Goal: Task Accomplishment & Management: Use online tool/utility

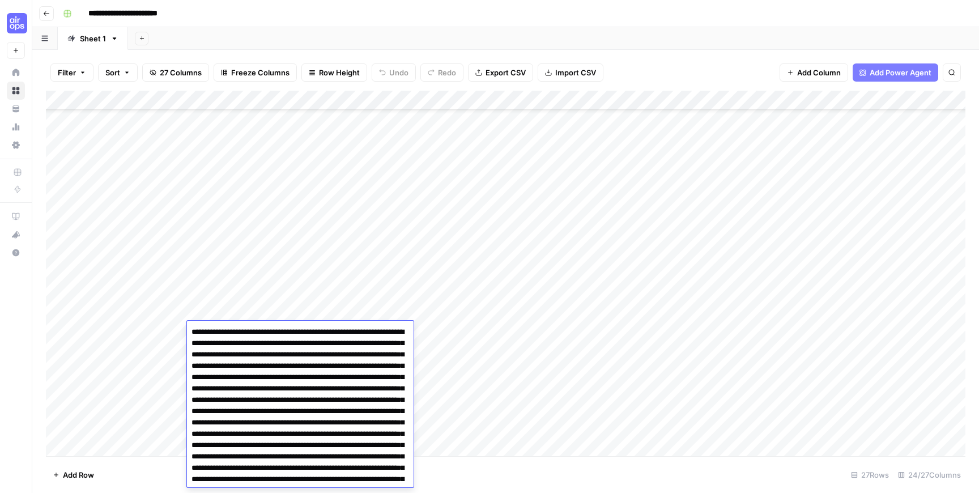
scroll to position [192, 0]
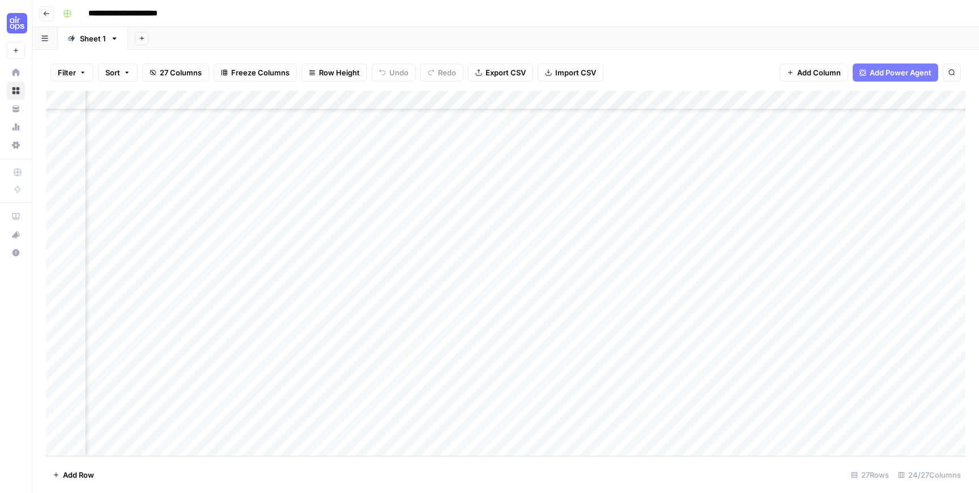
scroll to position [192, 218]
click at [698, 330] on div "Add Column" at bounding box center [506, 274] width 920 height 366
click at [398, 351] on div "Add Column" at bounding box center [506, 274] width 920 height 366
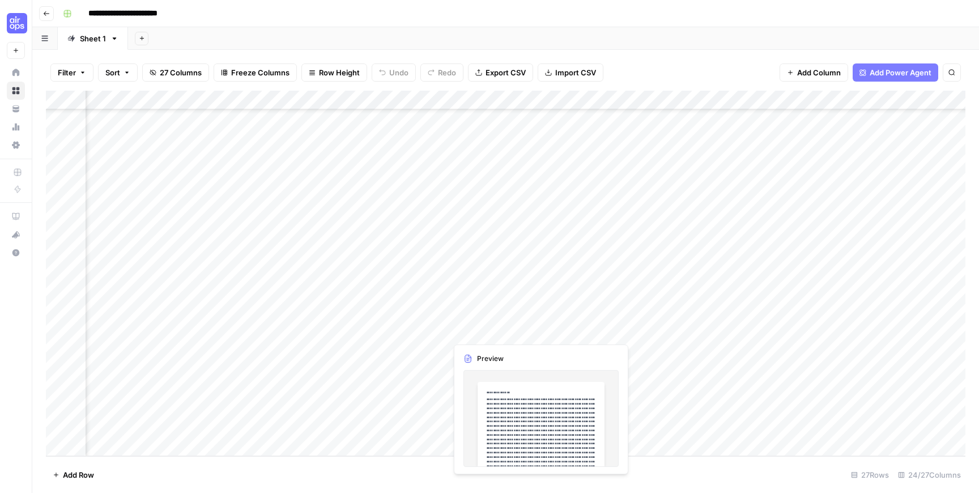
click at [555, 333] on div "Add Column" at bounding box center [506, 274] width 920 height 366
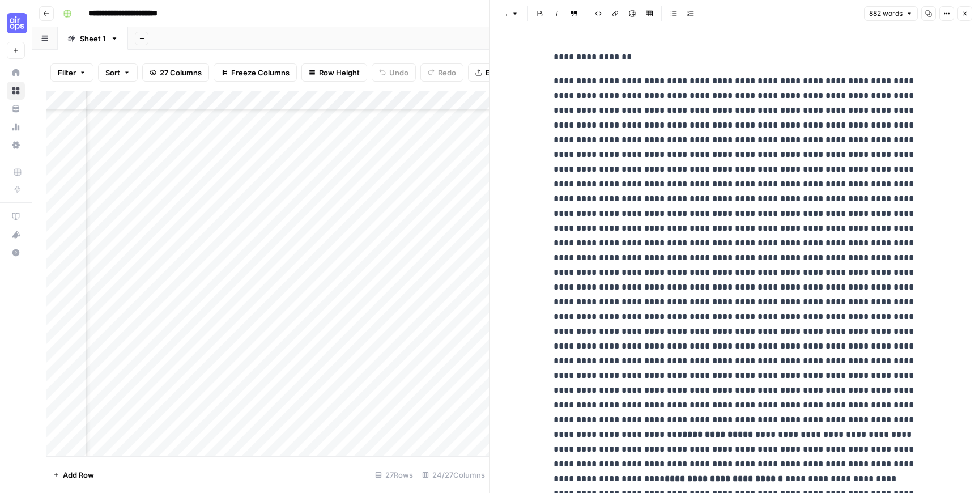
click at [634, 329] on div at bounding box center [548, 331] width 202 height 21
drag, startPoint x: 634, startPoint y: 329, endPoint x: 670, endPoint y: 479, distance: 154.6
click at [669, 477] on body "**********" at bounding box center [489, 246] width 979 height 493
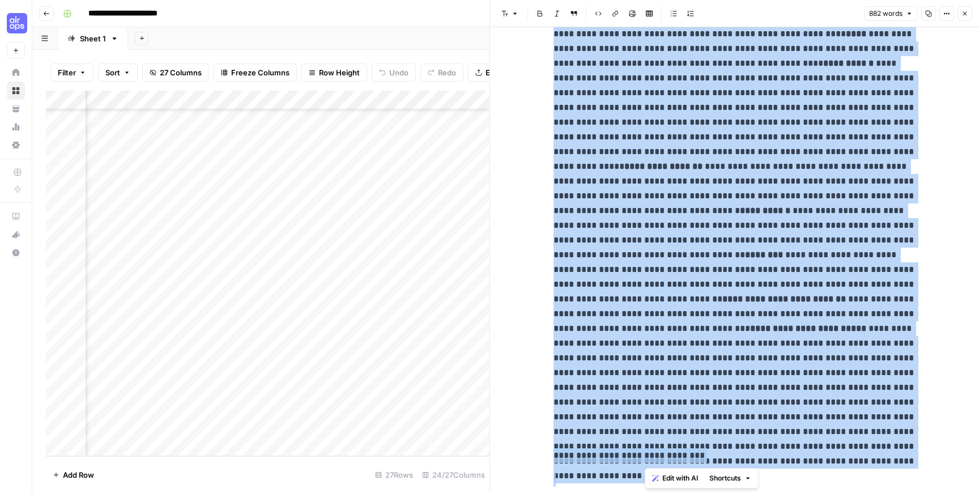
scroll to position [715, 0]
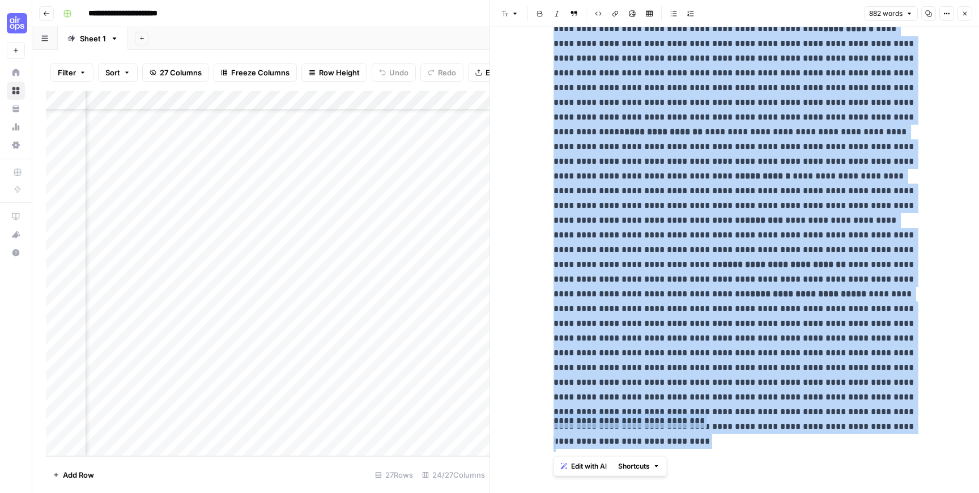
drag, startPoint x: 645, startPoint y: 355, endPoint x: 707, endPoint y: 503, distance: 161.0
click at [707, 492] on html "**********" at bounding box center [489, 246] width 979 height 493
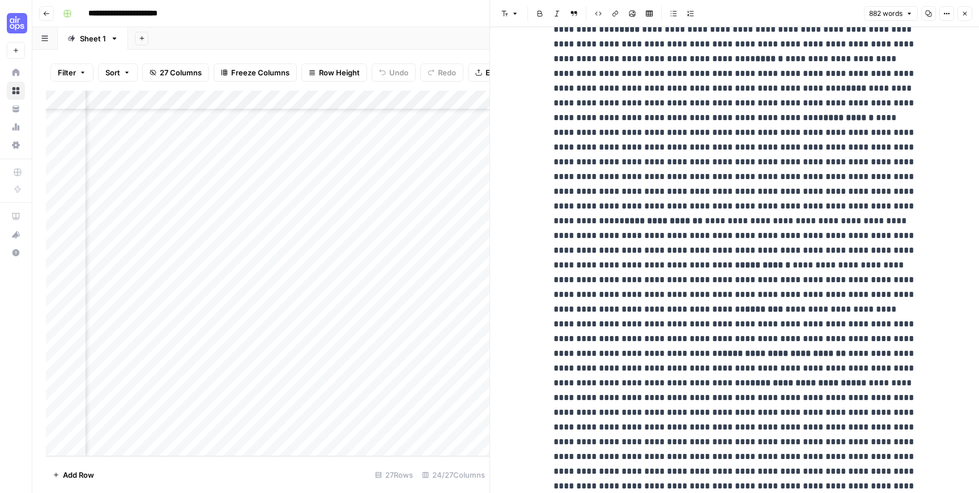
scroll to position [626, 0]
click at [962, 17] on button "Close" at bounding box center [965, 13] width 15 height 15
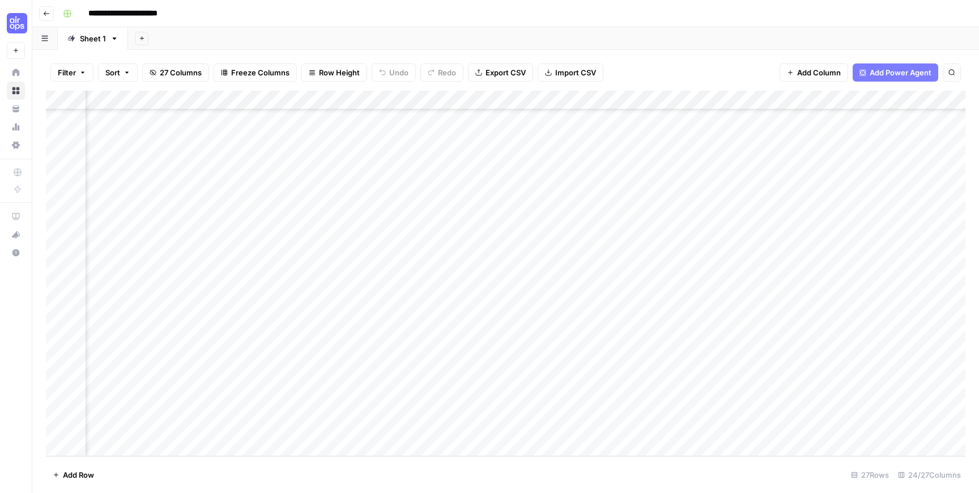
click at [423, 97] on div "Add Column" at bounding box center [506, 274] width 920 height 366
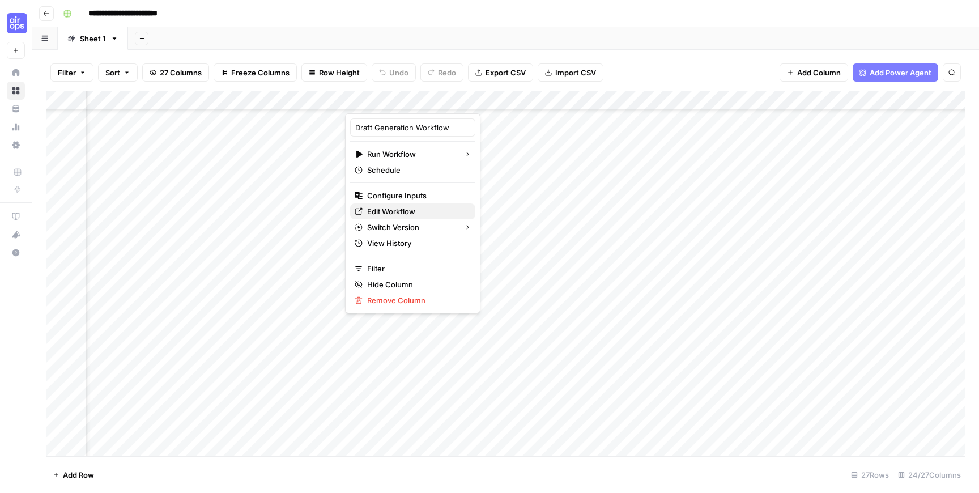
click at [402, 208] on span "Edit Workflow" at bounding box center [416, 211] width 99 height 11
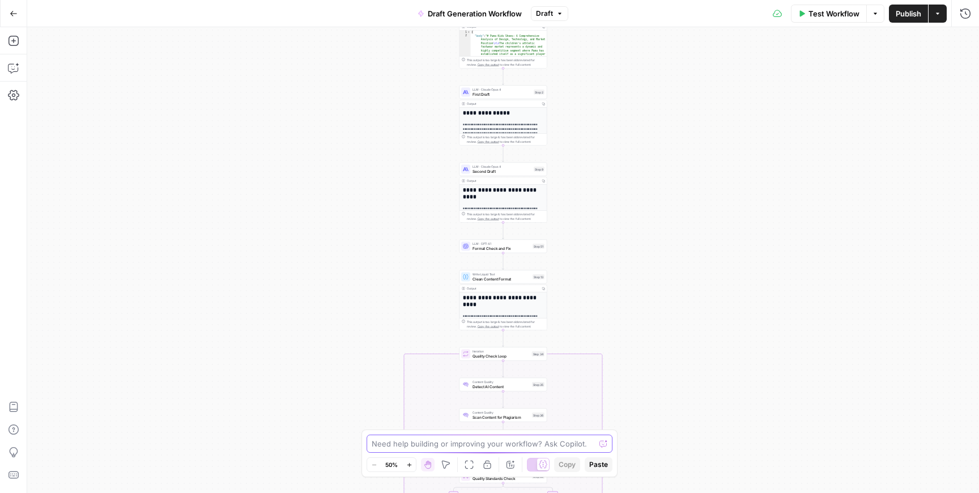
click at [512, 445] on textarea at bounding box center [483, 443] width 223 height 11
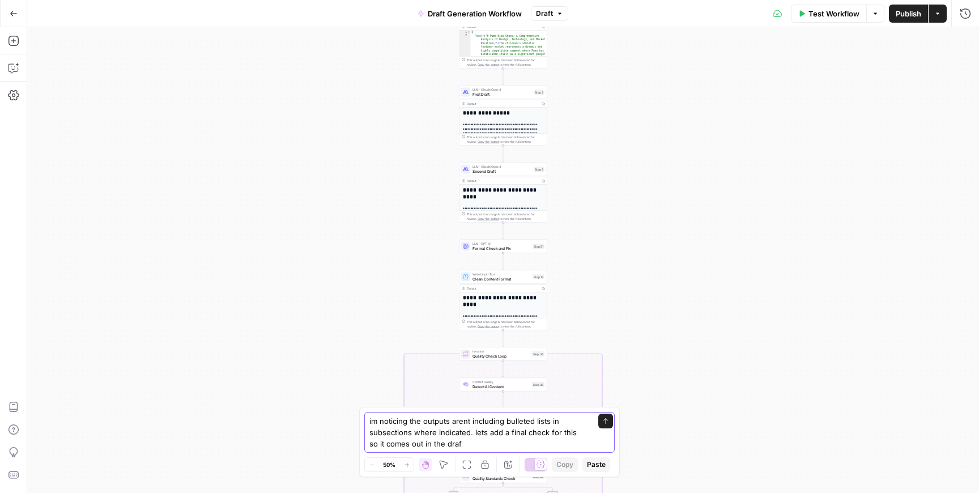
type textarea "im noticing the outputs arent including bulleted lists in subsections where ind…"
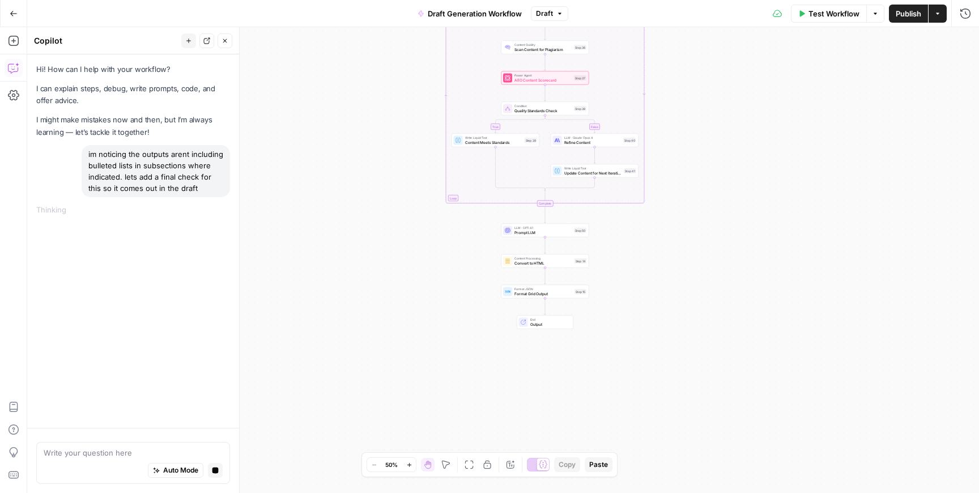
drag, startPoint x: 414, startPoint y: 339, endPoint x: 456, endPoint y: -28, distance: 369.6
click at [456, 0] on html "**********" at bounding box center [489, 246] width 979 height 493
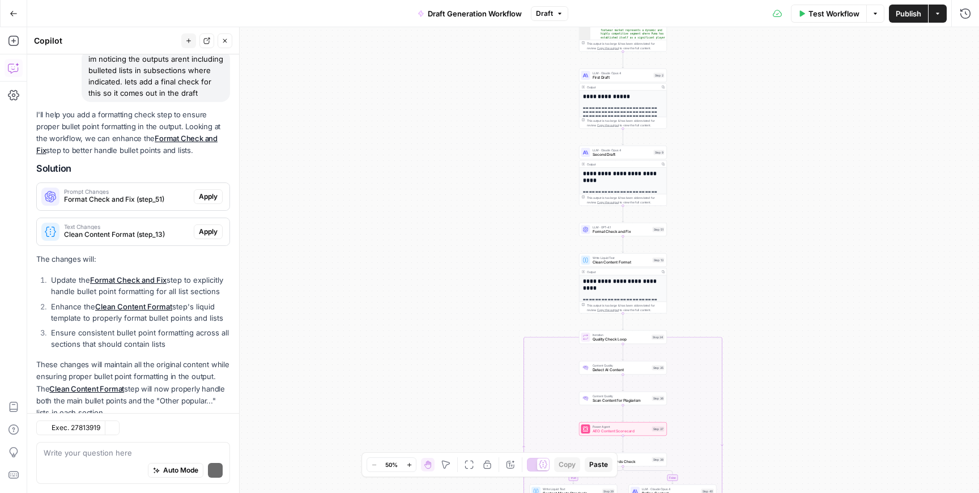
scroll to position [128, 0]
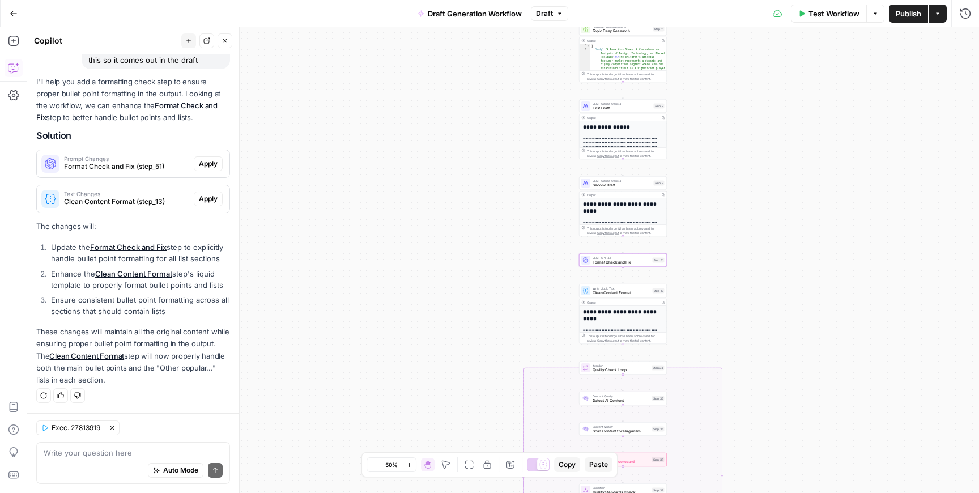
click at [207, 159] on span "Apply" at bounding box center [208, 164] width 19 height 10
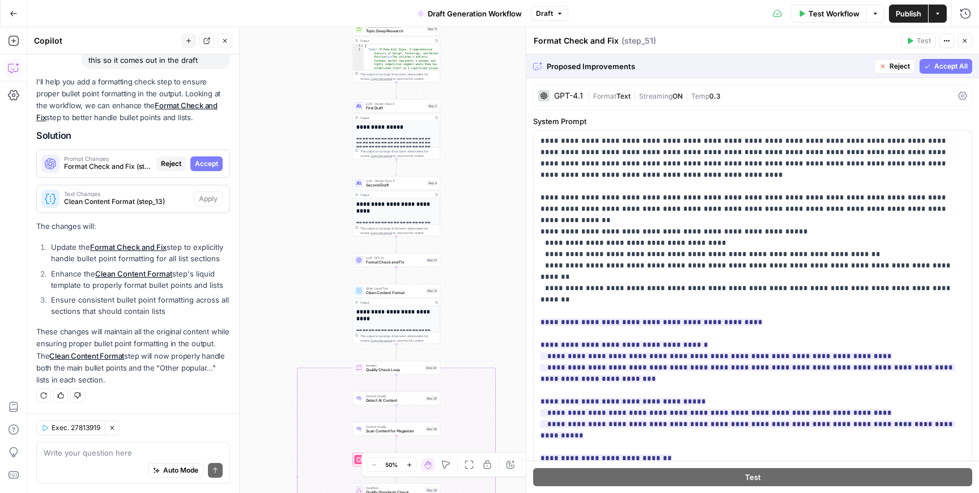
click at [940, 66] on span "Accept All" at bounding box center [951, 66] width 33 height 10
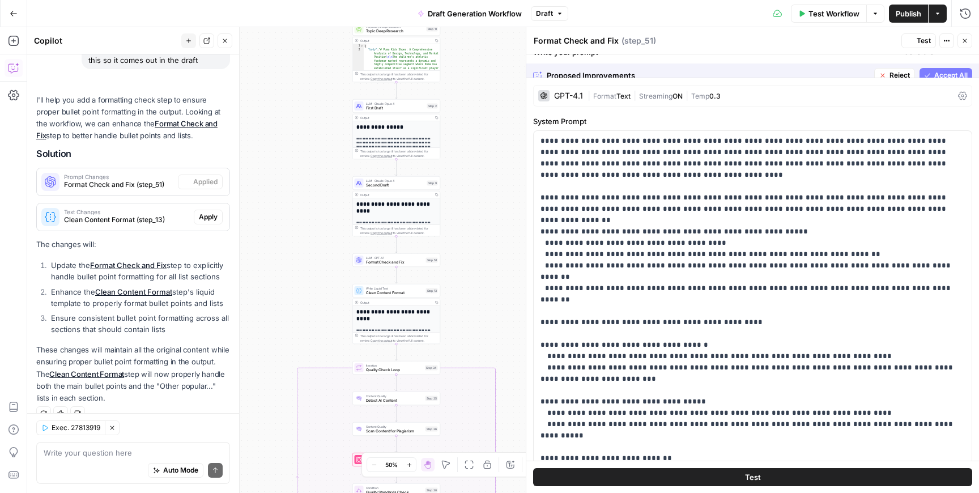
scroll to position [146, 0]
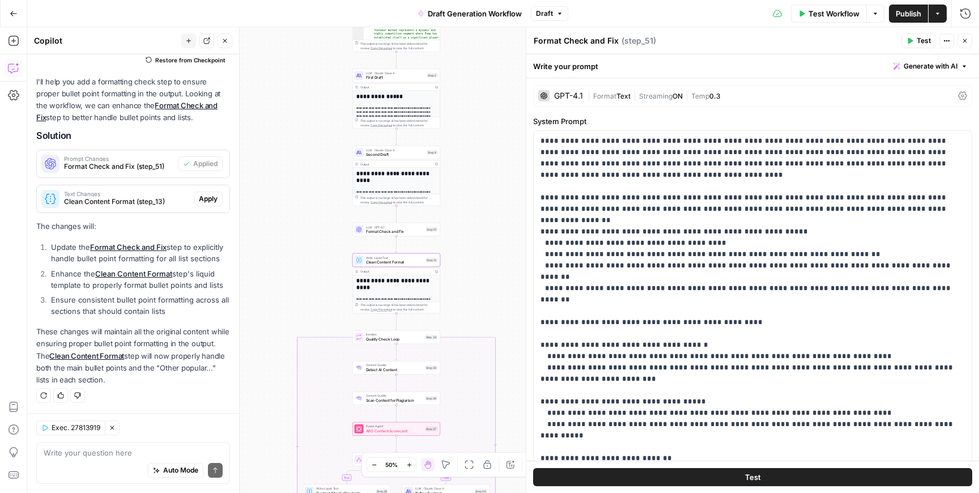
click at [211, 202] on span "Apply" at bounding box center [208, 199] width 19 height 10
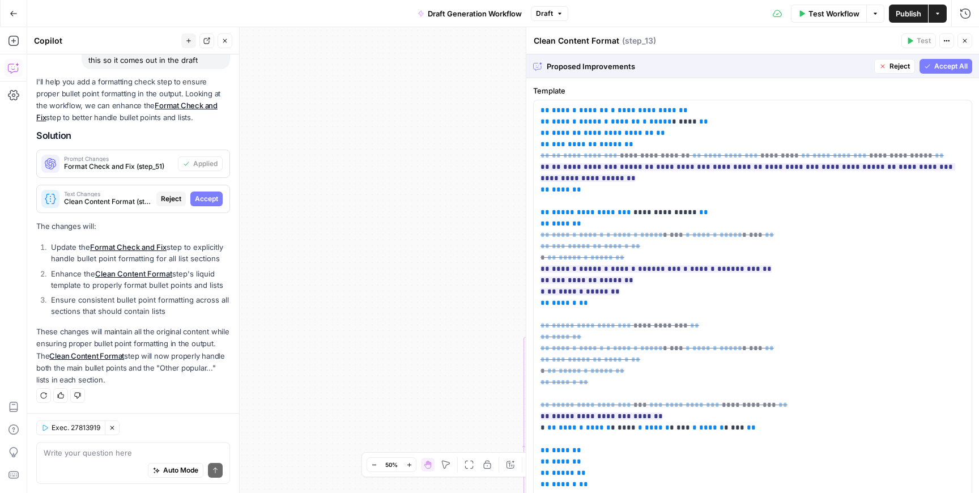
click at [211, 202] on span "Accept" at bounding box center [206, 199] width 23 height 10
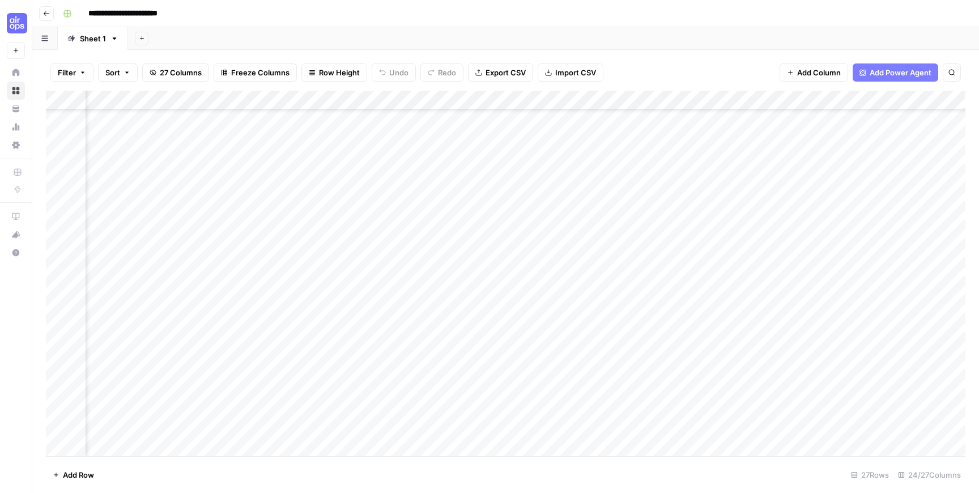
scroll to position [192, 77]
click at [538, 372] on div "Add Column" at bounding box center [506, 274] width 920 height 366
click at [537, 390] on div "Add Column" at bounding box center [506, 274] width 920 height 366
click at [537, 409] on div "Add Column" at bounding box center [506, 274] width 920 height 366
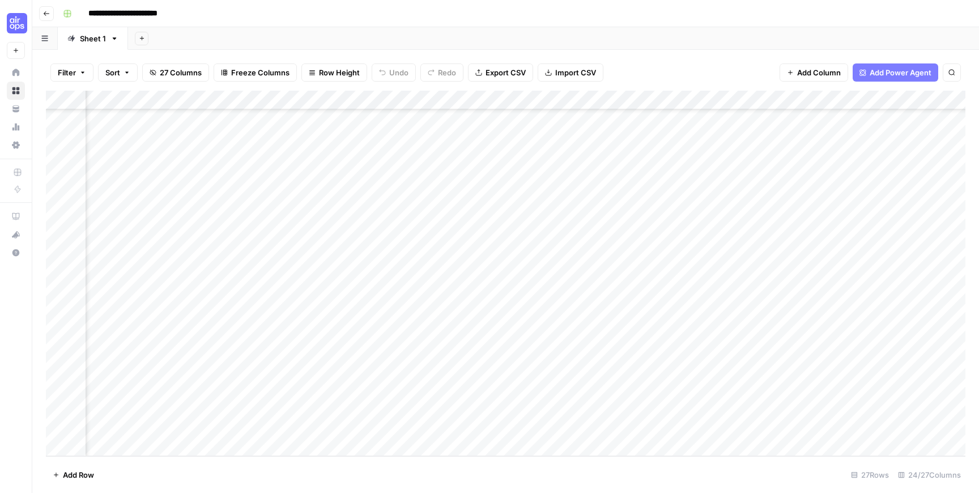
click at [202, 329] on div "Add Column" at bounding box center [506, 274] width 920 height 366
click at [711, 330] on div "Add Column" at bounding box center [506, 274] width 920 height 366
click at [763, 333] on textarea "**********" at bounding box center [752, 332] width 181 height 16
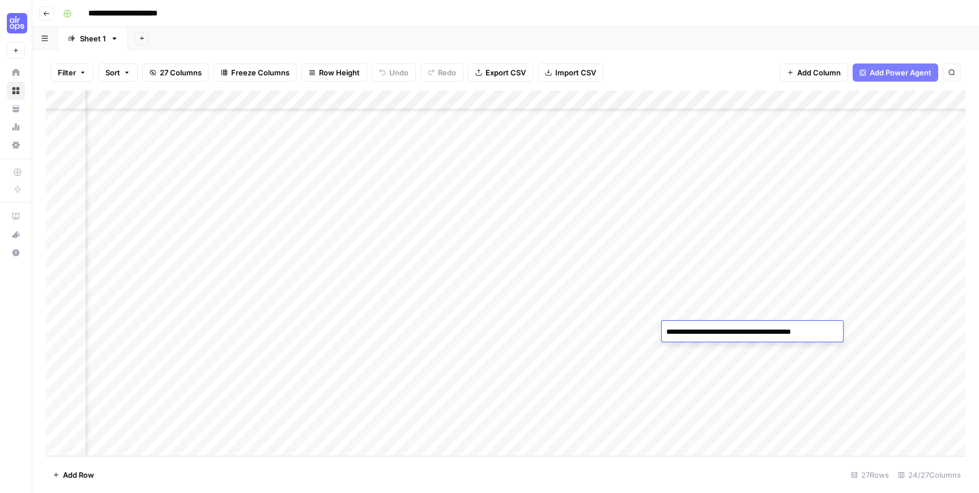
click at [789, 334] on textarea "**********" at bounding box center [752, 332] width 181 height 16
click at [831, 333] on textarea "**********" at bounding box center [752, 332] width 181 height 16
click at [775, 342] on textarea "**********" at bounding box center [752, 337] width 181 height 27
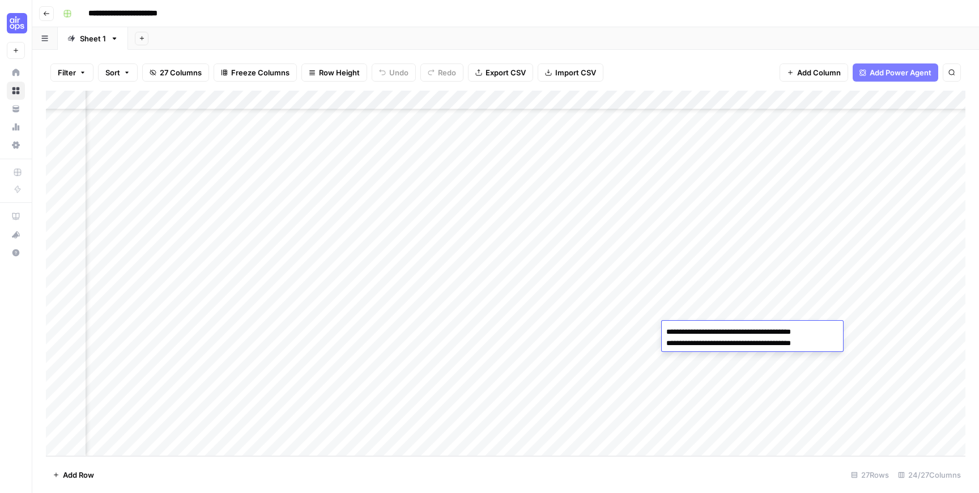
click at [775, 342] on textarea "**********" at bounding box center [752, 337] width 181 height 27
click at [842, 345] on textarea "**********" at bounding box center [752, 337] width 181 height 27
click at [778, 357] on textarea "**********" at bounding box center [752, 343] width 181 height 39
type textarea "**********"
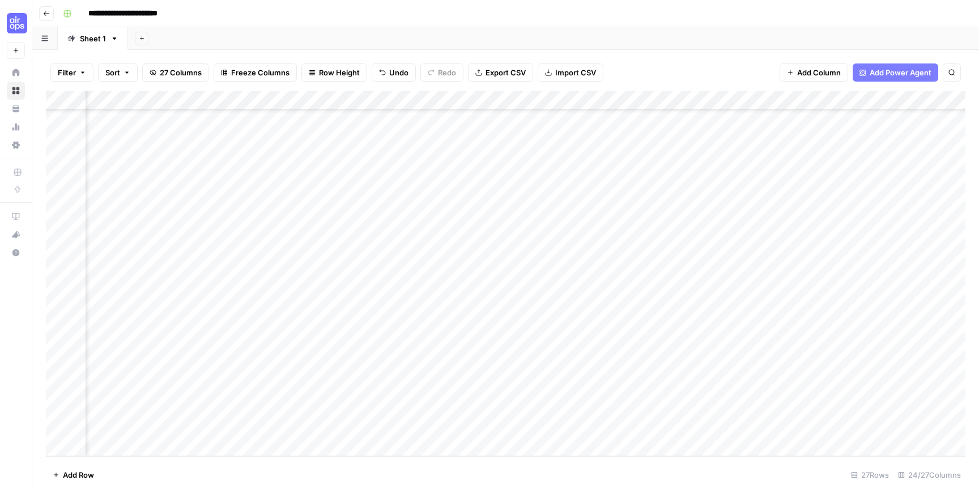
click at [806, 331] on div "Add Column" at bounding box center [506, 274] width 920 height 366
click at [806, 331] on textarea "**********" at bounding box center [854, 332] width 181 height 16
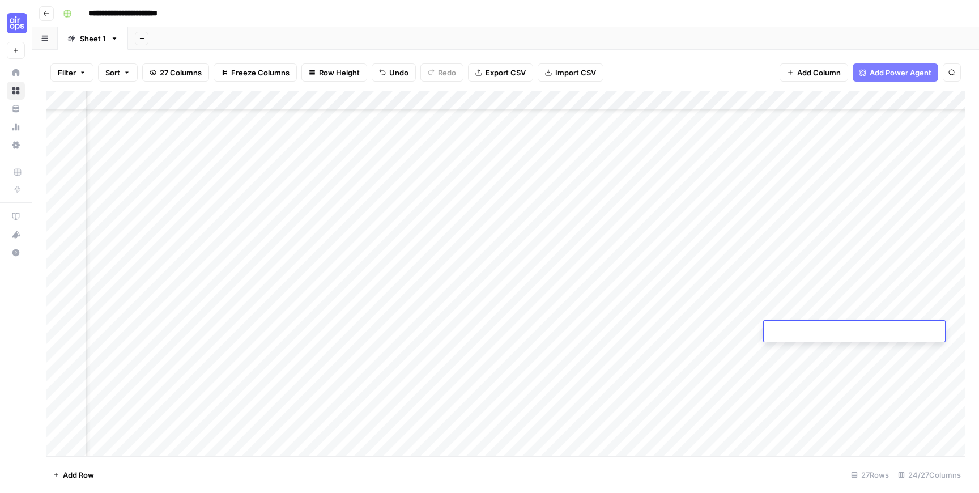
click at [186, 335] on div "Add Column" at bounding box center [506, 274] width 920 height 366
click at [660, 334] on div "Add Column" at bounding box center [506, 274] width 920 height 366
click at [774, 333] on textarea "**********" at bounding box center [728, 332] width 181 height 16
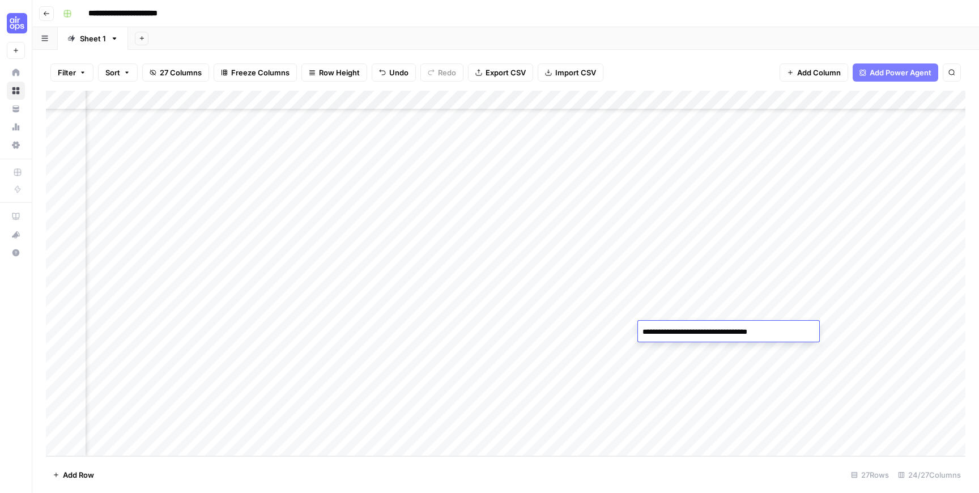
click at [774, 333] on textarea "**********" at bounding box center [728, 332] width 181 height 16
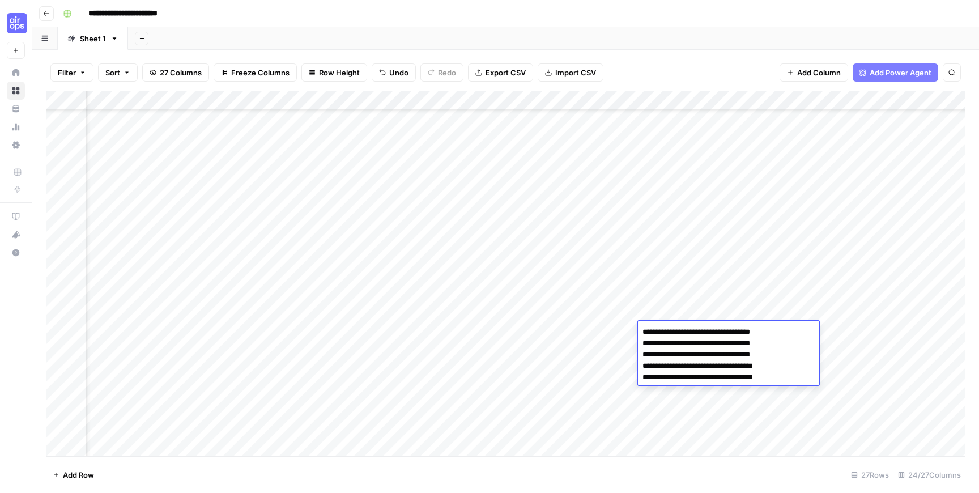
type textarea "**********"
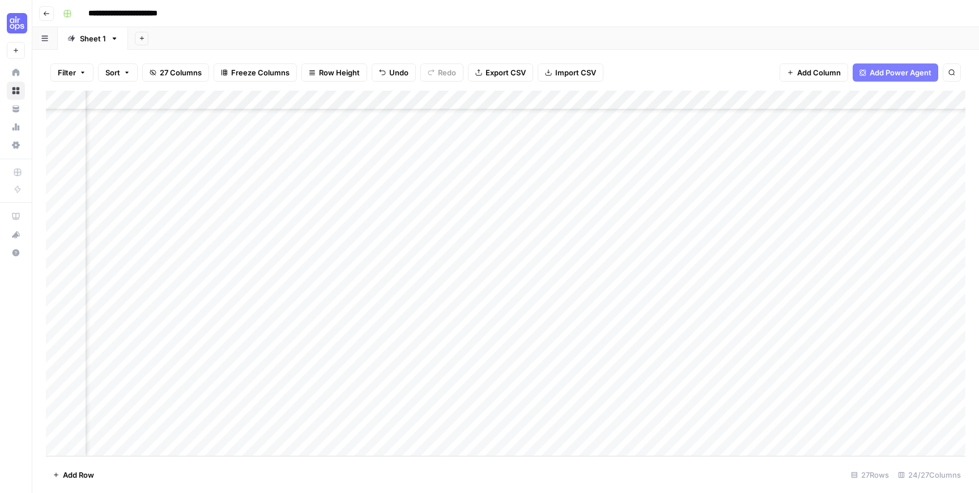
scroll to position [192, 386]
click at [916, 255] on div "Add Column" at bounding box center [506, 274] width 920 height 366
click at [412, 331] on div "Add Column" at bounding box center [506, 274] width 920 height 366
click at [375, 330] on div "Add Column" at bounding box center [506, 274] width 920 height 366
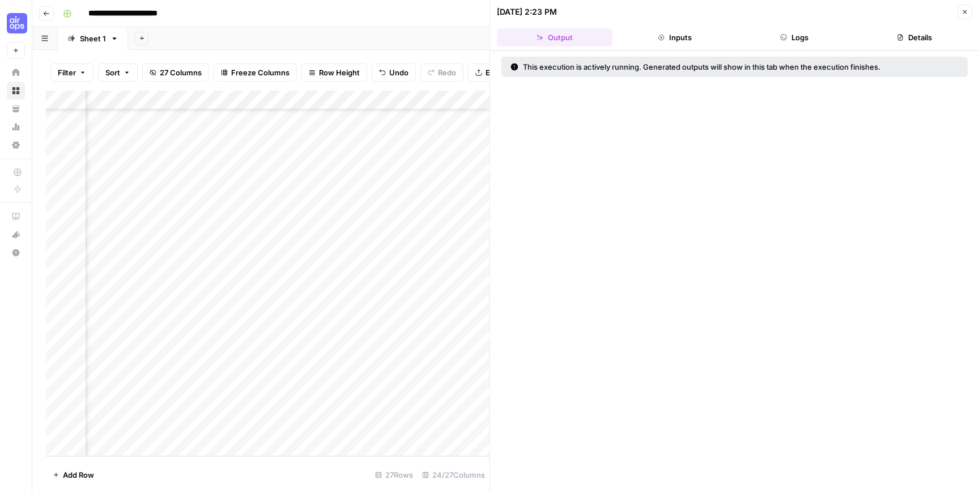
click at [970, 10] on button "Close" at bounding box center [965, 12] width 15 height 15
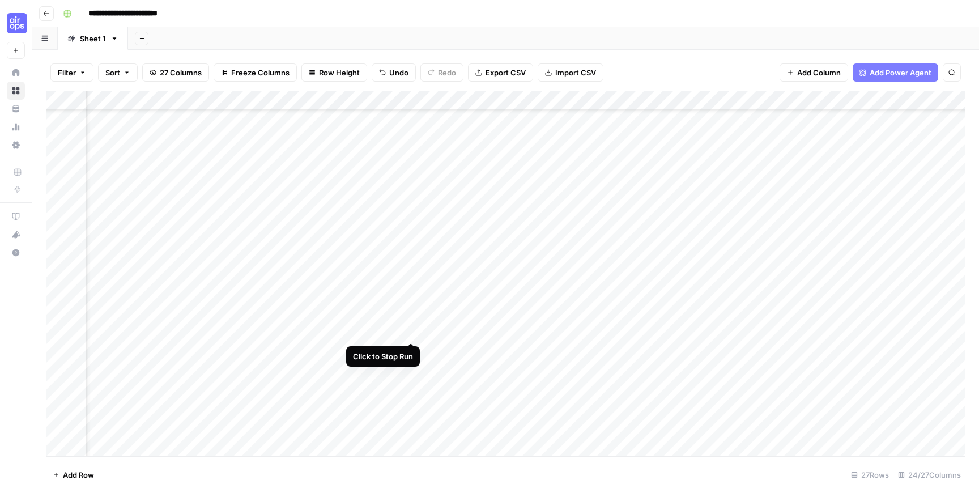
click at [412, 331] on div "Add Column" at bounding box center [506, 274] width 920 height 366
click at [455, 335] on div "Add Column" at bounding box center [506, 274] width 920 height 366
click at [516, 330] on div "Add Column" at bounding box center [506, 274] width 920 height 366
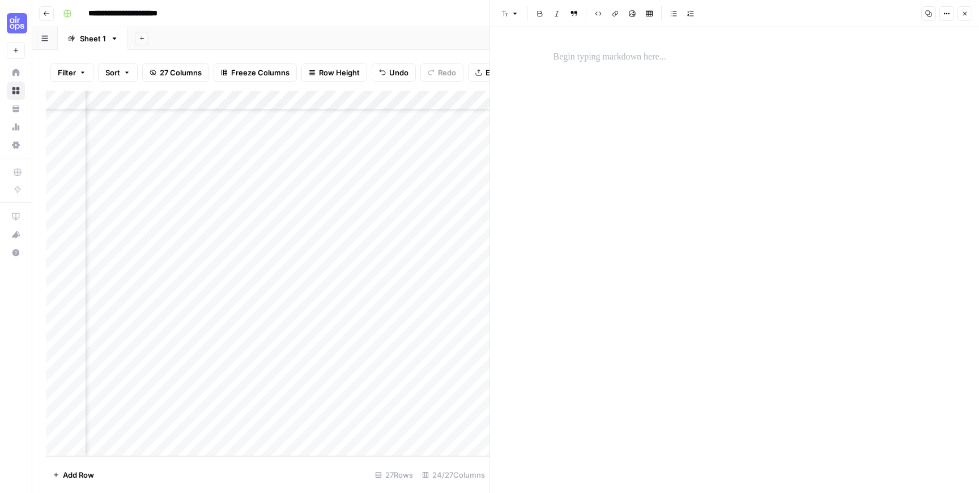
click at [968, 14] on span "Close" at bounding box center [968, 14] width 1 height 1
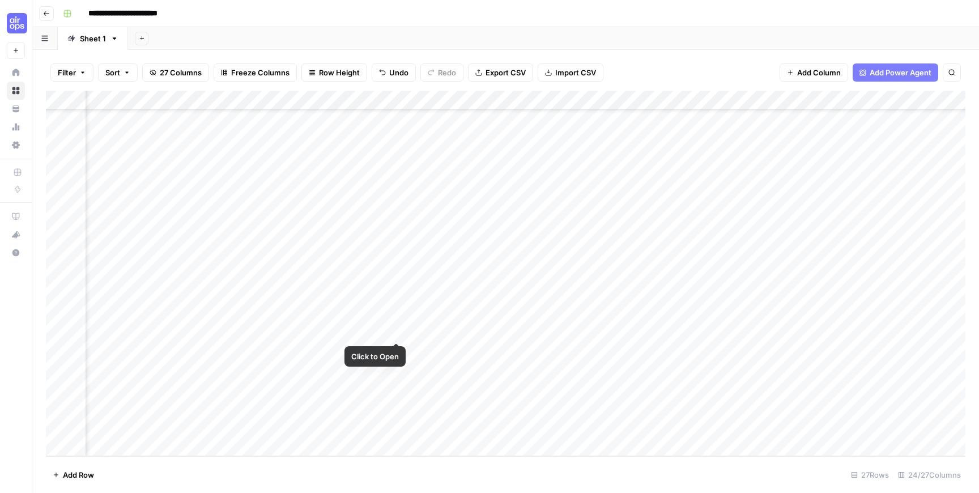
click at [397, 329] on div "Add Column" at bounding box center [506, 274] width 920 height 366
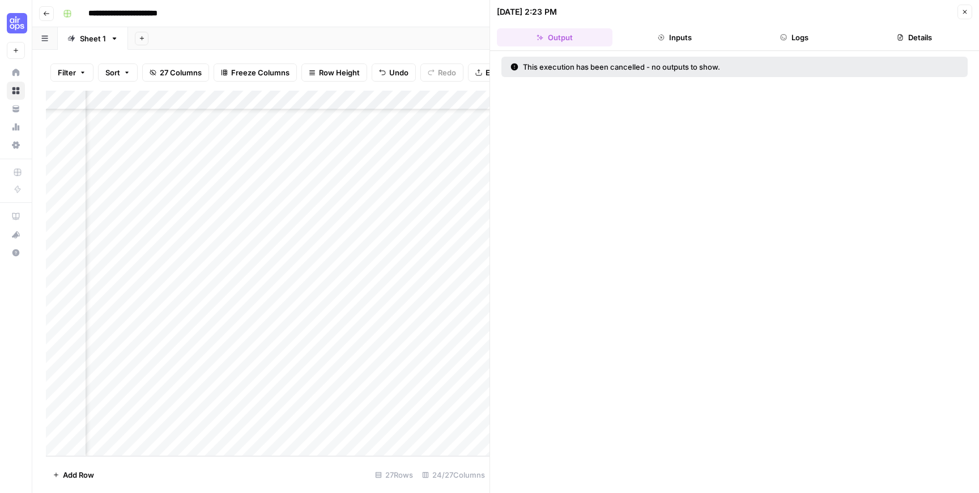
click at [790, 29] on button "Logs" at bounding box center [795, 37] width 116 height 18
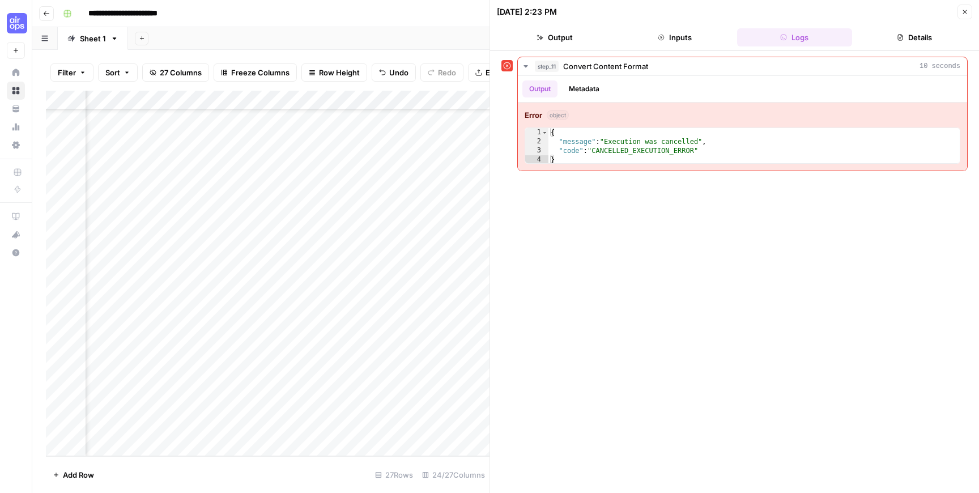
click at [555, 37] on button "Output" at bounding box center [555, 37] width 116 height 18
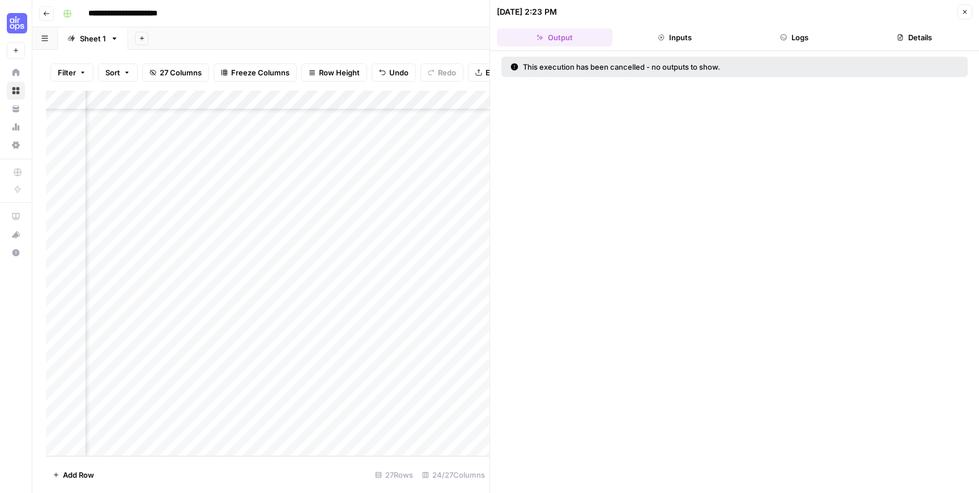
click at [669, 39] on button "Inputs" at bounding box center [675, 37] width 116 height 18
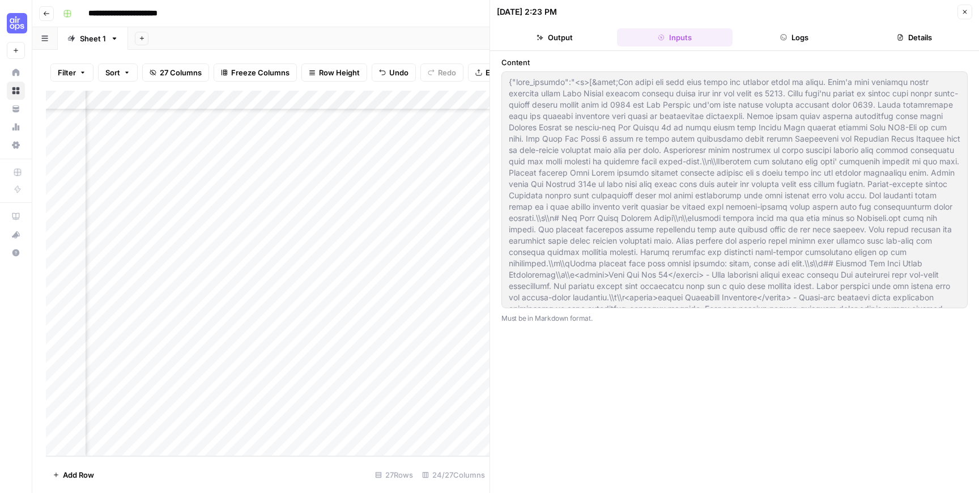
click at [906, 36] on button "Details" at bounding box center [915, 37] width 116 height 18
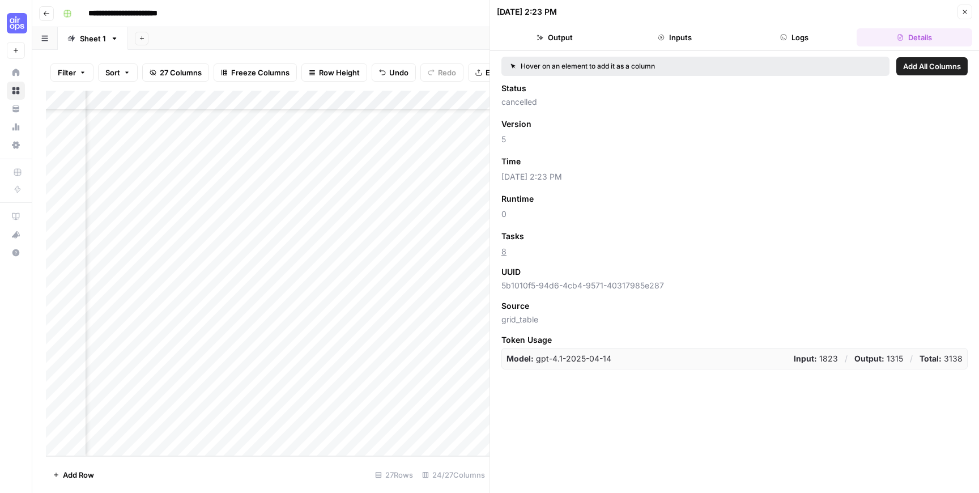
click at [394, 100] on div "Add Column" at bounding box center [268, 274] width 444 height 366
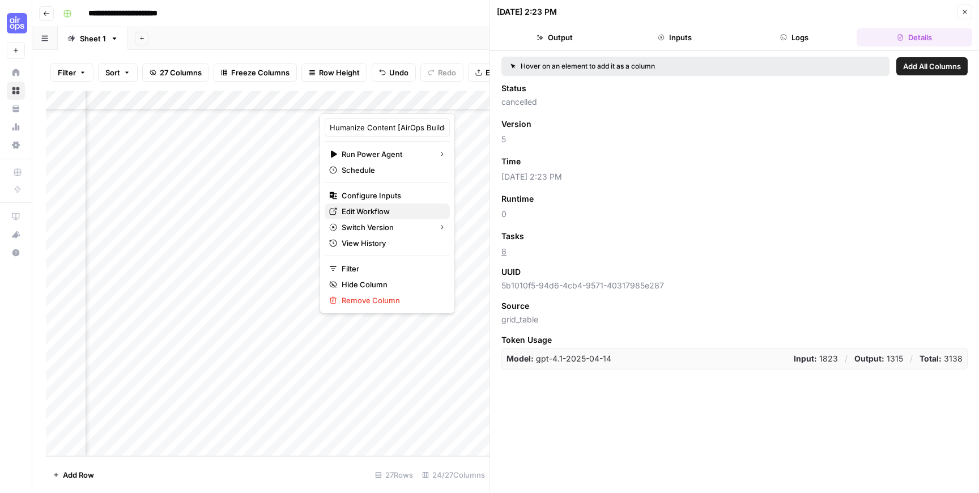
click at [387, 209] on span "Edit Workflow" at bounding box center [391, 211] width 99 height 11
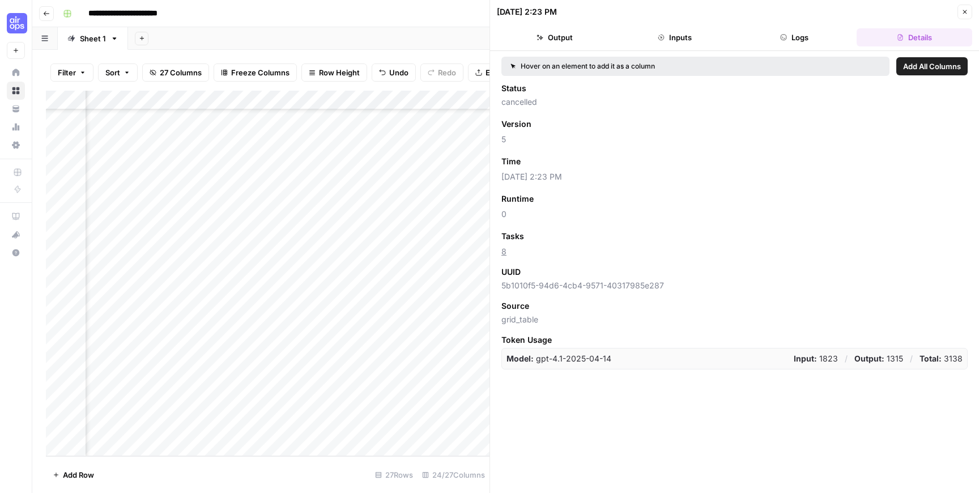
click at [398, 100] on div "Add Column" at bounding box center [268, 274] width 444 height 366
click at [971, 13] on button "Close" at bounding box center [965, 12] width 15 height 15
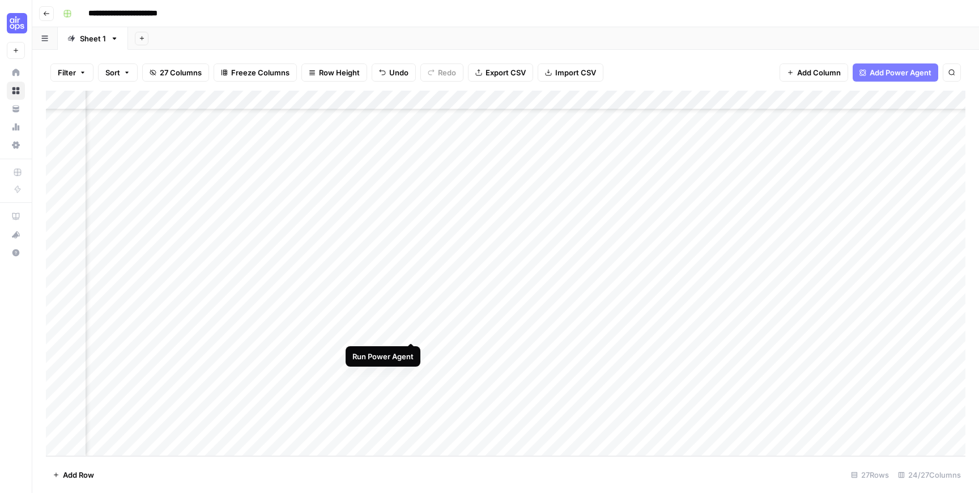
click at [410, 331] on div "Add Column" at bounding box center [506, 274] width 920 height 366
click at [398, 100] on div "Add Column" at bounding box center [506, 274] width 920 height 366
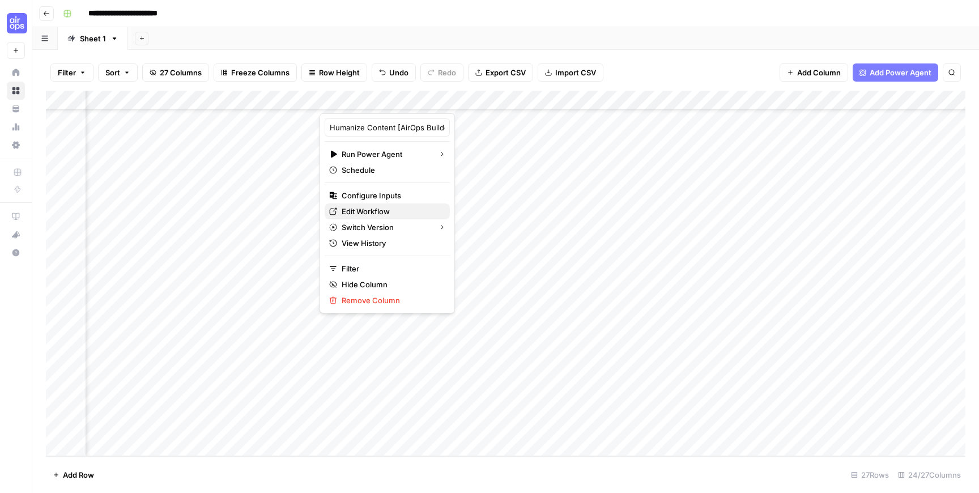
click at [396, 206] on span "Edit Workflow" at bounding box center [391, 211] width 99 height 11
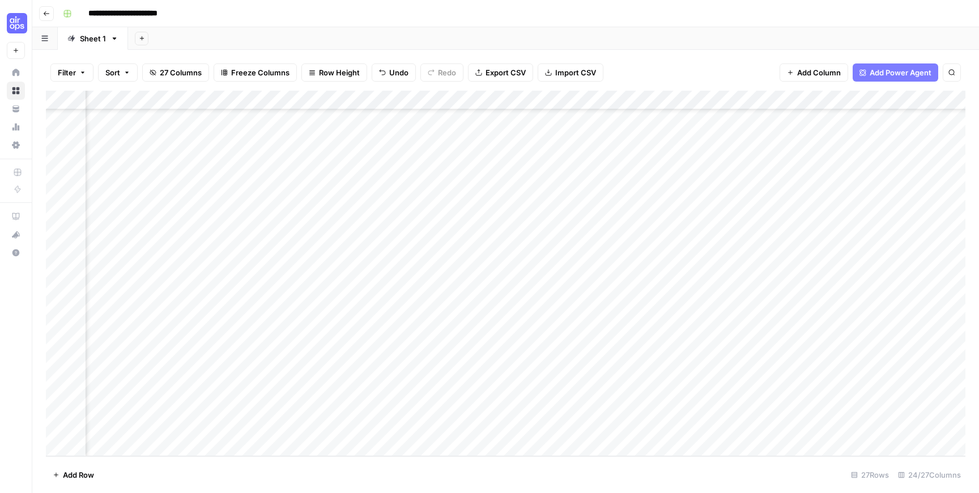
scroll to position [192, 804]
click at [869, 75] on button "Add Power Agent" at bounding box center [896, 72] width 86 height 18
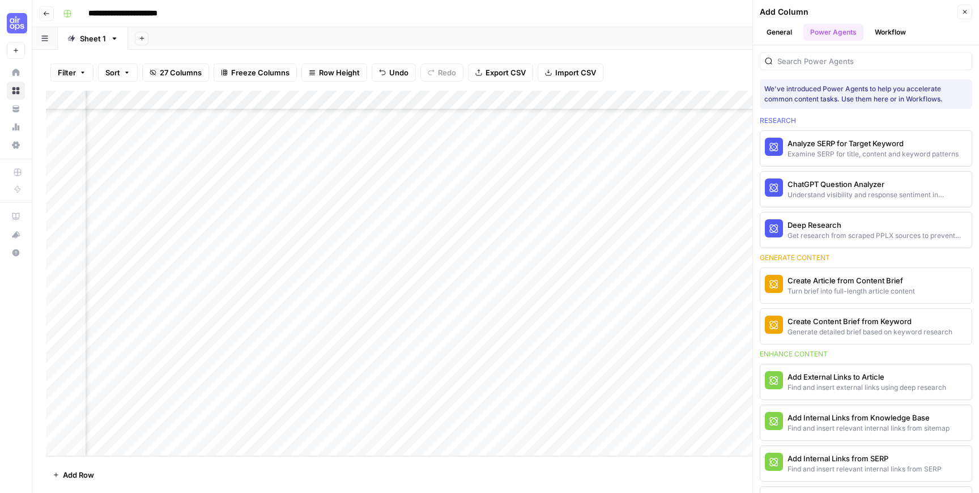
click at [897, 30] on button "Workflow" at bounding box center [890, 32] width 45 height 17
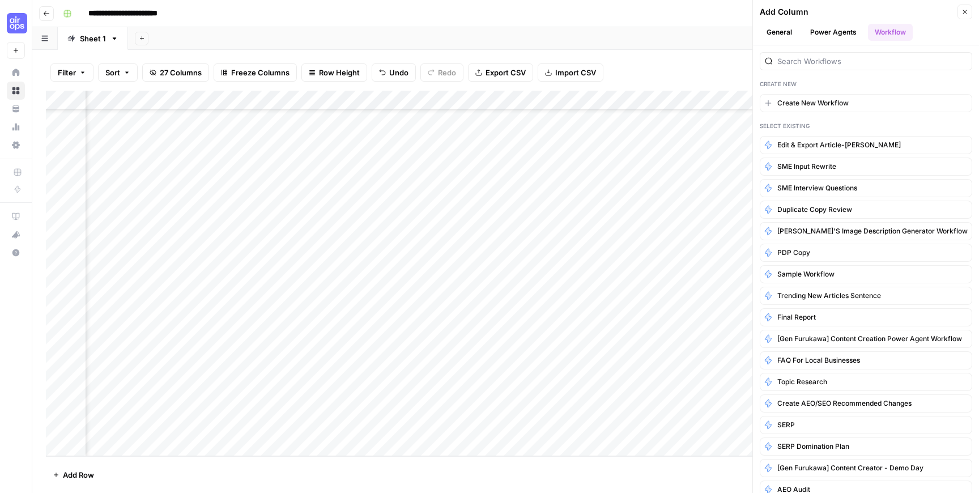
click at [767, 35] on button "General" at bounding box center [779, 32] width 39 height 17
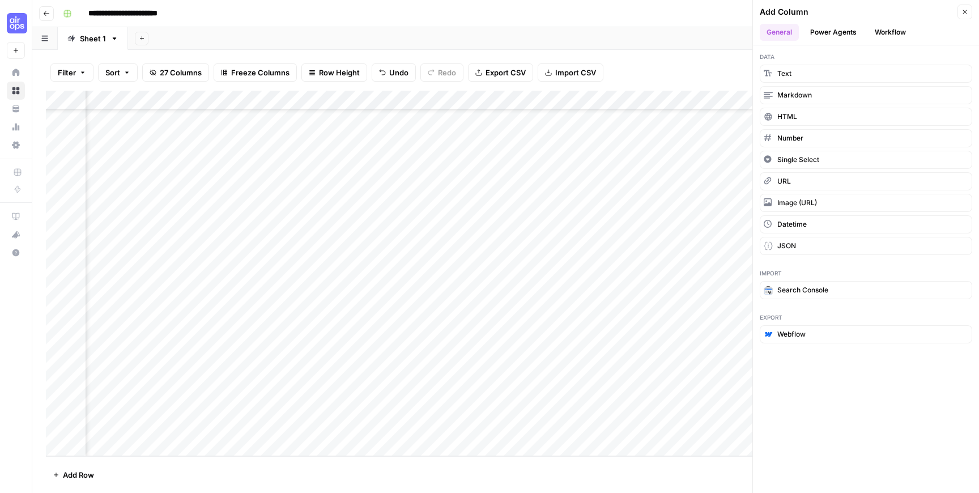
click at [882, 33] on button "Workflow" at bounding box center [890, 32] width 45 height 17
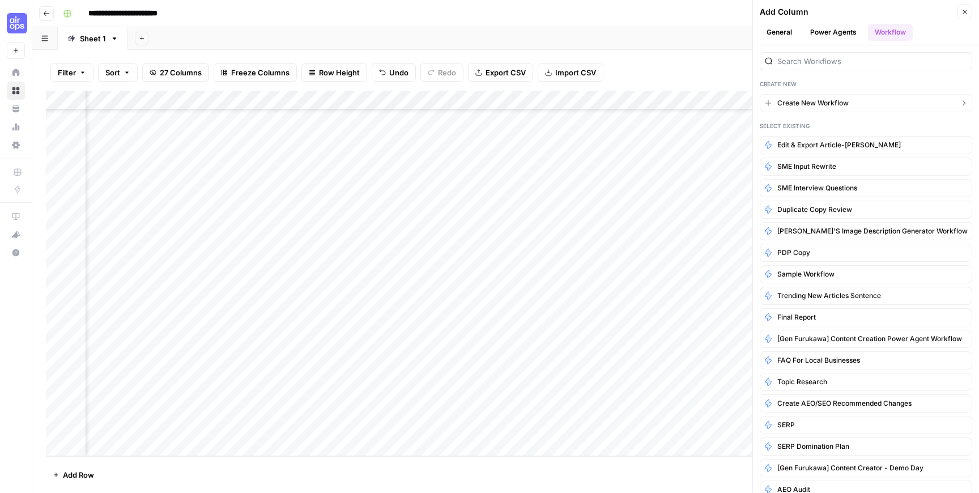
click at [802, 105] on span "Create New Workflow" at bounding box center [813, 103] width 71 height 10
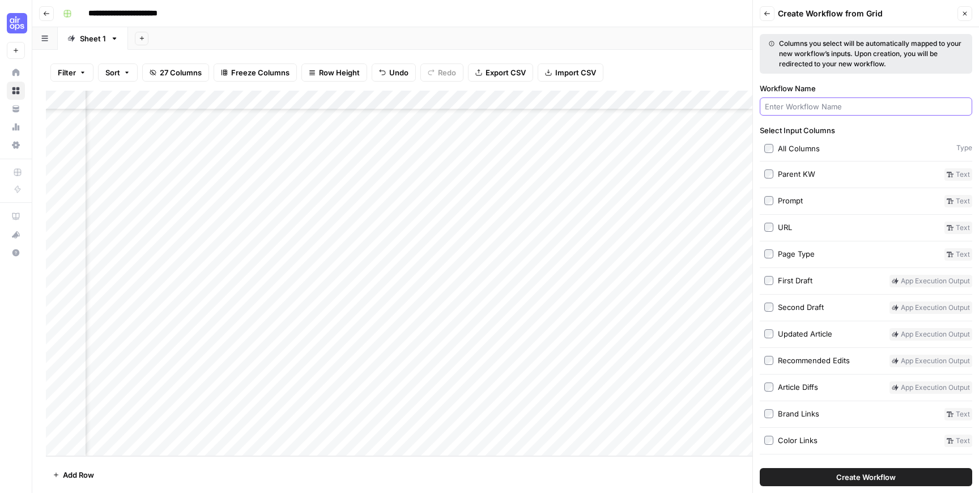
click at [810, 106] on input "Workflow Name" at bounding box center [866, 106] width 202 height 11
type input "DW Humanize Content"
click at [550, 101] on div "Add Column" at bounding box center [506, 274] width 920 height 366
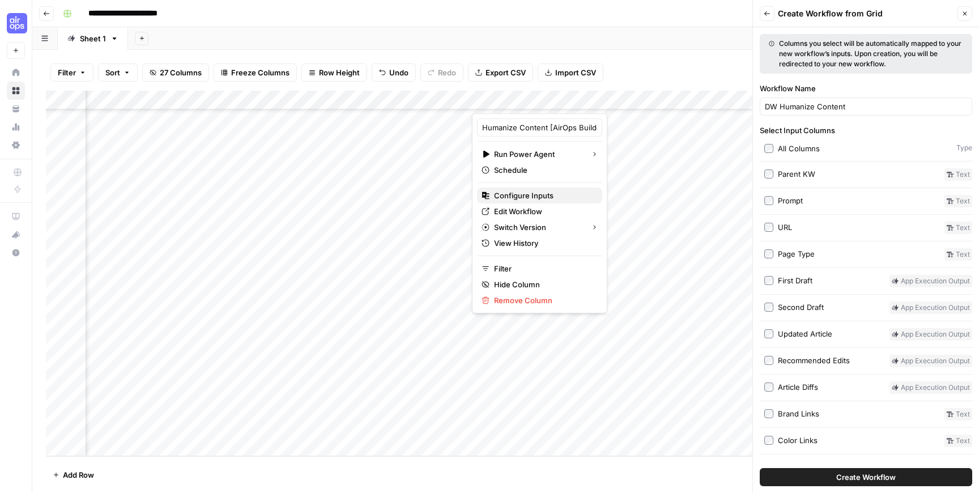
click at [532, 201] on span "Configure Inputs" at bounding box center [543, 195] width 99 height 11
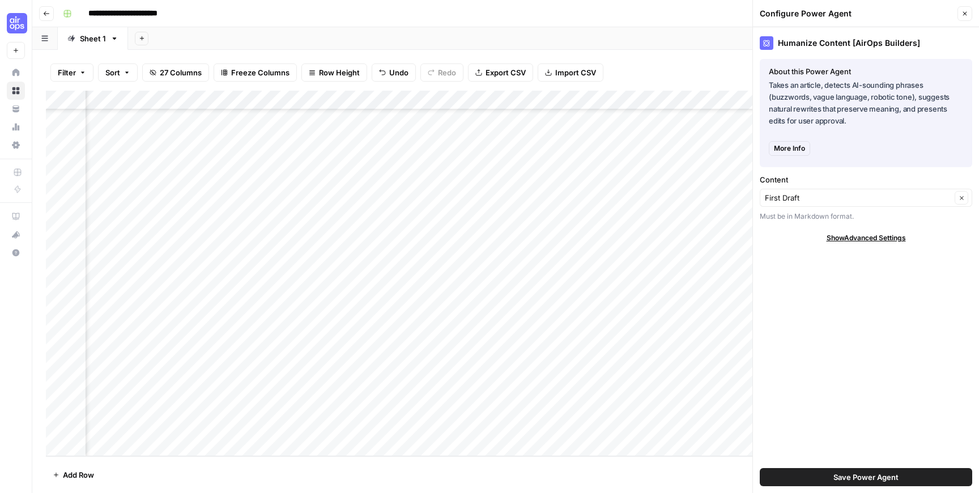
click at [966, 12] on icon "button" at bounding box center [965, 14] width 4 height 4
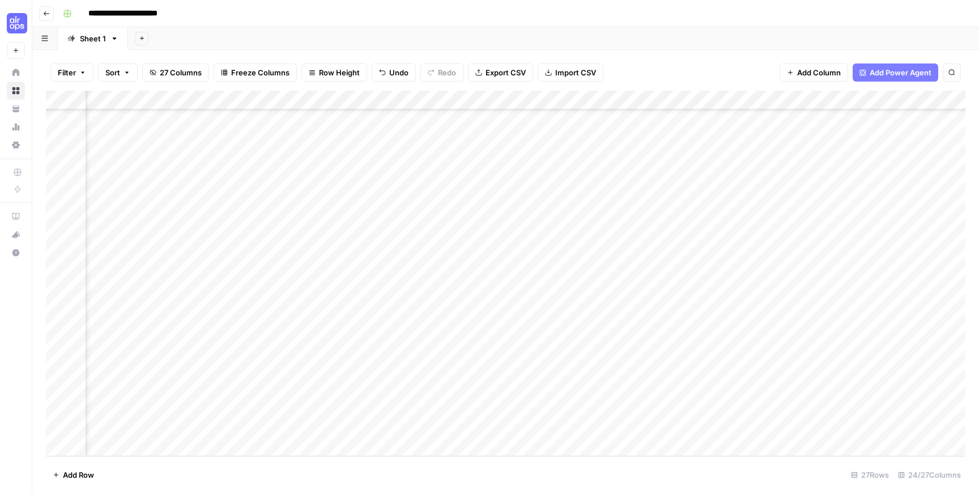
scroll to position [192, 492]
click at [887, 70] on span "Add Power Agent" at bounding box center [901, 72] width 62 height 11
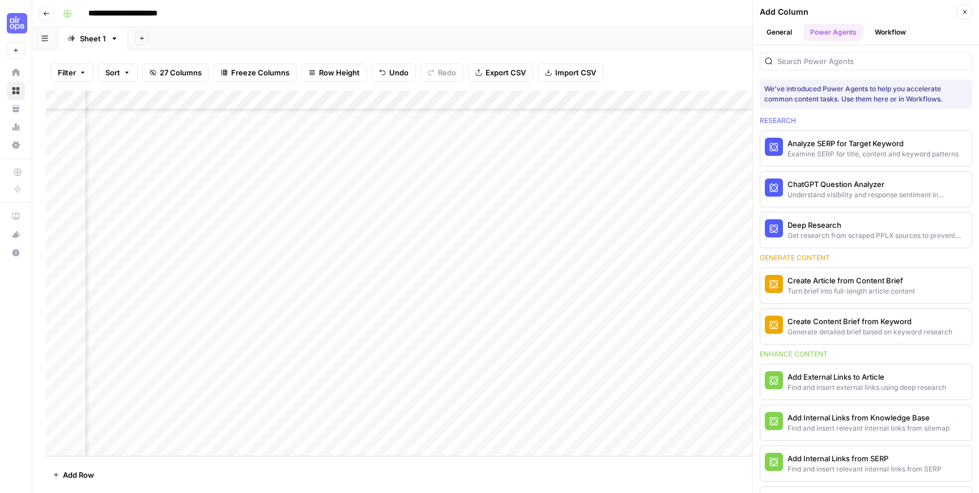
click at [889, 33] on button "Workflow" at bounding box center [890, 32] width 45 height 17
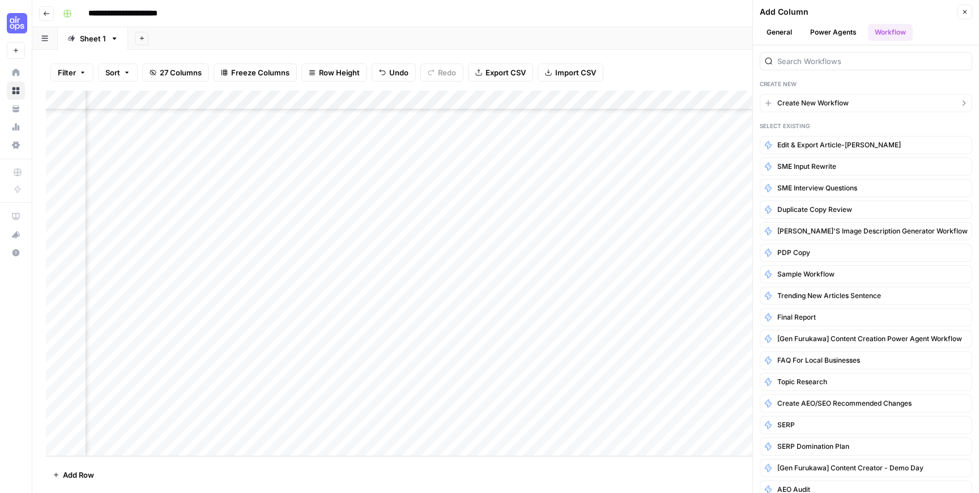
click at [829, 99] on span "Create New Workflow" at bounding box center [813, 103] width 71 height 10
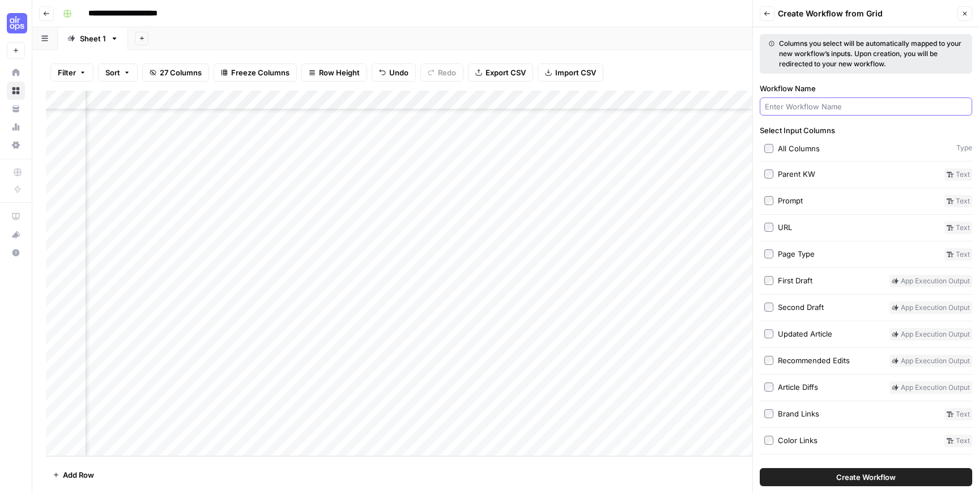
click at [796, 106] on input "Workflow Name" at bounding box center [866, 106] width 202 height 11
type input "DW Humanize Content"
click at [774, 279] on label "First Draft" at bounding box center [824, 281] width 121 height 12
click at [822, 470] on button "Create Workflow" at bounding box center [866, 477] width 213 height 18
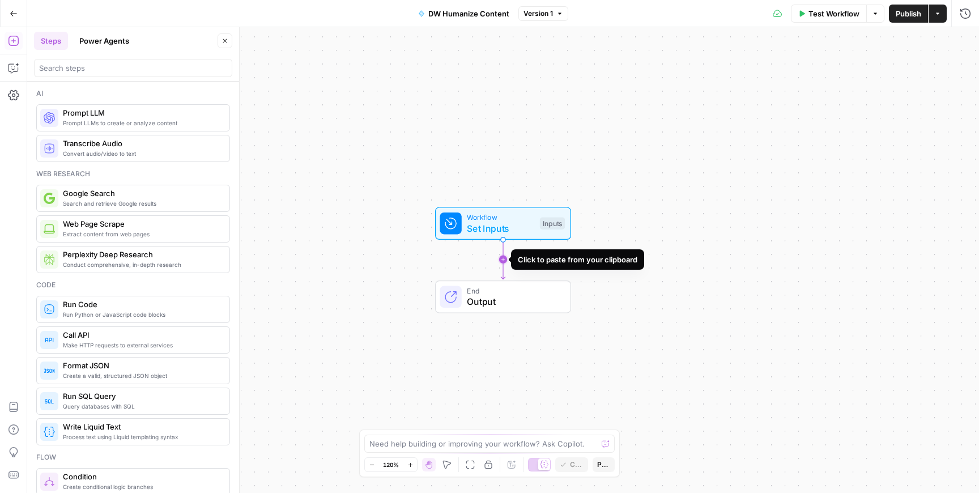
click at [503, 261] on icon "Edge from start to end" at bounding box center [503, 260] width 4 height 40
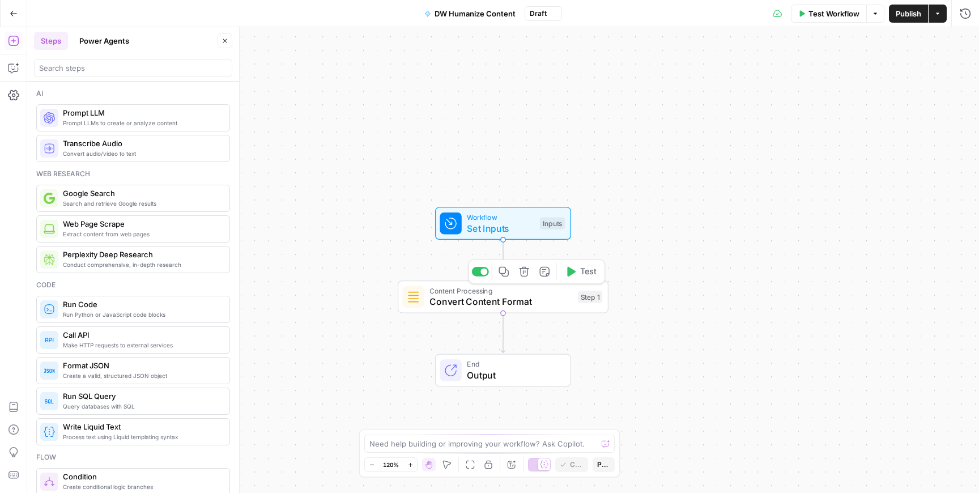
click at [506, 299] on span "Convert Content Format" at bounding box center [501, 302] width 143 height 14
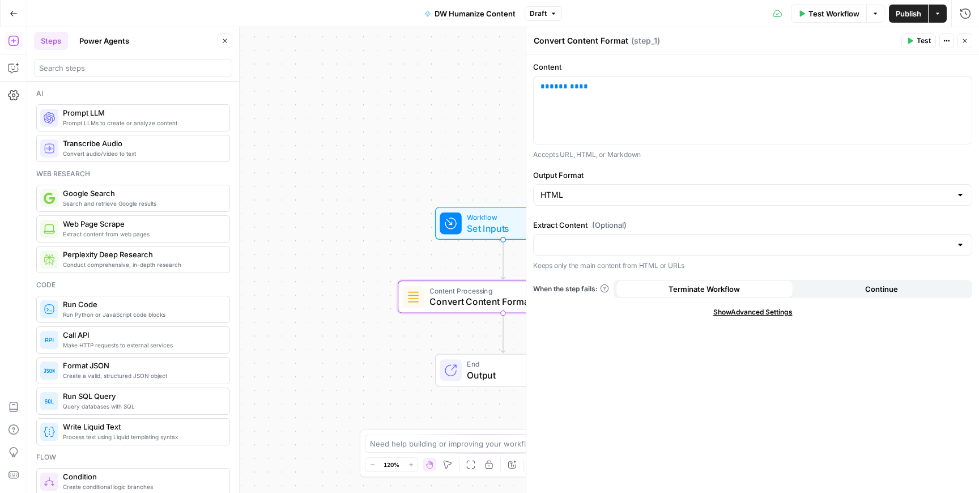
click at [962, 37] on icon "button" at bounding box center [965, 40] width 7 height 7
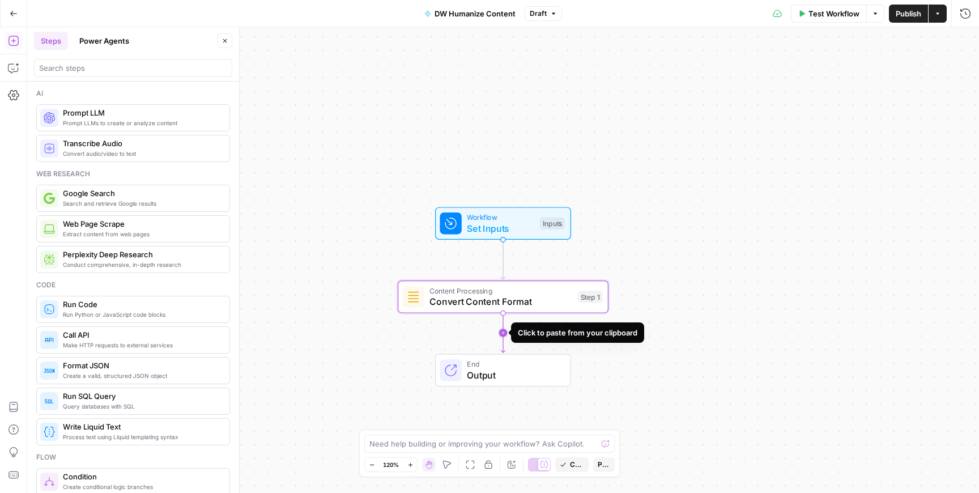
click at [503, 333] on icon "Edge from step_1 to end" at bounding box center [503, 333] width 4 height 40
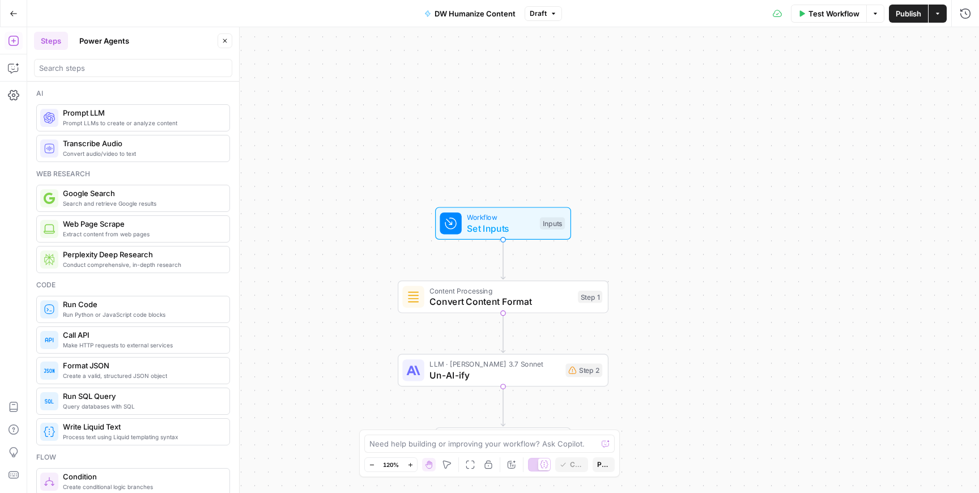
click at [495, 380] on span "Un-AI-ify" at bounding box center [495, 375] width 130 height 14
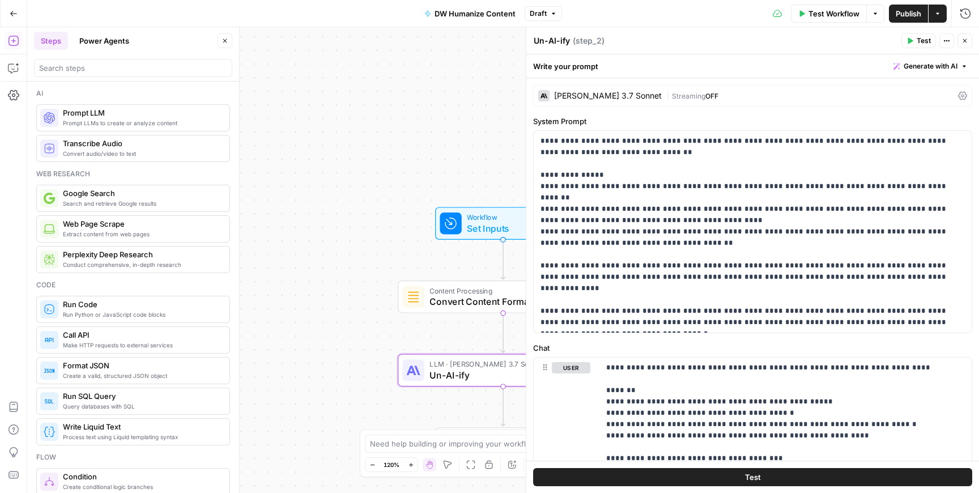
click at [594, 96] on div "Claude 3.7 Sonnet" at bounding box center [608, 96] width 108 height 8
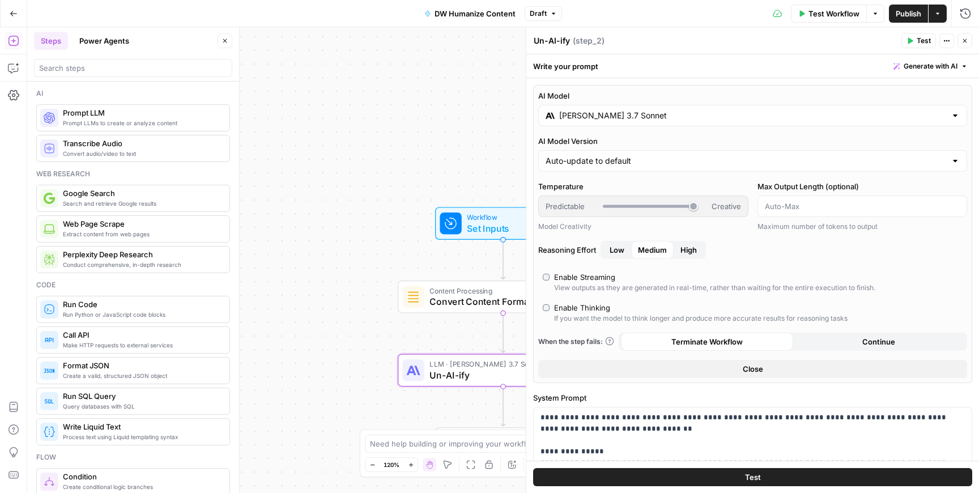
click at [592, 129] on div "AI Model Claude 3.7 Sonnet AI Model Version Auto-update to default Temperature …" at bounding box center [752, 234] width 439 height 298
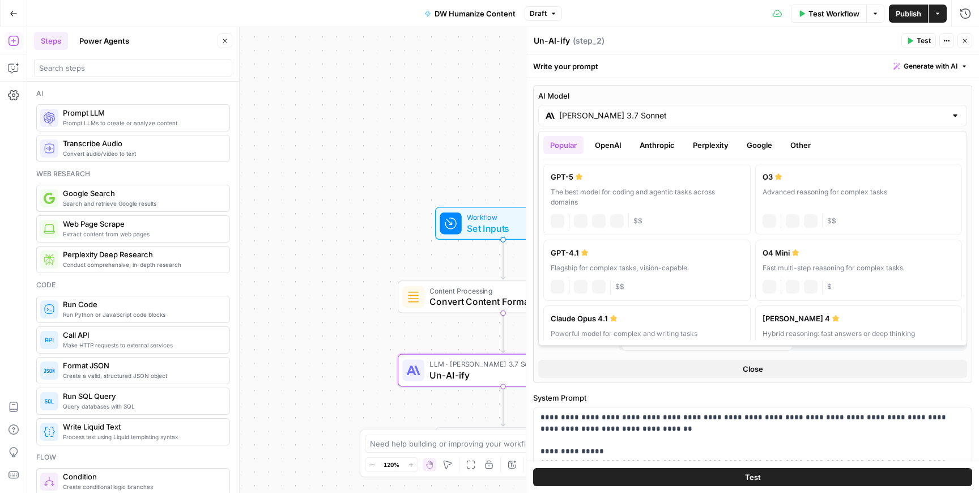
click at [588, 122] on div "Claude 3.7 Sonnet" at bounding box center [752, 116] width 429 height 22
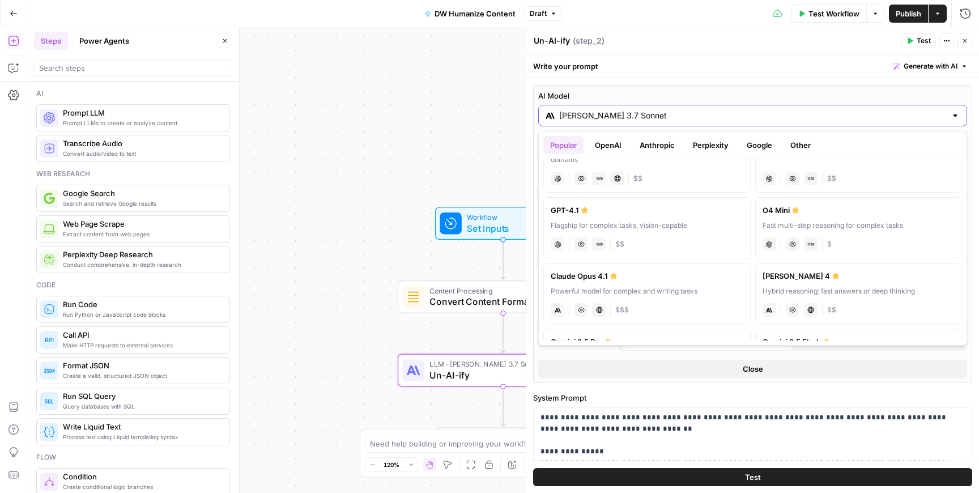
scroll to position [34, 0]
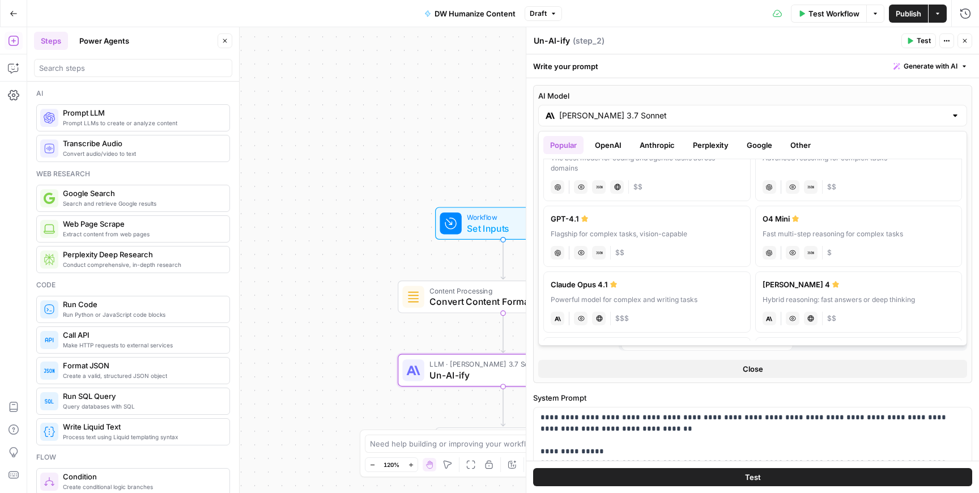
click at [615, 150] on button "OpenAI" at bounding box center [608, 145] width 40 height 18
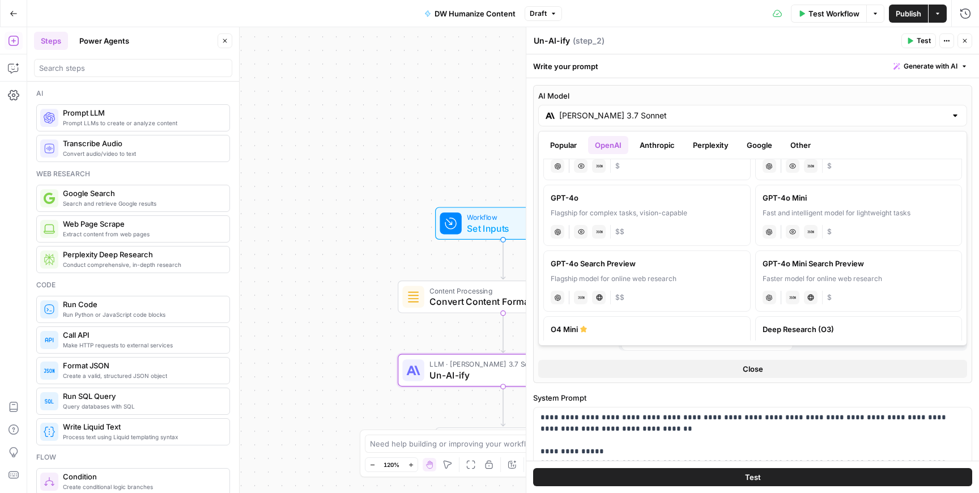
scroll to position [264, 0]
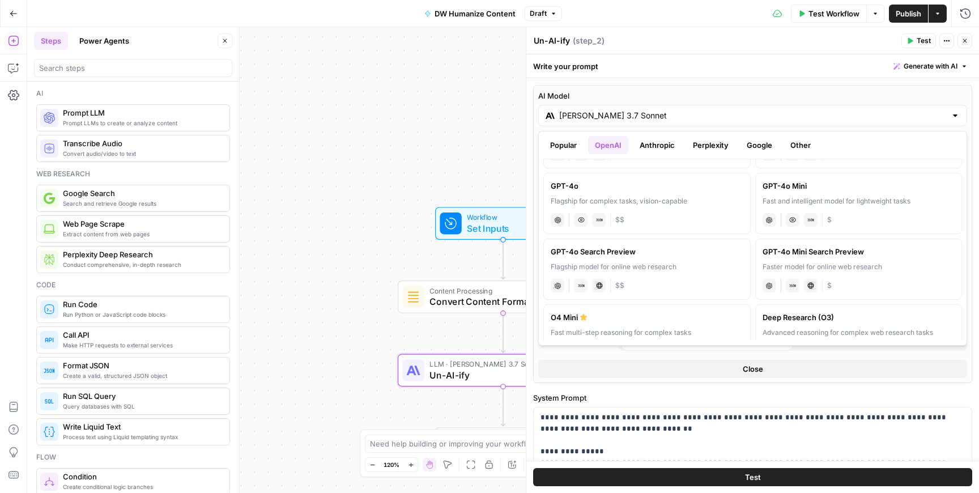
click at [752, 145] on button "Google" at bounding box center [759, 145] width 39 height 18
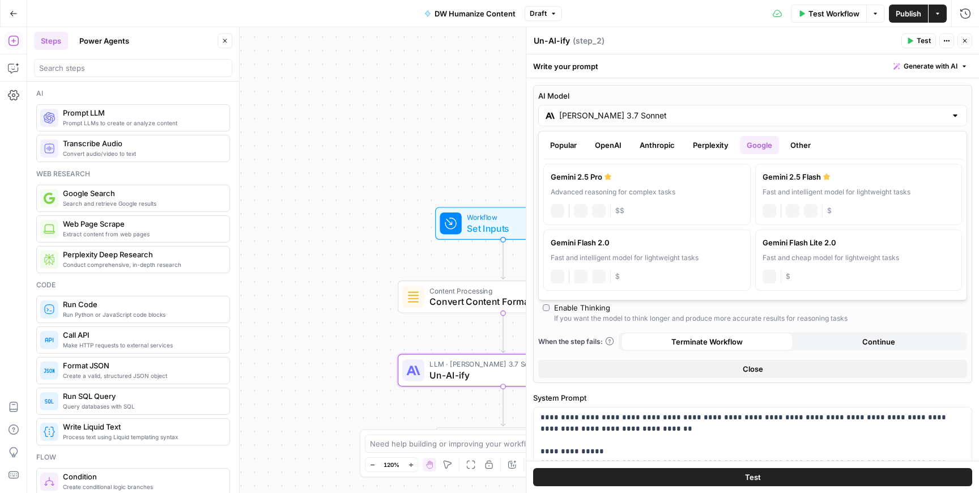
scroll to position [0, 0]
click at [694, 201] on label "Gemini 2.5 Pro Advanced reasoning for complex tasks gemini JSON Mode Live Web R…" at bounding box center [646, 194] width 207 height 61
type input "Gemini 2.5 Pro"
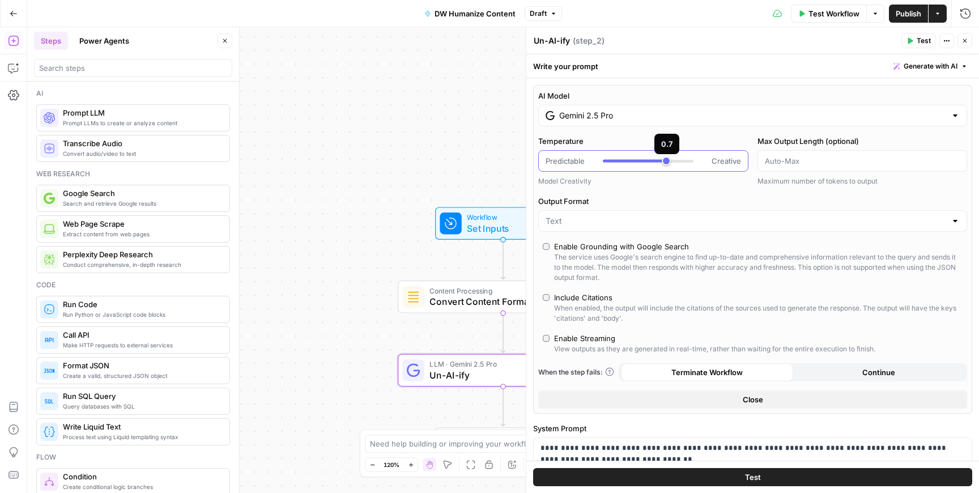
type input "***"
drag, startPoint x: 670, startPoint y: 157, endPoint x: 677, endPoint y: 158, distance: 6.3
click at [677, 158] on div at bounding box center [648, 160] width 91 height 11
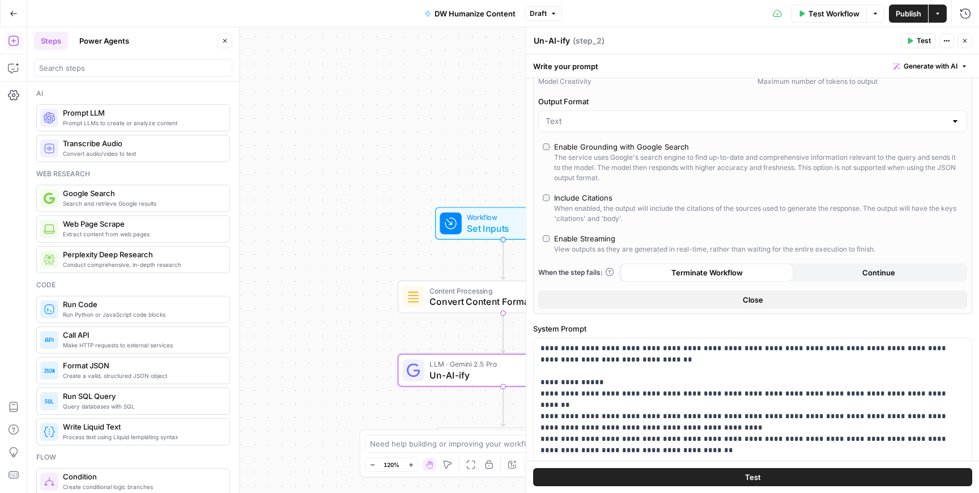
scroll to position [101, 0]
click at [644, 155] on div "The service uses Google's search engine to find up-to-date and comprehensive in…" at bounding box center [758, 166] width 409 height 31
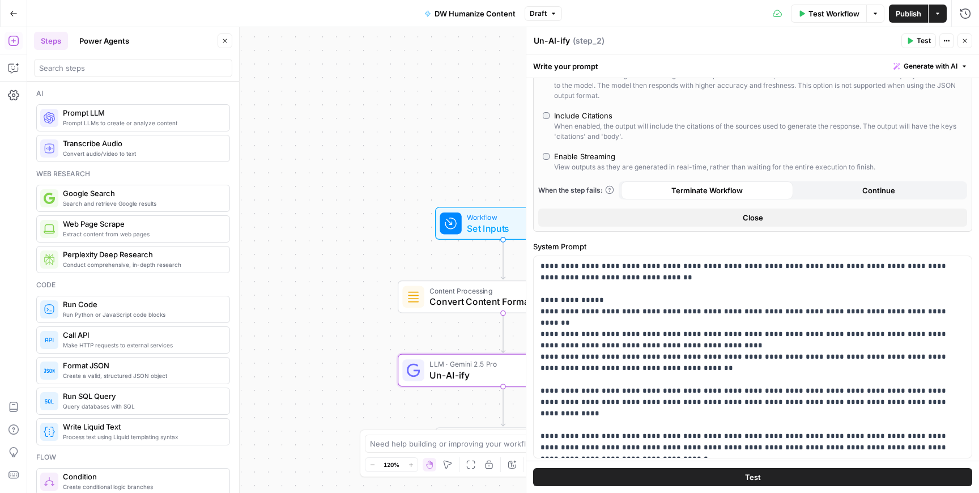
scroll to position [183, 0]
click at [607, 164] on div "View outputs as they are generated in real-time, rather than waiting for the en…" at bounding box center [714, 166] width 321 height 10
click at [674, 217] on button "Close" at bounding box center [752, 216] width 429 height 18
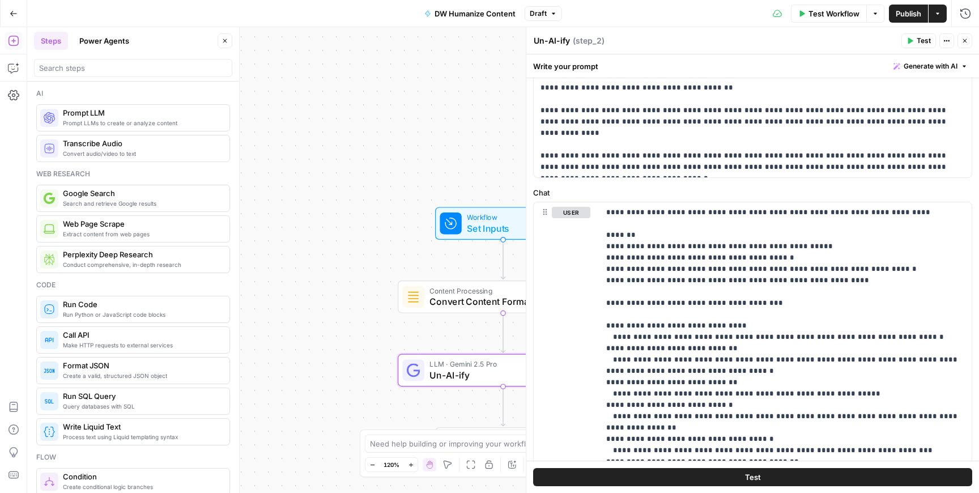
scroll to position [189, 0]
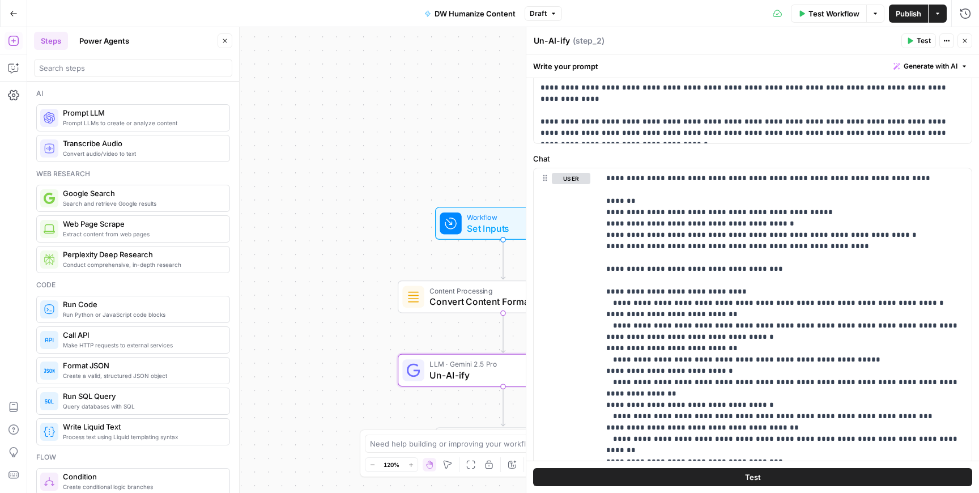
click at [967, 42] on icon "button" at bounding box center [965, 40] width 7 height 7
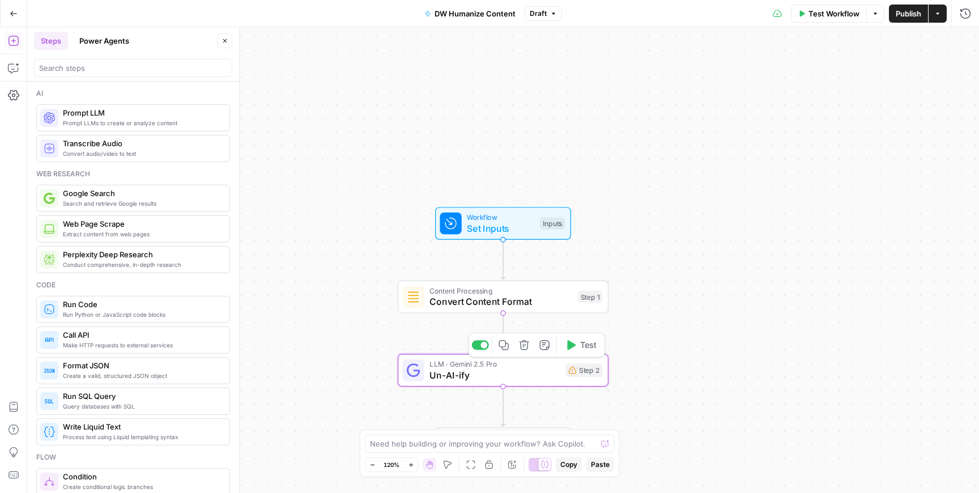
click at [545, 371] on span "Un-AI-ify" at bounding box center [495, 375] width 130 height 14
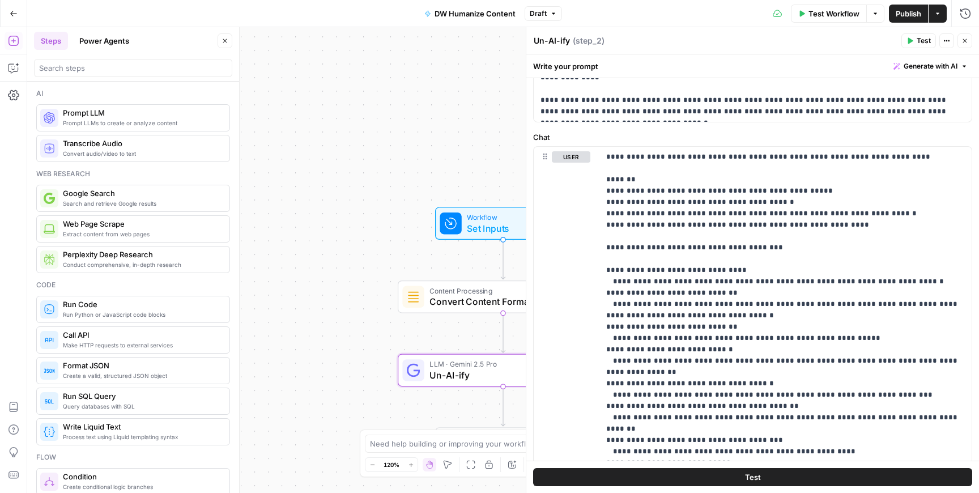
scroll to position [212, 0]
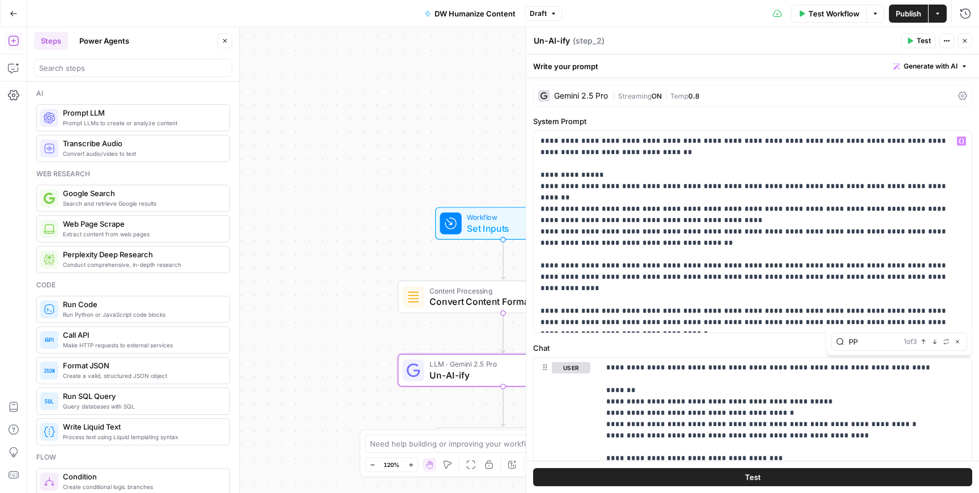
type input "P"
type input "{{"
click at [927, 340] on button "Previous match" at bounding box center [923, 341] width 9 height 9
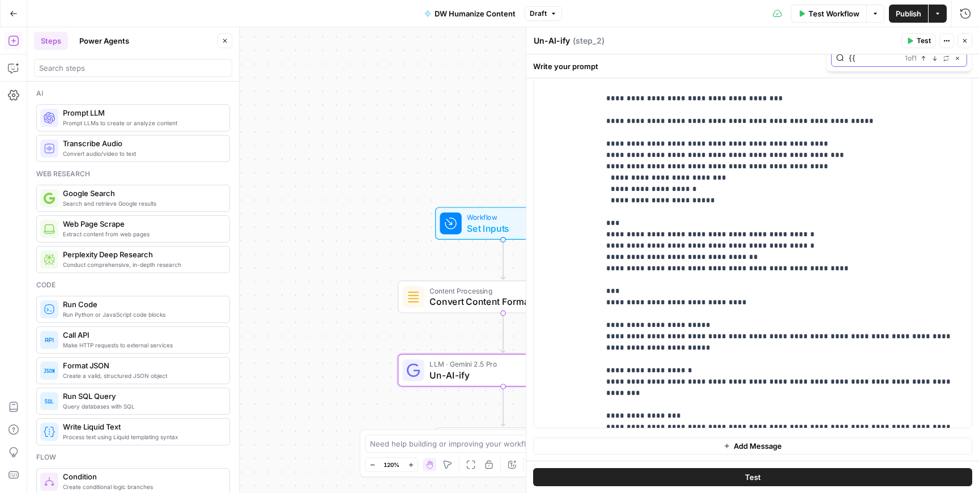
scroll to position [2222, 0]
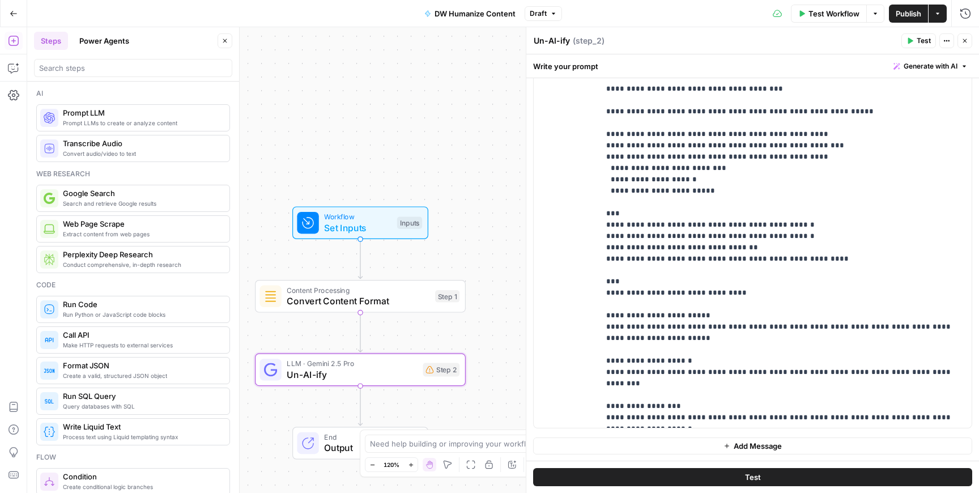
drag, startPoint x: 447, startPoint y: 335, endPoint x: 304, endPoint y: 335, distance: 142.2
click at [304, 335] on div "Workflow Set Inputs Inputs Content Processing Convert Content Format Step 1 LLM…" at bounding box center [503, 260] width 952 height 466
click at [638, 482] on span "**********" at bounding box center [644, 485] width 59 height 7
click at [970, 39] on button "Close" at bounding box center [965, 40] width 15 height 15
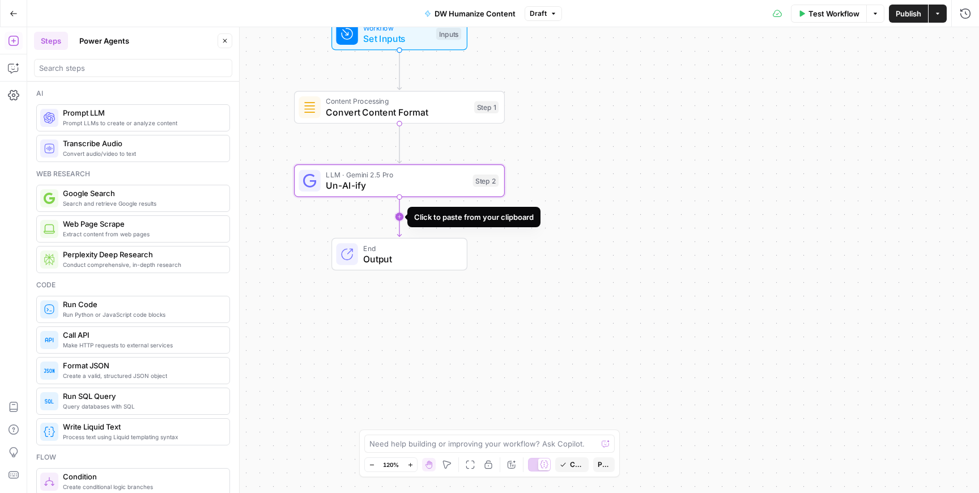
click at [401, 214] on icon "Edge from step_2 to end" at bounding box center [399, 217] width 4 height 40
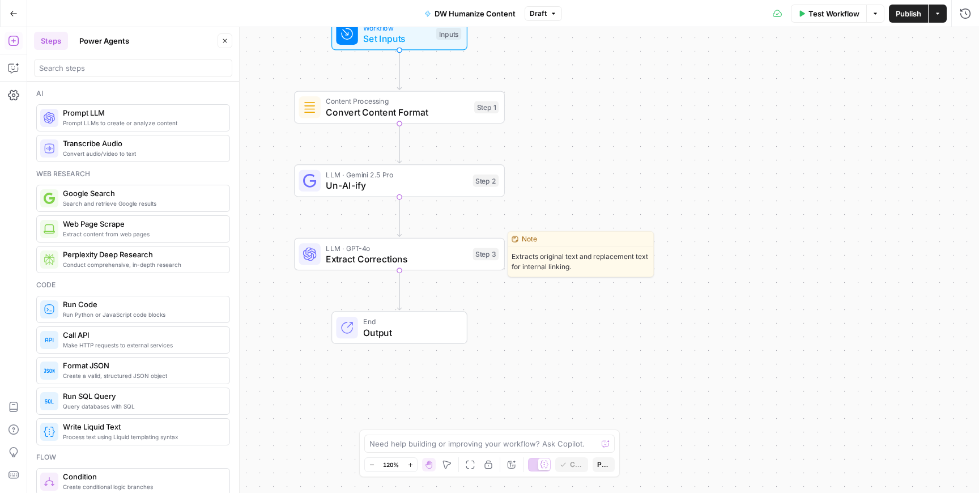
click at [397, 260] on span "Extract Corrections" at bounding box center [397, 259] width 142 height 14
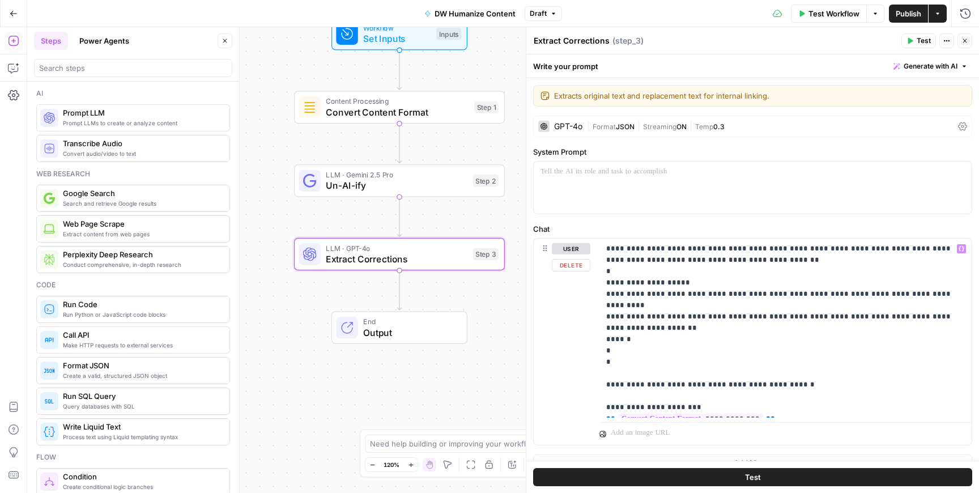
scroll to position [18, 0]
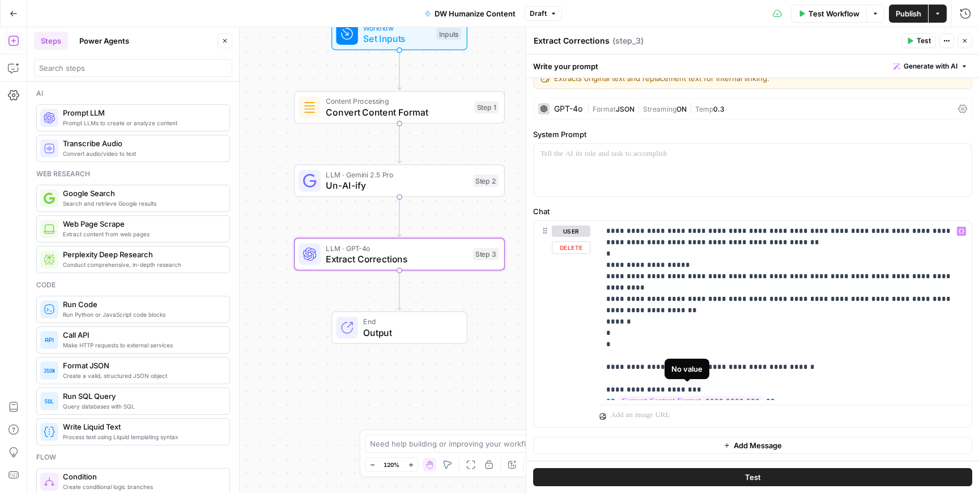
click at [731, 396] on span "**********" at bounding box center [690, 401] width 145 height 10
click at [732, 396] on span "**********" at bounding box center [690, 401] width 145 height 10
click at [560, 105] on div "GPT-4o" at bounding box center [568, 109] width 28 height 8
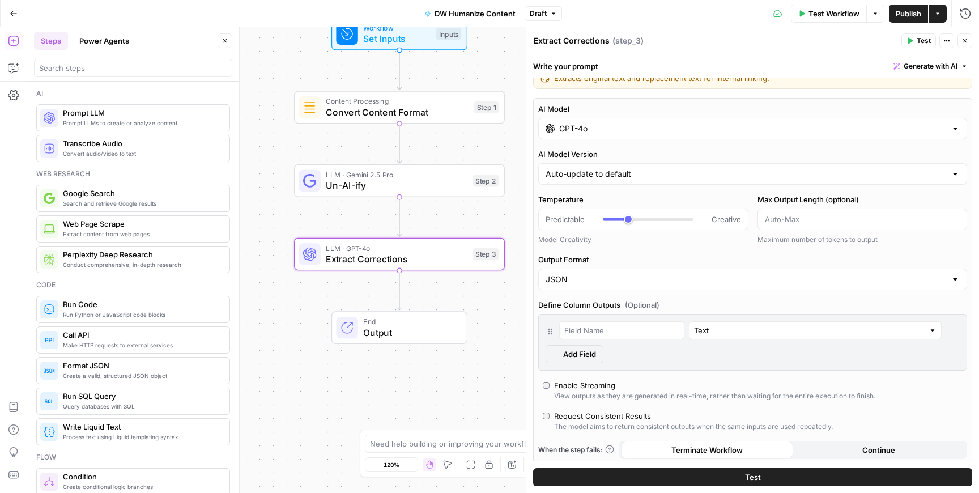
type input "***"
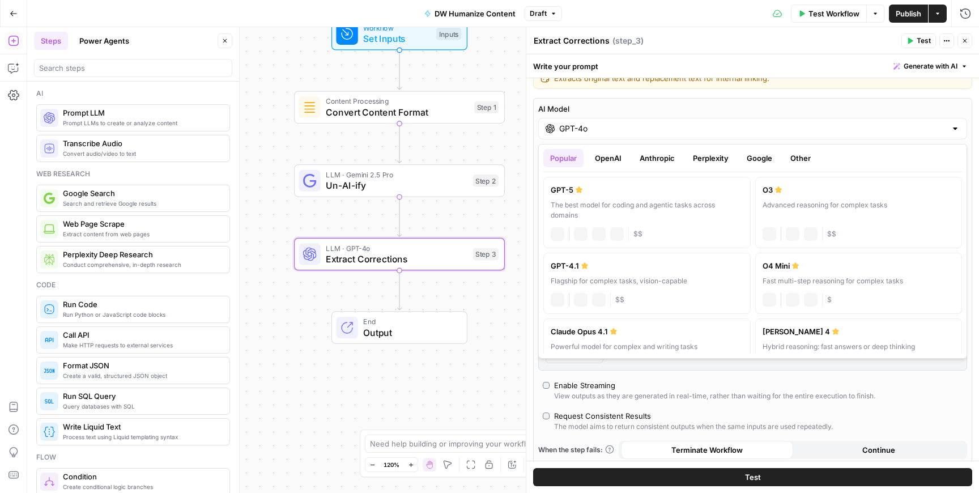
click at [595, 129] on input "GPT-4o" at bounding box center [752, 128] width 387 height 11
click at [772, 159] on button "Google" at bounding box center [759, 158] width 39 height 18
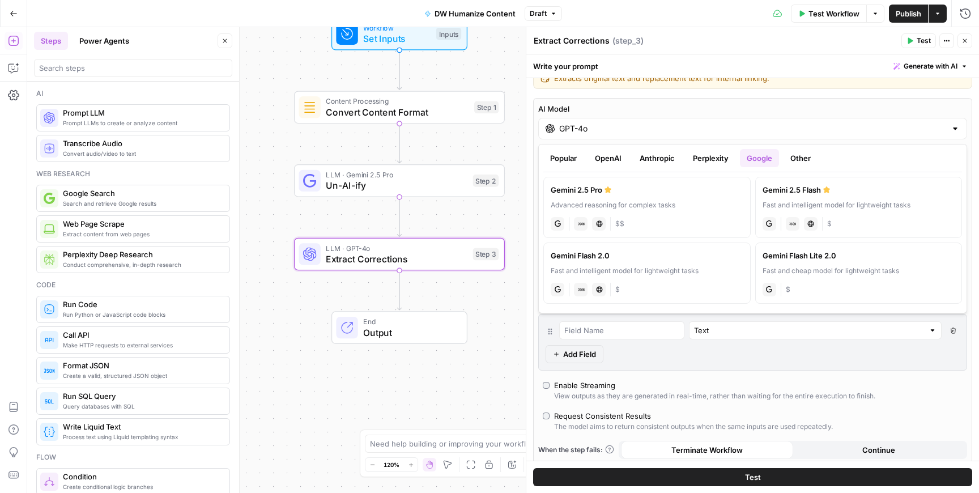
click at [648, 210] on label "Gemini 2.5 Pro Advanced reasoning for complex tasks gemini JSON Mode Live Web R…" at bounding box center [646, 207] width 207 height 61
type input "Gemini 2.5 Pro"
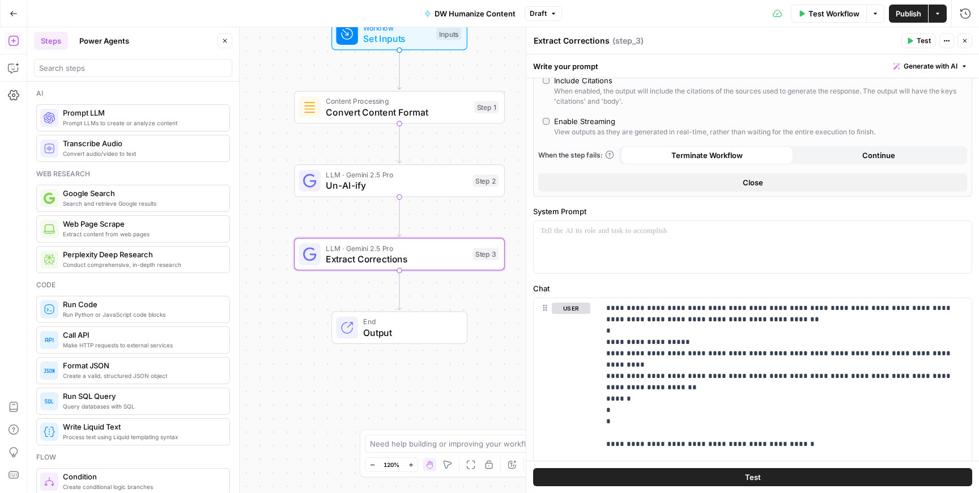
scroll to position [378, 0]
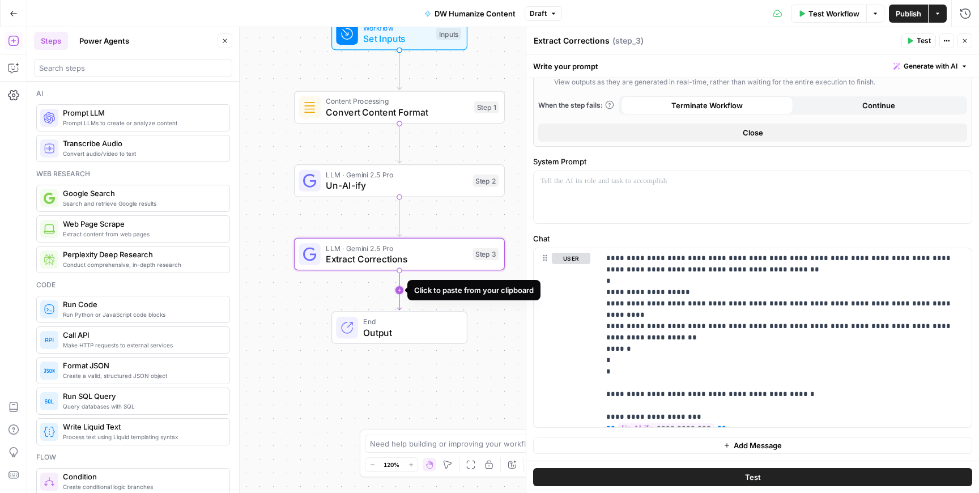
click at [398, 287] on icon "Edge from step_3 to end" at bounding box center [399, 290] width 4 height 40
type input "***"
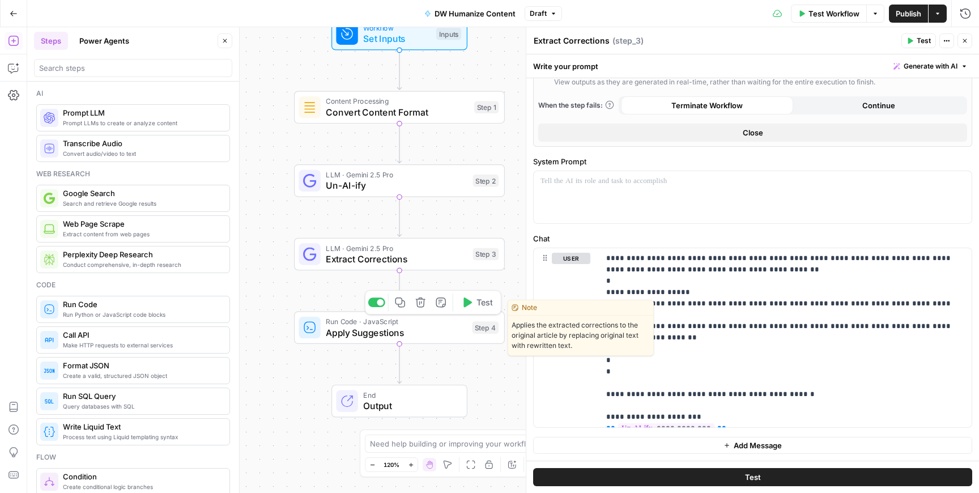
click at [401, 329] on span "Apply Suggestions" at bounding box center [396, 333] width 141 height 14
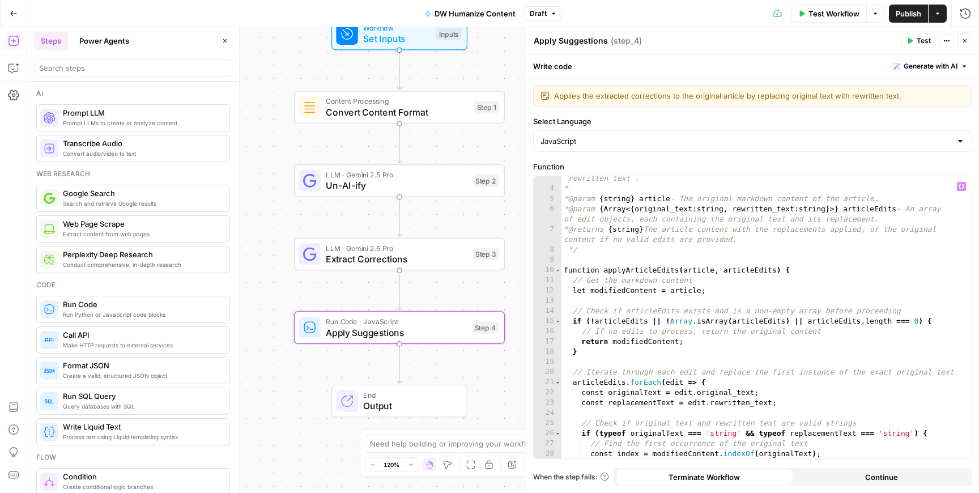
scroll to position [177, 0]
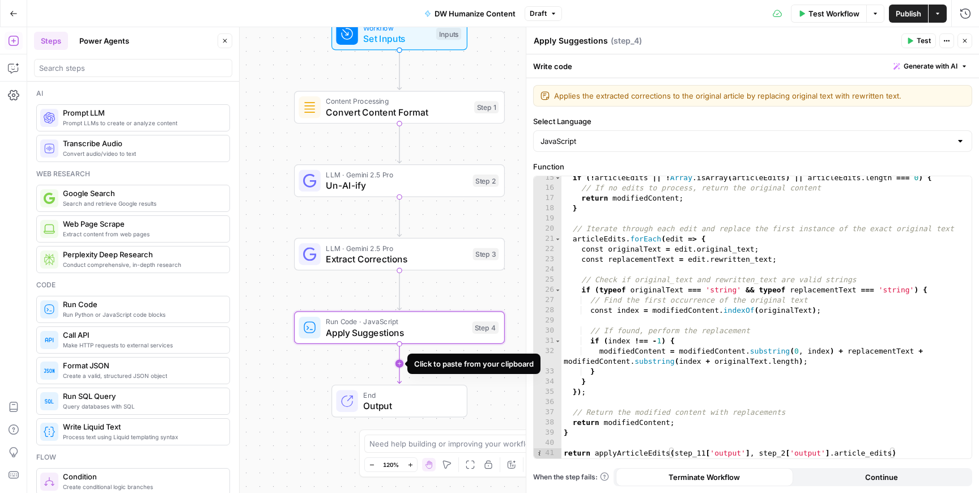
click at [401, 366] on icon "Edge from step_4 to end" at bounding box center [399, 364] width 4 height 40
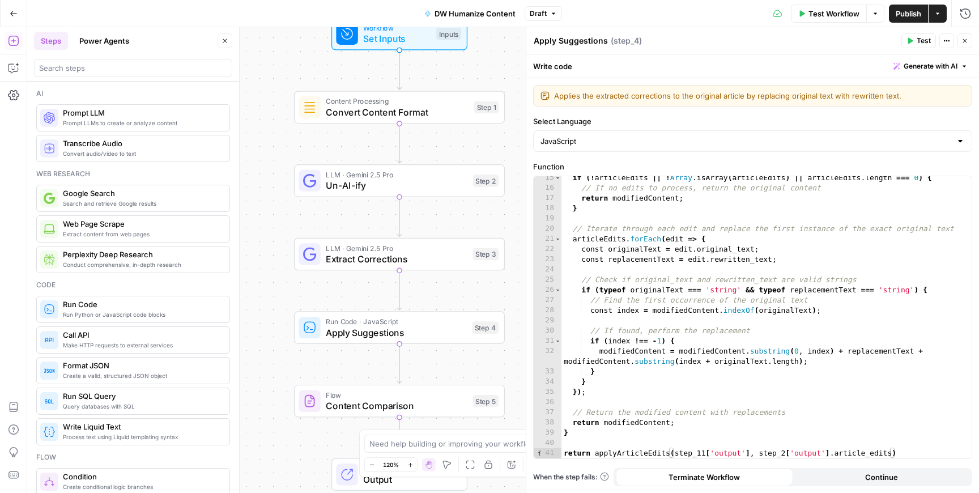
click at [414, 401] on span "Content Comparison" at bounding box center [397, 406] width 142 height 14
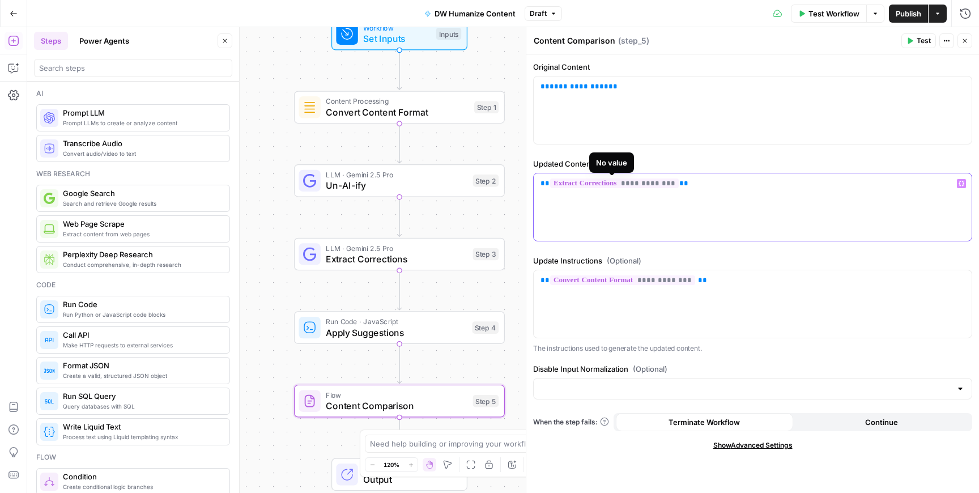
click at [647, 184] on span "**********" at bounding box center [614, 184] width 129 height 10
drag, startPoint x: 617, startPoint y: 89, endPoint x: 564, endPoint y: 88, distance: 53.3
click at [563, 88] on p "**********" at bounding box center [753, 86] width 424 height 11
click at [569, 87] on span "**********" at bounding box center [579, 86] width 59 height 7
click at [569, 184] on span "**********" at bounding box center [579, 183] width 59 height 7
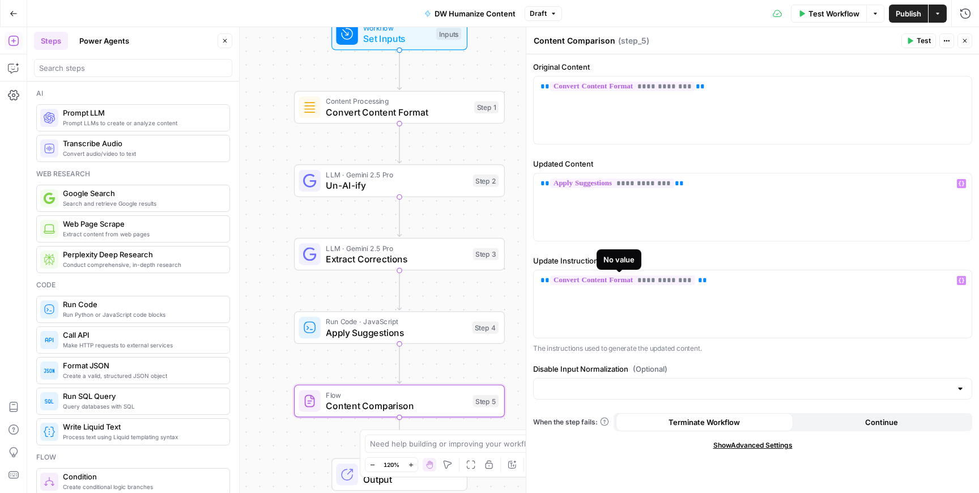
click at [664, 282] on span "**********" at bounding box center [622, 280] width 145 height 10
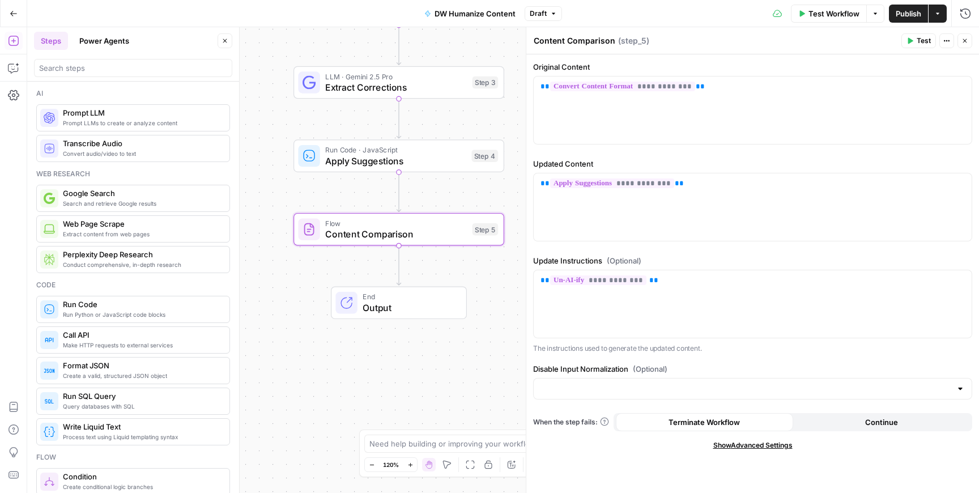
drag, startPoint x: 441, startPoint y: 373, endPoint x: 440, endPoint y: 175, distance: 198.4
click at [440, 175] on div "Workflow Set Inputs Inputs Content Processing Convert Content Format Step 1 LLM…" at bounding box center [503, 260] width 952 height 466
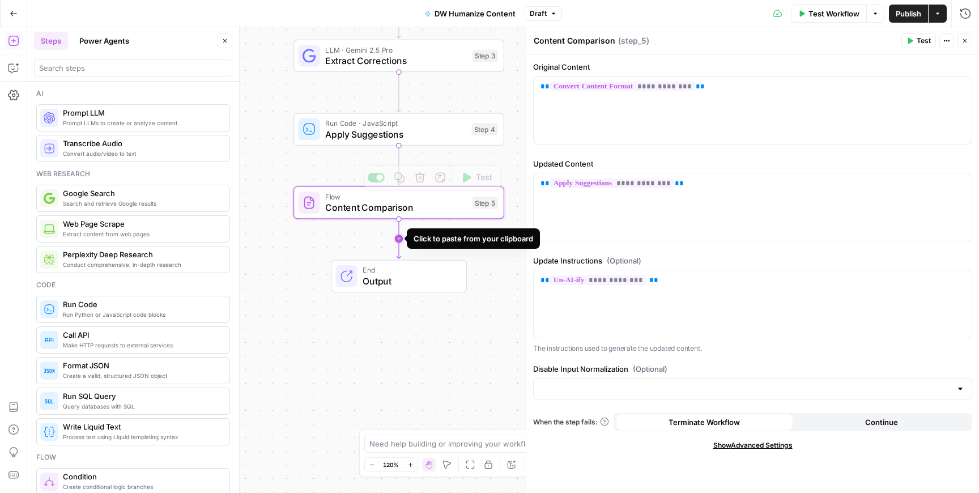
click at [400, 239] on icon "Edge from step_5 to end" at bounding box center [399, 239] width 4 height 40
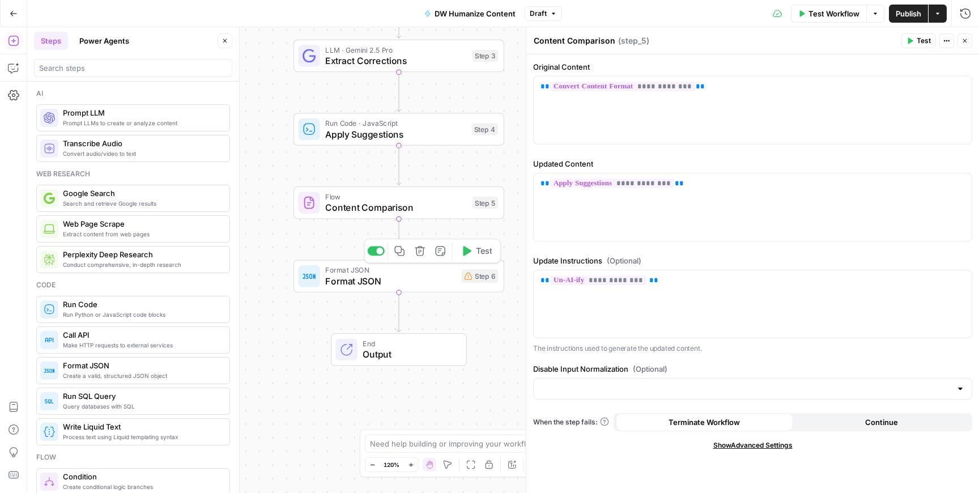
click at [379, 271] on span "Format JSON" at bounding box center [390, 270] width 130 height 11
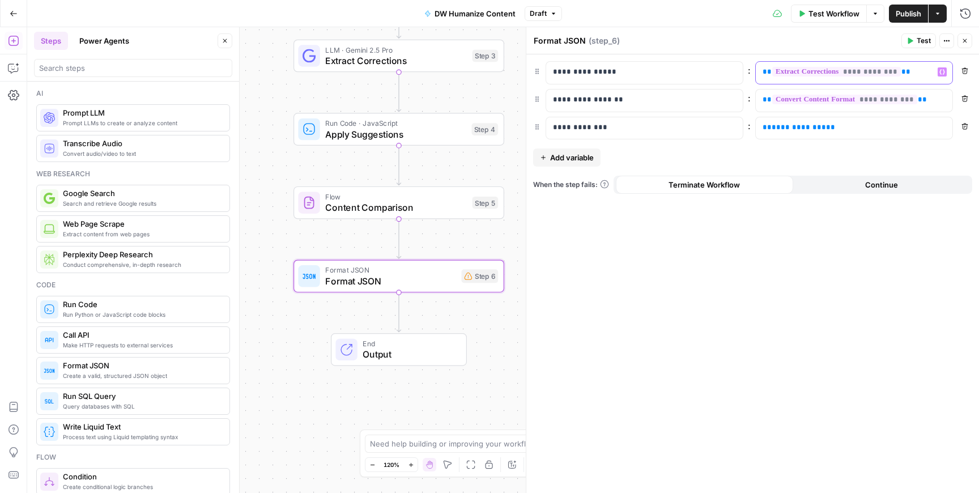
drag, startPoint x: 916, startPoint y: 70, endPoint x: 751, endPoint y: 67, distance: 164.9
click at [751, 67] on div "**********" at bounding box center [752, 72] width 439 height 23
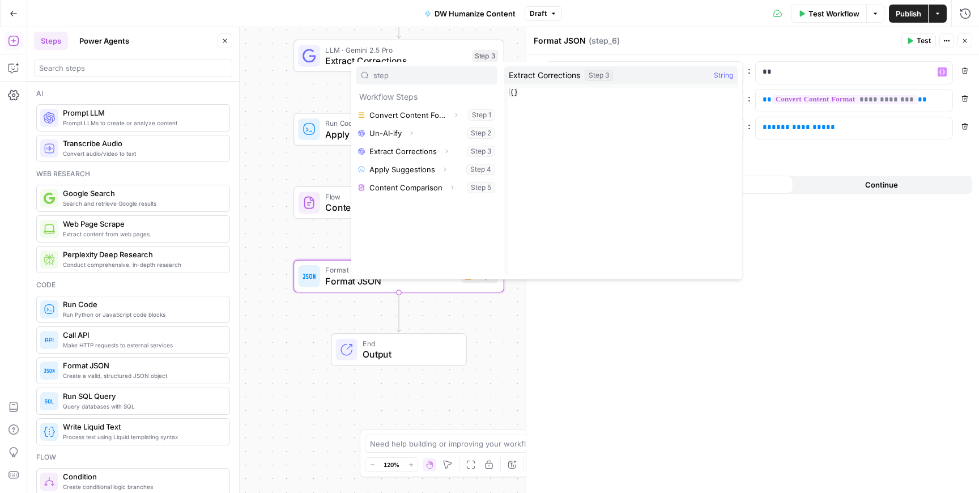
type input "step"
click at [438, 162] on div "Expand" at bounding box center [445, 169] width 15 height 15
click at [432, 173] on button "Select variable Apply Suggestions" at bounding box center [427, 169] width 142 height 18
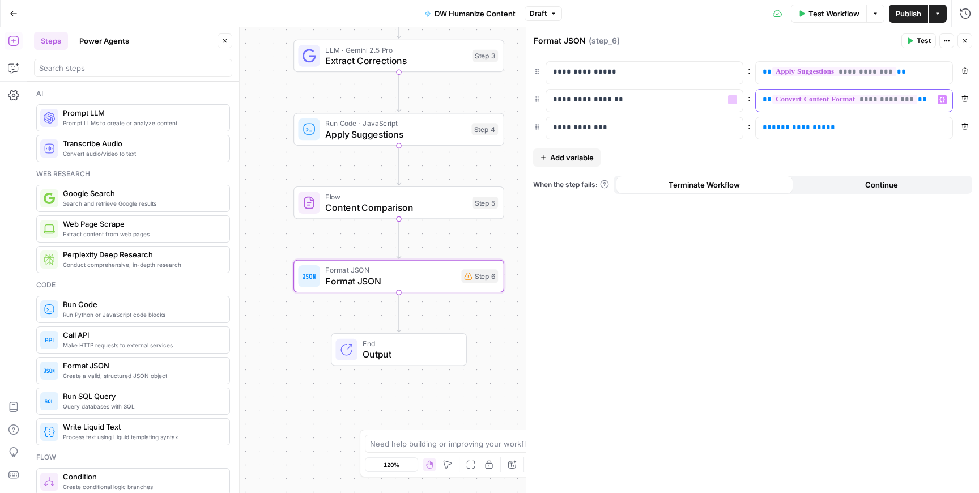
drag, startPoint x: 930, startPoint y: 103, endPoint x: 708, endPoint y: 89, distance: 222.0
click at [708, 89] on div "**********" at bounding box center [752, 100] width 439 height 23
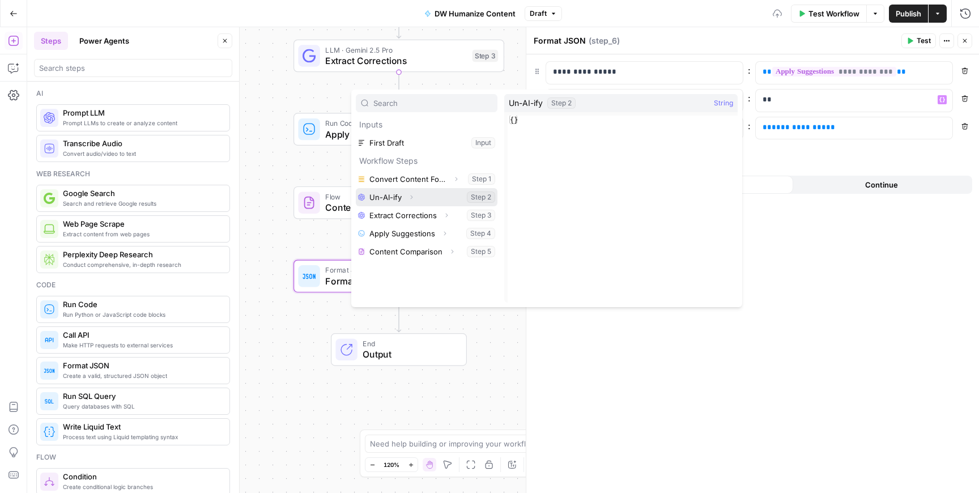
click at [441, 202] on button "Select variable Un-AI-ify" at bounding box center [427, 197] width 142 height 18
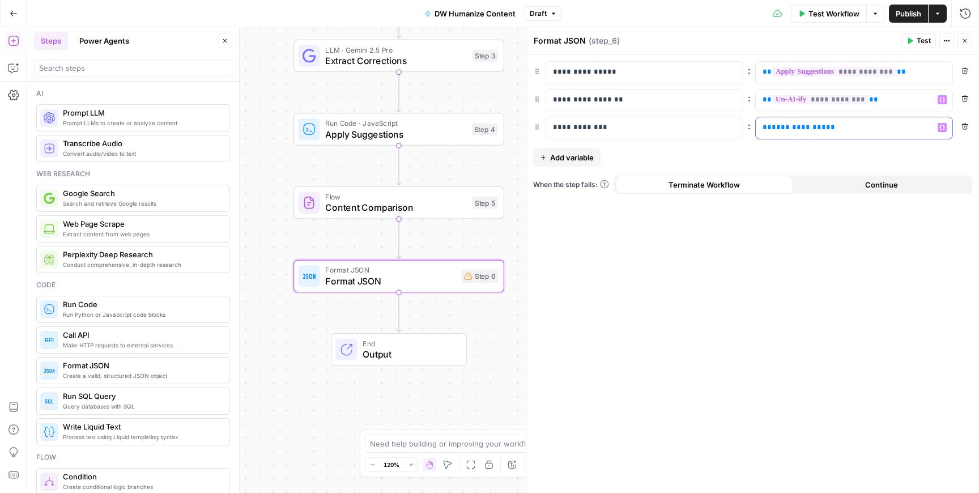
drag, startPoint x: 823, startPoint y: 131, endPoint x: 687, endPoint y: 131, distance: 136.6
click at [687, 131] on div "**********" at bounding box center [752, 128] width 439 height 23
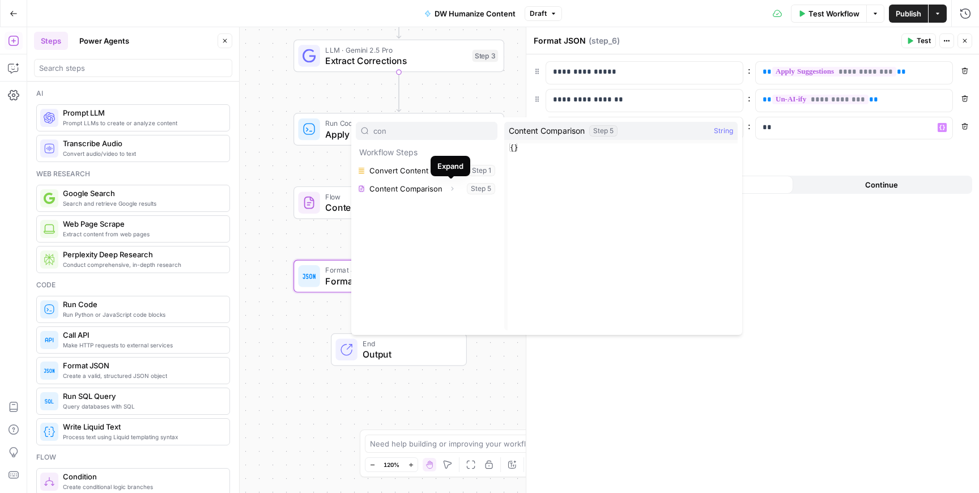
type input "con"
click at [449, 190] on icon "button" at bounding box center [452, 188] width 7 height 7
click at [464, 204] on button "Select variable Output" at bounding box center [432, 207] width 130 height 18
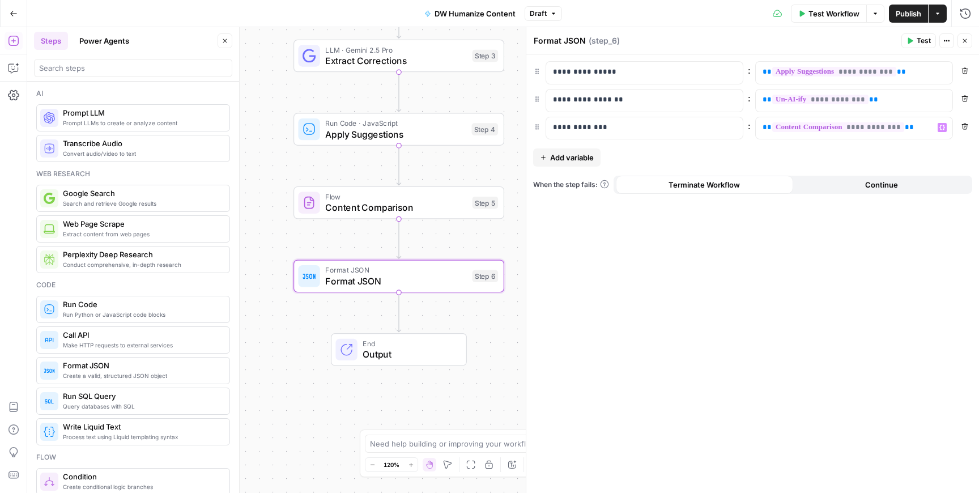
click at [965, 39] on icon "button" at bounding box center [965, 40] width 7 height 7
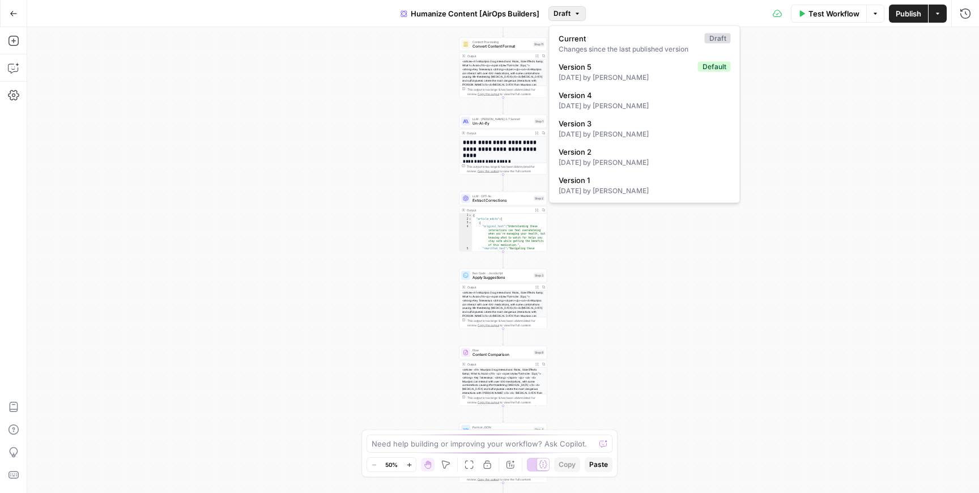
click at [574, 16] on icon "button" at bounding box center [577, 13] width 7 height 7
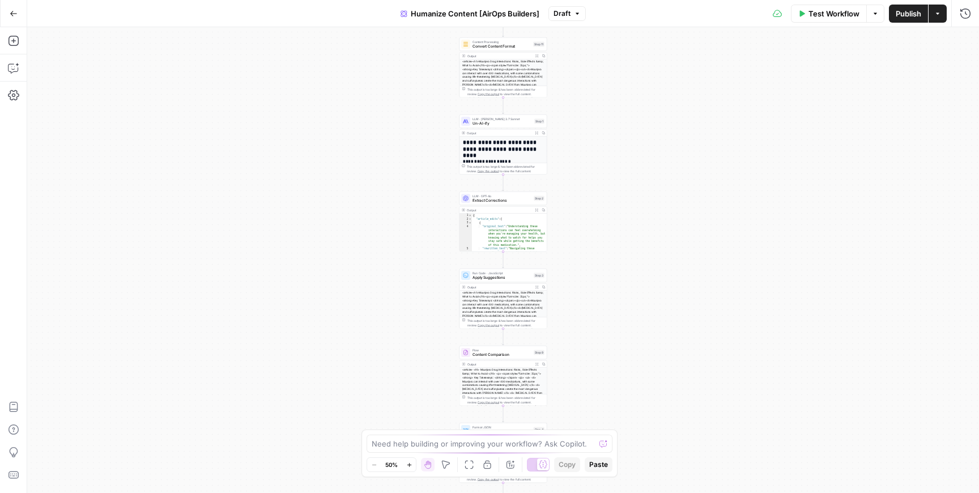
click at [574, 15] on icon "button" at bounding box center [577, 13] width 7 height 7
click at [508, 12] on span "Humanize Content [AirOps Builders]" at bounding box center [475, 13] width 129 height 11
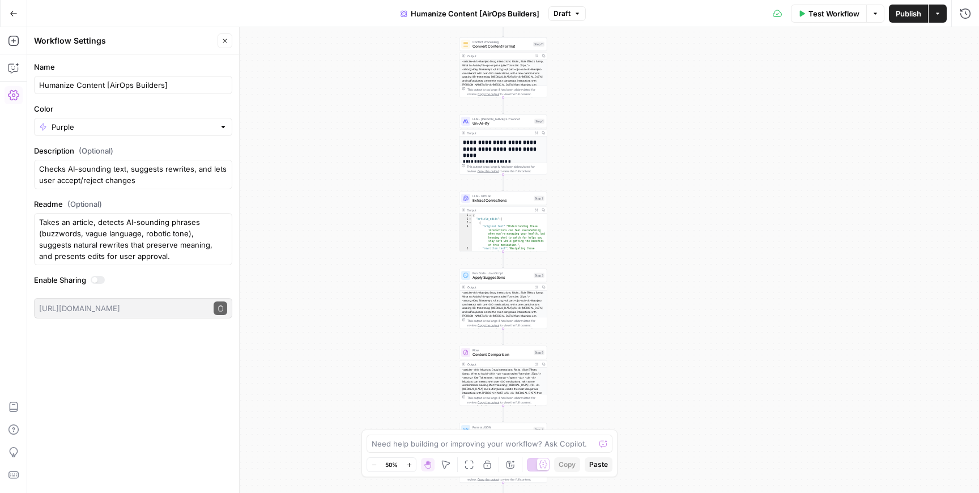
click at [508, 12] on span "Humanize Content [AirOps Builders]" at bounding box center [475, 13] width 129 height 11
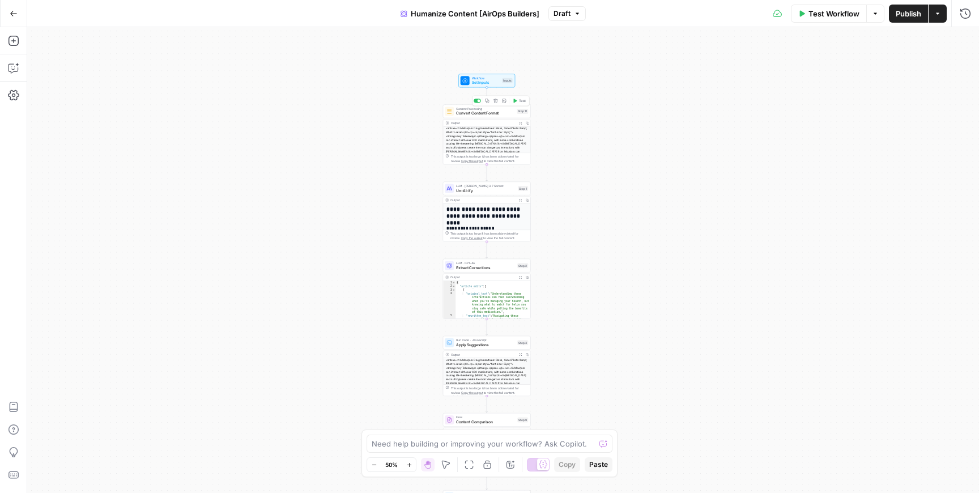
click at [488, 104] on button "Copy step" at bounding box center [486, 100] width 7 height 7
click at [486, 177] on icon "button" at bounding box center [487, 178] width 5 height 5
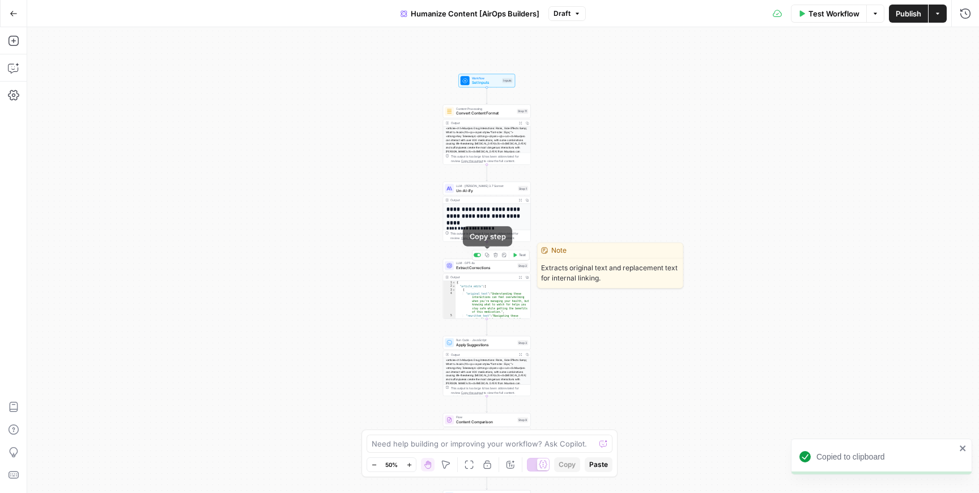
click at [487, 256] on icon "button" at bounding box center [487, 255] width 4 height 4
click at [479, 266] on span "Extract Corrections" at bounding box center [485, 268] width 59 height 6
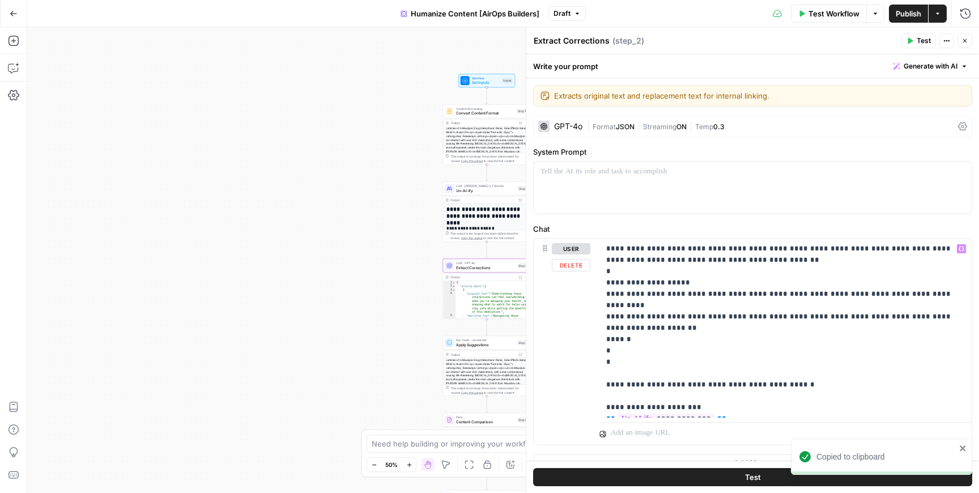
scroll to position [18, 0]
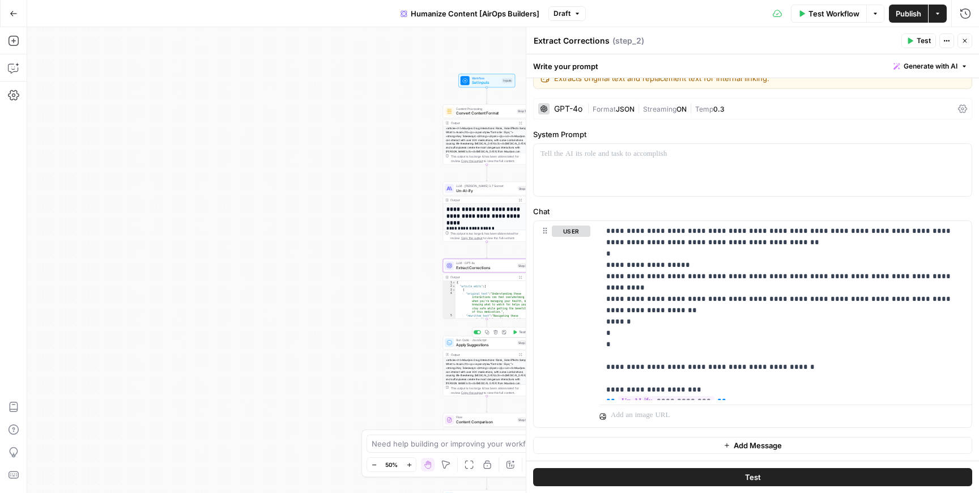
click at [490, 345] on span "Apply Suggestions" at bounding box center [485, 345] width 59 height 6
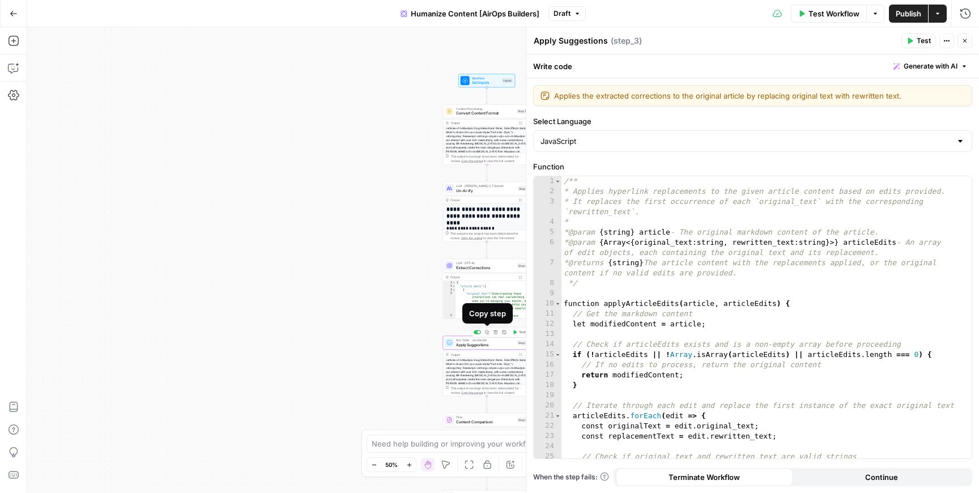
click at [489, 333] on icon "button" at bounding box center [487, 332] width 4 height 4
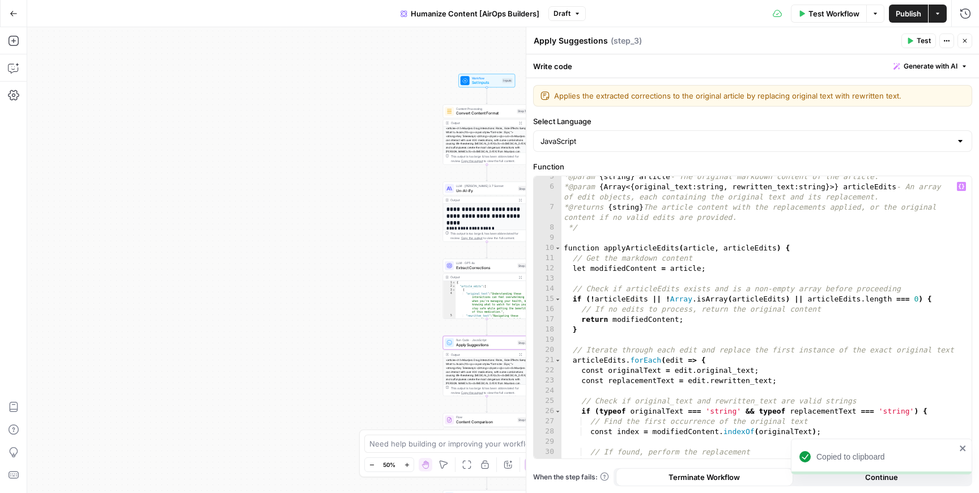
scroll to position [0, 0]
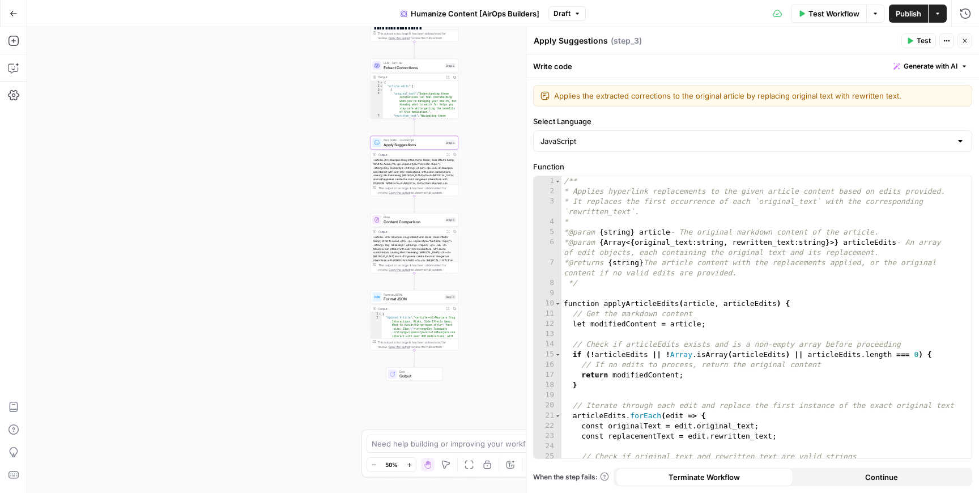
drag, startPoint x: 403, startPoint y: 345, endPoint x: 330, endPoint y: 144, distance: 214.1
click at [330, 144] on div "**********" at bounding box center [503, 260] width 952 height 466
click at [413, 207] on icon "button" at bounding box center [414, 208] width 5 height 5
click at [392, 222] on span "Content Comparison" at bounding box center [412, 221] width 59 height 6
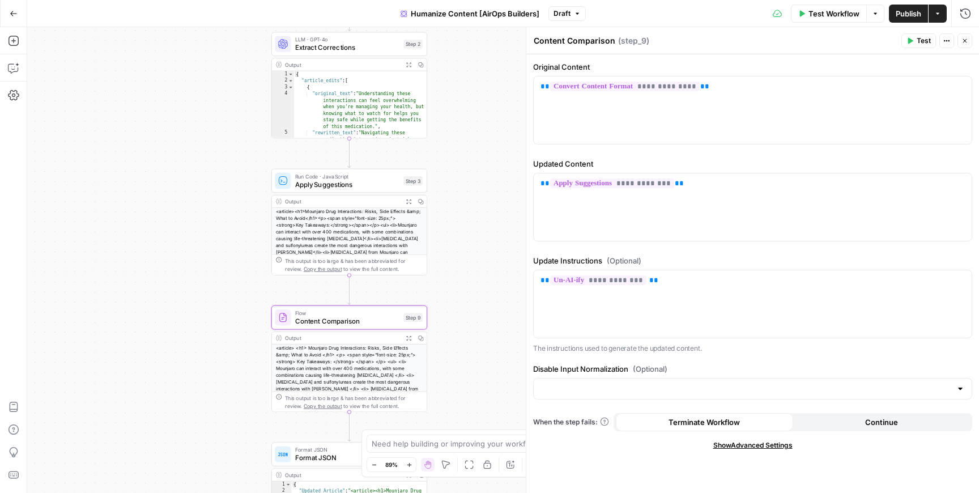
drag, startPoint x: 504, startPoint y: 225, endPoint x: 509, endPoint y: 329, distance: 103.8
click at [509, 329] on div "**********" at bounding box center [503, 260] width 952 height 466
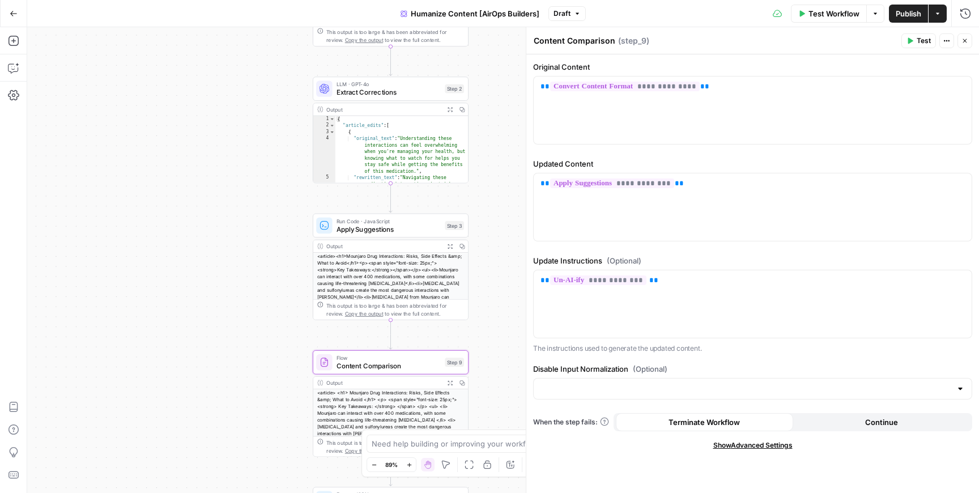
drag, startPoint x: 449, startPoint y: 144, endPoint x: 491, endPoint y: 189, distance: 61.0
click at [491, 189] on div "**********" at bounding box center [503, 260] width 952 height 466
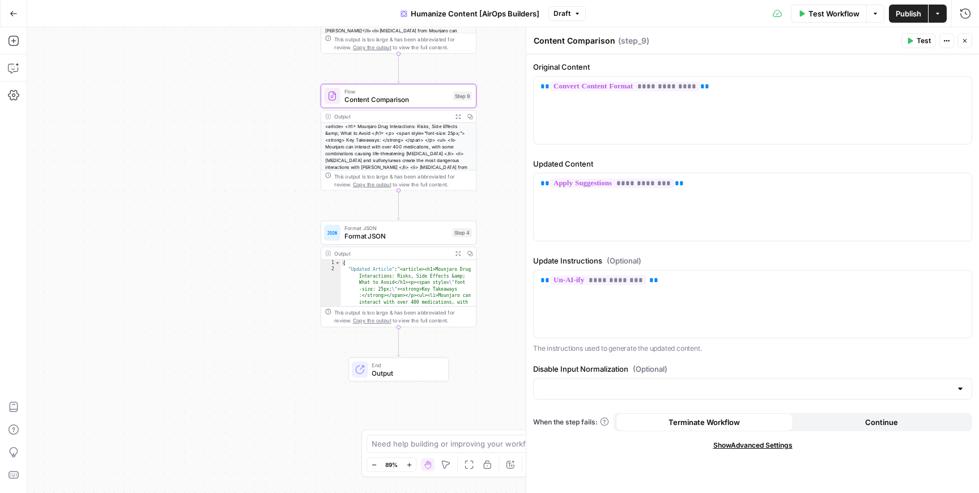
drag, startPoint x: 494, startPoint y: 348, endPoint x: 506, endPoint y: 44, distance: 304.5
click at [506, 44] on div "**********" at bounding box center [503, 260] width 952 height 466
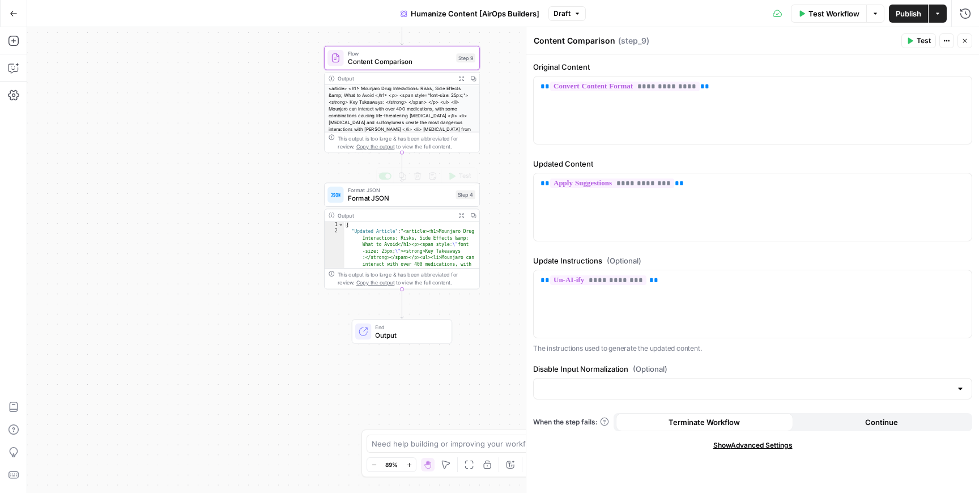
click at [381, 197] on span "Format JSON" at bounding box center [400, 198] width 104 height 10
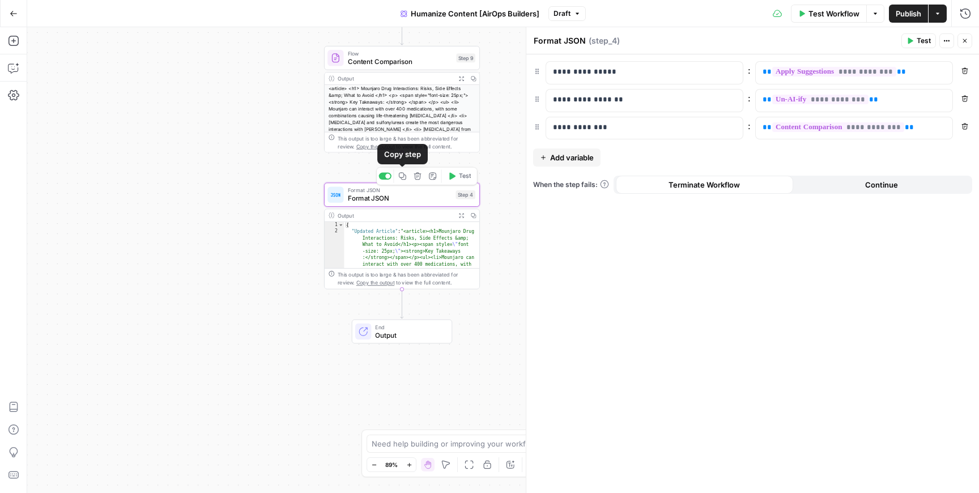
click at [403, 175] on icon "button" at bounding box center [402, 175] width 7 height 7
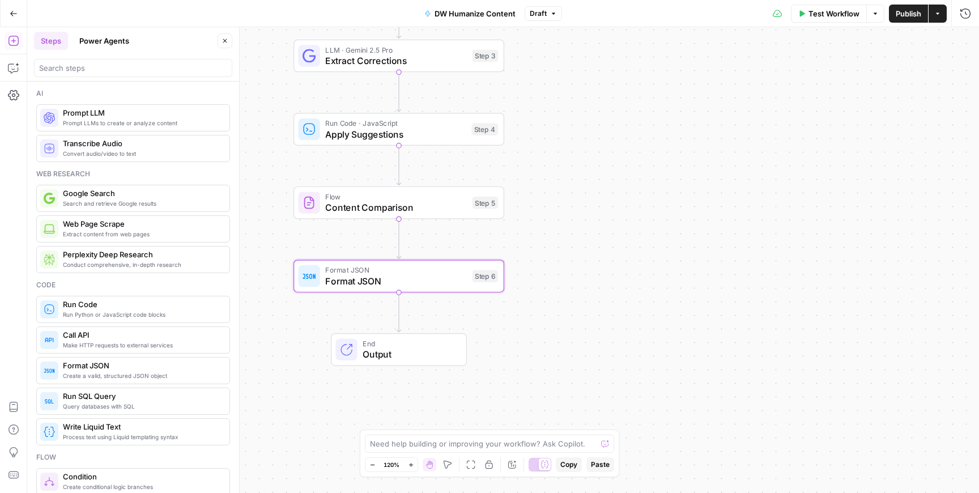
click at [874, 18] on button "Options" at bounding box center [876, 14] width 18 height 18
click at [936, 16] on icon "button" at bounding box center [938, 13] width 7 height 7
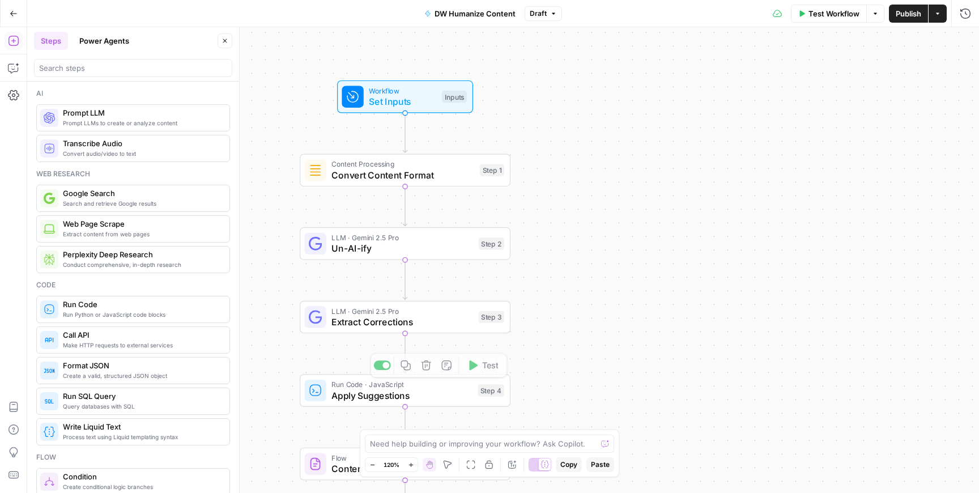
drag, startPoint x: 577, startPoint y: 117, endPoint x: 589, endPoint y: 381, distance: 264.4
click at [588, 381] on div "Workflow Set Inputs Inputs Content Processing Convert Content Format Step 1 LLM…" at bounding box center [503, 260] width 952 height 466
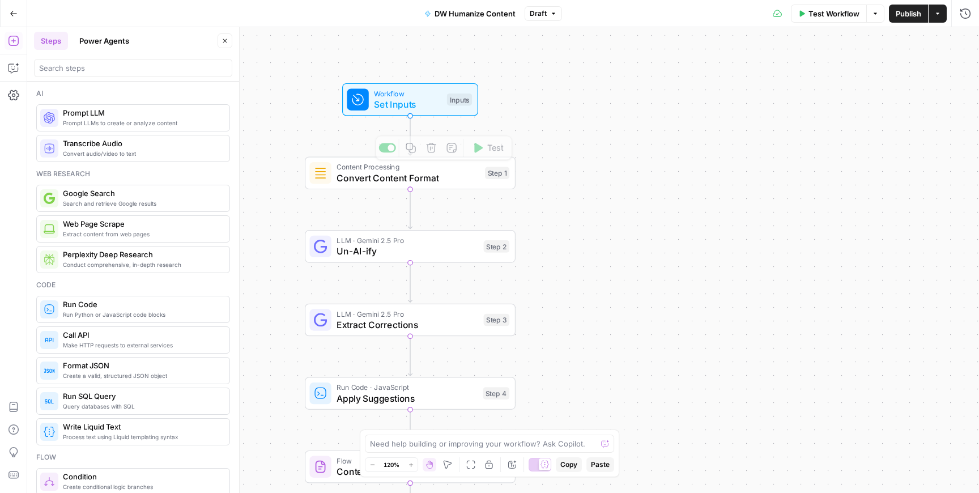
click at [401, 109] on span "Set Inputs" at bounding box center [407, 104] width 67 height 14
click at [388, 180] on span "Convert Content Format" at bounding box center [408, 178] width 143 height 14
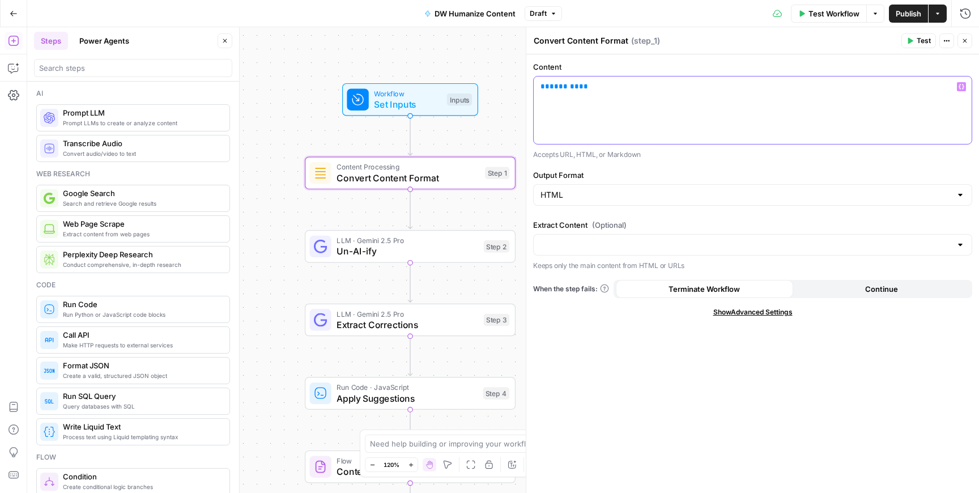
drag, startPoint x: 592, startPoint y: 89, endPoint x: 481, endPoint y: 89, distance: 111.1
click at [481, 89] on body "Cohort 4 New Home Browse Your Data Usage Settings Recent Grids Dolores' First F…" at bounding box center [489, 246] width 979 height 493
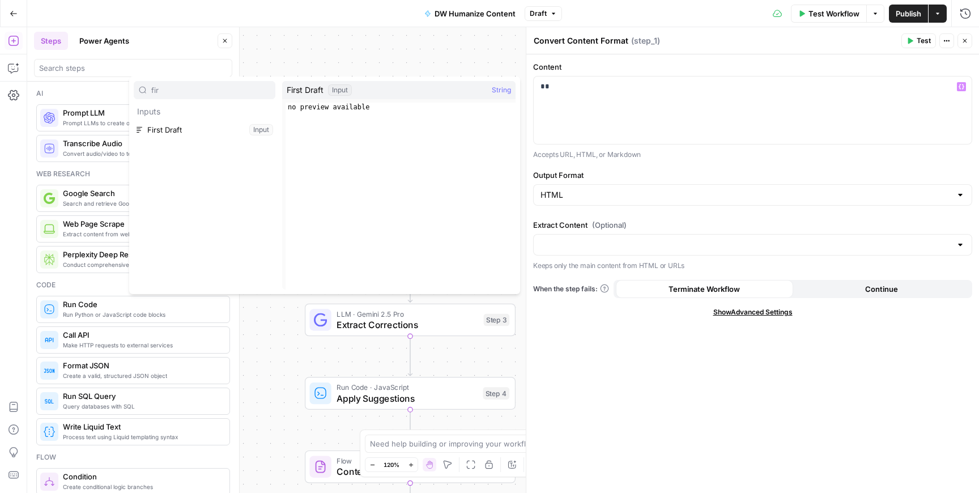
type input "fir"
click at [206, 124] on button "Select variable First Draft" at bounding box center [205, 130] width 142 height 18
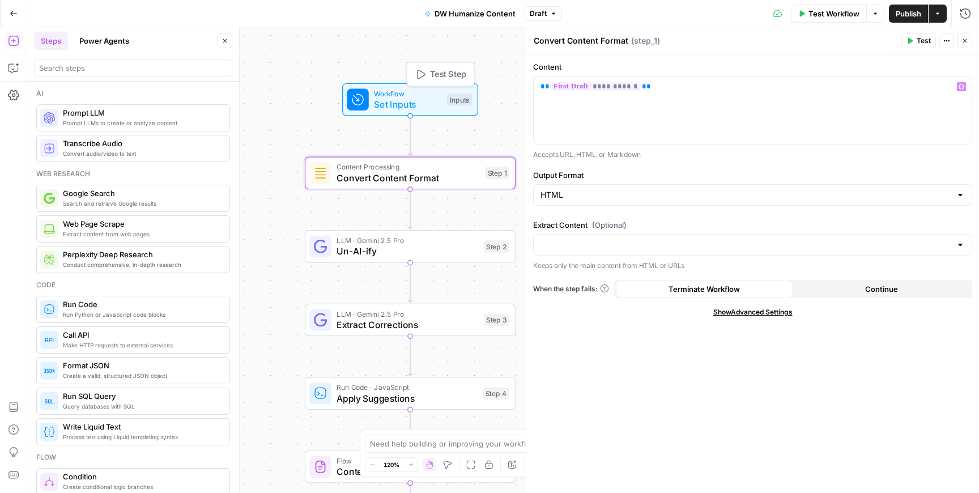
click at [411, 100] on span "Set Inputs" at bounding box center [407, 104] width 67 height 14
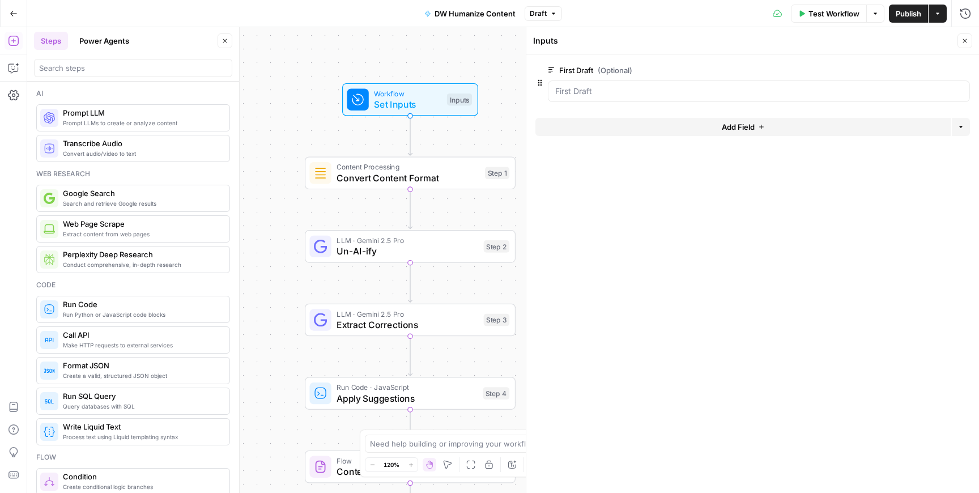
click at [844, 18] on span "Test Workflow" at bounding box center [834, 13] width 51 height 11
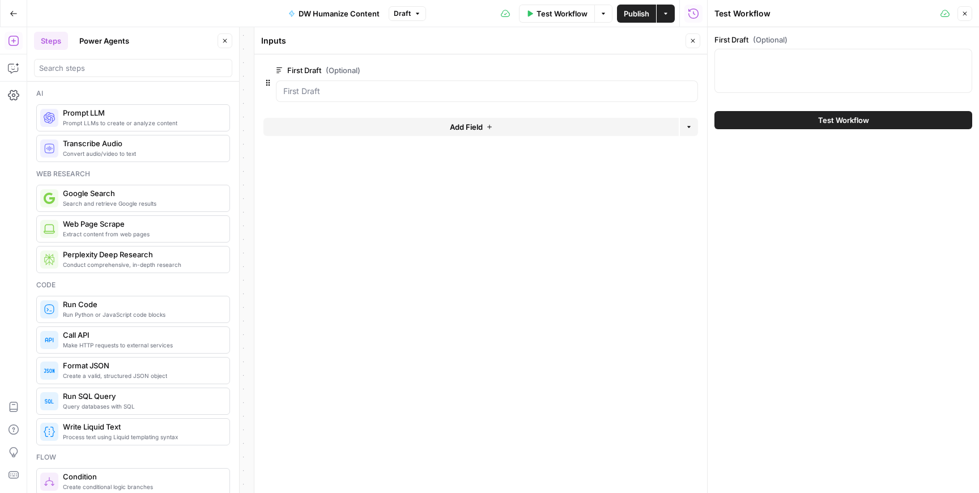
click at [746, 74] on div at bounding box center [844, 71] width 258 height 44
paste textarea ""{""html_content"":""<p>[&quot;Red kicks for kids have taken the sneaker world …"
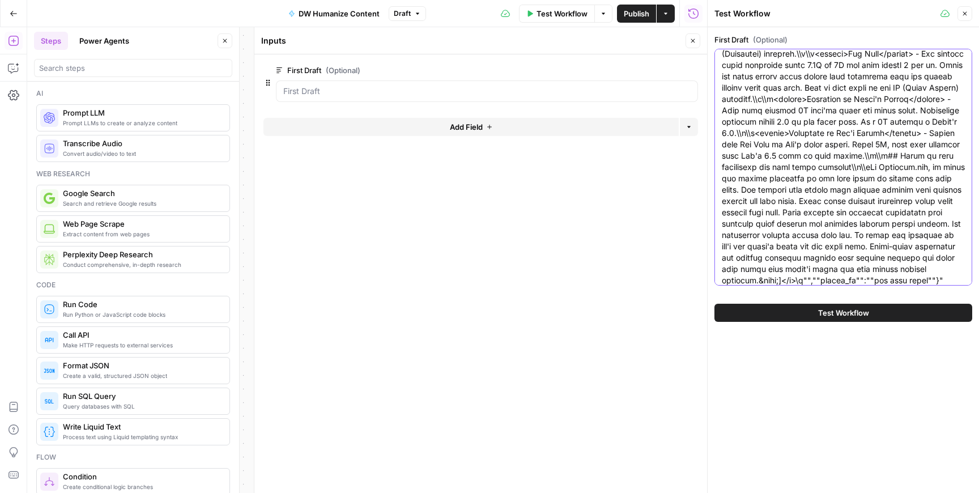
type textarea ""{""html_content"":""<p>[&quot;Red kicks for kids have taken the sneaker world …"
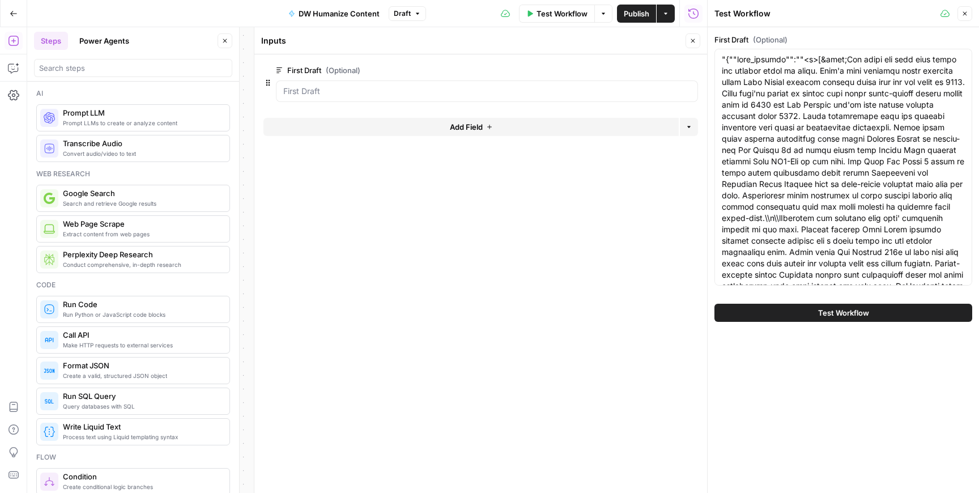
click at [755, 308] on button "Test Workflow" at bounding box center [844, 313] width 258 height 18
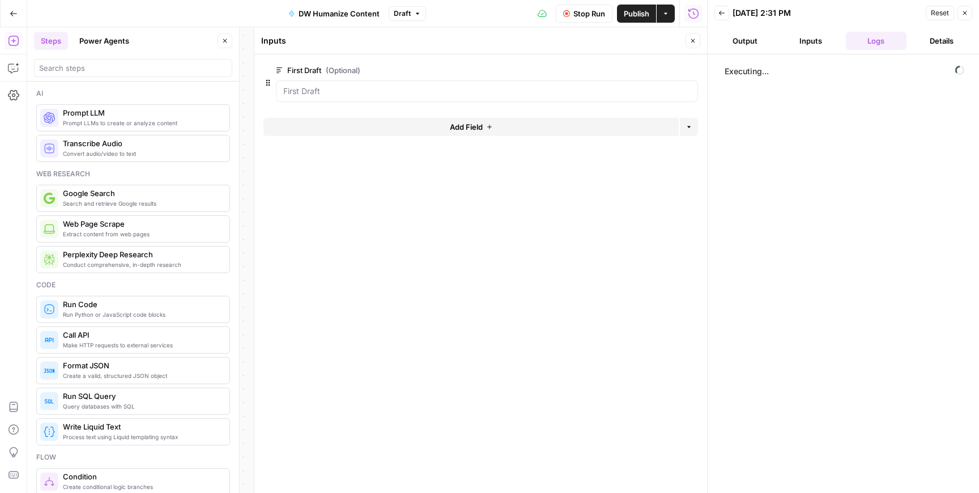
click at [668, 69] on span "edit field" at bounding box center [655, 70] width 25 height 9
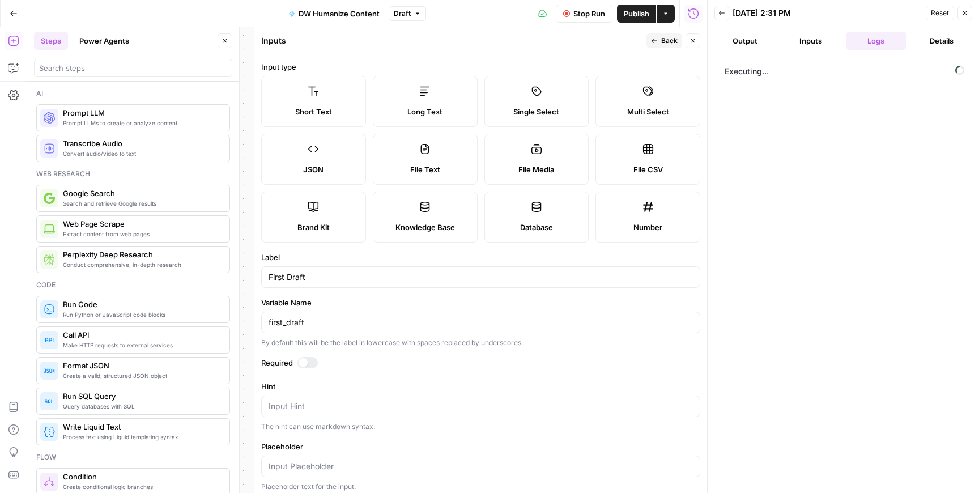
click at [305, 359] on div at bounding box center [303, 362] width 9 height 9
click at [673, 40] on span "Back" at bounding box center [669, 41] width 16 height 10
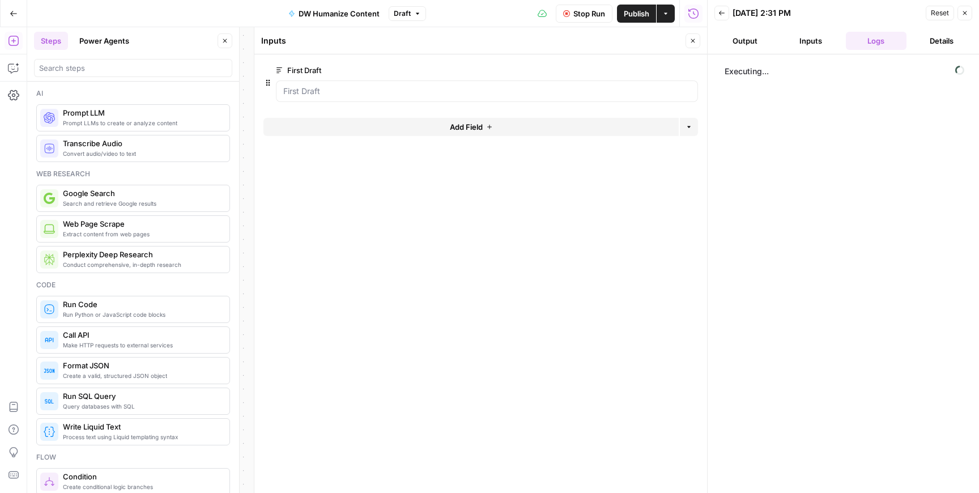
click at [690, 40] on icon "button" at bounding box center [693, 40] width 7 height 7
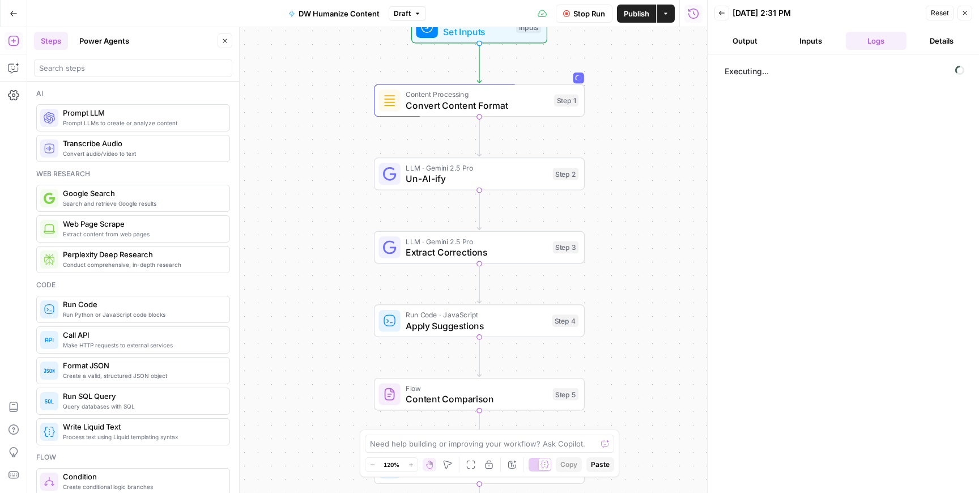
drag, startPoint x: 558, startPoint y: 338, endPoint x: 627, endPoint y: 266, distance: 100.2
click at [627, 266] on div "Workflow Set Inputs Inputs Content Processing Convert Content Format Step 1 LLM…" at bounding box center [367, 260] width 680 height 466
click at [490, 189] on div "LLM · Gemini 2.5 Pro Un-AI-ify Step 2 Copy step Delete step Add Note Test" at bounding box center [479, 174] width 211 height 33
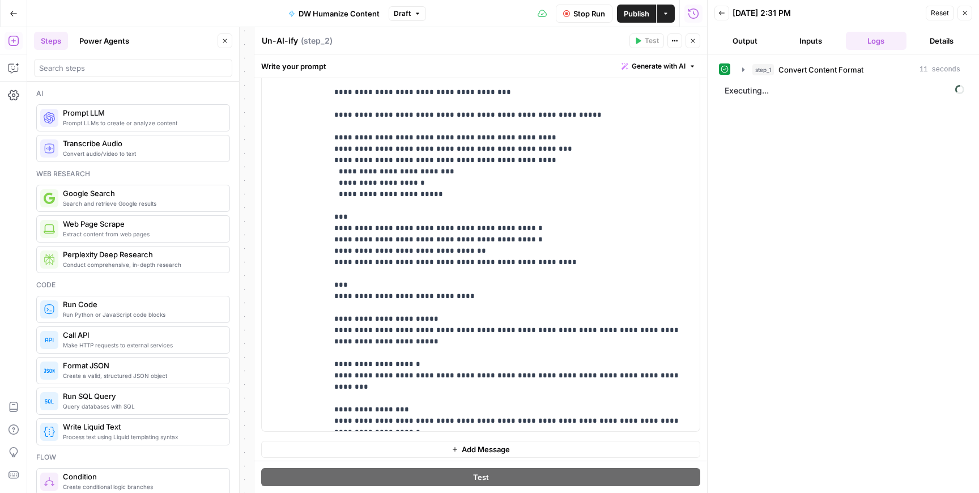
scroll to position [392, 0]
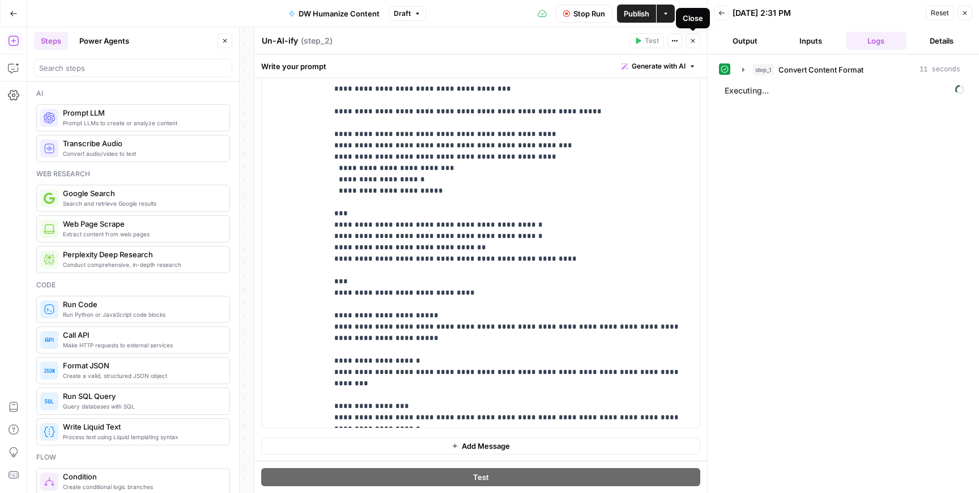
click at [695, 45] on button "Close" at bounding box center [693, 40] width 15 height 15
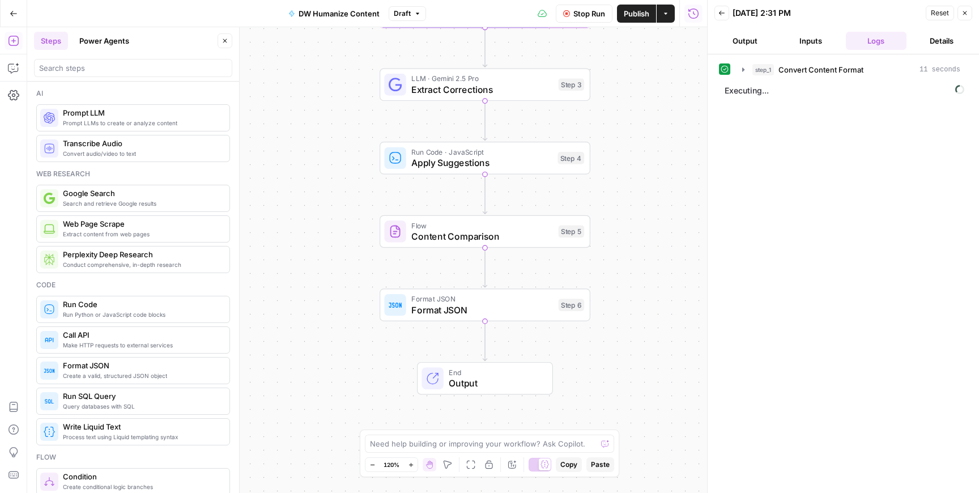
drag, startPoint x: 621, startPoint y: 364, endPoint x: 627, endPoint y: 90, distance: 274.3
click at [627, 90] on div "Workflow Set Inputs Inputs Content Processing Convert Content Format Step 1 Out…" at bounding box center [367, 260] width 680 height 466
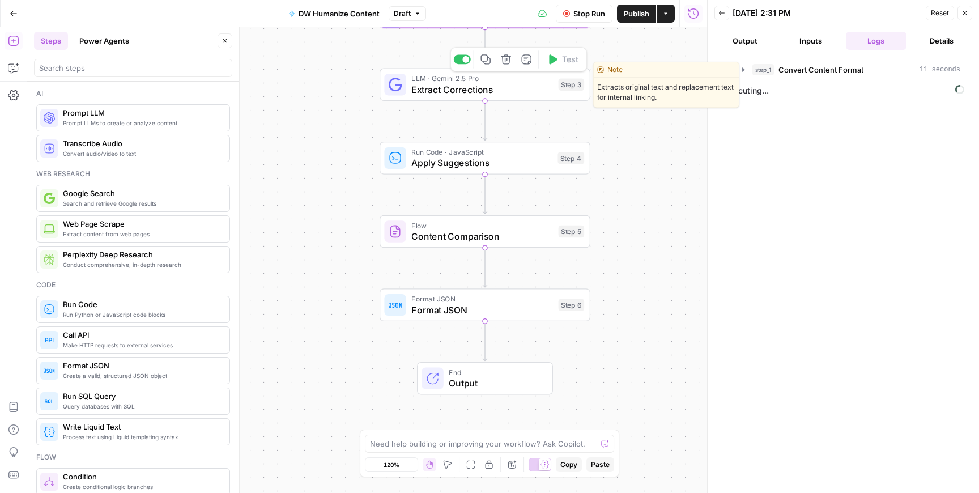
click at [525, 87] on span "Extract Corrections" at bounding box center [482, 90] width 142 height 14
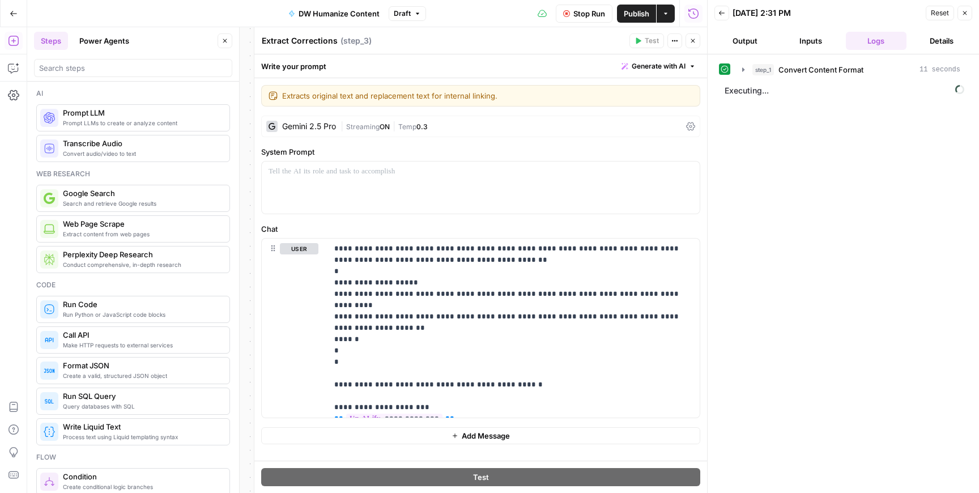
click at [694, 43] on icon "button" at bounding box center [693, 40] width 7 height 7
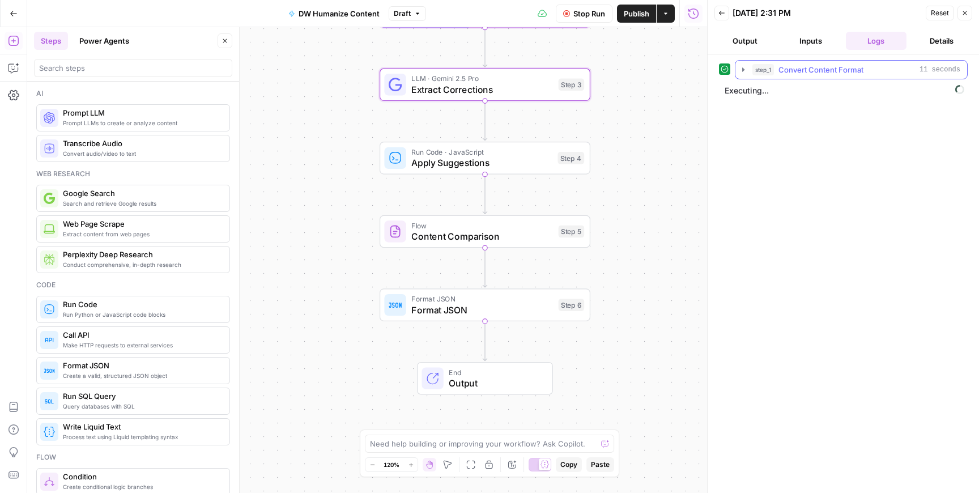
click at [744, 70] on icon "button" at bounding box center [743, 69] width 9 height 9
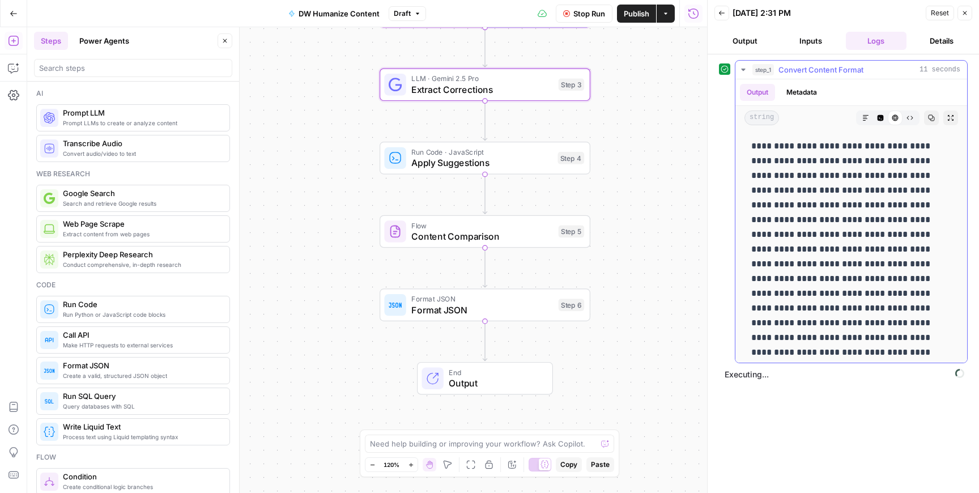
click at [744, 70] on icon "button" at bounding box center [743, 69] width 9 height 9
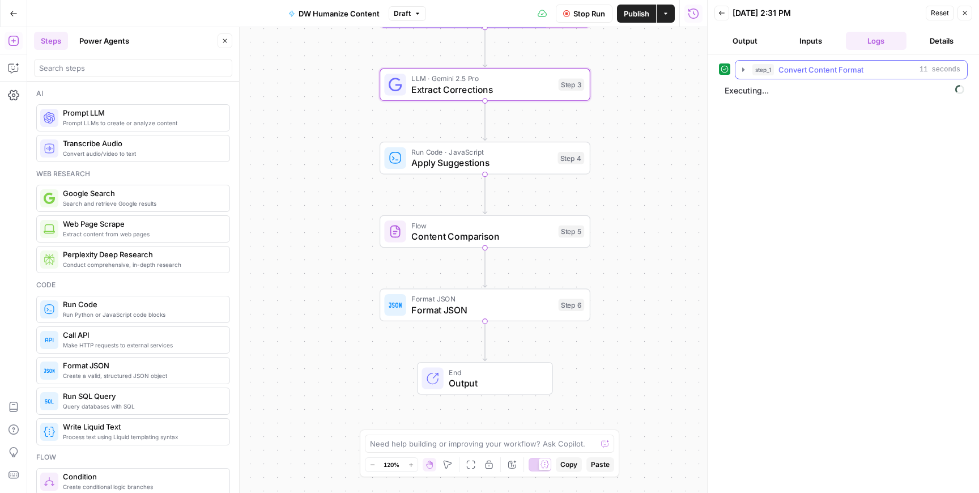
click at [800, 72] on span "Convert Content Format" at bounding box center [821, 69] width 85 height 11
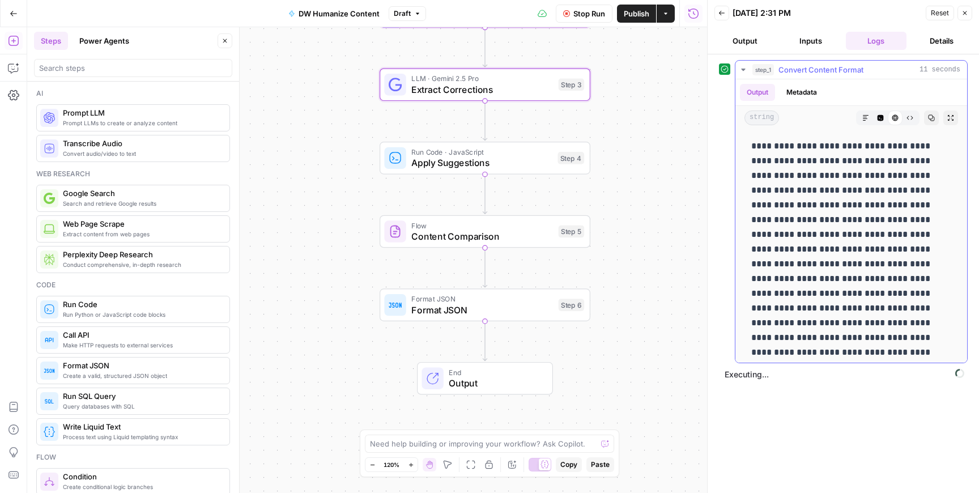
click at [800, 72] on span "Convert Content Format" at bounding box center [821, 69] width 85 height 11
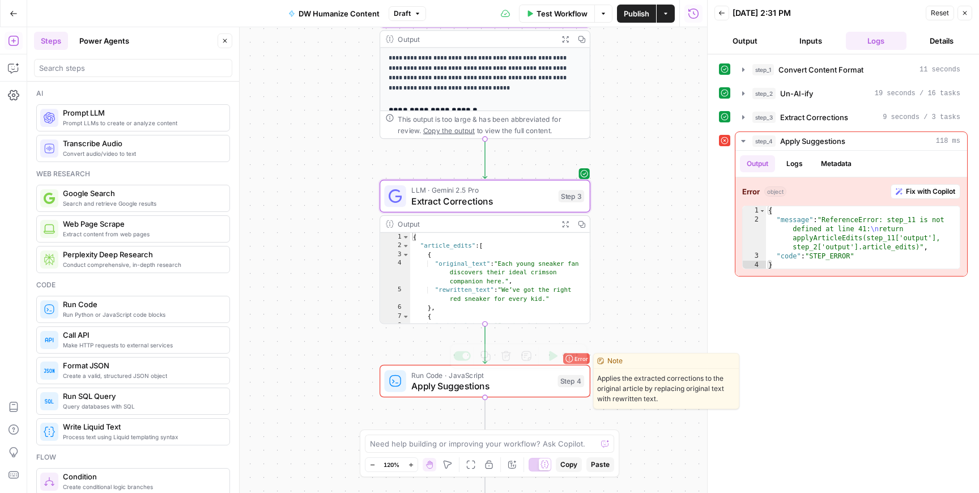
click at [477, 388] on span "Apply Suggestions" at bounding box center [481, 386] width 141 height 14
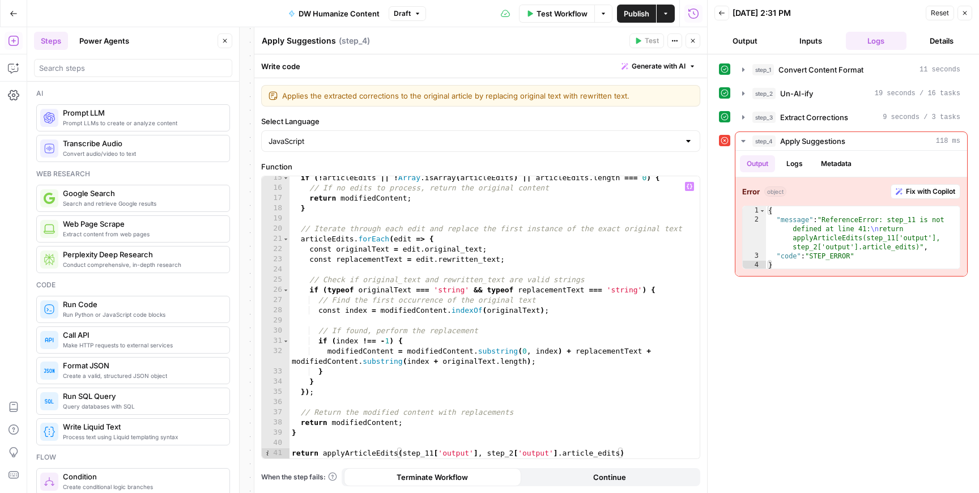
scroll to position [177, 0]
click at [226, 42] on icon "button" at bounding box center [225, 40] width 7 height 7
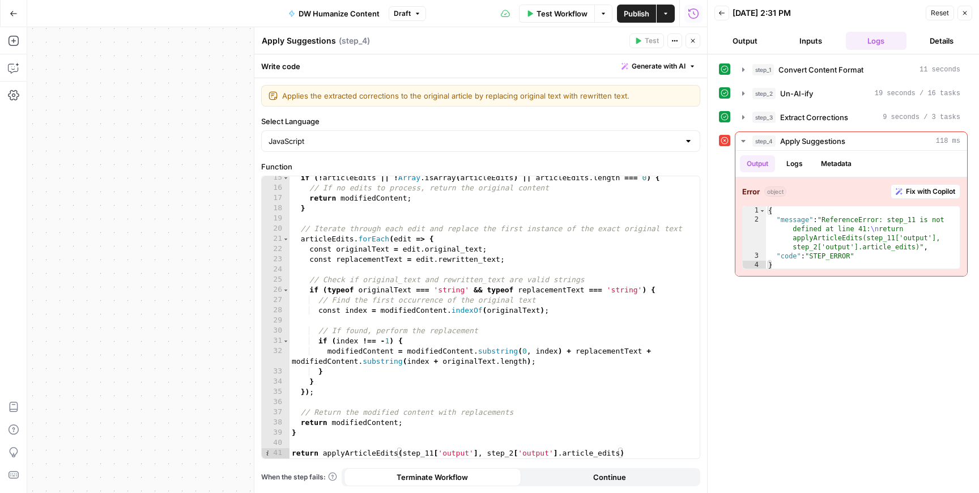
click at [969, 14] on button "Close" at bounding box center [965, 13] width 15 height 15
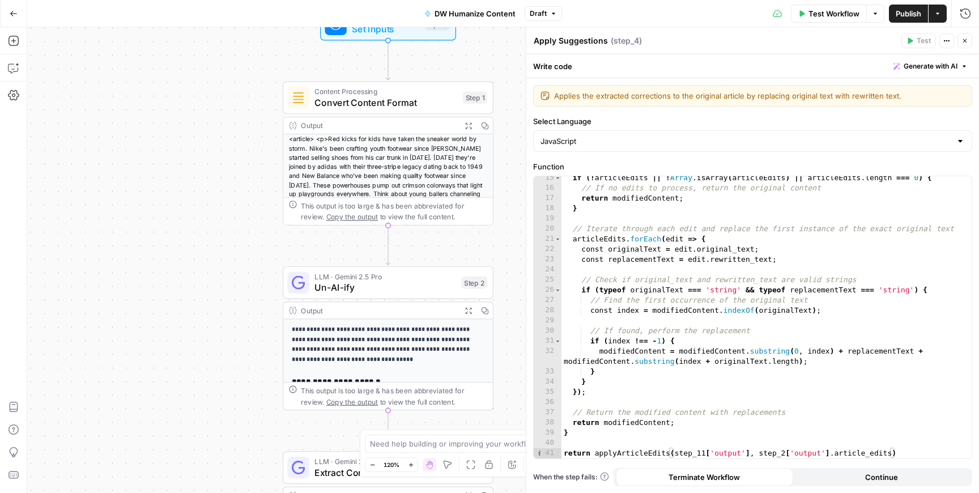
drag, startPoint x: 304, startPoint y: 188, endPoint x: 207, endPoint y: 459, distance: 288.2
click at [207, 459] on div "**********" at bounding box center [503, 260] width 952 height 466
click at [704, 452] on div "if ( ! articleEdits || ! Array . isArray ( articleEdits ) || articleEdits . len…" at bounding box center [767, 324] width 410 height 303
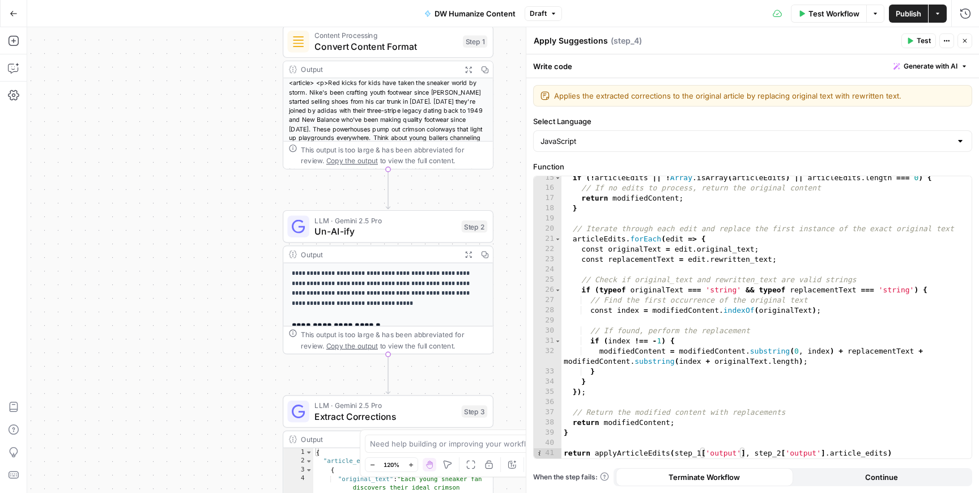
drag, startPoint x: 511, startPoint y: 356, endPoint x: 511, endPoint y: 295, distance: 61.2
click at [511, 295] on div "**********" at bounding box center [503, 260] width 952 height 466
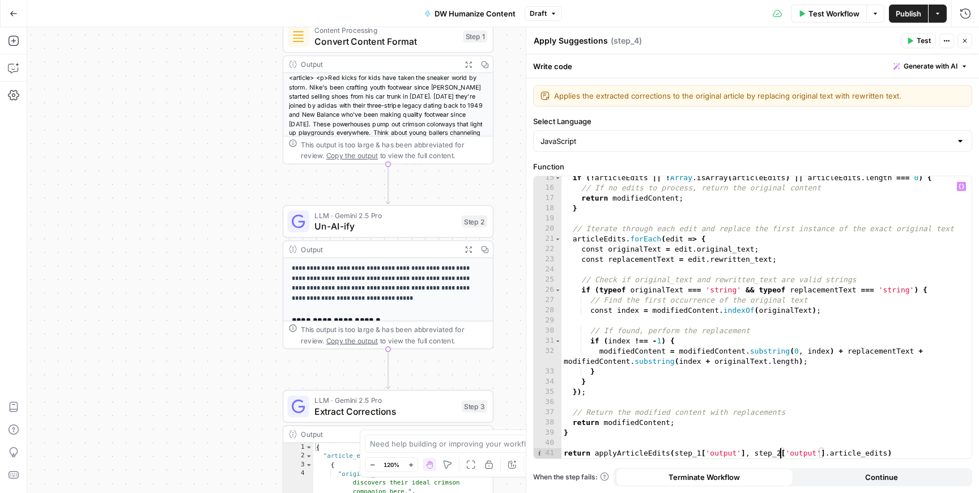
click at [781, 451] on div "if ( ! articleEdits || ! Array . isArray ( articleEdits ) || articleEdits . len…" at bounding box center [767, 324] width 410 height 303
type textarea "**********"
click at [968, 36] on button "Close" at bounding box center [965, 40] width 15 height 15
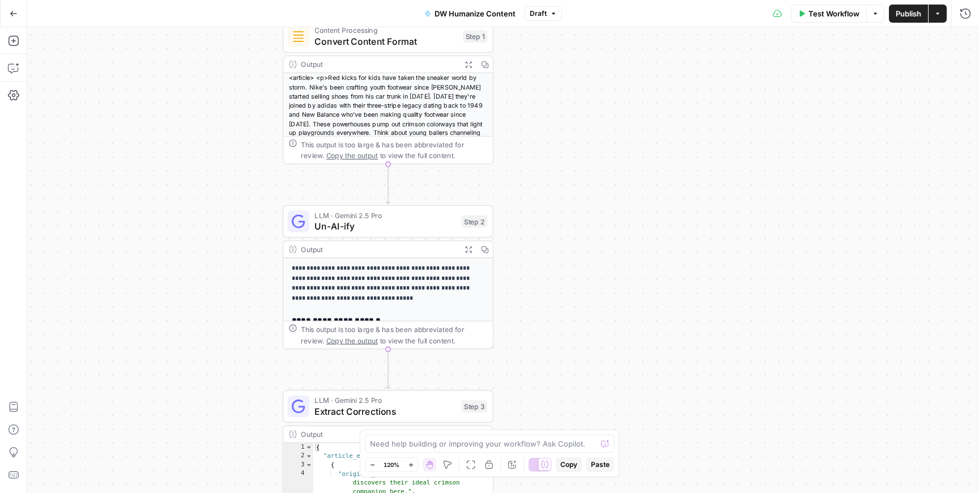
click at [840, 11] on span "Test Workflow" at bounding box center [834, 13] width 51 height 11
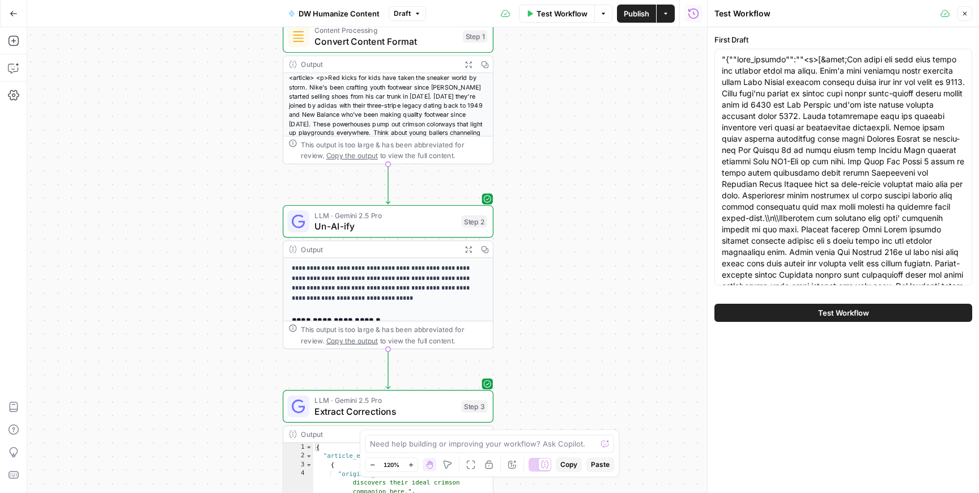
click at [804, 318] on button "Test Workflow" at bounding box center [844, 313] width 258 height 18
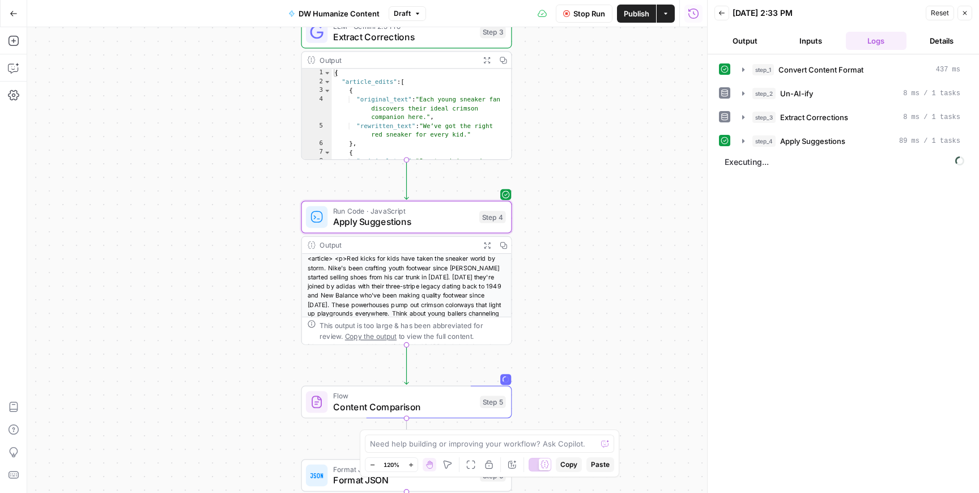
drag, startPoint x: 641, startPoint y: 343, endPoint x: 659, endPoint y: -2, distance: 345.6
click at [659, 0] on html "**********" at bounding box center [489, 246] width 979 height 493
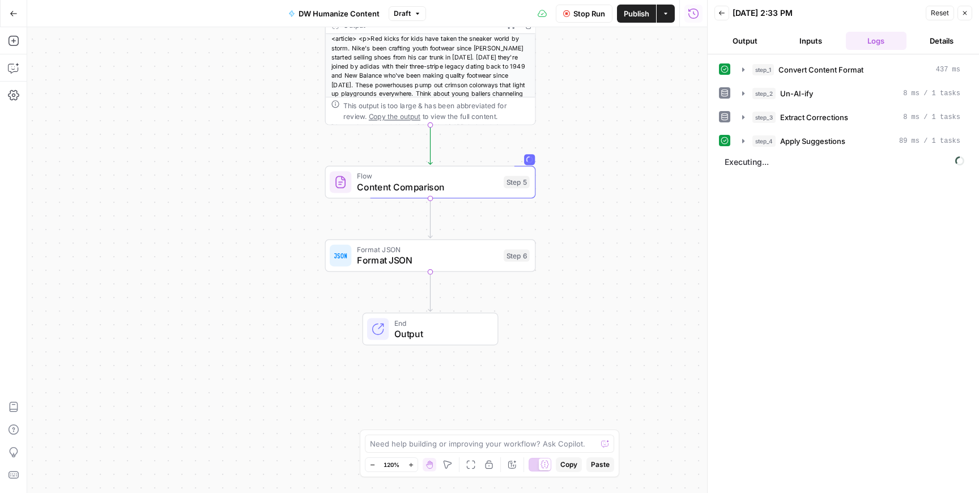
drag, startPoint x: 602, startPoint y: 180, endPoint x: 626, endPoint y: -40, distance: 221.2
click at [626, 0] on html "**********" at bounding box center [489, 246] width 979 height 493
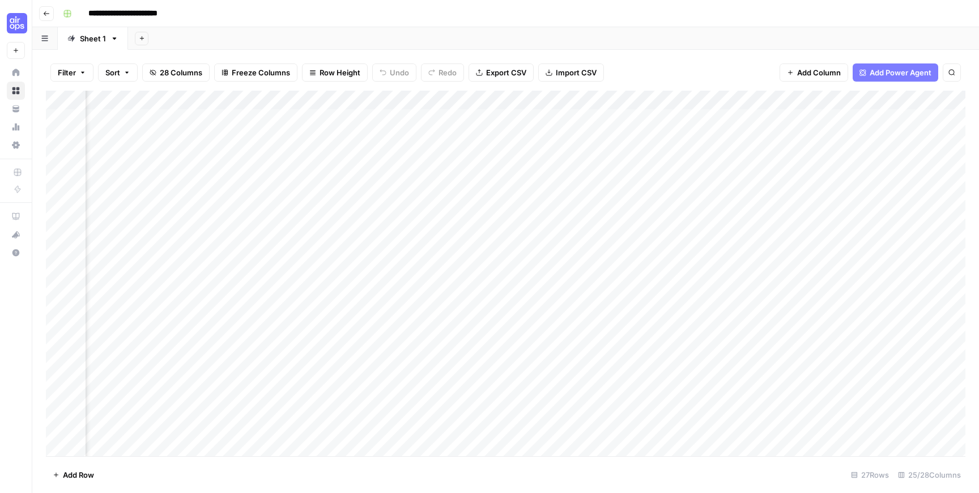
scroll to position [0, 1490]
drag, startPoint x: 821, startPoint y: 97, endPoint x: 150, endPoint y: 170, distance: 674.3
click at [150, 170] on div "Add Column" at bounding box center [506, 274] width 920 height 366
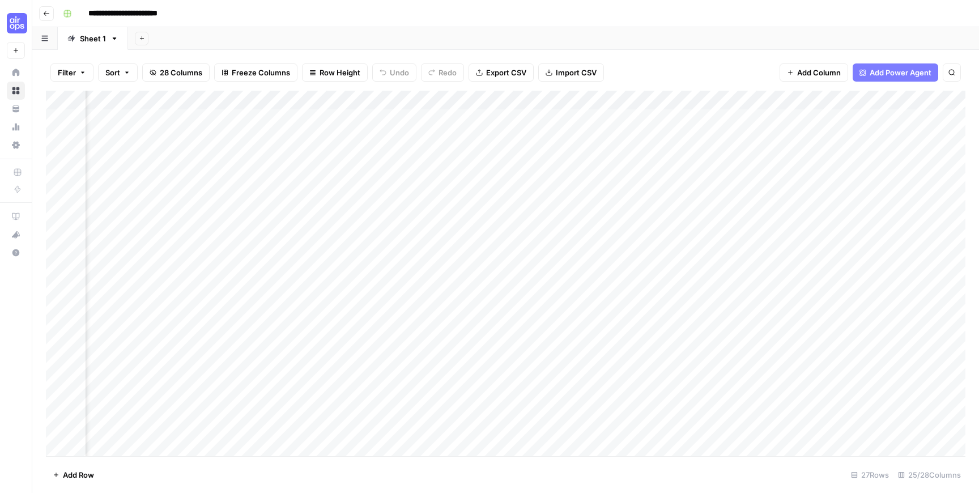
drag, startPoint x: 678, startPoint y: 101, endPoint x: 626, endPoint y: 106, distance: 53.0
click at [626, 106] on div "Add Column" at bounding box center [506, 274] width 920 height 366
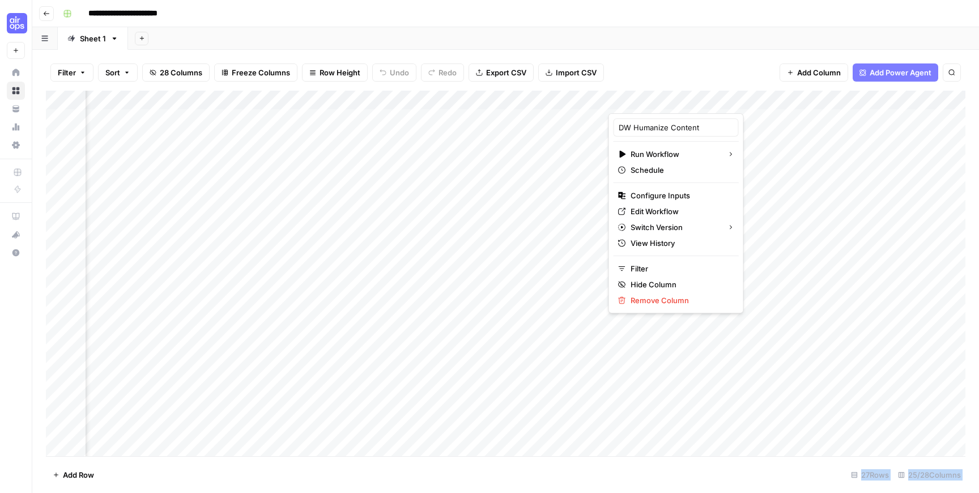
drag, startPoint x: 655, startPoint y: 97, endPoint x: 582, endPoint y: 103, distance: 72.7
click at [582, 103] on body "**********" at bounding box center [489, 246] width 979 height 493
click at [676, 96] on div at bounding box center [676, 102] width 134 height 23
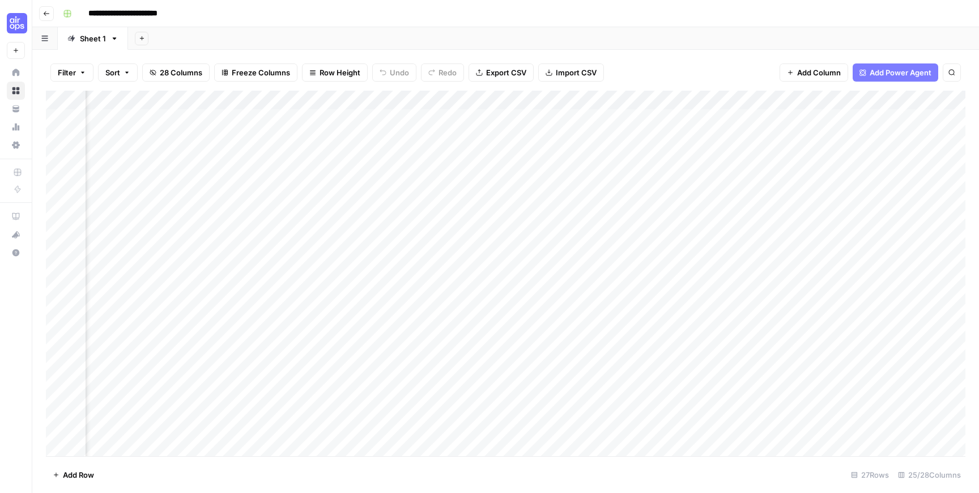
click at [676, 77] on div "Filter Sort 28 Columns Freeze Columns Row Height Undo Redo Export CSV Import CS…" at bounding box center [506, 72] width 920 height 36
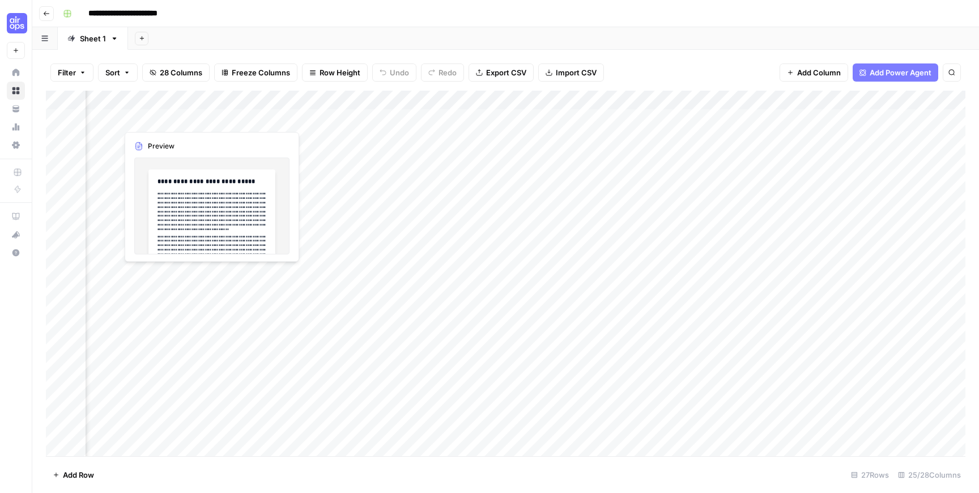
drag, startPoint x: 674, startPoint y: 98, endPoint x: 178, endPoint y: 121, distance: 496.4
click at [178, 121] on div "Add Column" at bounding box center [506, 274] width 920 height 366
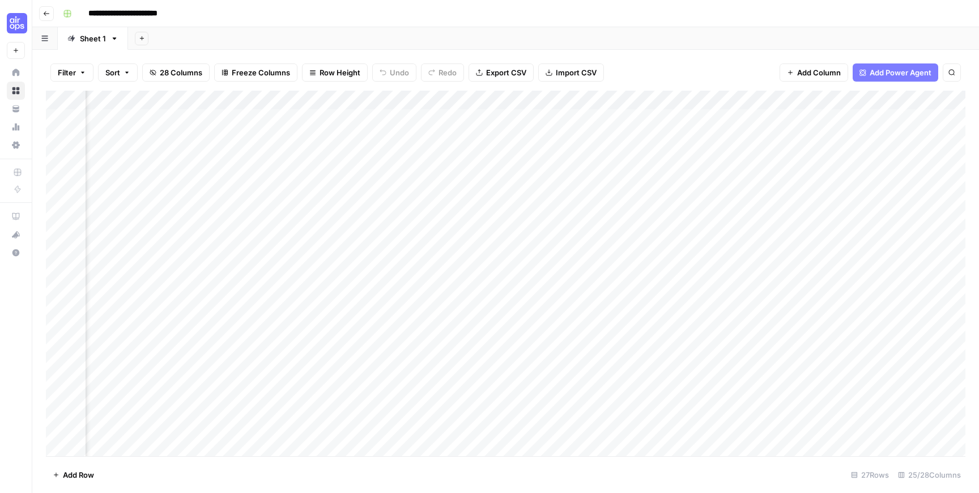
scroll to position [0, 704]
click at [240, 97] on div "Add Column" at bounding box center [506, 274] width 920 height 366
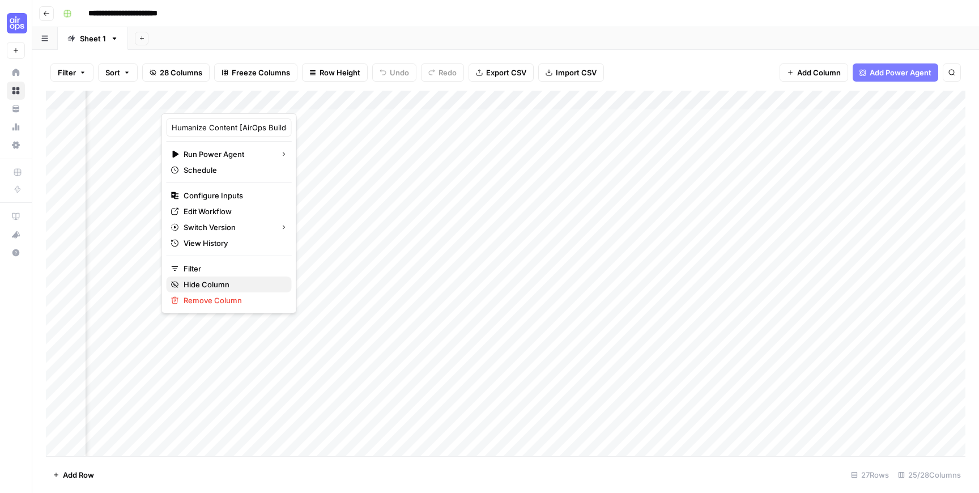
click at [238, 285] on span "Hide Column" at bounding box center [233, 284] width 99 height 11
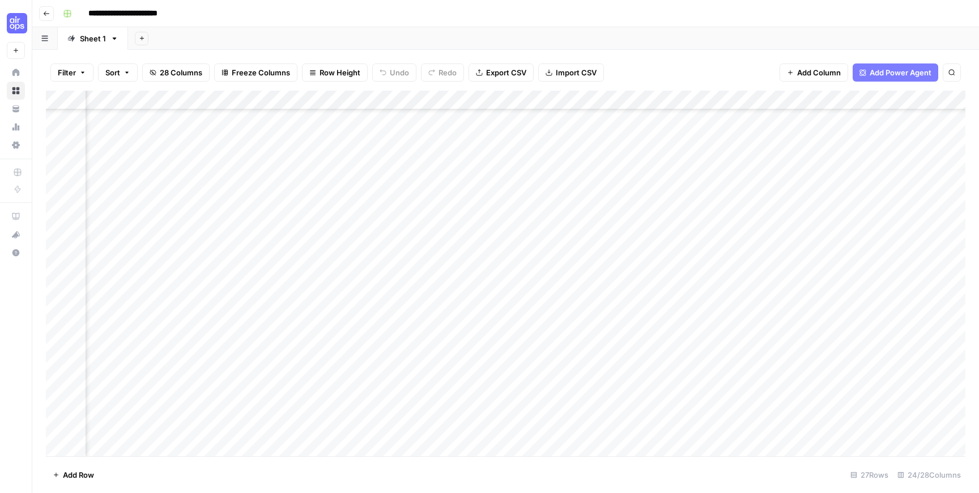
scroll to position [192, 425]
click at [504, 328] on div "Add Column" at bounding box center [506, 274] width 920 height 366
click at [550, 96] on div "Add Column" at bounding box center [506, 274] width 920 height 366
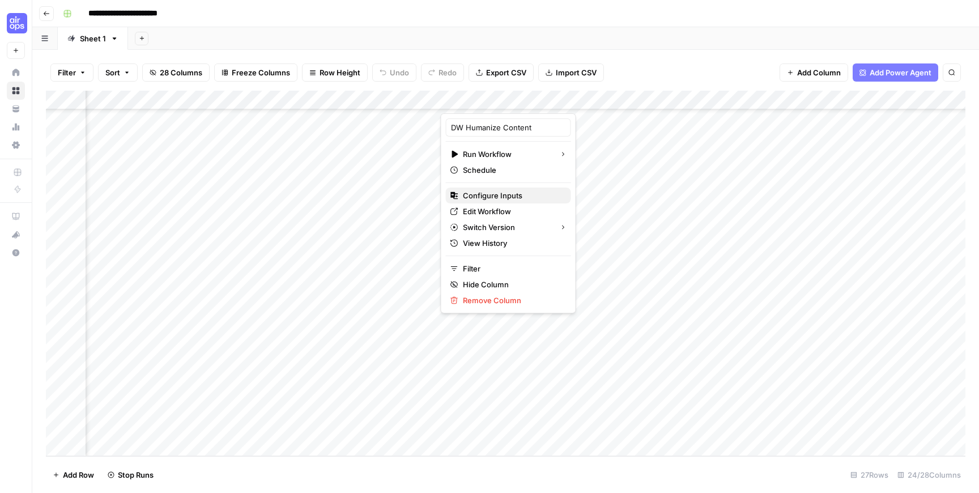
click at [509, 200] on span "Configure Inputs" at bounding box center [512, 195] width 99 height 11
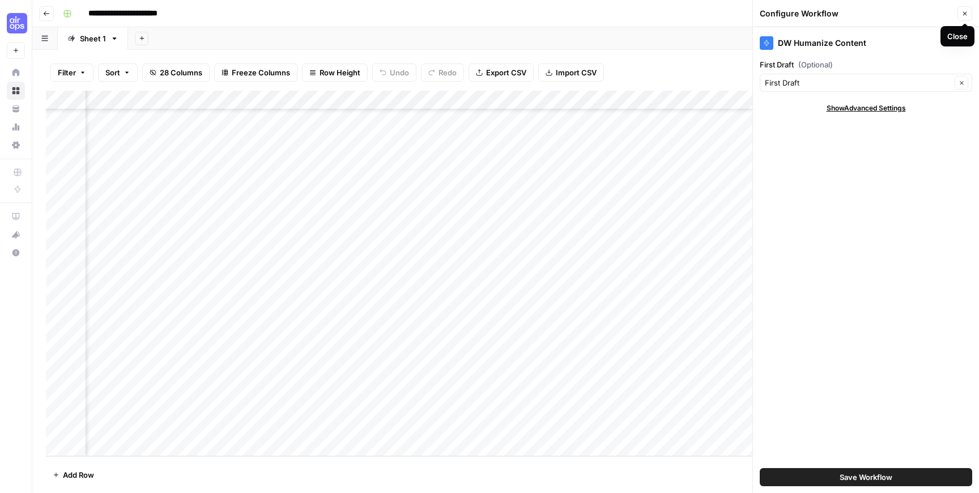
click at [966, 15] on icon "button" at bounding box center [965, 13] width 7 height 7
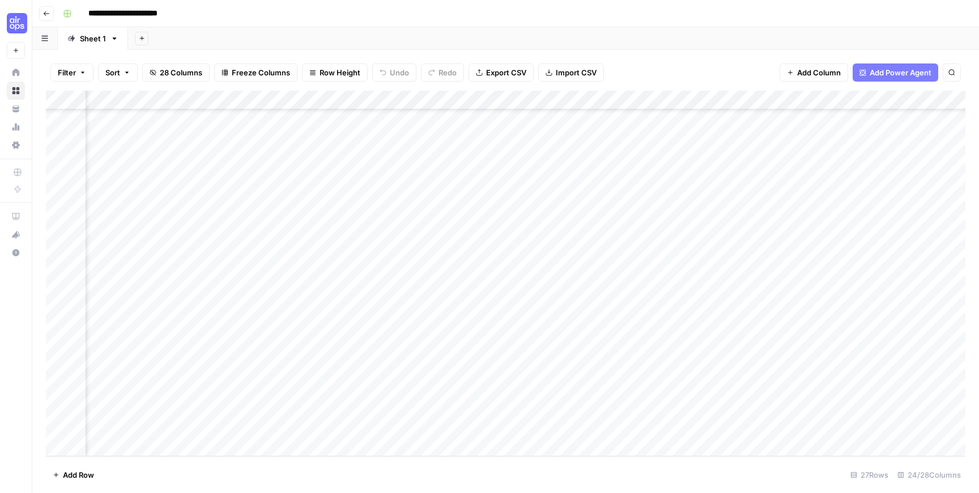
click at [550, 99] on div "Add Column" at bounding box center [506, 274] width 920 height 366
click at [550, 332] on div "Add Column" at bounding box center [506, 274] width 920 height 366
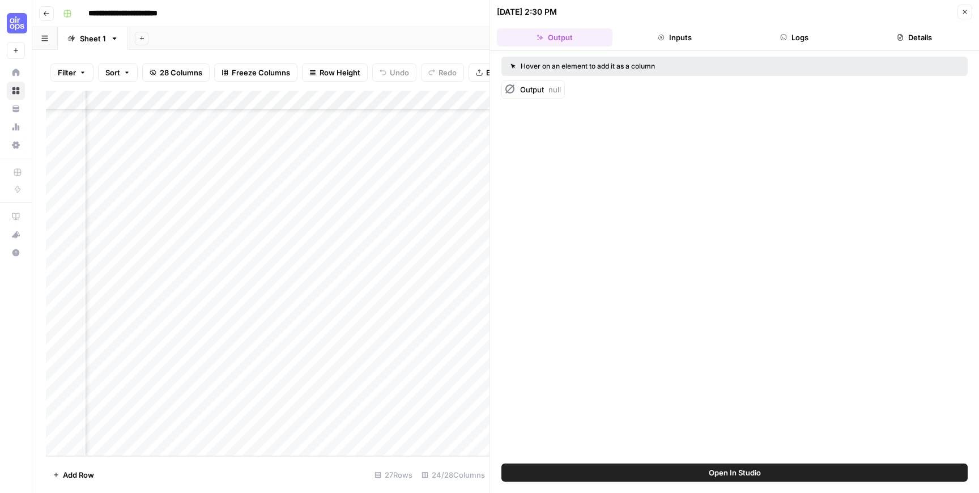
click at [966, 16] on button "Close" at bounding box center [965, 12] width 15 height 15
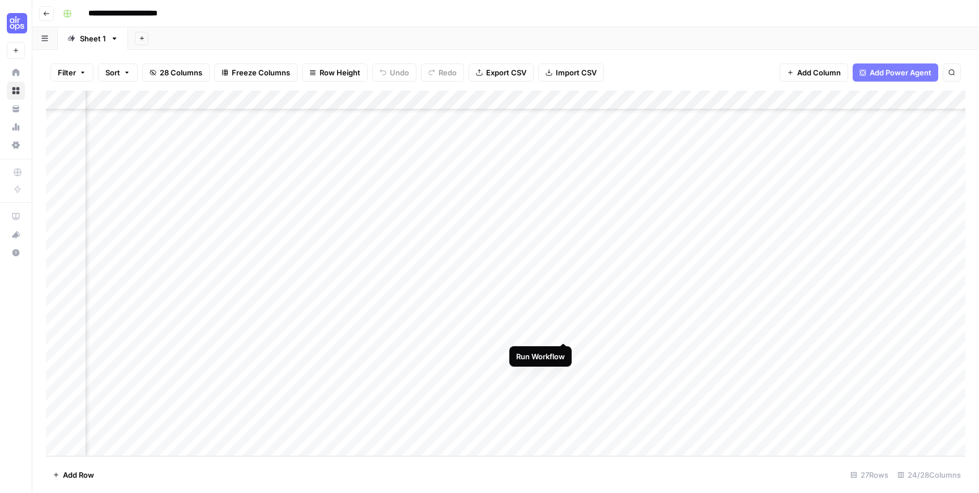
click at [566, 329] on div "Add Column" at bounding box center [506, 274] width 920 height 366
click at [549, 334] on div "Add Column" at bounding box center [506, 274] width 920 height 366
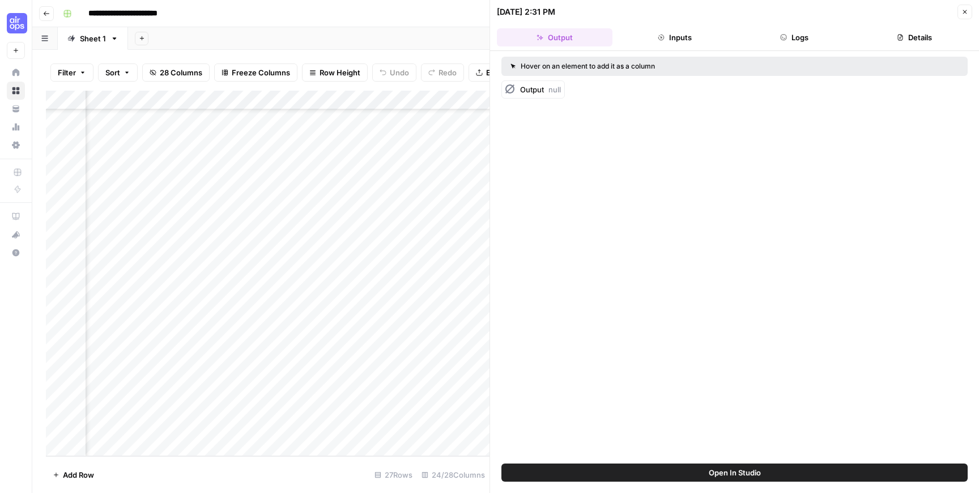
click at [481, 333] on div "Add Column" at bounding box center [268, 274] width 444 height 366
click at [960, 10] on button "Close" at bounding box center [965, 12] width 15 height 15
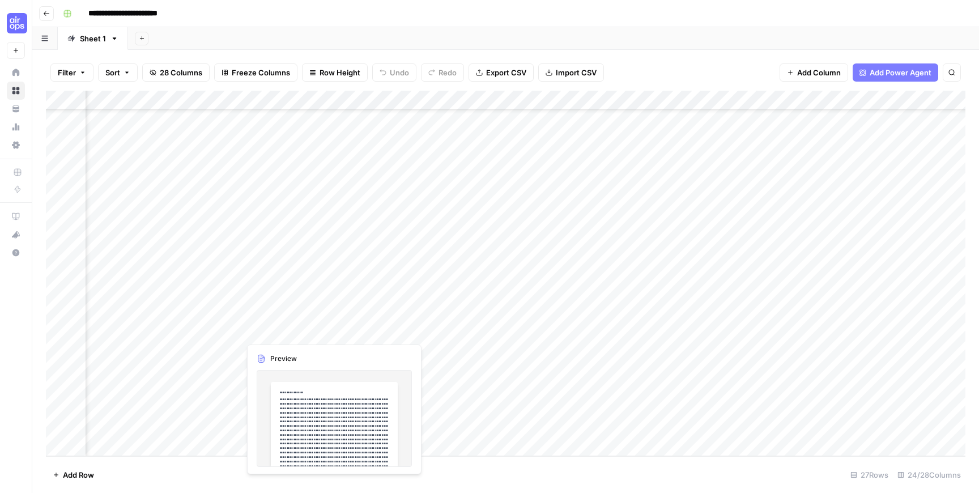
click at [370, 329] on div "Add Column" at bounding box center [506, 274] width 920 height 366
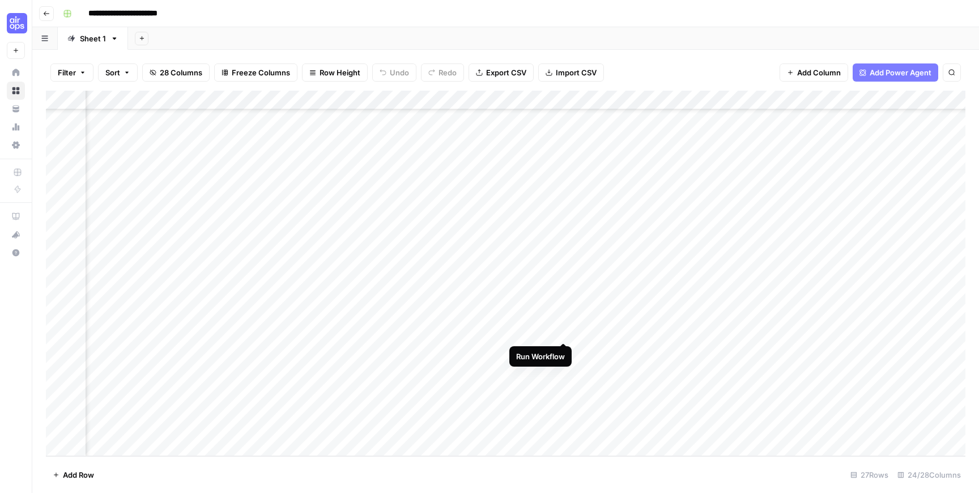
click at [563, 333] on div "Add Column" at bounding box center [506, 274] width 920 height 366
click at [548, 333] on div "Add Column" at bounding box center [506, 274] width 920 height 366
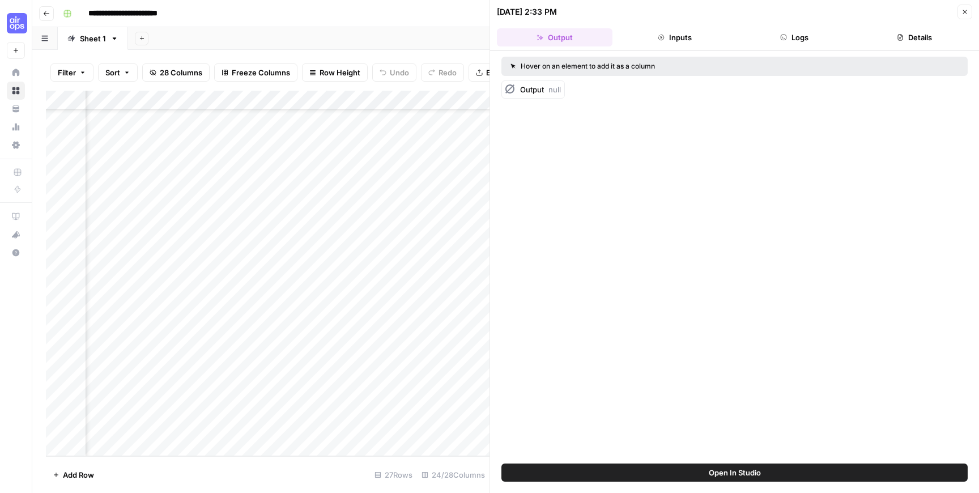
click at [683, 32] on button "Inputs" at bounding box center [675, 37] width 116 height 18
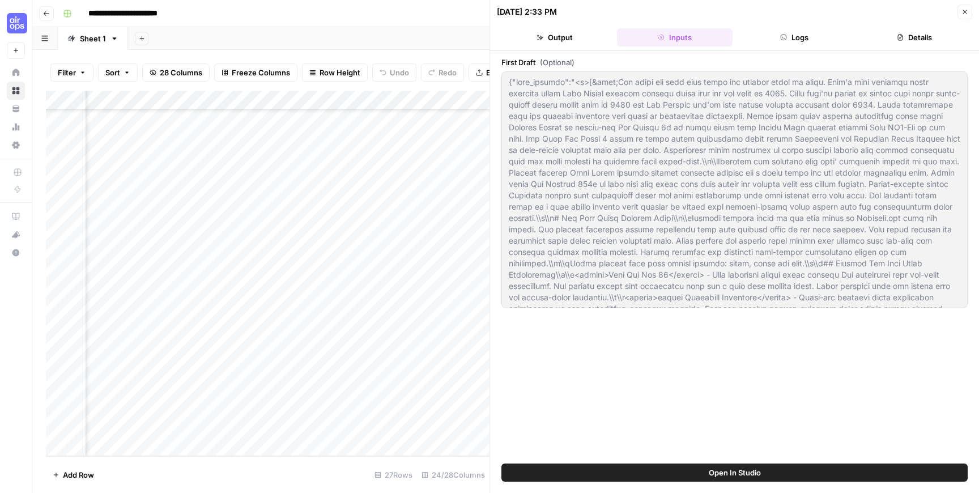
click at [798, 27] on header "08/20/25 at 2:33 PM Close Output Inputs Logs Details" at bounding box center [734, 25] width 489 height 51
drag, startPoint x: 798, startPoint y: 32, endPoint x: 937, endPoint y: 32, distance: 138.8
click at [801, 32] on button "Logs" at bounding box center [795, 37] width 116 height 18
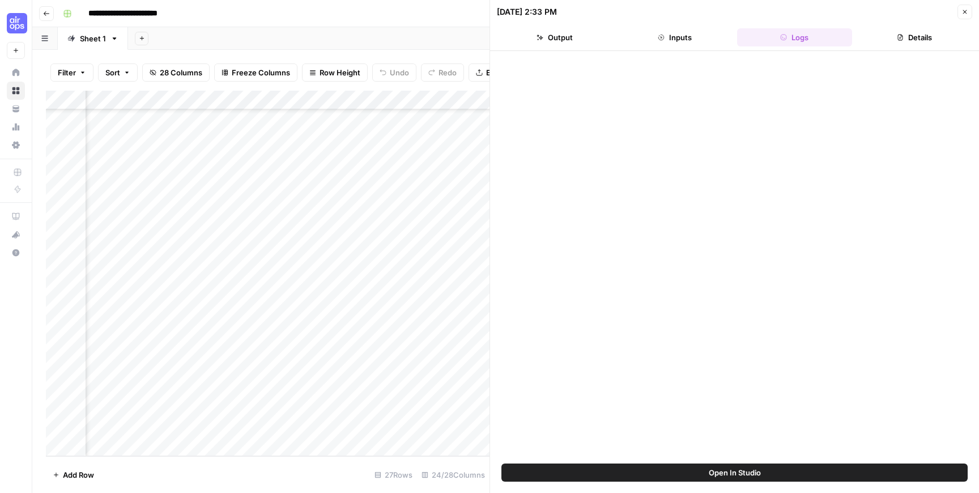
click at [963, 10] on icon "button" at bounding box center [965, 12] width 4 height 4
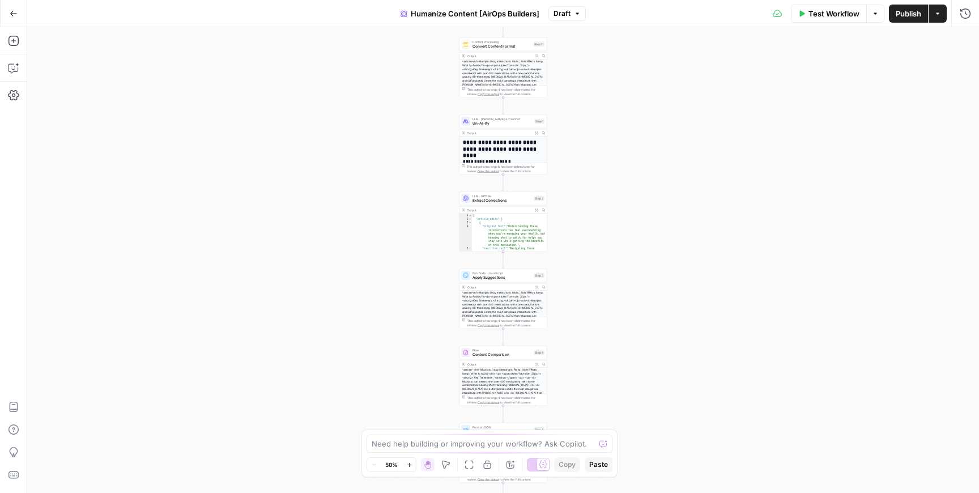
click at [497, 287] on div "Output" at bounding box center [499, 287] width 65 height 5
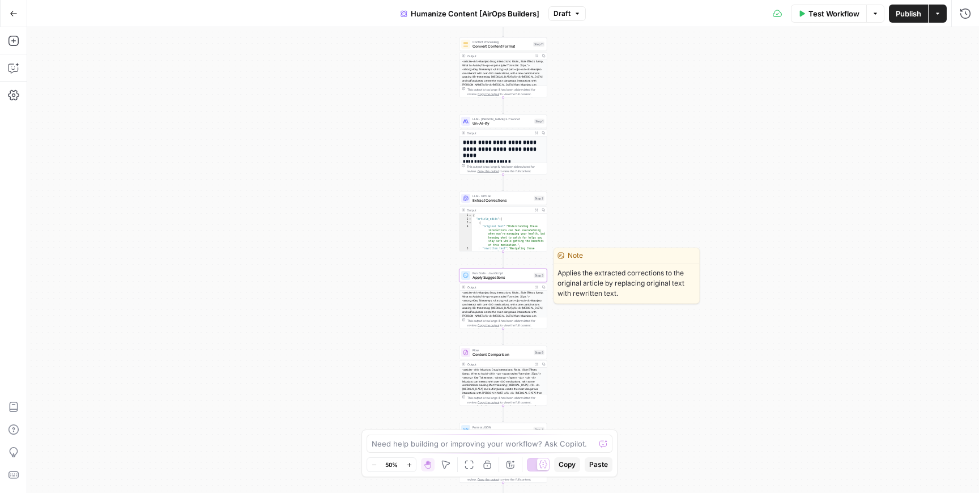
click at [490, 277] on span "Apply Suggestions" at bounding box center [502, 278] width 59 height 6
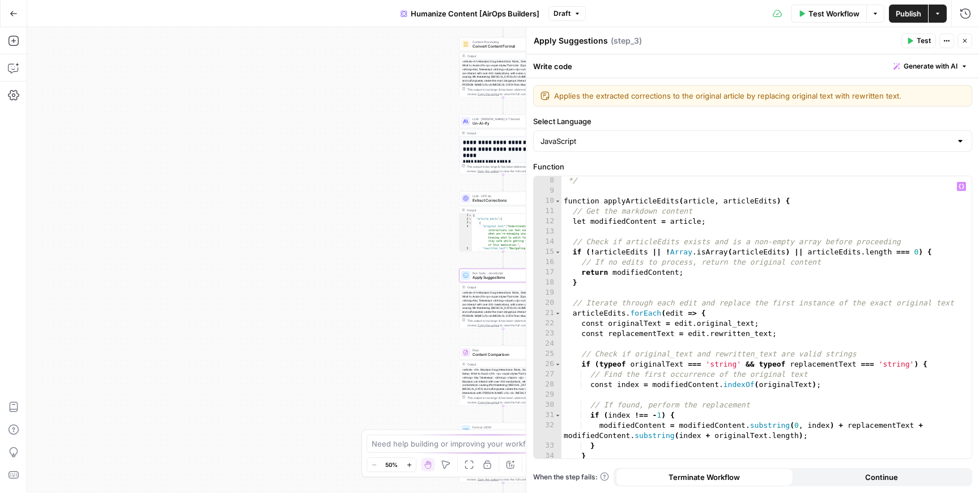
scroll to position [177, 0]
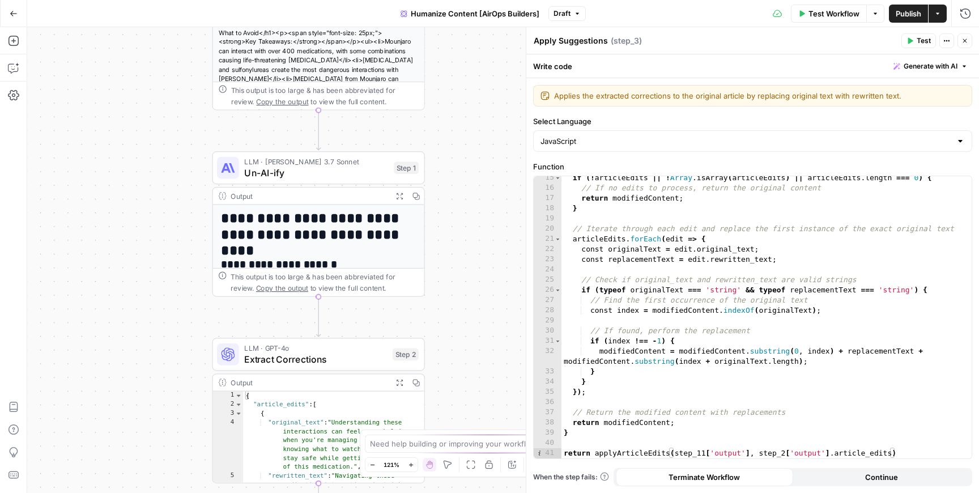
drag, startPoint x: 422, startPoint y: 276, endPoint x: 122, endPoint y: 542, distance: 401.0
click at [122, 492] on html "**********" at bounding box center [489, 246] width 979 height 493
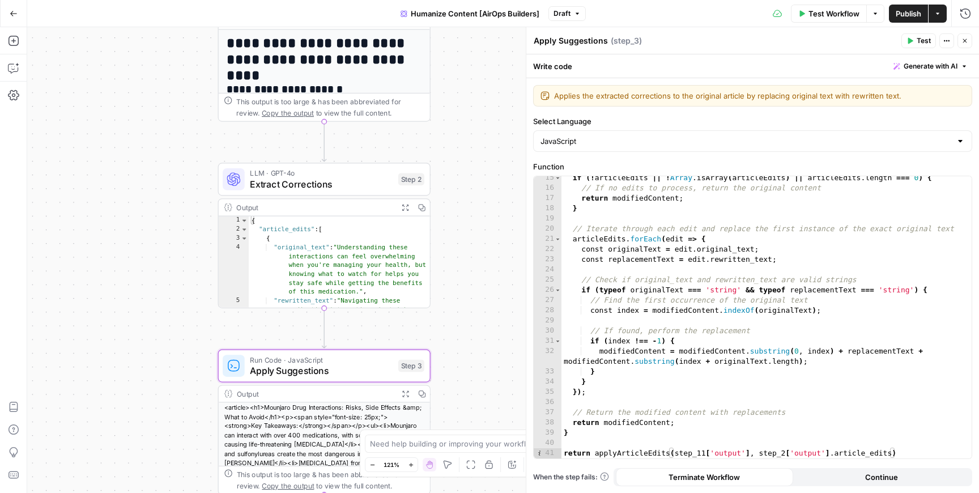
drag, startPoint x: 140, startPoint y: 316, endPoint x: 146, endPoint y: 141, distance: 175.2
click at [146, 141] on div "**********" at bounding box center [503, 260] width 952 height 466
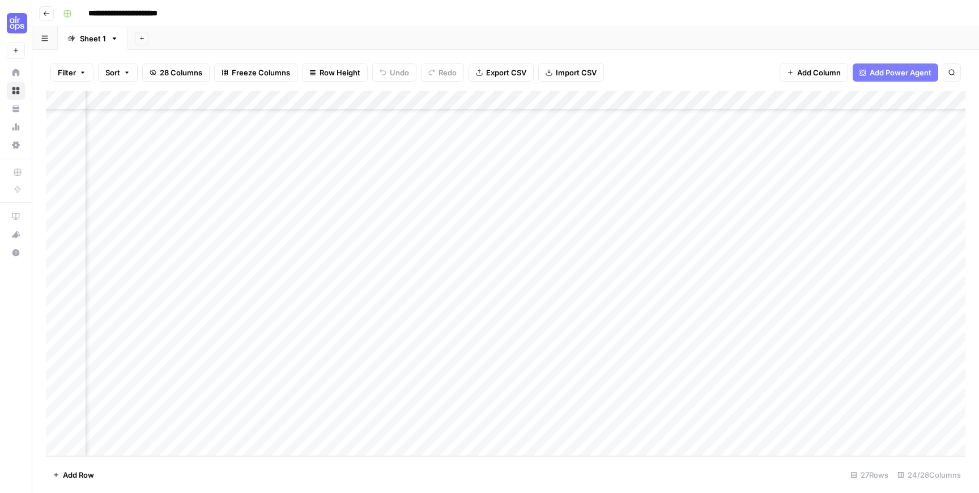
scroll to position [192, 486]
click at [504, 329] on div "Add Column" at bounding box center [506, 274] width 920 height 366
click at [492, 332] on div "Add Column" at bounding box center [506, 274] width 920 height 366
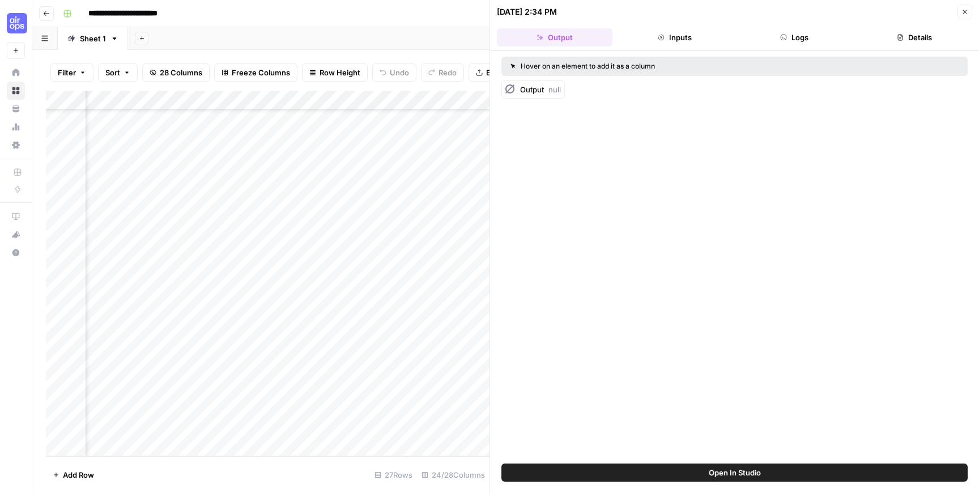
click at [670, 28] on button "Inputs" at bounding box center [675, 37] width 116 height 18
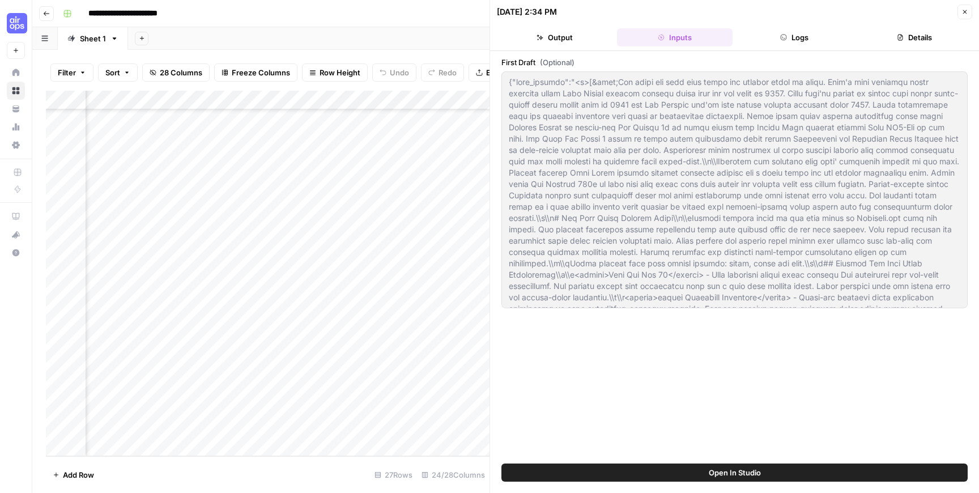
click at [554, 36] on button "Output" at bounding box center [555, 37] width 116 height 18
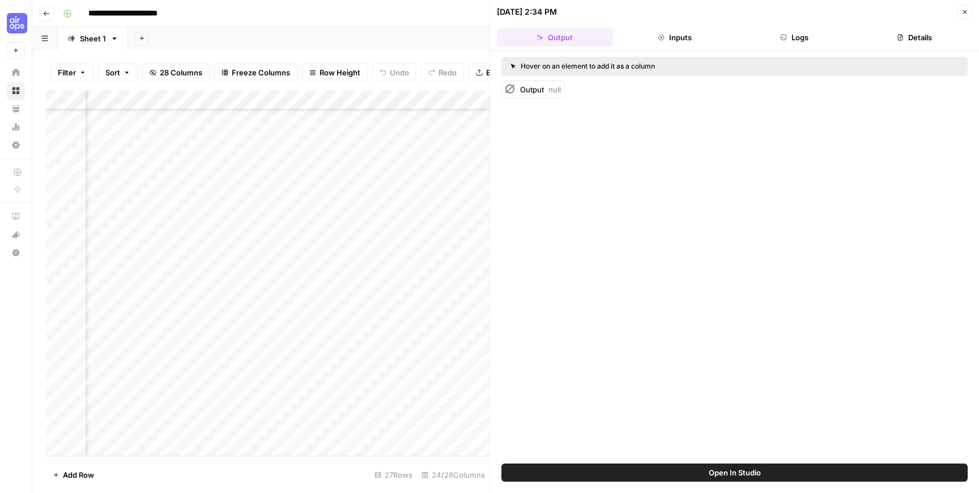
click at [813, 41] on button "Logs" at bounding box center [795, 37] width 116 height 18
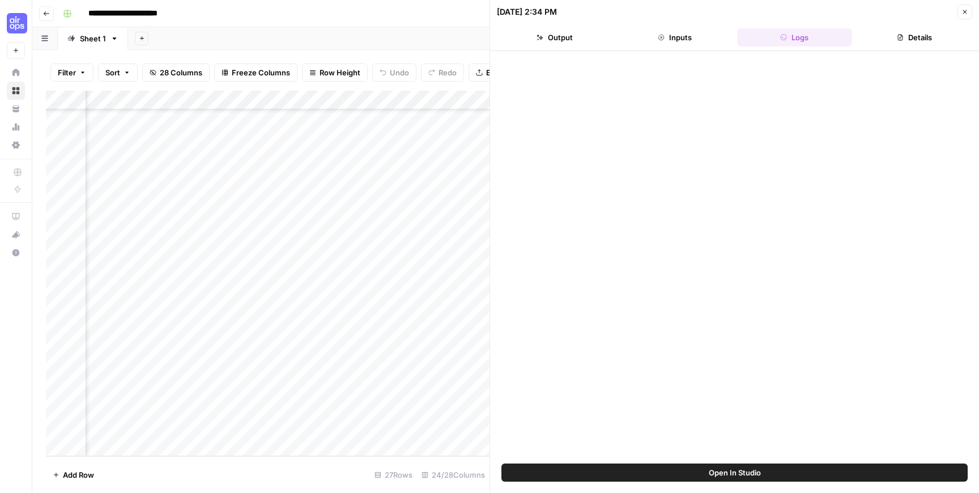
click at [899, 45] on button "Details" at bounding box center [915, 37] width 116 height 18
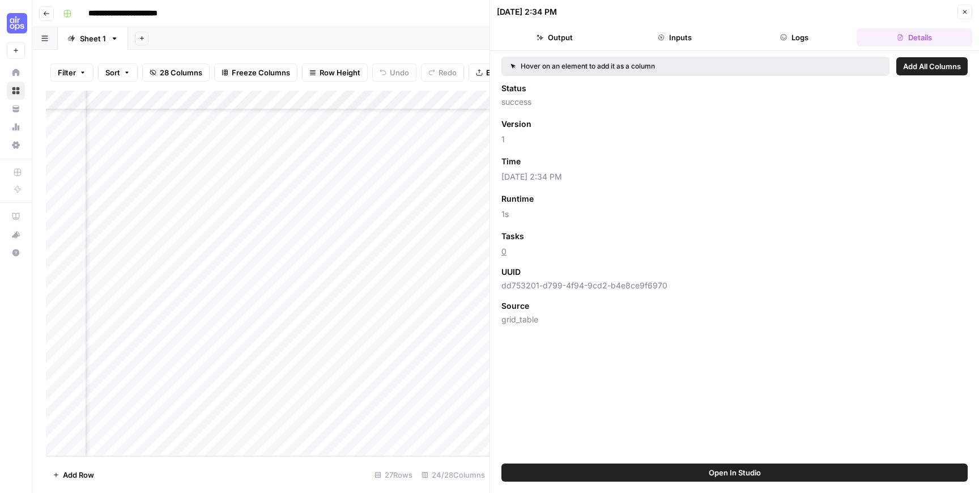
click at [610, 475] on button "Open In Studio" at bounding box center [735, 473] width 466 height 18
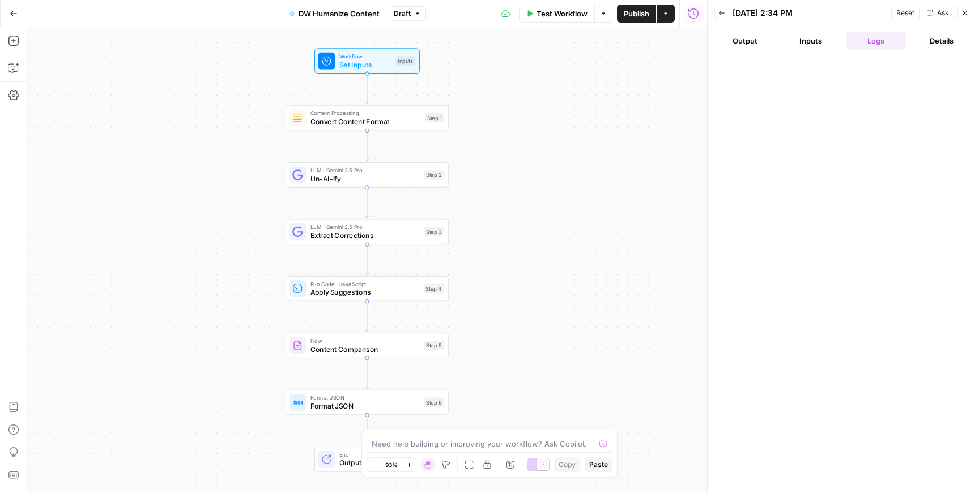
click at [767, 45] on button "Output" at bounding box center [745, 41] width 61 height 18
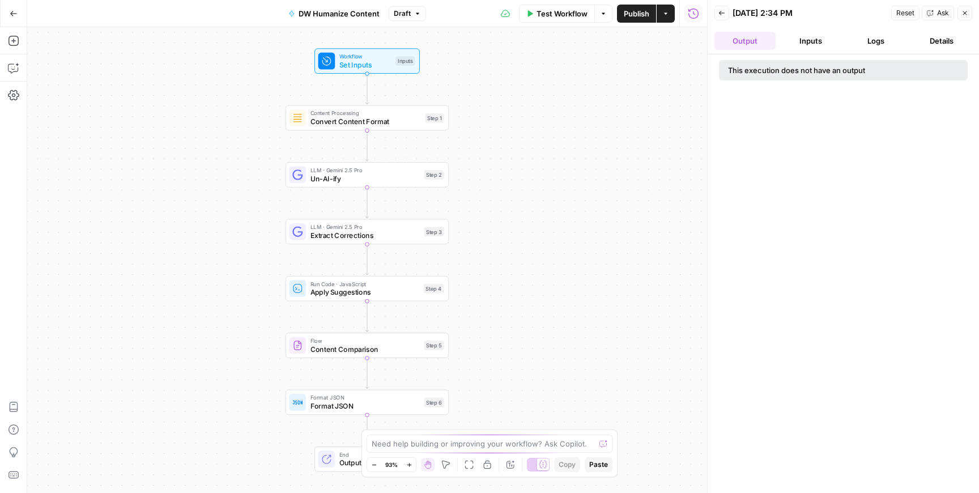
click at [804, 43] on button "Inputs" at bounding box center [810, 41] width 61 height 18
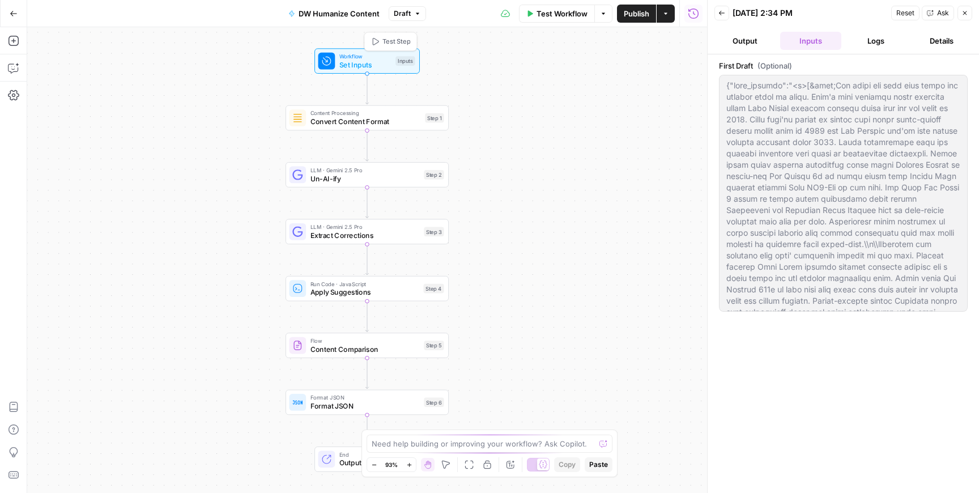
click at [372, 63] on span "Set Inputs" at bounding box center [365, 65] width 52 height 11
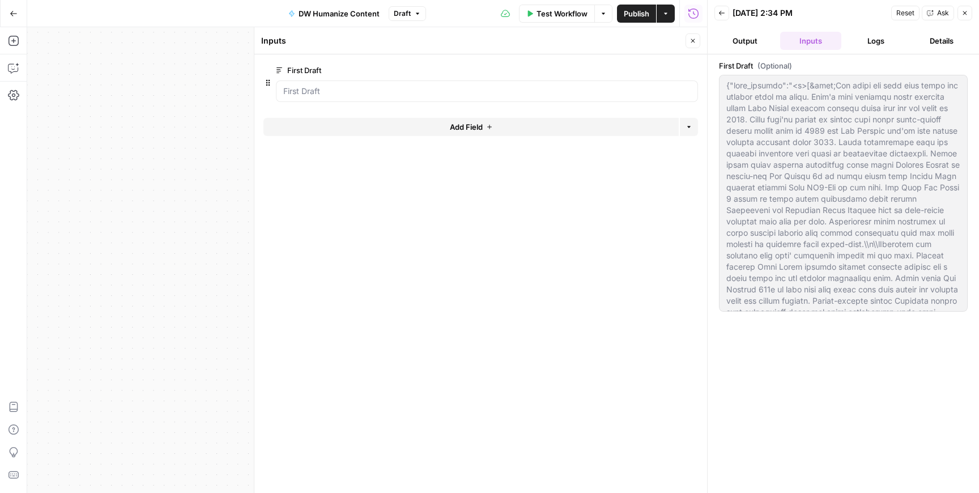
click at [692, 41] on icon "button" at bounding box center [693, 41] width 4 height 4
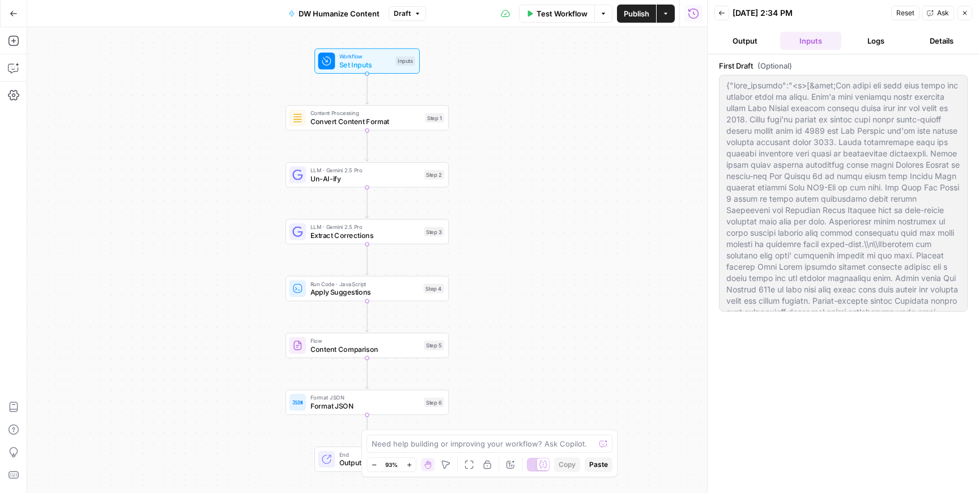
click at [568, 18] on span "Test Workflow" at bounding box center [562, 13] width 51 height 11
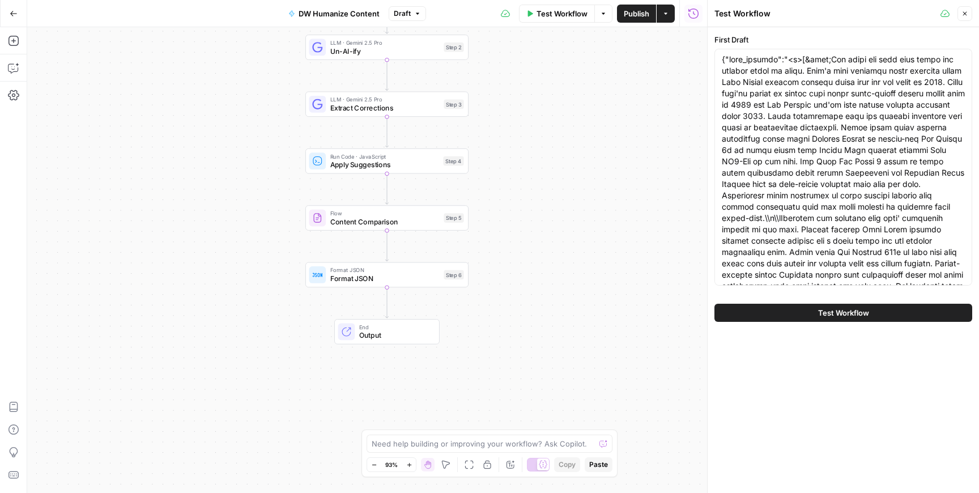
drag, startPoint x: 599, startPoint y: 270, endPoint x: 630, endPoint y: 154, distance: 120.8
click at [629, 151] on div "Workflow Set Inputs Inputs Content Processing Convert Content Format Step 1 LLM…" at bounding box center [367, 260] width 680 height 466
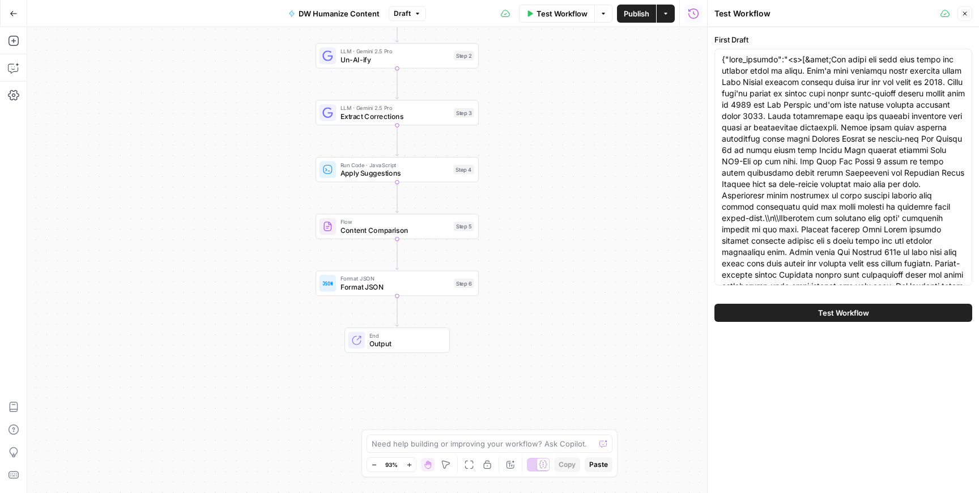
click at [766, 319] on button "Test Workflow" at bounding box center [844, 313] width 258 height 18
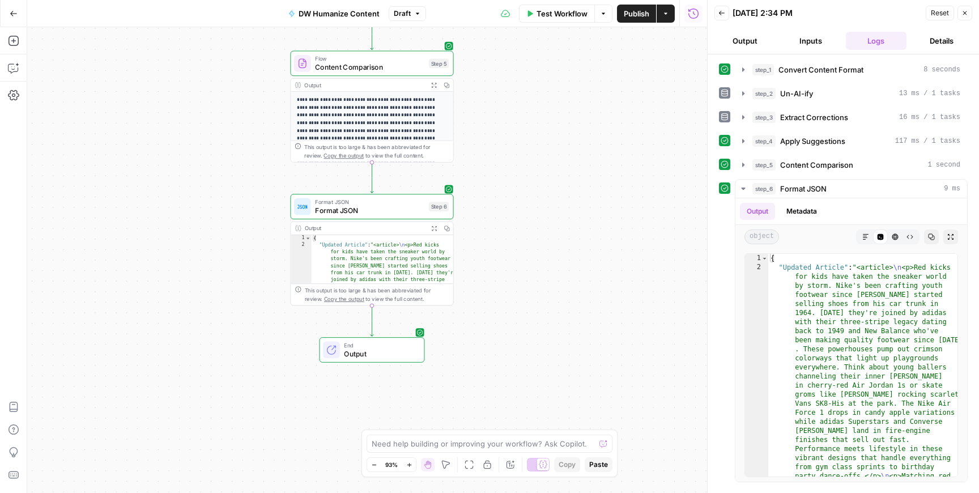
click at [366, 342] on span "End" at bounding box center [379, 345] width 71 height 9
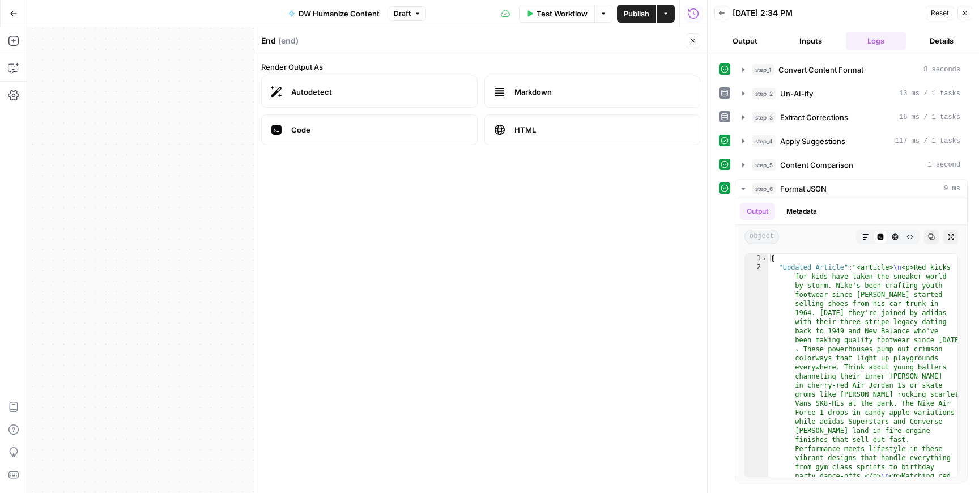
click at [557, 97] on span "Markdown" at bounding box center [603, 91] width 177 height 11
click at [693, 38] on icon "button" at bounding box center [693, 40] width 7 height 7
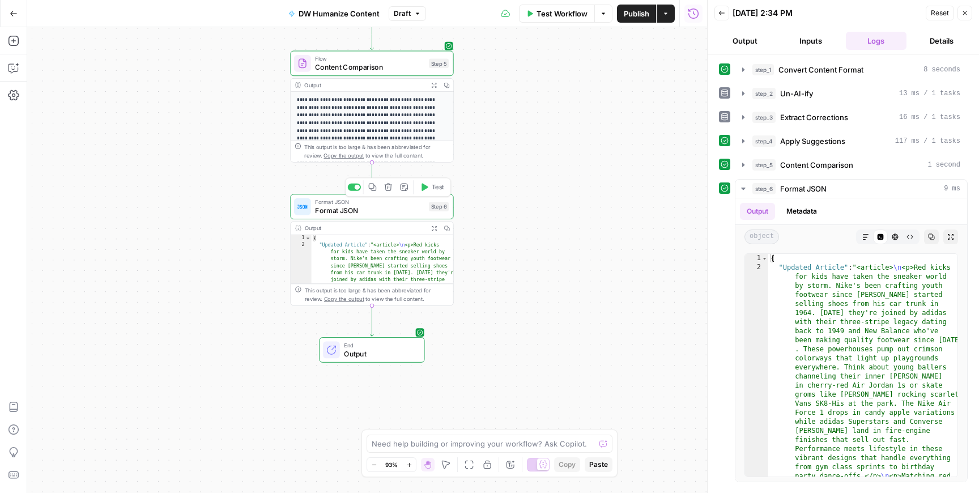
click at [385, 211] on span "Format JSON" at bounding box center [369, 210] width 109 height 11
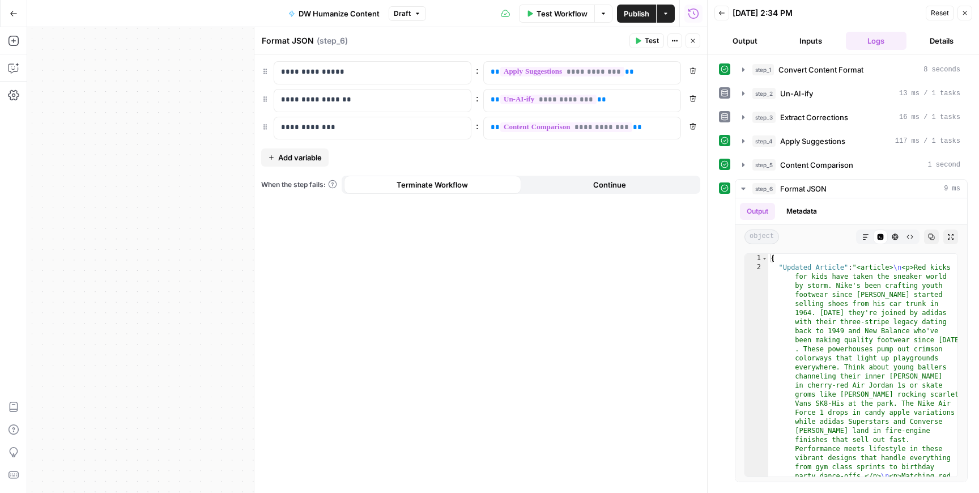
click at [695, 44] on button "Close" at bounding box center [693, 40] width 15 height 15
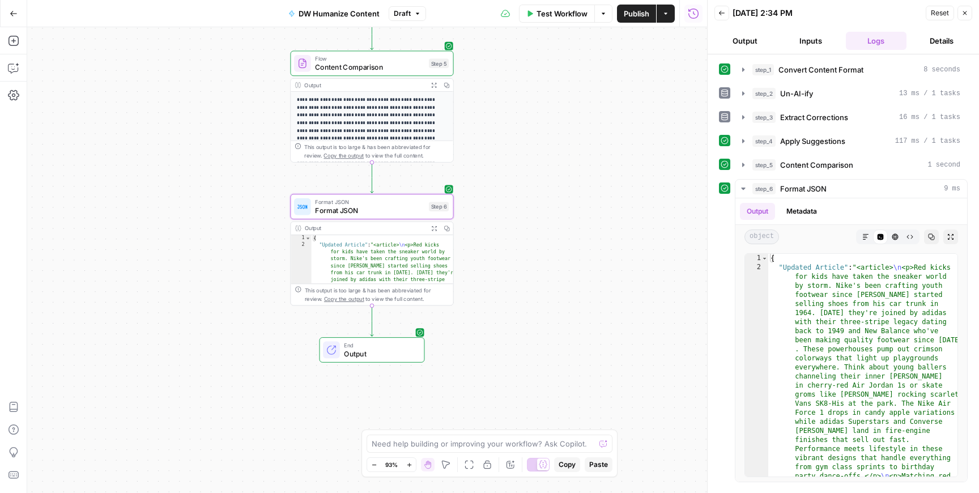
click at [370, 355] on span "Output" at bounding box center [379, 354] width 71 height 11
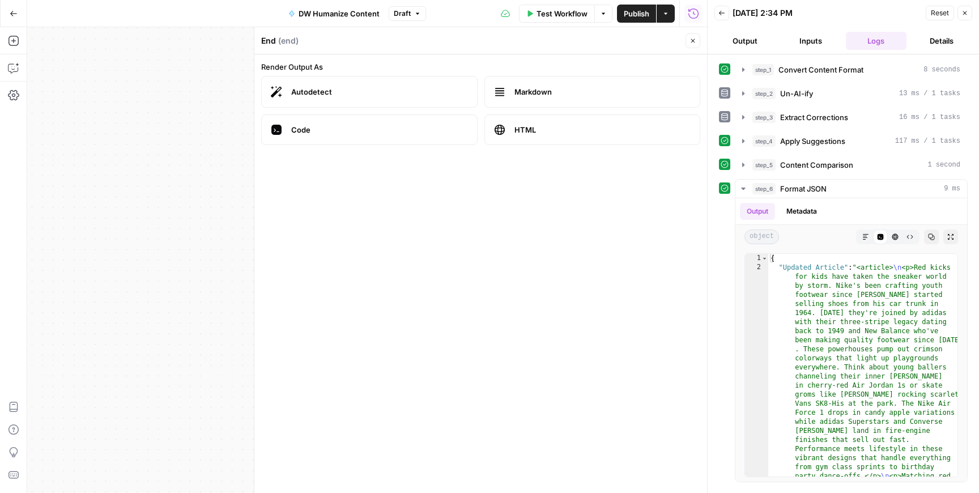
click at [687, 39] on button "Close" at bounding box center [693, 40] width 15 height 15
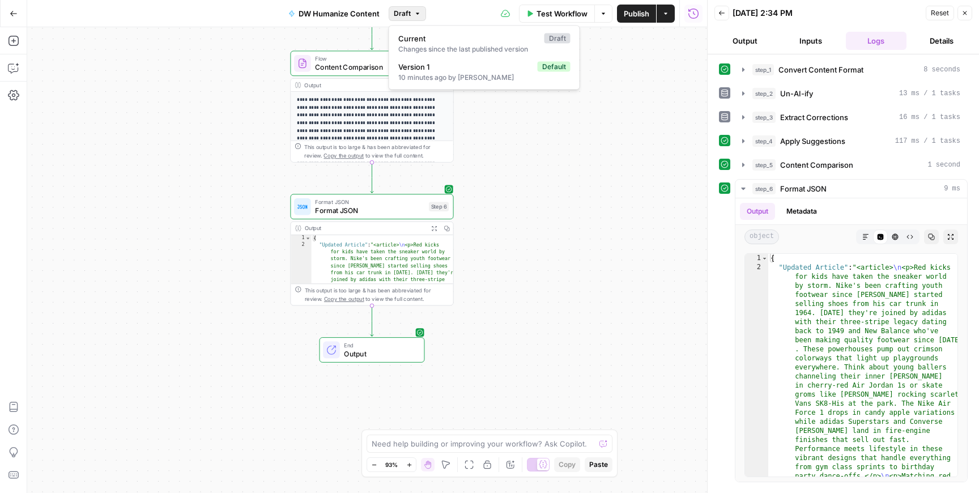
click at [411, 11] on button "Draft" at bounding box center [407, 13] width 37 height 15
click at [628, 17] on span "Publish" at bounding box center [637, 13] width 26 height 11
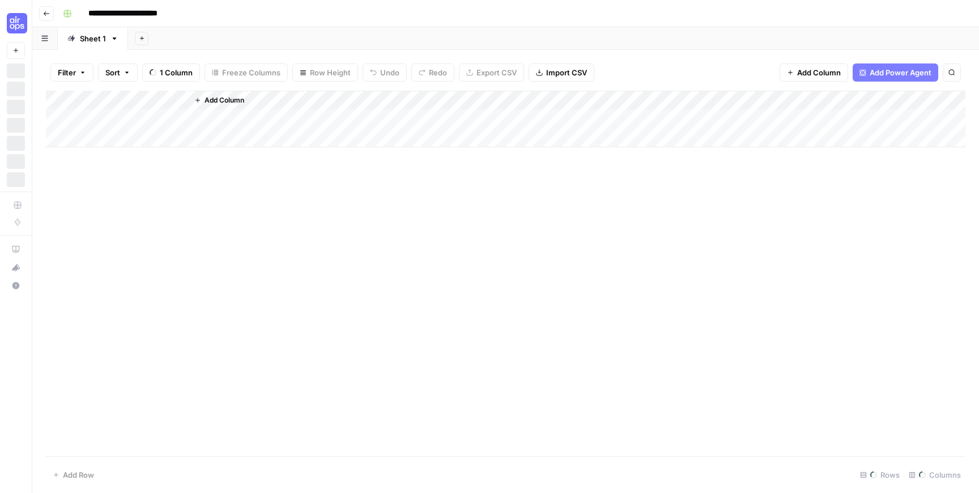
scroll to position [192, 545]
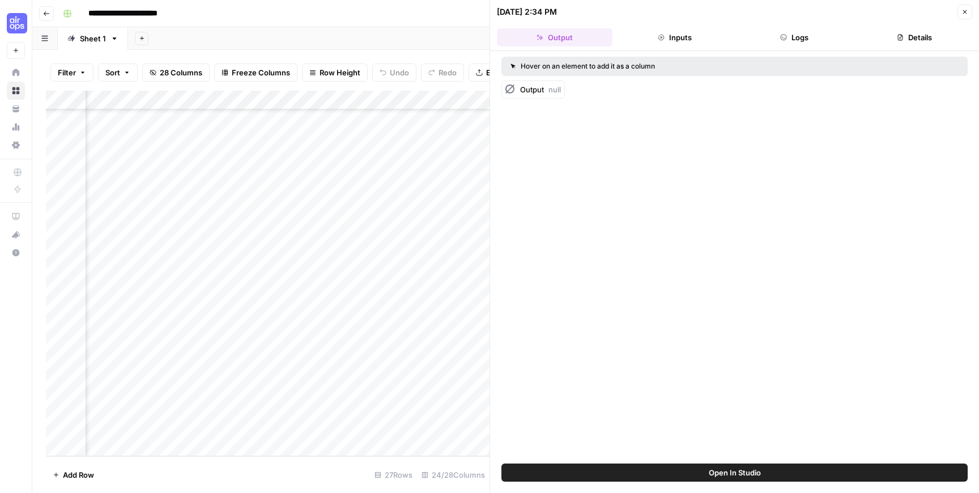
click at [963, 16] on button "Close" at bounding box center [965, 12] width 15 height 15
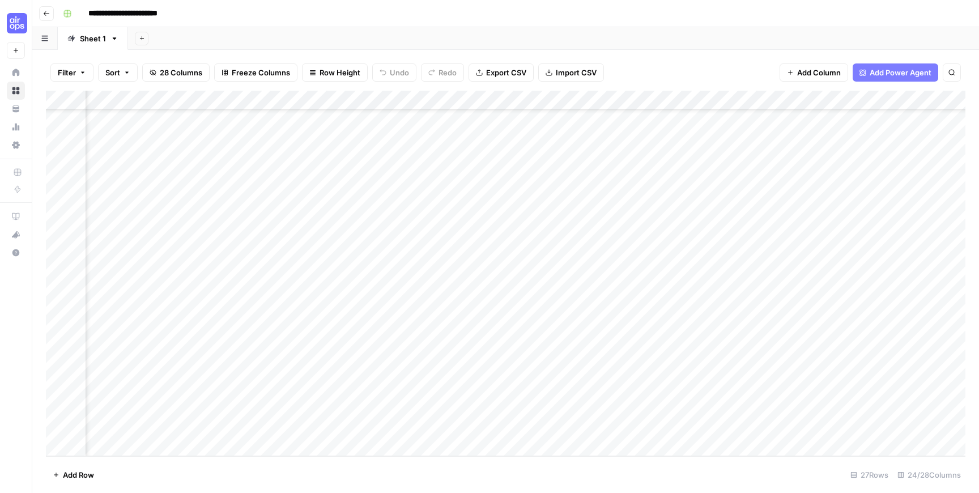
scroll to position [192, 705]
click at [284, 332] on div "Add Column" at bounding box center [506, 274] width 920 height 366
click at [228, 350] on div "Add Column" at bounding box center [506, 274] width 920 height 366
click at [421, 369] on div "Add Column" at bounding box center [506, 274] width 920 height 366
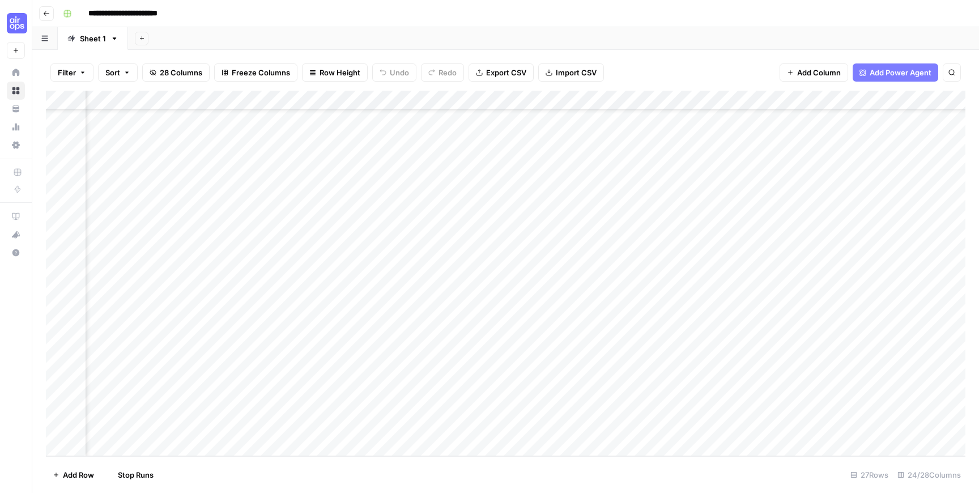
click at [421, 388] on div "Add Column" at bounding box center [506, 274] width 920 height 366
click at [422, 407] on div "Add Column" at bounding box center [506, 274] width 920 height 366
click at [226, 428] on div "Add Column" at bounding box center [506, 274] width 920 height 366
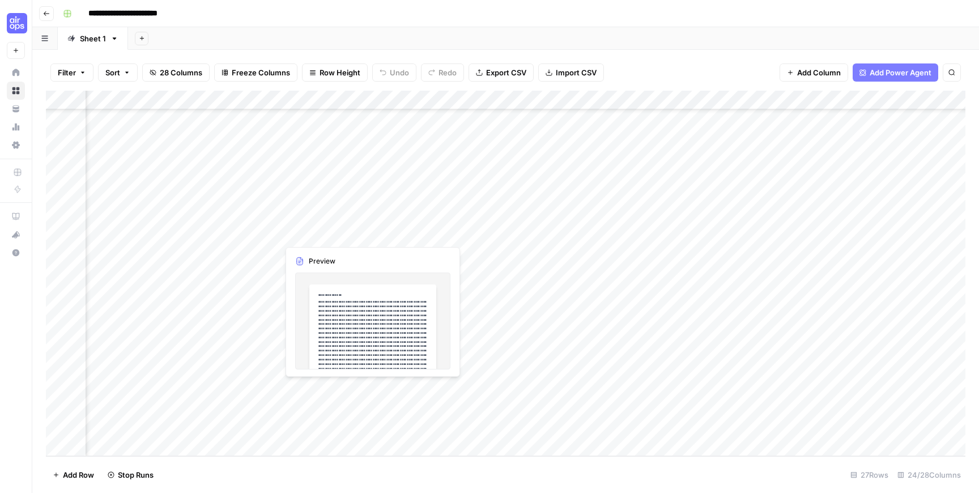
click at [384, 392] on div "Add Column" at bounding box center [506, 274] width 920 height 366
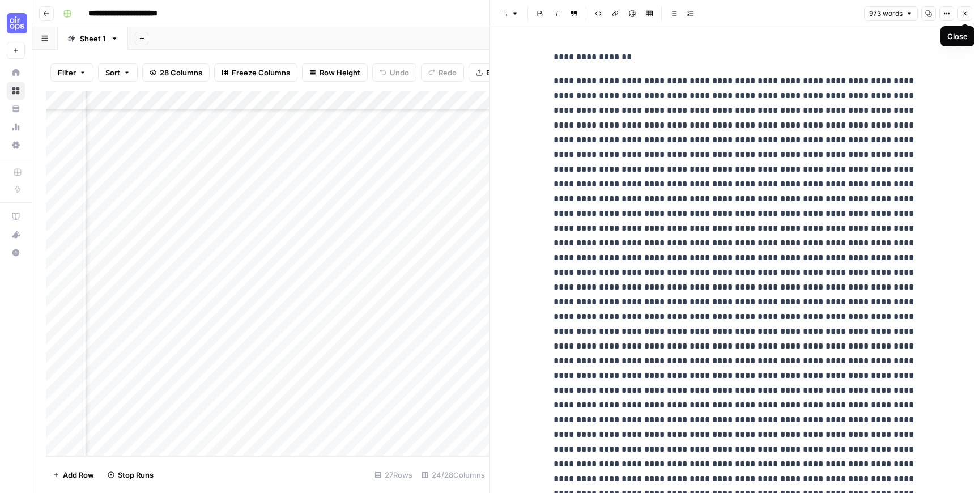
click at [966, 12] on icon "button" at bounding box center [965, 13] width 7 height 7
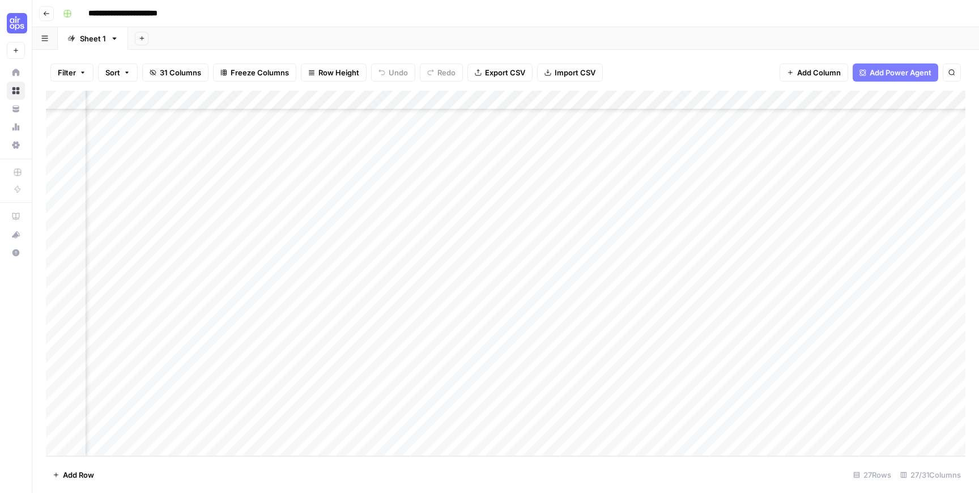
scroll to position [192, 613]
click at [583, 100] on div "Add Column" at bounding box center [506, 274] width 920 height 366
click at [551, 194] on span "Hide Column" at bounding box center [560, 195] width 99 height 11
click at [581, 100] on div "Add Column" at bounding box center [506, 274] width 920 height 366
click at [563, 193] on span "Hide Column" at bounding box center [560, 195] width 99 height 11
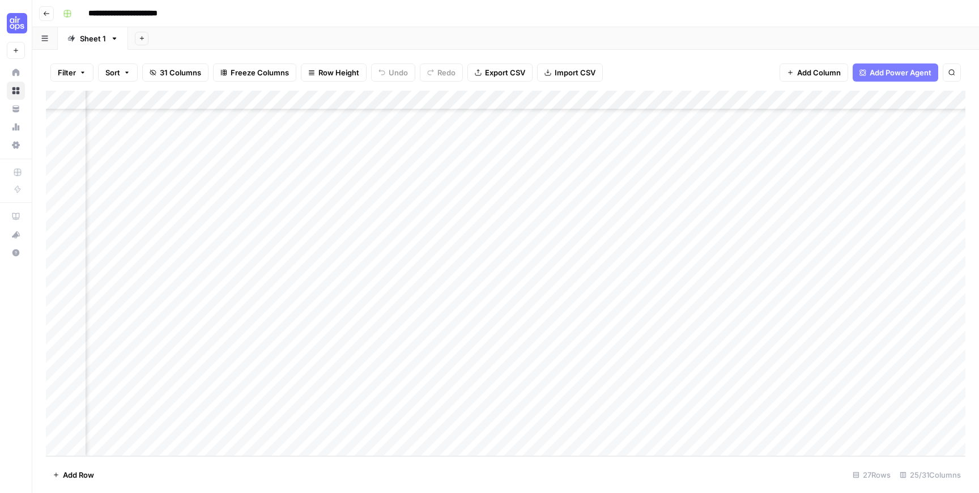
click at [584, 96] on div "Add Column" at bounding box center [506, 274] width 920 height 366
click at [546, 214] on span "Remove Column" at bounding box center [560, 211] width 99 height 11
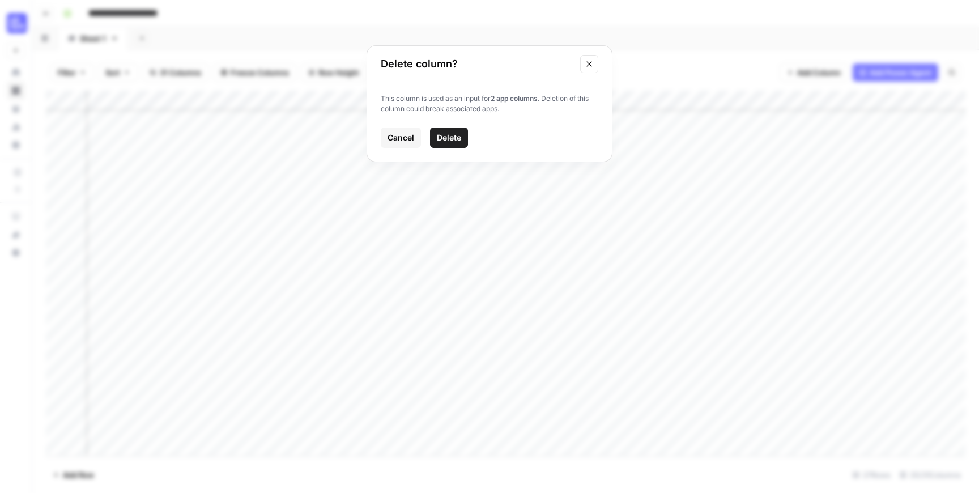
click at [592, 66] on icon "Close modal" at bounding box center [589, 64] width 9 height 9
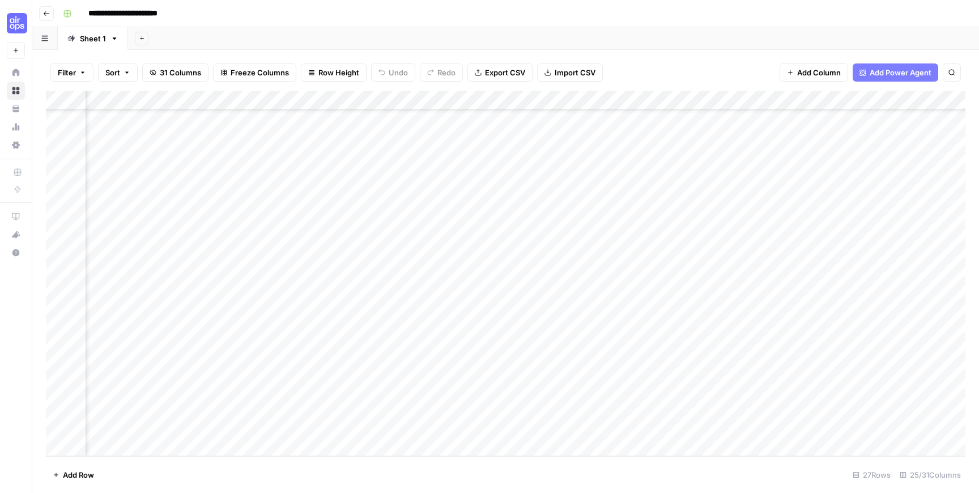
scroll to position [192, 672]
click at [523, 99] on div "Add Column" at bounding box center [506, 274] width 920 height 366
click at [507, 214] on span "Remove Column" at bounding box center [501, 211] width 99 height 11
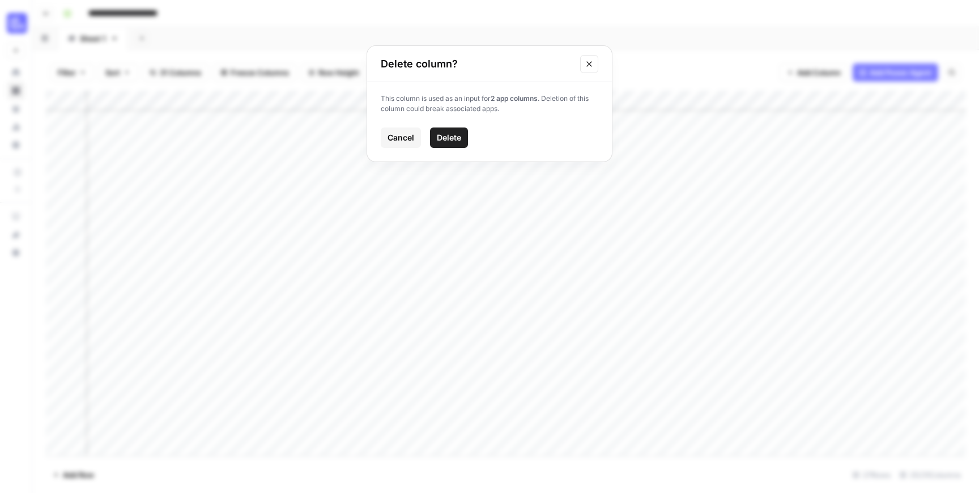
click at [444, 135] on span "Delete" at bounding box center [449, 137] width 24 height 11
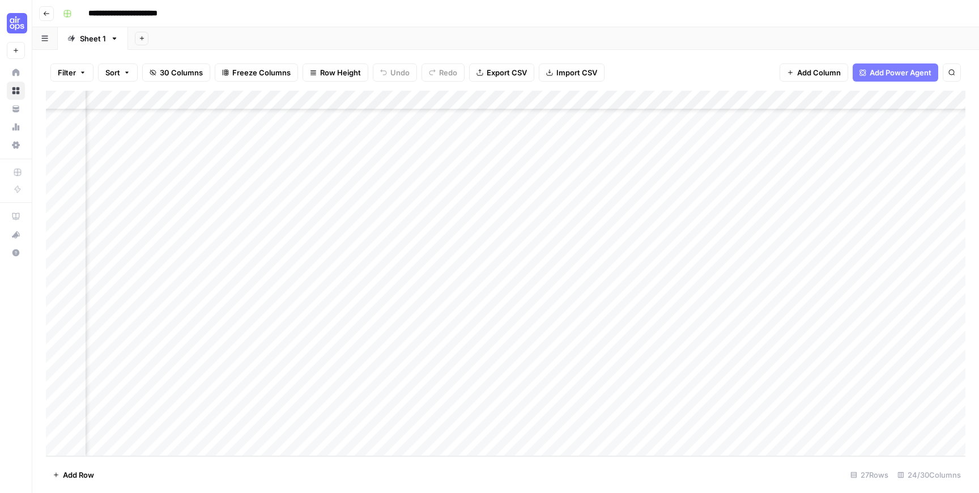
click at [409, 101] on div "Add Column" at bounding box center [506, 274] width 920 height 366
click at [402, 126] on input "Updated Article (1)" at bounding box center [395, 127] width 115 height 11
type input "Updated Article"
click at [473, 265] on div "Add Column" at bounding box center [506, 274] width 920 height 366
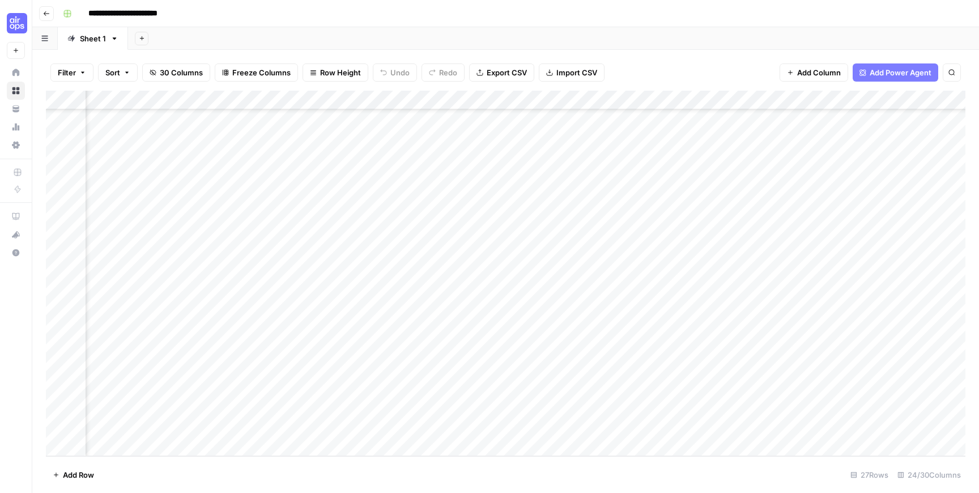
click at [755, 100] on div "Add Column" at bounding box center [506, 274] width 920 height 366
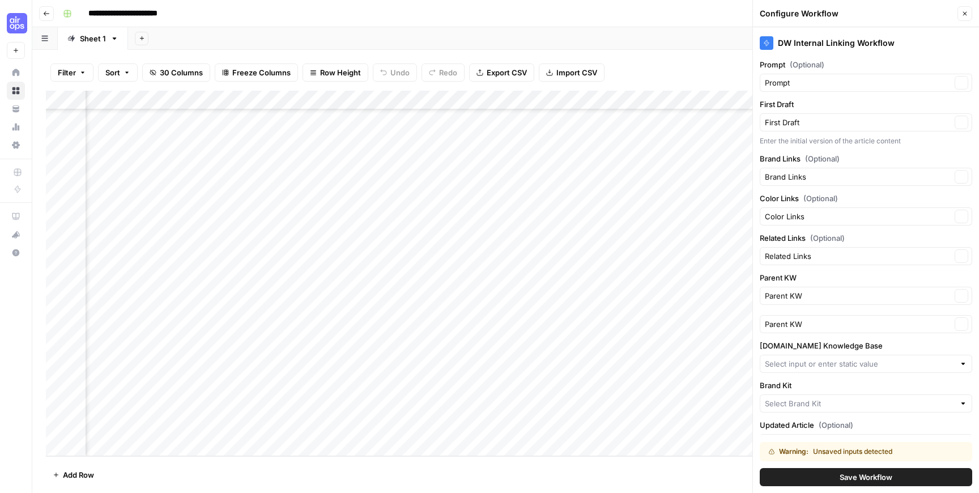
type input "Sneakers.com"
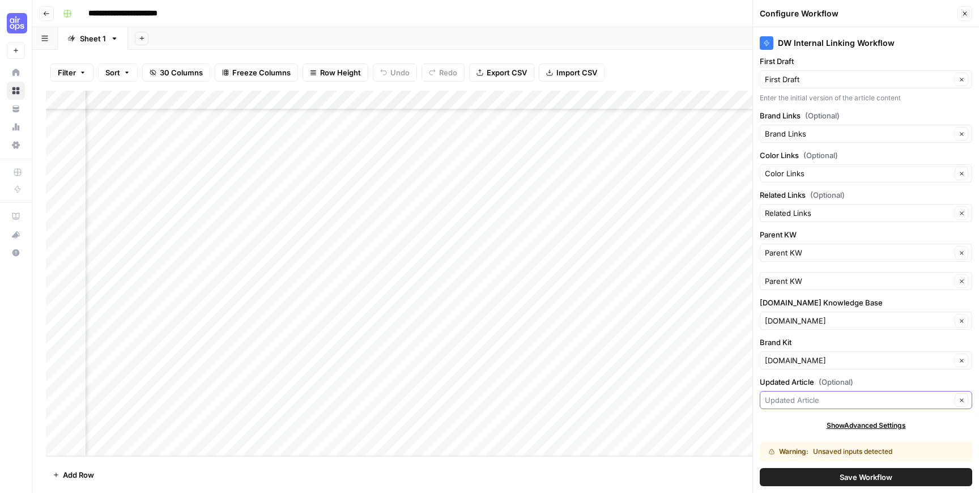
click at [831, 403] on input "Updated Article (Optional)" at bounding box center [858, 399] width 186 height 11
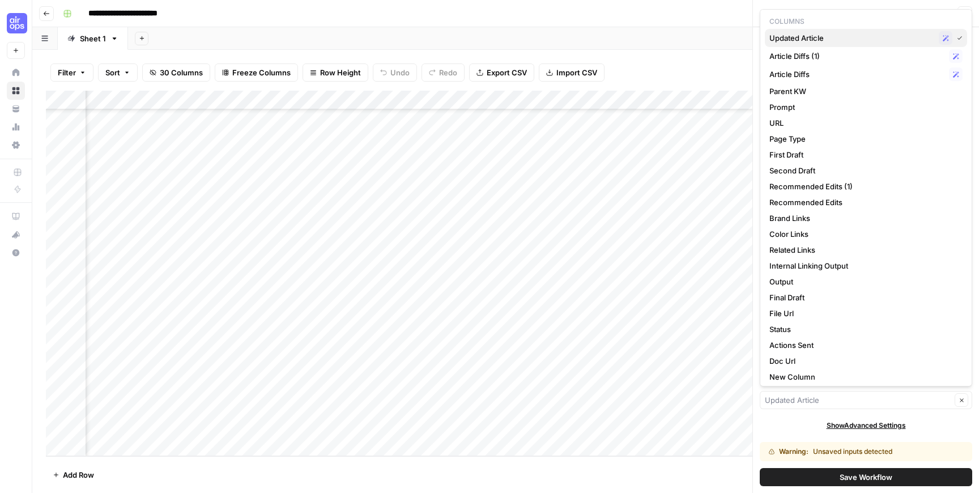
click at [879, 43] on span "Updated Article" at bounding box center [852, 37] width 165 height 11
type input "Updated Article"
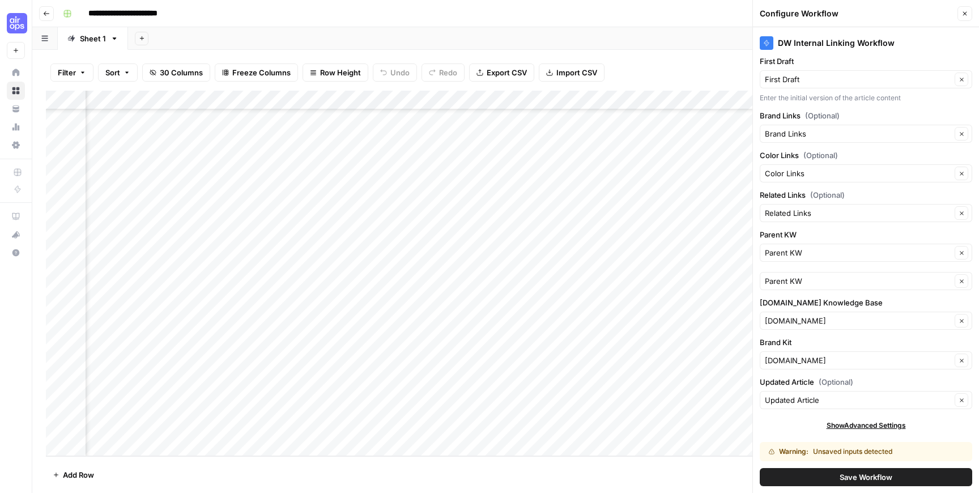
click at [830, 473] on button "Save Workflow" at bounding box center [866, 477] width 213 height 18
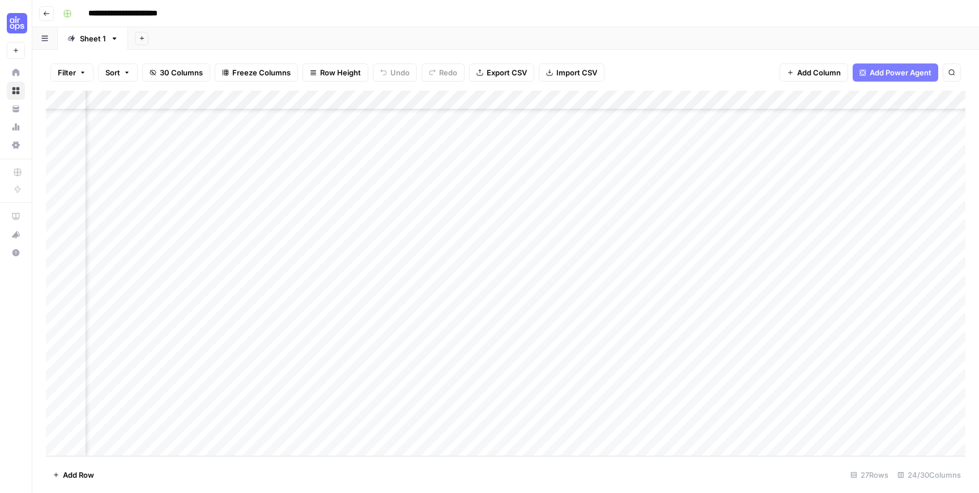
scroll to position [192, 1462]
click at [711, 101] on div "Add Column" at bounding box center [506, 274] width 920 height 366
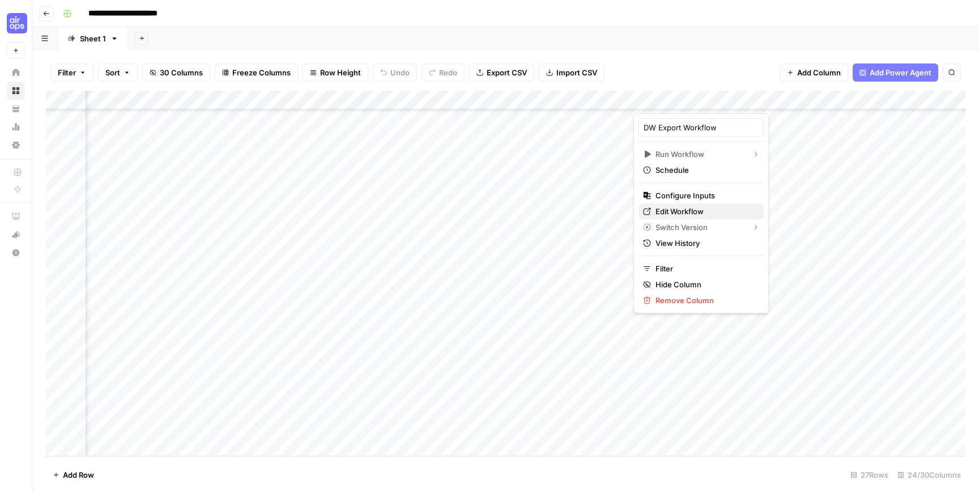
click at [713, 207] on span "Edit Workflow" at bounding box center [705, 211] width 99 height 11
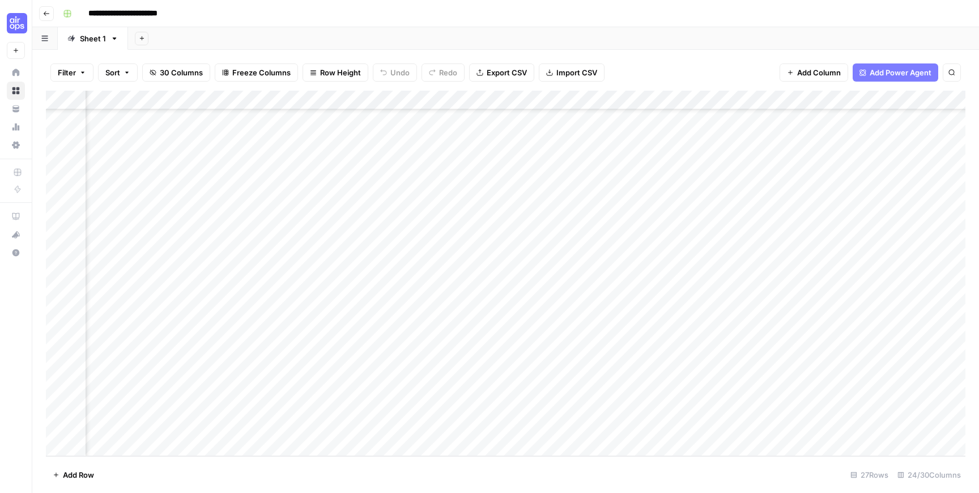
click at [715, 99] on div "Add Column" at bounding box center [506, 274] width 920 height 366
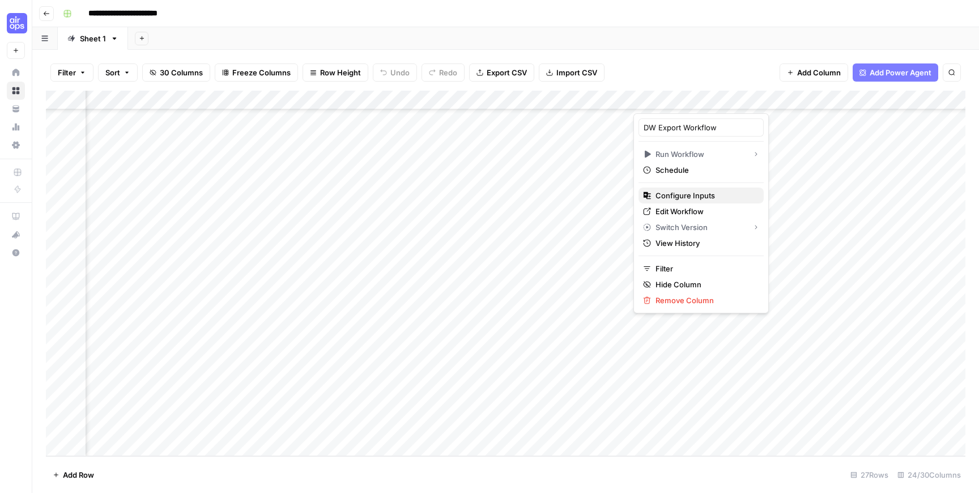
click at [673, 196] on span "Configure Inputs" at bounding box center [705, 195] width 99 height 11
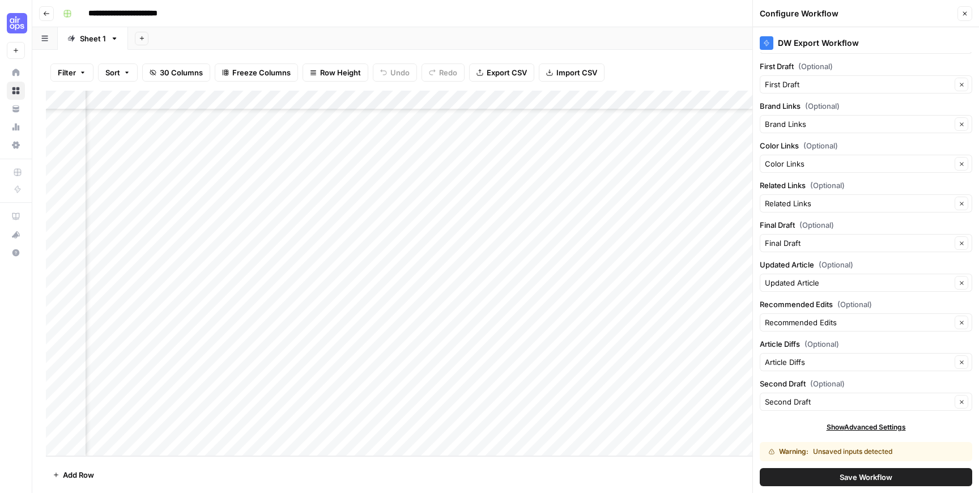
scroll to position [159, 0]
click at [854, 405] on input "Second Draft (Optional)" at bounding box center [858, 399] width 186 height 11
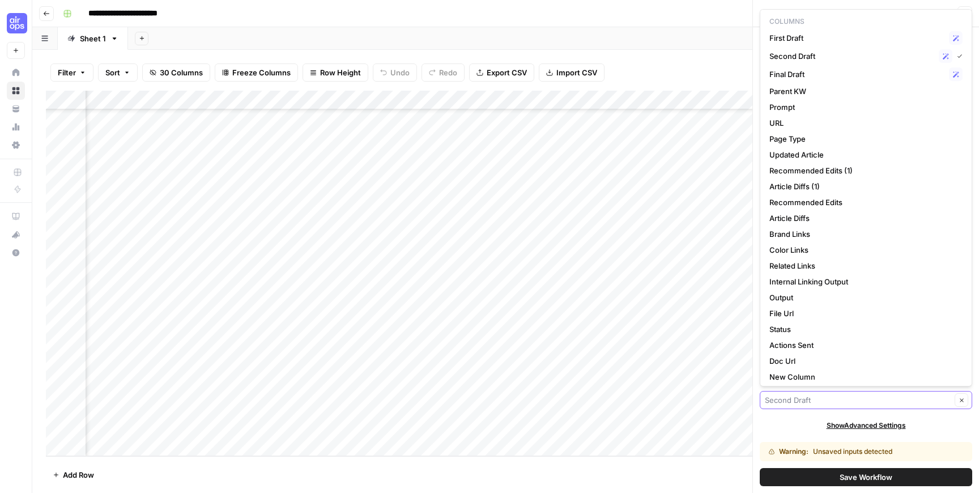
click at [854, 405] on input "Second Draft (Optional)" at bounding box center [858, 399] width 186 height 11
type input "Second Draft"
click at [785, 434] on div "DW Export Workflow Prompt (Optional) Prompt Clear Parent KW (Optional) Parent K…" at bounding box center [866, 260] width 226 height 466
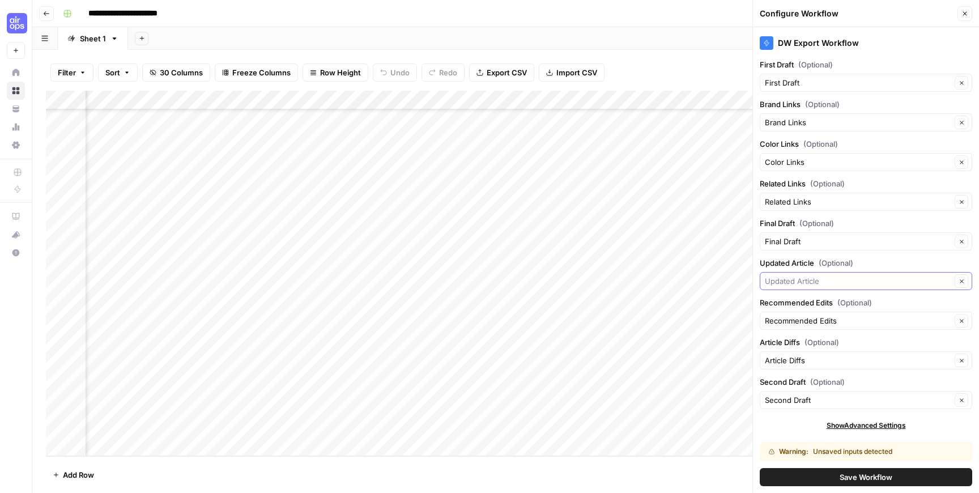
click at [812, 278] on input "Updated Article (Optional)" at bounding box center [858, 280] width 186 height 11
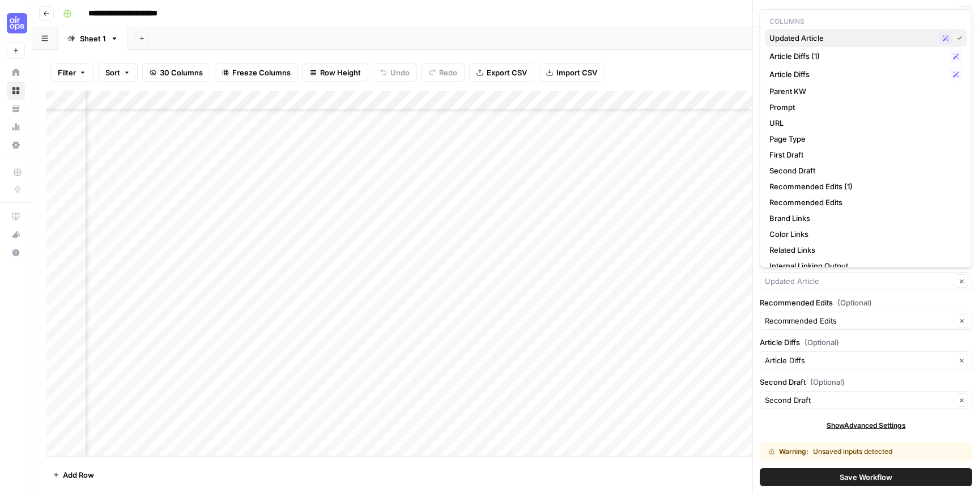
click at [813, 40] on span "Updated Article" at bounding box center [852, 37] width 165 height 11
type input "Updated Article"
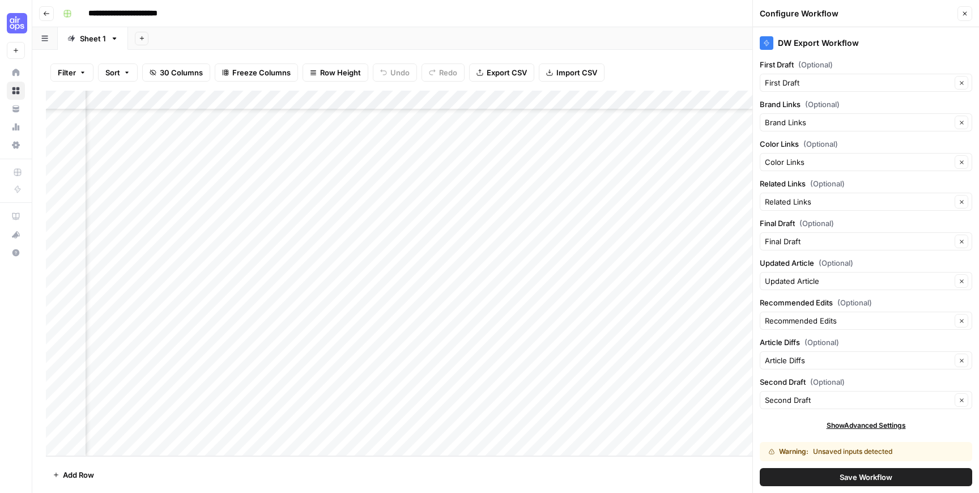
click at [830, 473] on button "Save Workflow" at bounding box center [866, 477] width 213 height 18
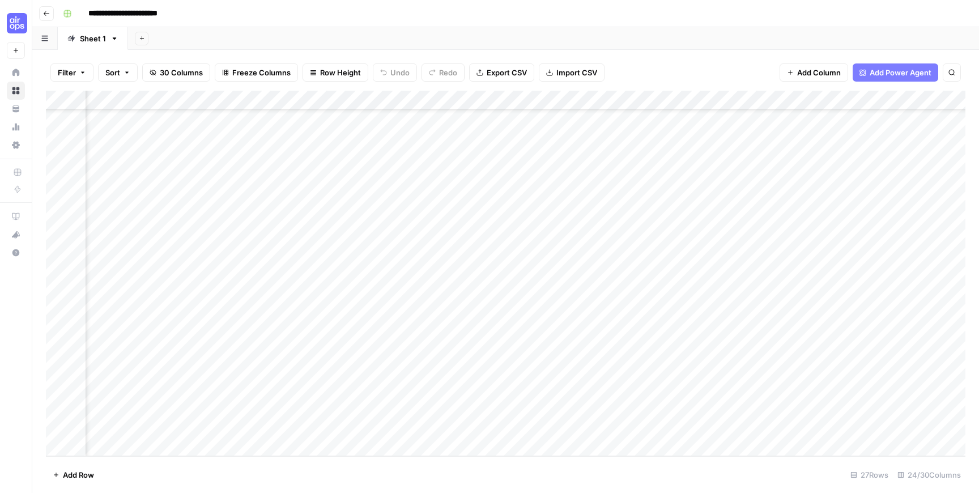
scroll to position [192, 563]
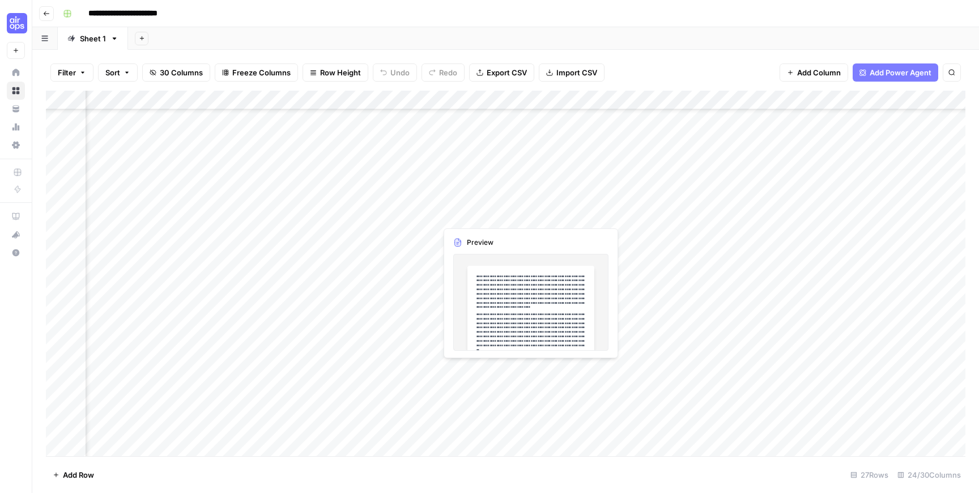
click at [462, 373] on div "Add Column" at bounding box center [506, 274] width 920 height 366
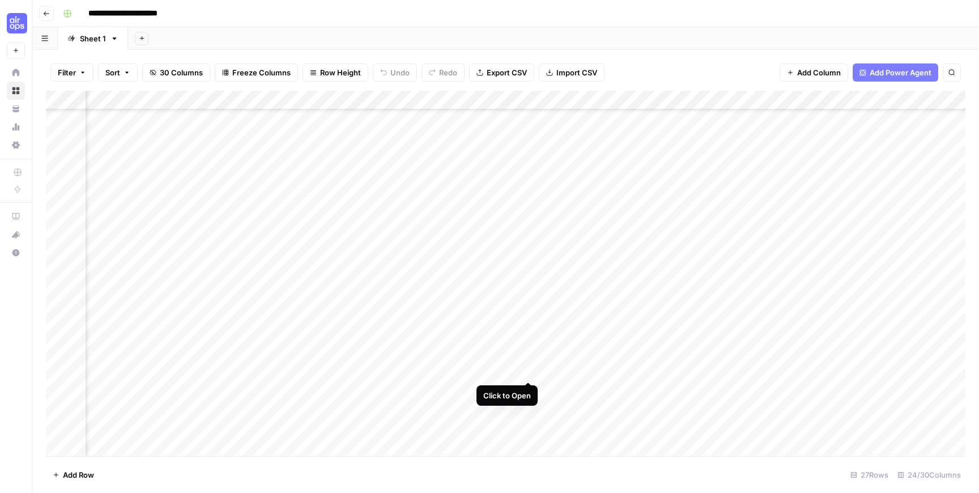
click at [529, 371] on div "Add Column" at bounding box center [506, 274] width 920 height 366
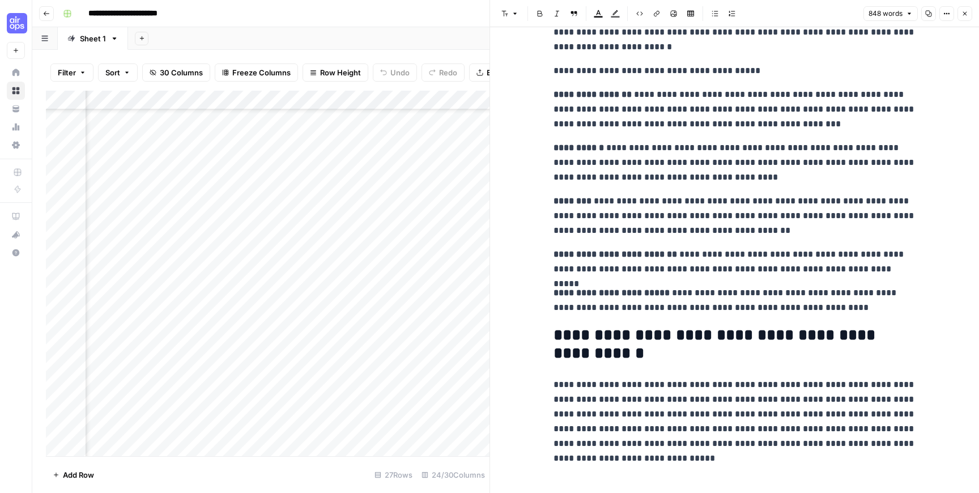
scroll to position [1129, 0]
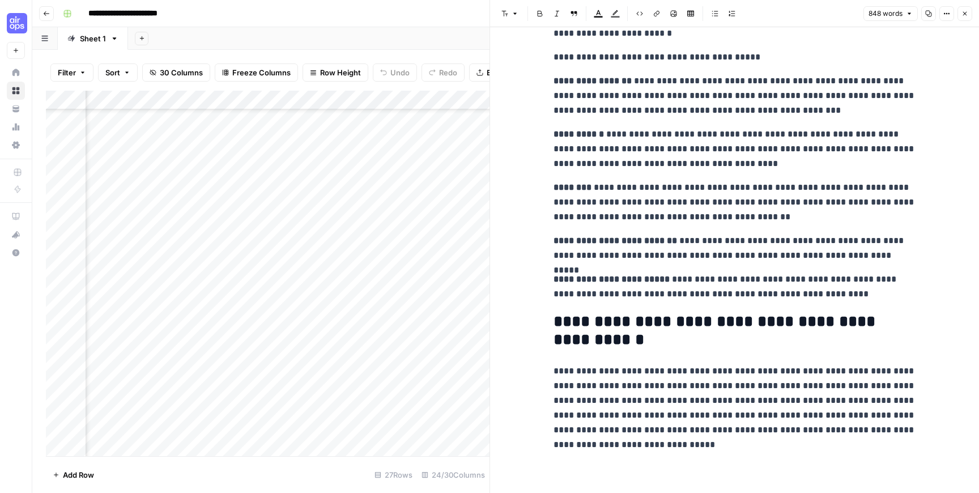
click at [968, 10] on icon "button" at bounding box center [965, 13] width 7 height 7
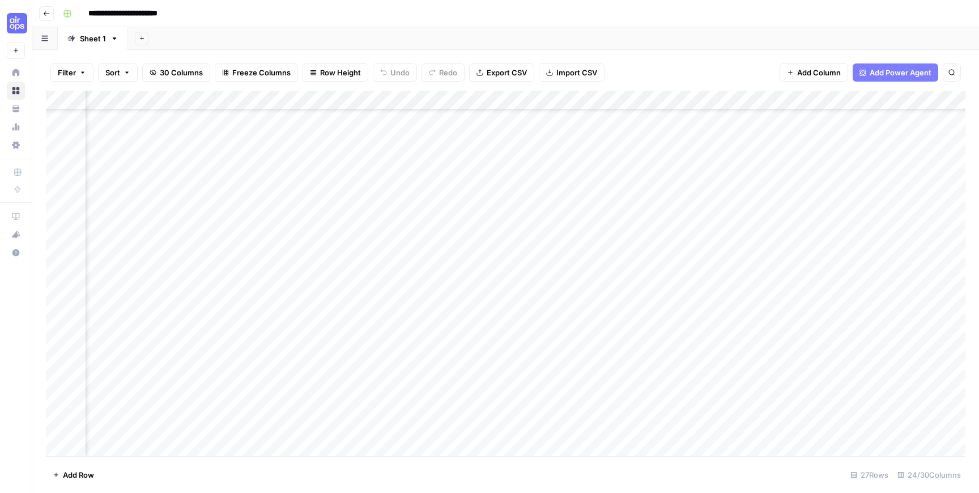
scroll to position [191, 247]
click at [139, 352] on div "Add Column" at bounding box center [506, 274] width 920 height 366
click at [635, 351] on div "Add Column" at bounding box center [506, 274] width 920 height 366
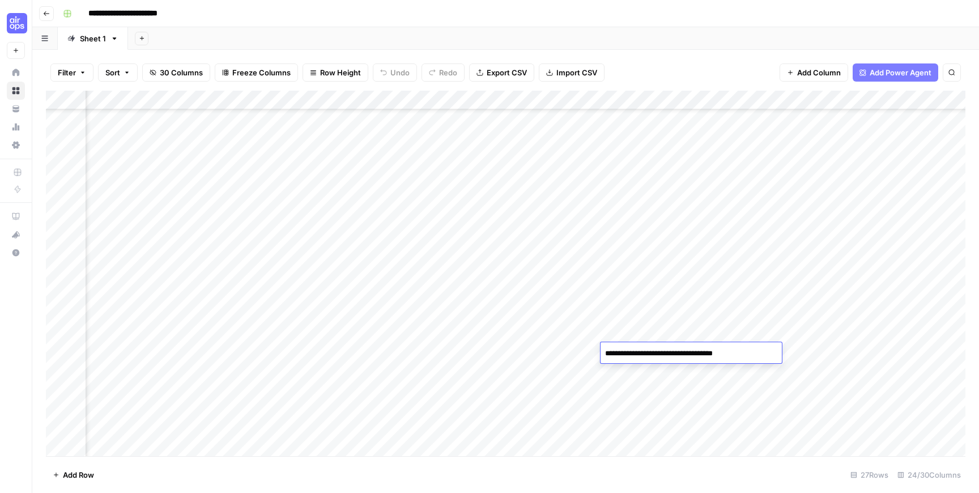
click at [702, 353] on textarea "**********" at bounding box center [691, 354] width 181 height 16
click at [734, 350] on textarea "**********" at bounding box center [691, 354] width 181 height 16
click at [773, 355] on textarea "**********" at bounding box center [691, 354] width 181 height 16
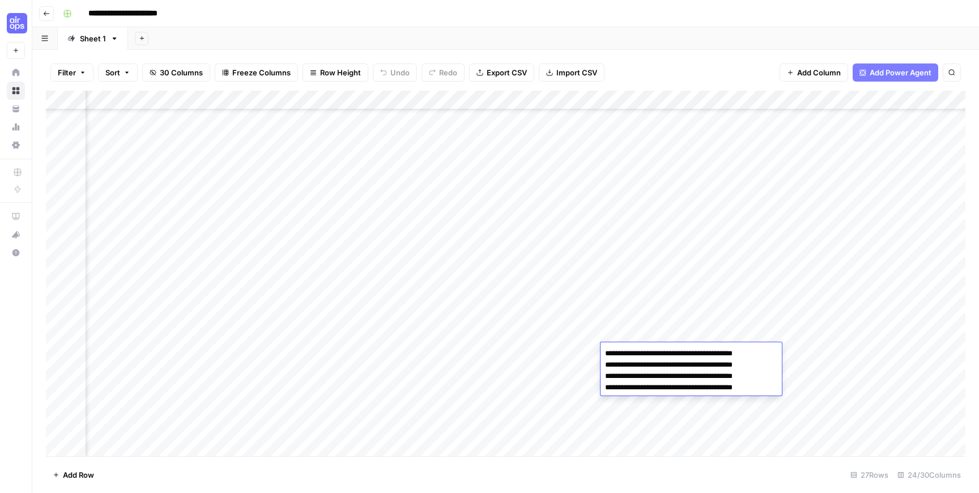
click at [714, 366] on textarea "**********" at bounding box center [691, 371] width 181 height 50
click at [712, 376] on textarea "**********" at bounding box center [693, 371] width 184 height 50
click at [715, 393] on textarea "**********" at bounding box center [693, 371] width 184 height 50
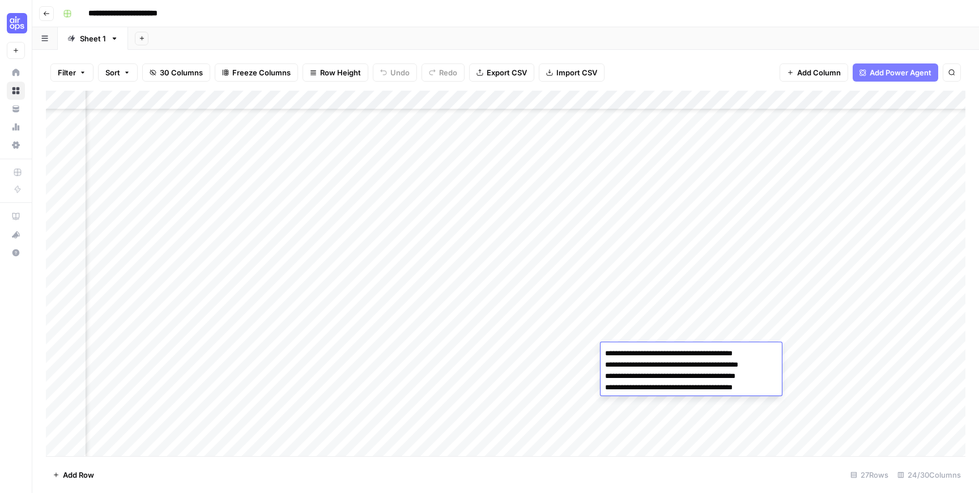
click at [715, 393] on textarea "**********" at bounding box center [693, 371] width 184 height 50
type textarea "**********"
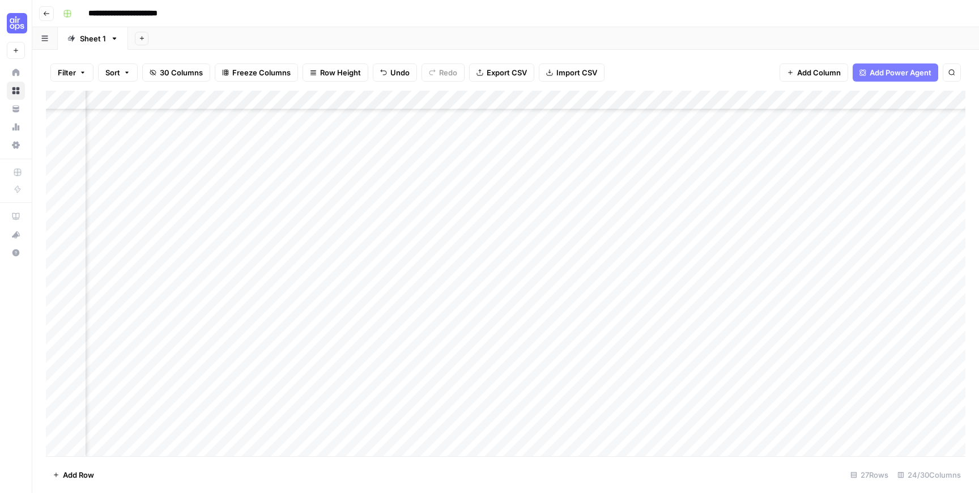
click at [651, 350] on div "Add Column" at bounding box center [506, 274] width 920 height 366
click at [618, 369] on div "Add Column" at bounding box center [506, 274] width 920 height 366
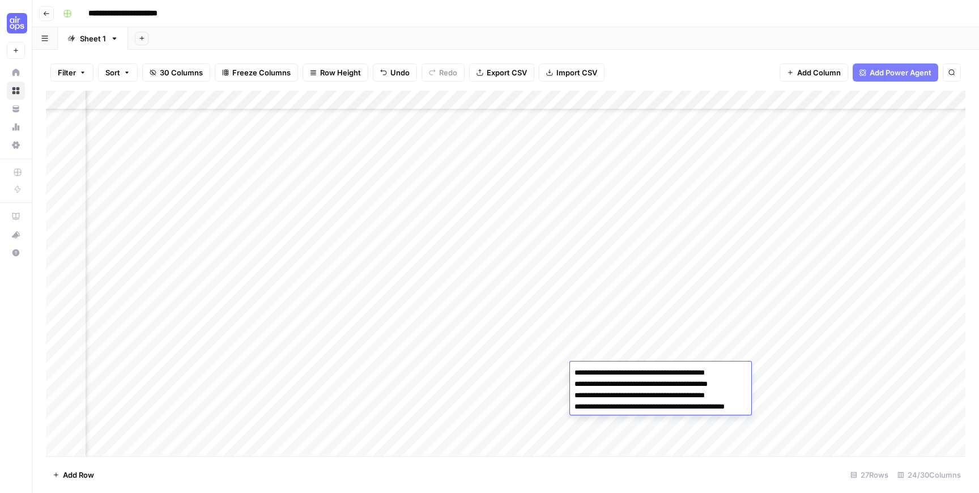
click at [735, 372] on textarea "**********" at bounding box center [675, 390] width 210 height 50
click at [737, 369] on textarea "**********" at bounding box center [675, 390] width 210 height 50
click at [739, 386] on textarea "**********" at bounding box center [675, 390] width 210 height 50
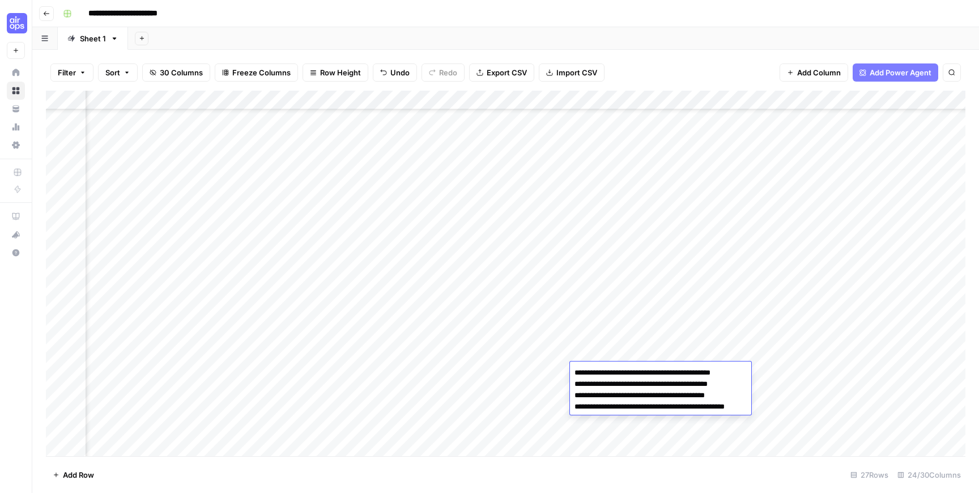
click at [739, 386] on textarea "**********" at bounding box center [675, 390] width 210 height 50
click at [737, 398] on textarea "**********" at bounding box center [675, 390] width 210 height 50
click at [763, 409] on textarea "**********" at bounding box center [675, 390] width 210 height 50
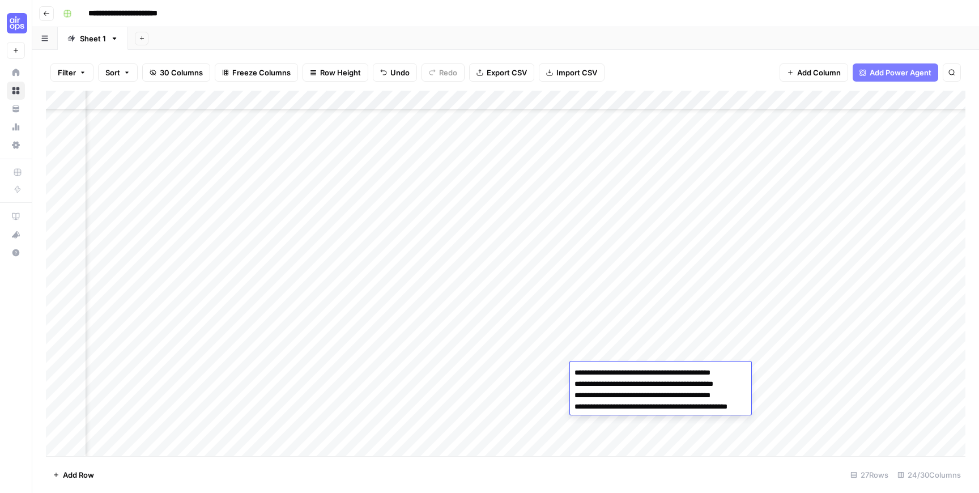
click at [579, 368] on textarea "**********" at bounding box center [677, 390] width 214 height 50
type textarea "**********"
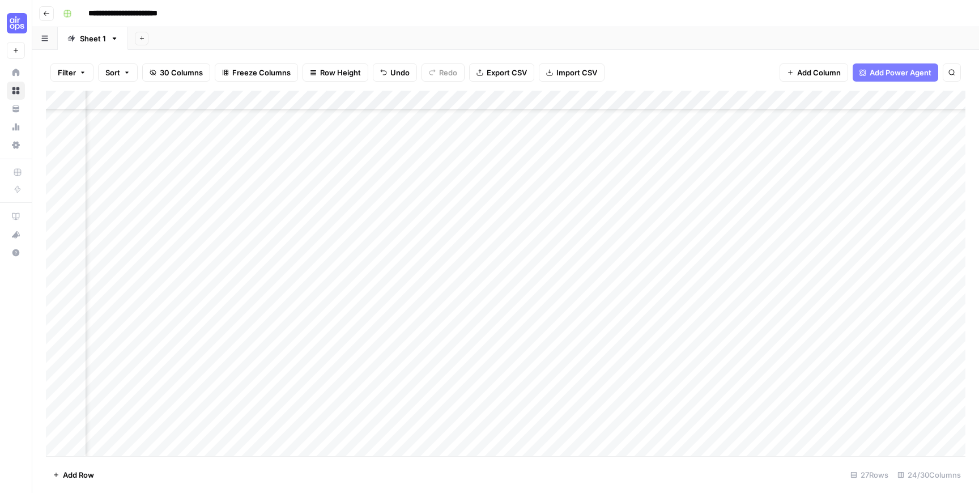
scroll to position [190, 244]
click at [180, 392] on div "Add Column" at bounding box center [506, 274] width 920 height 366
click at [902, 391] on div "Add Column" at bounding box center [506, 274] width 920 height 366
click at [910, 394] on textarea "**********" at bounding box center [882, 392] width 181 height 16
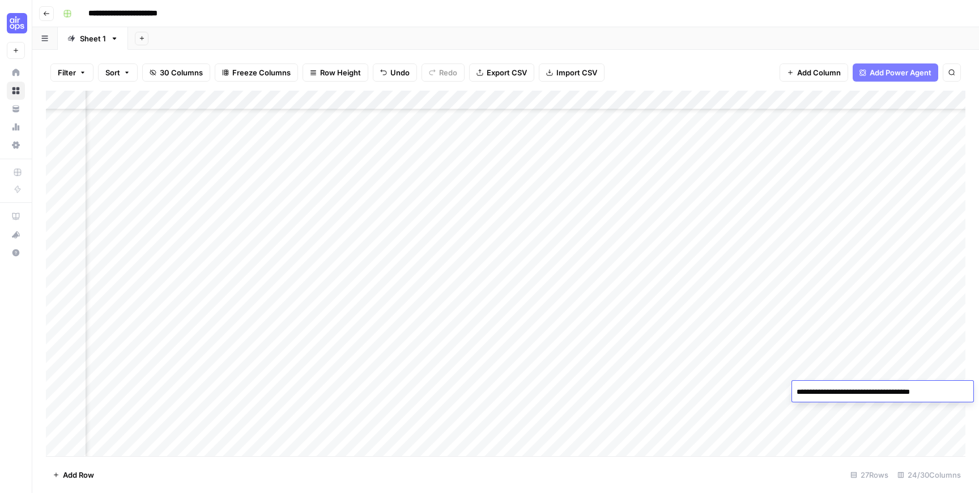
click at [910, 394] on textarea "**********" at bounding box center [882, 392] width 181 height 16
click at [961, 394] on textarea "**********" at bounding box center [882, 392] width 181 height 16
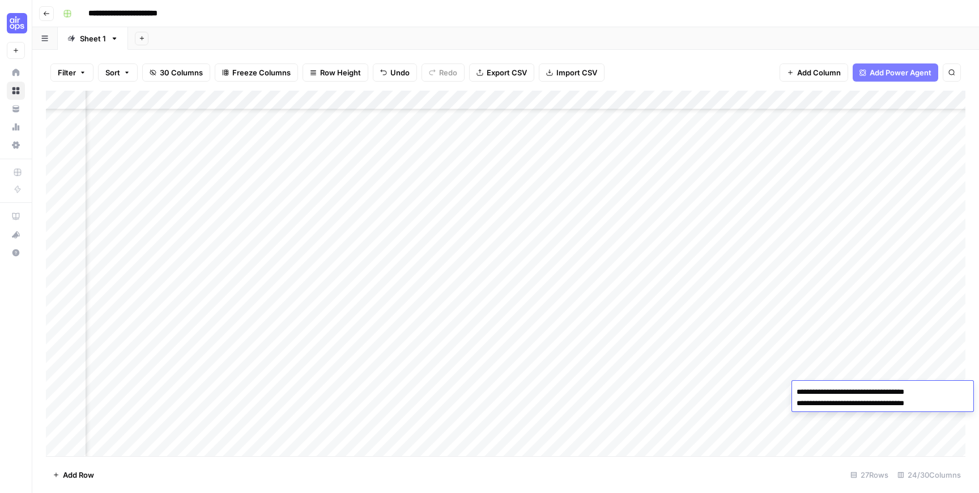
click at [907, 402] on textarea "**********" at bounding box center [882, 397] width 181 height 27
click at [966, 403] on textarea "**********" at bounding box center [882, 397] width 181 height 27
click at [908, 421] on textarea "**********" at bounding box center [882, 403] width 181 height 39
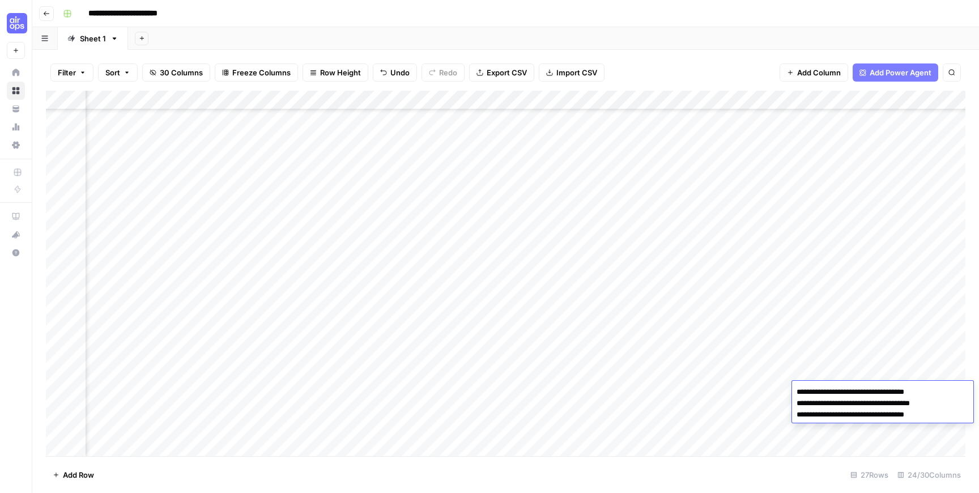
click at [904, 411] on textarea "**********" at bounding box center [882, 403] width 181 height 39
type textarea "**********"
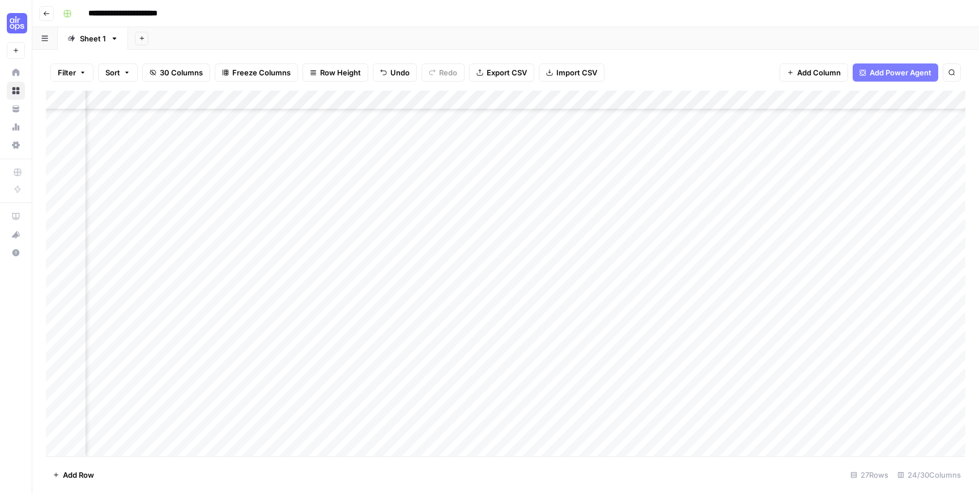
click at [159, 413] on div "Add Column" at bounding box center [506, 274] width 920 height 366
click at [884, 407] on div "Add Column" at bounding box center [506, 274] width 920 height 366
click at [893, 414] on textarea "**********" at bounding box center [882, 411] width 181 height 16
click at [912, 410] on textarea "**********" at bounding box center [873, 411] width 205 height 16
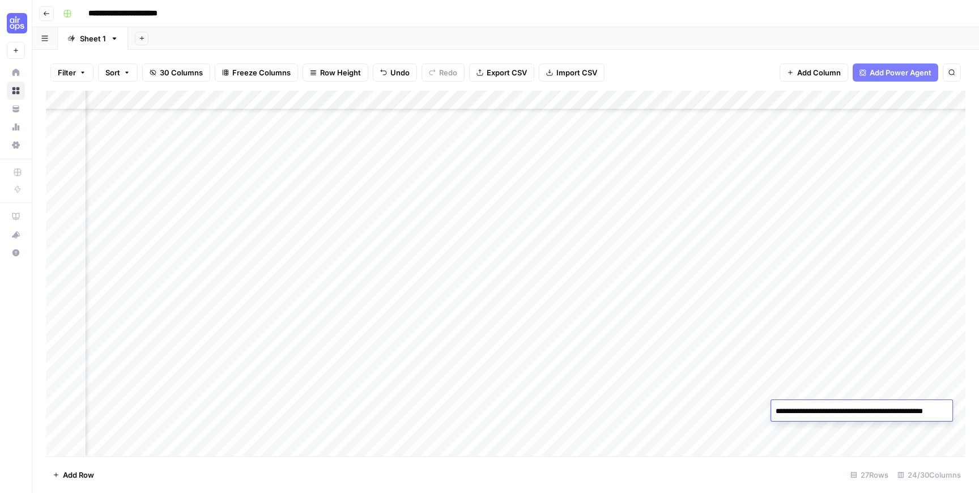
click at [912, 410] on textarea "**********" at bounding box center [873, 411] width 205 height 16
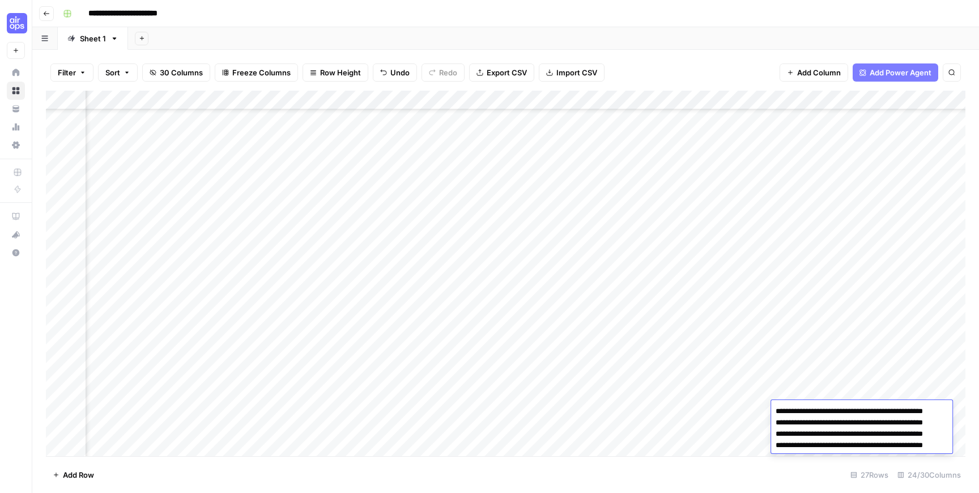
click at [903, 422] on textarea "**********" at bounding box center [873, 428] width 205 height 50
click at [889, 436] on textarea "**********" at bounding box center [873, 428] width 205 height 50
click at [875, 447] on textarea "**********" at bounding box center [870, 428] width 213 height 50
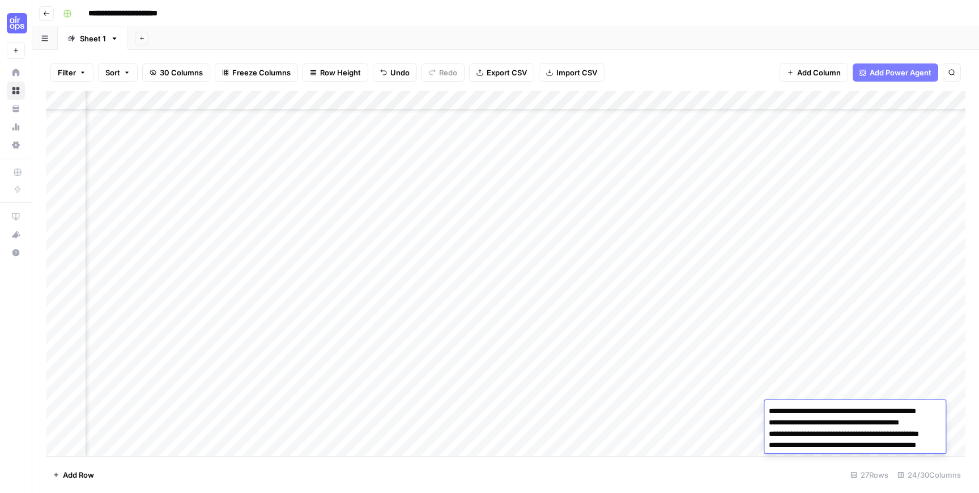
click at [875, 447] on textarea "**********" at bounding box center [870, 428] width 213 height 50
type textarea "**********"
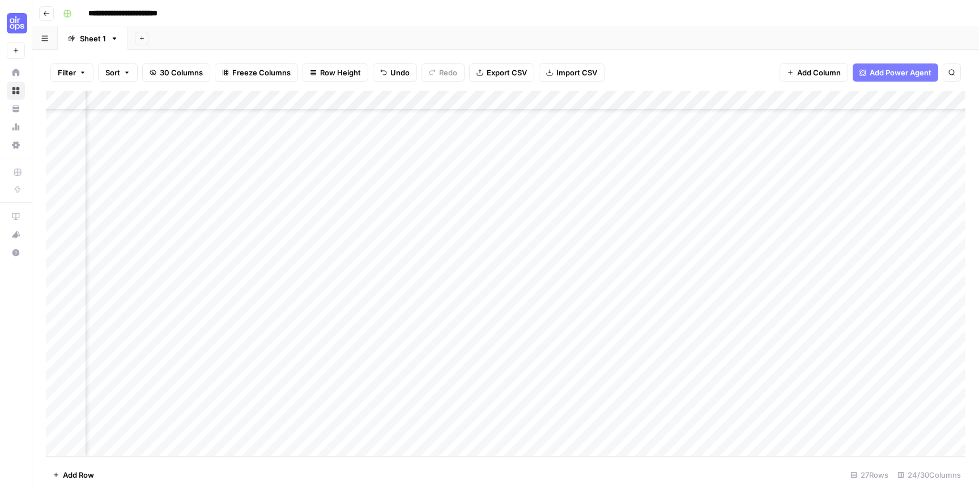
click at [158, 428] on div "Add Column" at bounding box center [506, 274] width 920 height 366
click at [882, 424] on div "Add Column" at bounding box center [506, 274] width 920 height 366
click at [911, 437] on textarea "**********" at bounding box center [882, 431] width 181 height 16
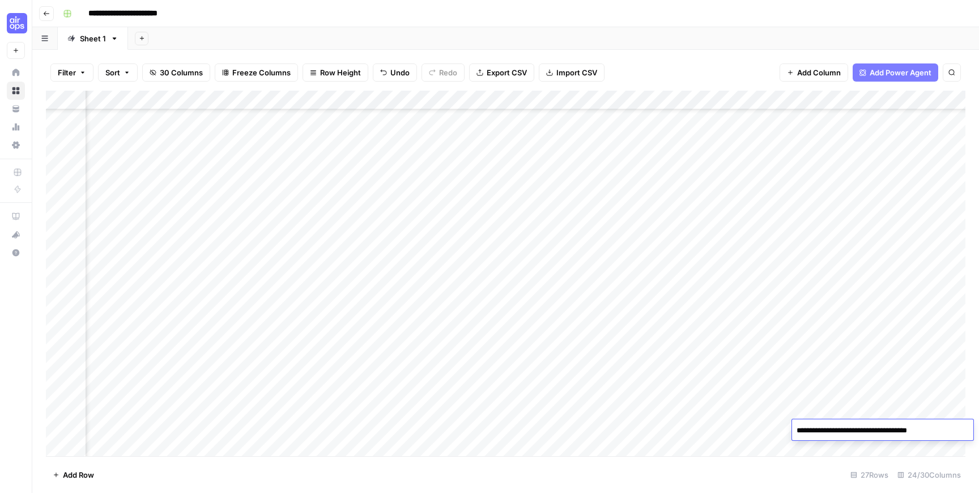
click at [911, 437] on textarea "**********" at bounding box center [882, 431] width 181 height 16
click at [957, 432] on textarea "**********" at bounding box center [882, 431] width 181 height 16
click at [894, 434] on textarea "**********" at bounding box center [882, 431] width 181 height 16
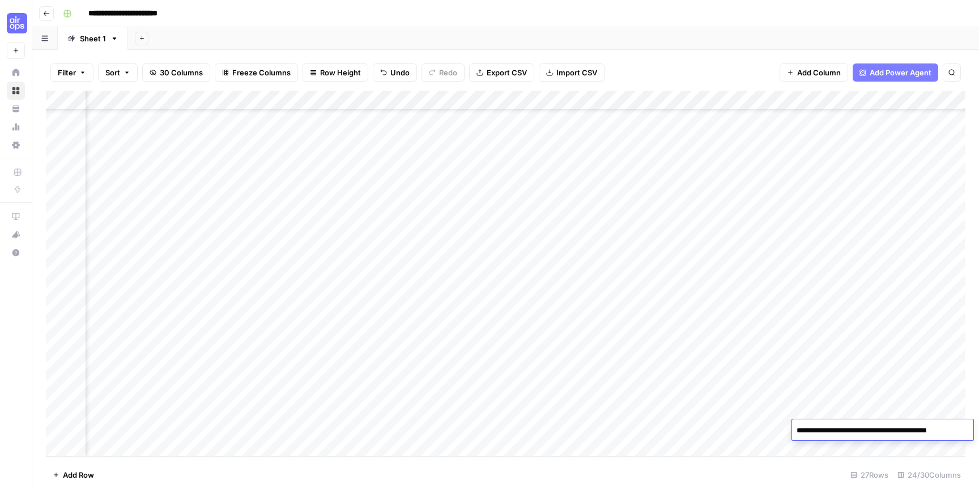
click at [894, 434] on textarea "**********" at bounding box center [882, 431] width 181 height 16
click at [966, 430] on textarea "**********" at bounding box center [882, 431] width 181 height 16
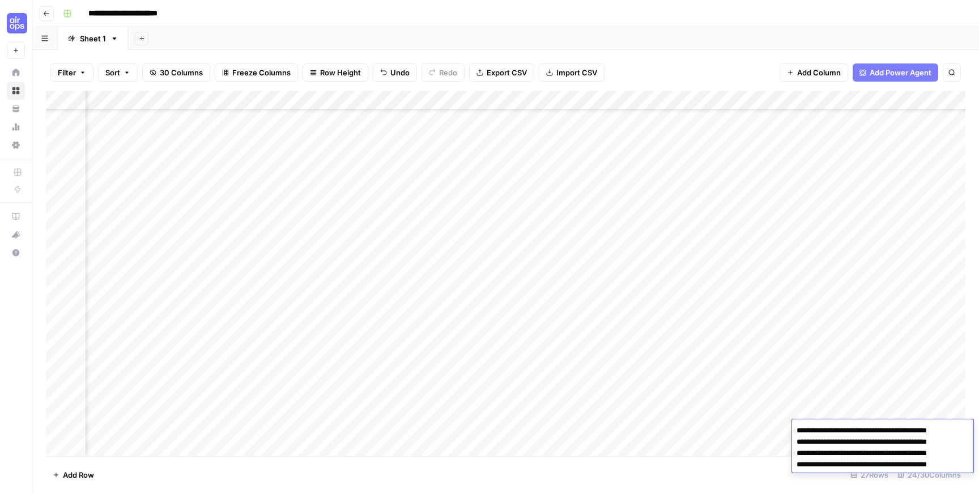
click at [908, 443] on textarea "**********" at bounding box center [882, 448] width 181 height 50
click at [898, 452] on textarea "**********" at bounding box center [878, 448] width 189 height 50
click at [893, 455] on textarea "**********" at bounding box center [873, 448] width 210 height 50
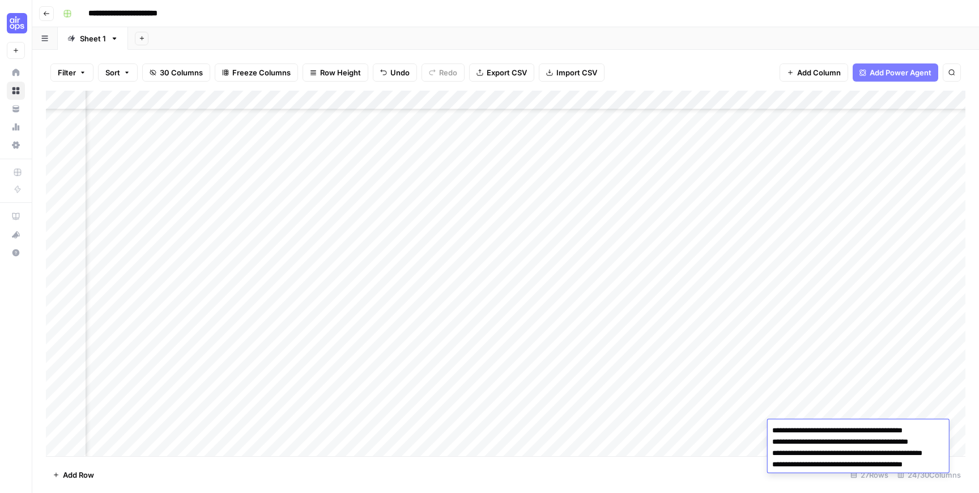
click at [882, 462] on textarea "**********" at bounding box center [873, 448] width 211 height 50
type textarea "**********"
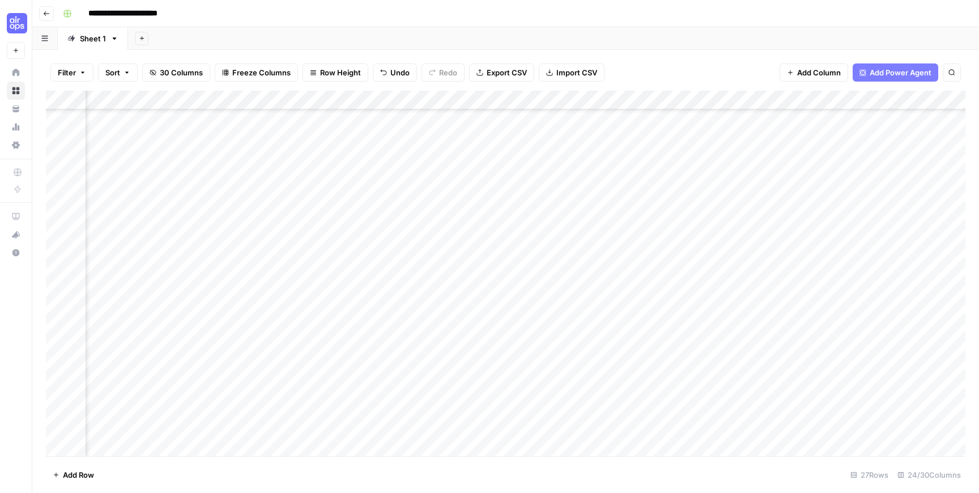
scroll to position [191, 794]
click at [374, 349] on div "Add Column" at bounding box center [506, 274] width 920 height 366
click at [703, 100] on div "Add Column" at bounding box center [506, 274] width 920 height 366
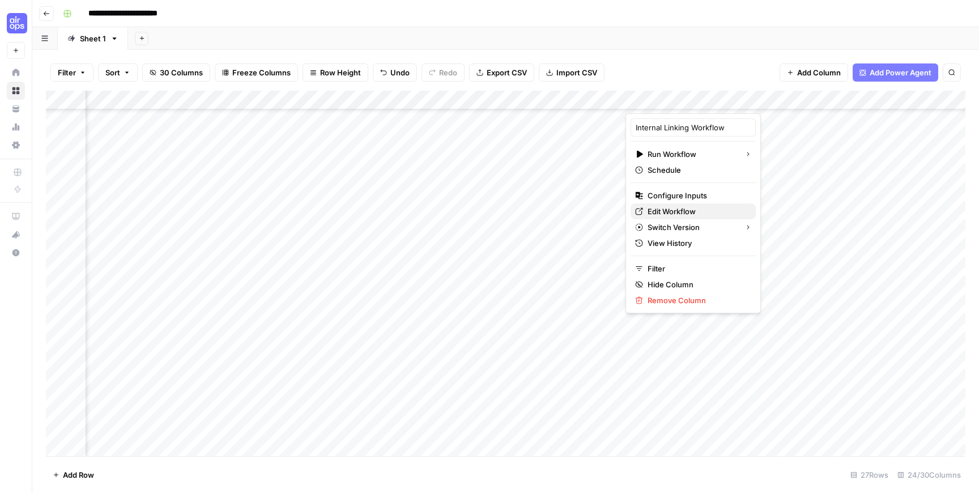
click at [656, 215] on span "Edit Workflow" at bounding box center [697, 211] width 99 height 11
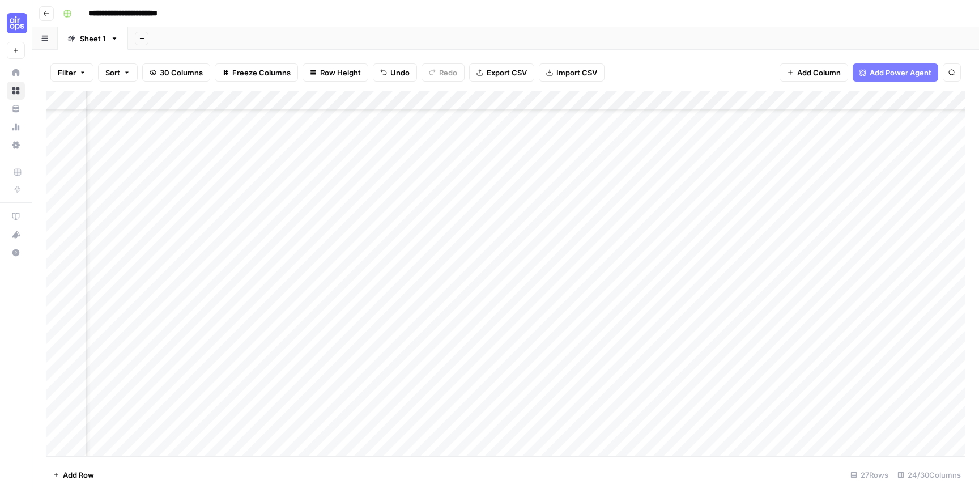
scroll to position [189, 714]
click at [521, 329] on div "Add Column" at bounding box center [506, 274] width 920 height 366
click at [523, 331] on div "Add Column" at bounding box center [506, 274] width 920 height 366
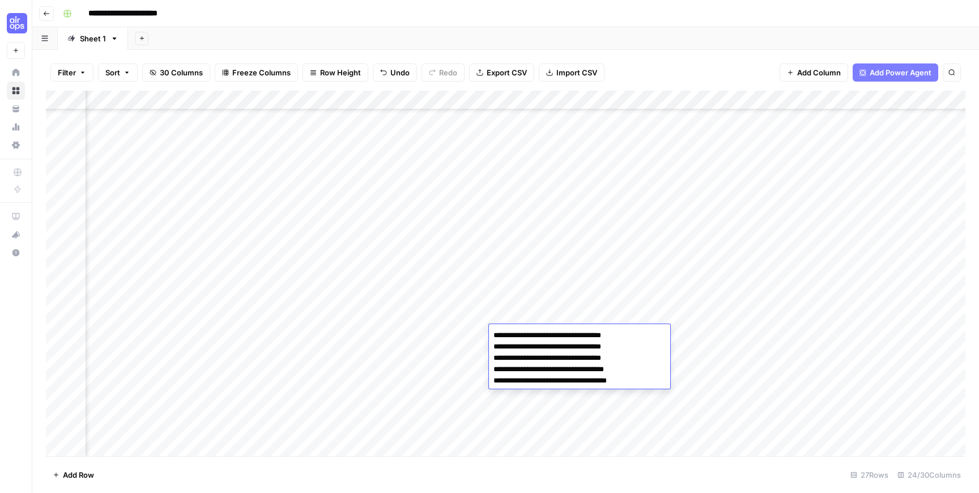
click at [532, 301] on div "Add Column" at bounding box center [506, 274] width 920 height 366
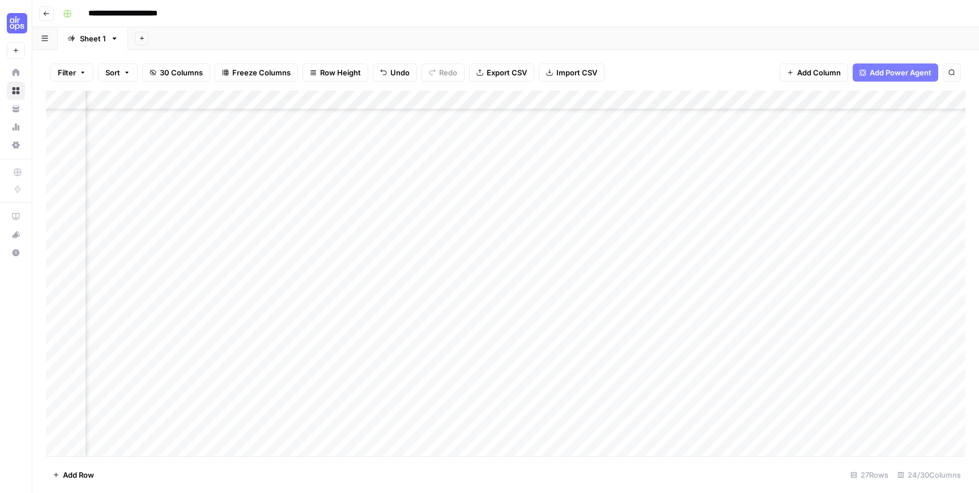
click at [536, 330] on div "Add Column" at bounding box center [506, 274] width 920 height 366
click at [533, 351] on div "Add Column" at bounding box center [506, 274] width 920 height 366
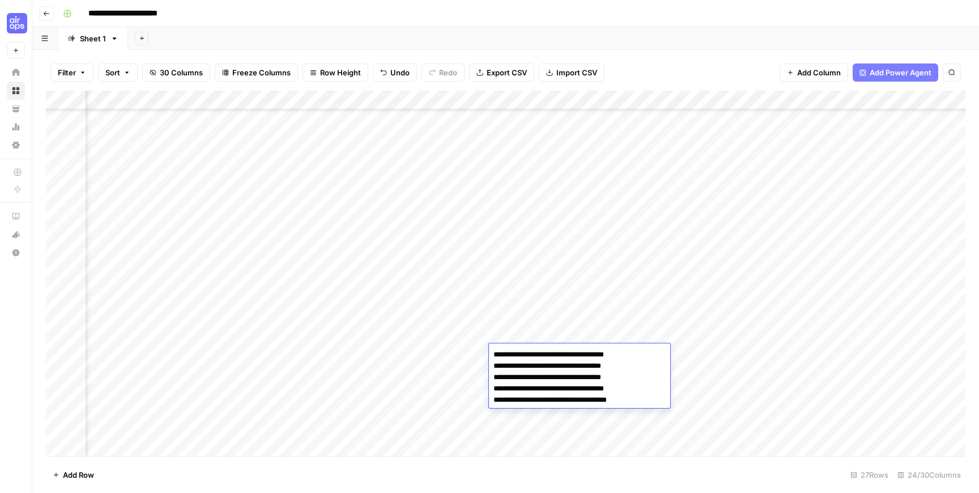
click at [630, 373] on textarea "**********" at bounding box center [579, 377] width 181 height 61
type textarea "**********"
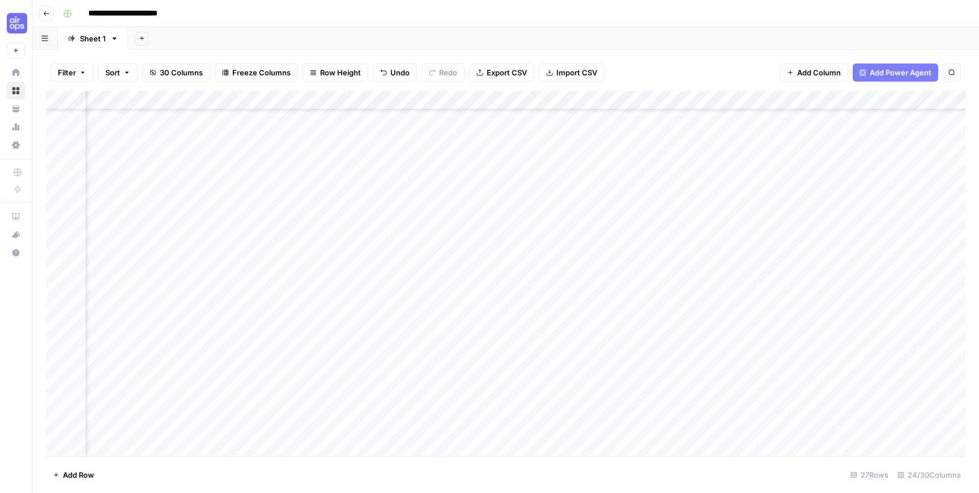
click at [555, 351] on div "Add Column" at bounding box center [506, 274] width 920 height 366
click at [532, 372] on div "Add Column" at bounding box center [506, 274] width 920 height 366
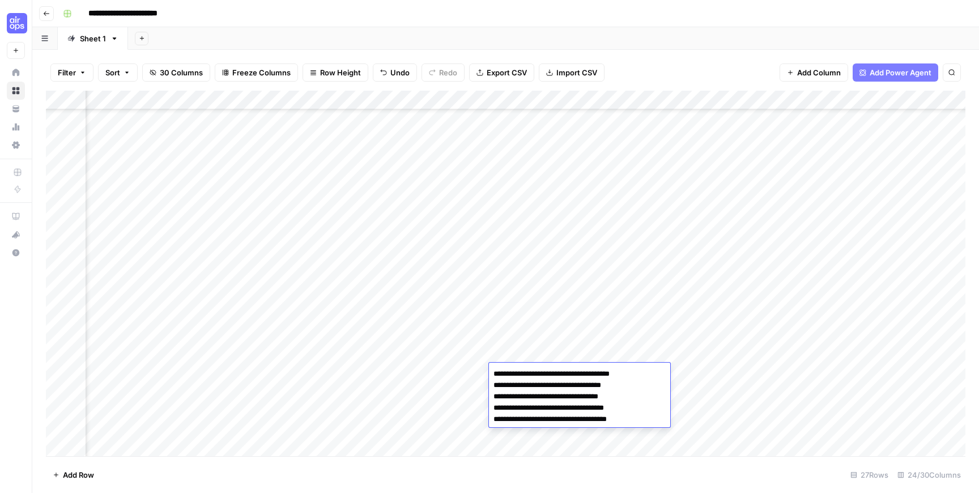
click at [504, 372] on textarea "**********" at bounding box center [579, 396] width 181 height 61
type textarea "**********"
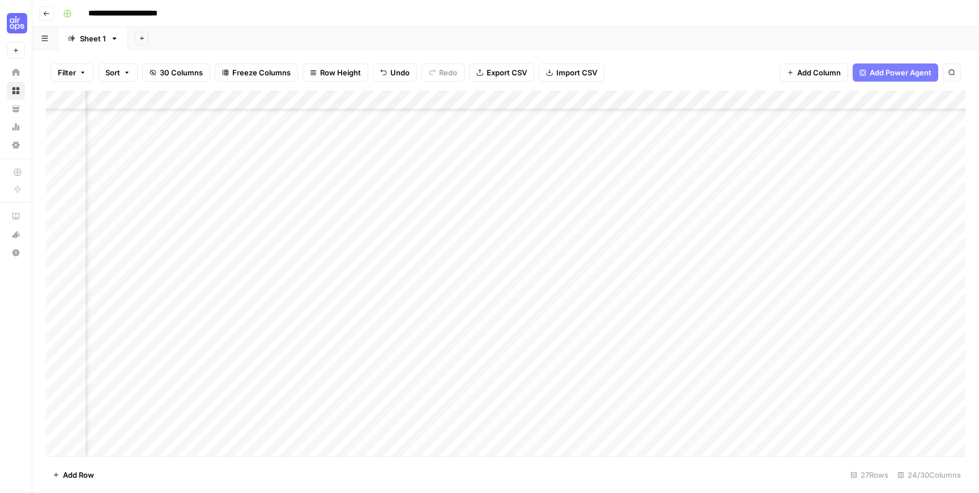
click at [518, 335] on div "Add Column" at bounding box center [506, 274] width 920 height 366
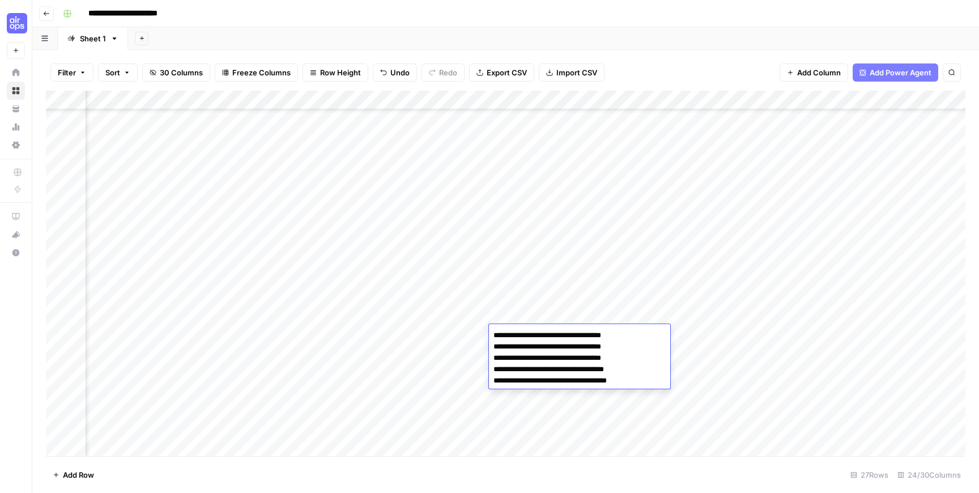
click at [544, 416] on div "Add Column" at bounding box center [506, 274] width 920 height 366
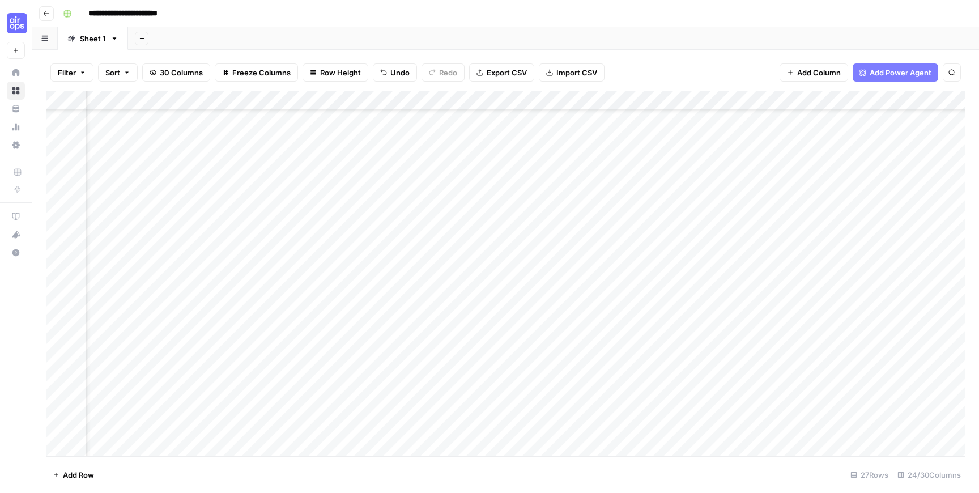
click at [540, 332] on div "Add Column" at bounding box center [506, 274] width 920 height 366
click at [528, 407] on div "Add Column" at bounding box center [506, 274] width 920 height 366
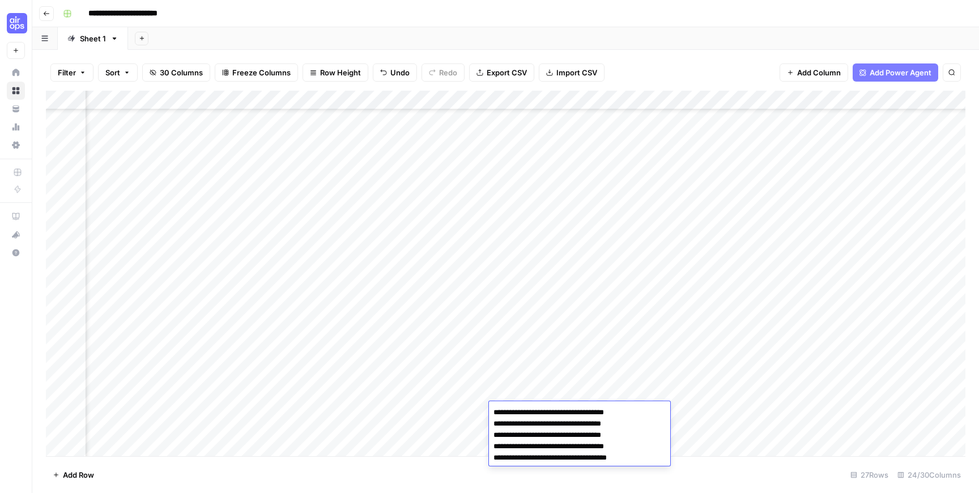
click at [495, 410] on textarea "**********" at bounding box center [579, 435] width 181 height 61
click at [495, 412] on textarea "**********" at bounding box center [579, 435] width 181 height 61
type textarea "**********"
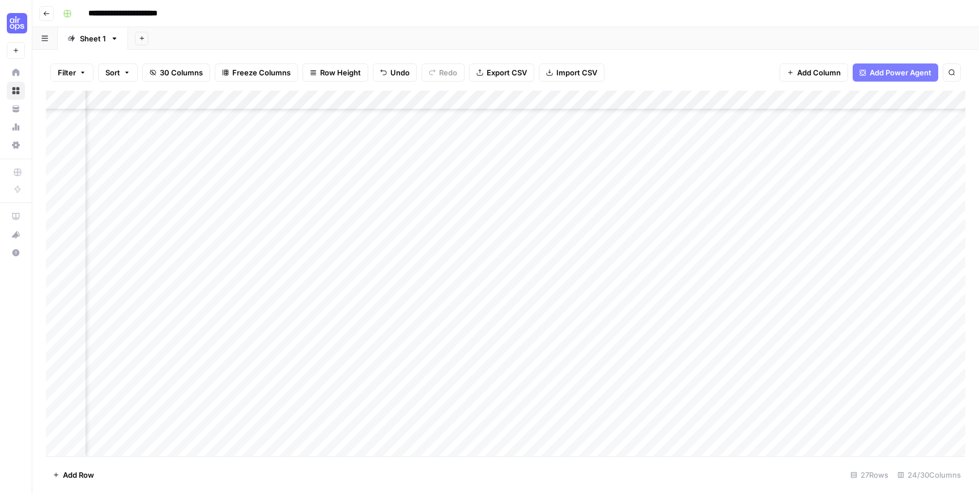
scroll to position [189, 666]
click at [693, 431] on div "Add Column" at bounding box center [506, 274] width 920 height 366
click at [613, 413] on div "Add Column" at bounding box center [506, 274] width 920 height 366
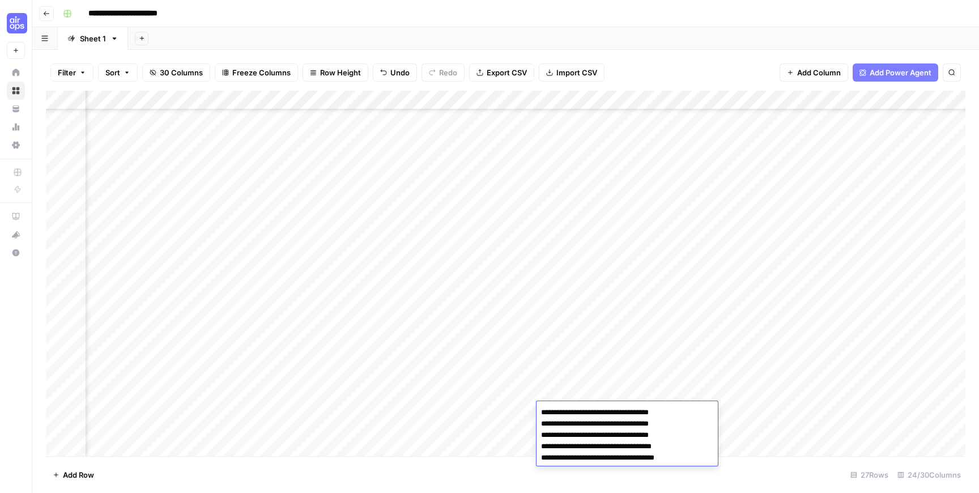
click at [613, 413] on textarea "**********" at bounding box center [627, 435] width 181 height 61
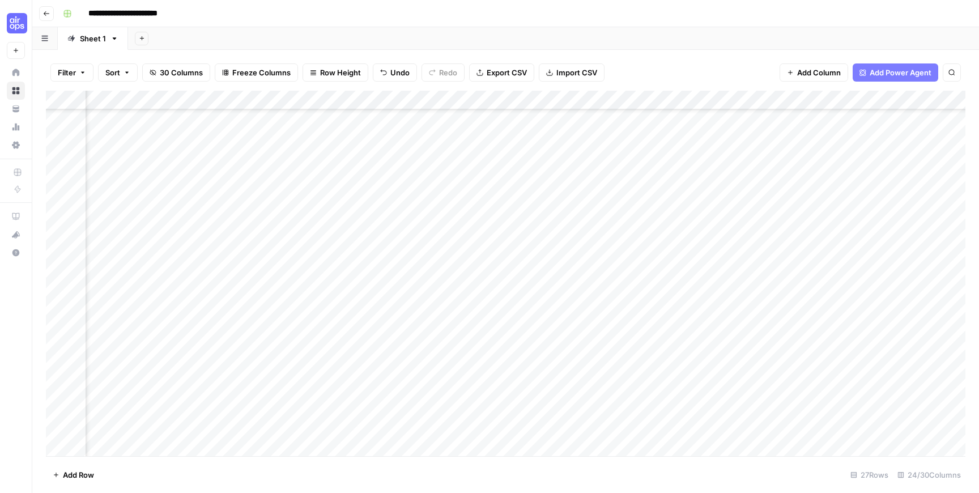
click at [615, 392] on div "Add Column" at bounding box center [506, 274] width 920 height 366
click at [603, 410] on div "Add Column" at bounding box center [506, 274] width 920 height 366
click at [597, 426] on div "Add Column" at bounding box center [506, 274] width 920 height 366
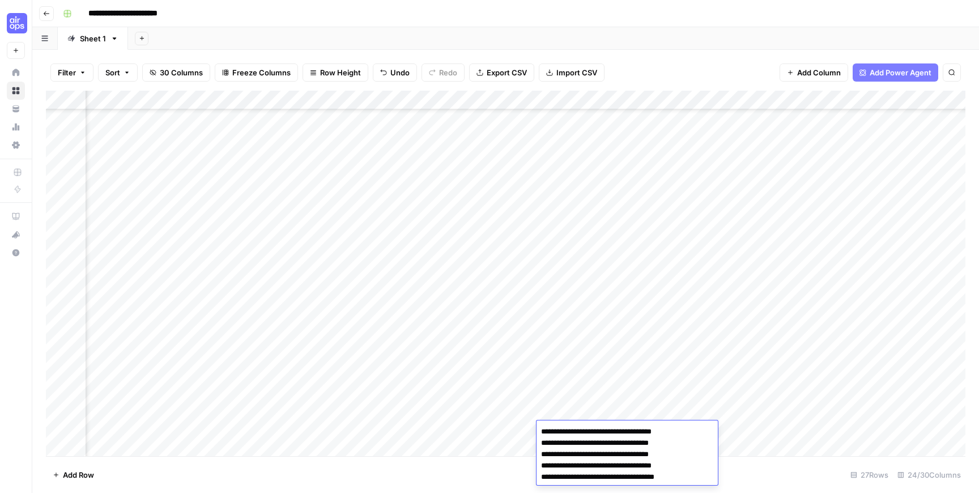
click at [674, 469] on textarea "**********" at bounding box center [627, 454] width 181 height 61
click at [546, 434] on textarea "**********" at bounding box center [627, 454] width 181 height 61
type textarea "**********"
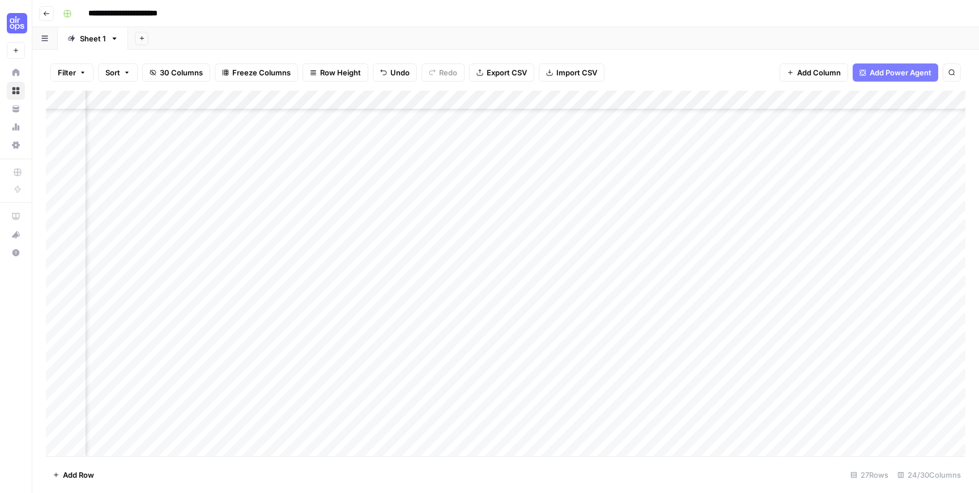
scroll to position [192, 666]
click at [555, 392] on div "Add Column" at bounding box center [506, 274] width 920 height 366
click at [167, 392] on div "Add Column" at bounding box center [506, 274] width 920 height 366
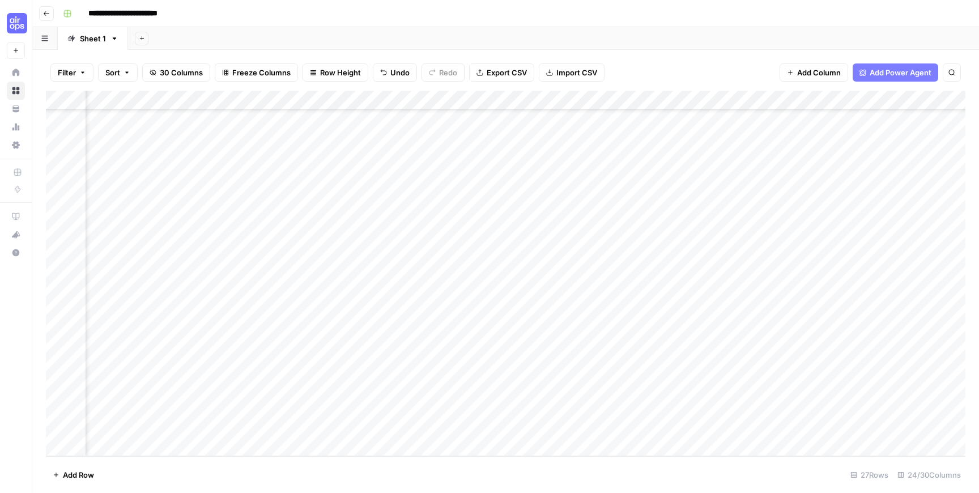
click at [838, 388] on div "Add Column" at bounding box center [506, 274] width 920 height 366
click at [848, 392] on textarea "**********" at bounding box center [882, 390] width 181 height 16
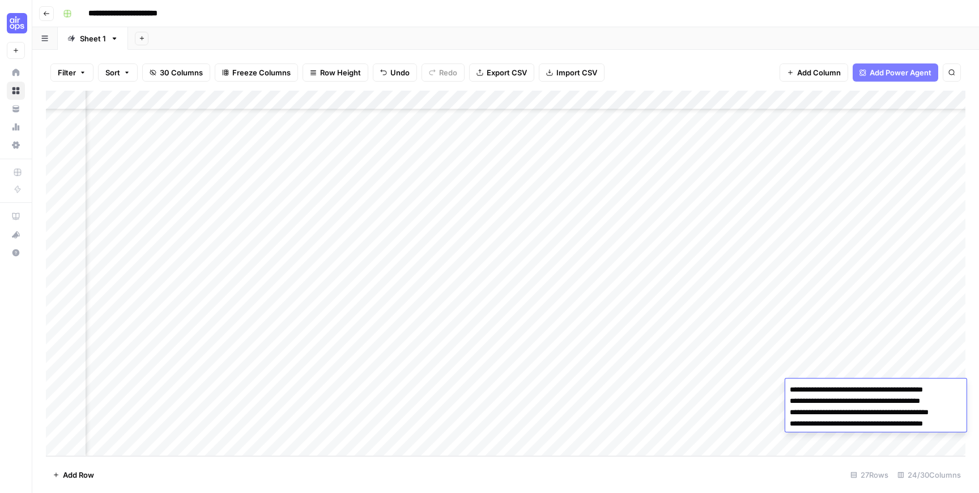
type textarea "**********"
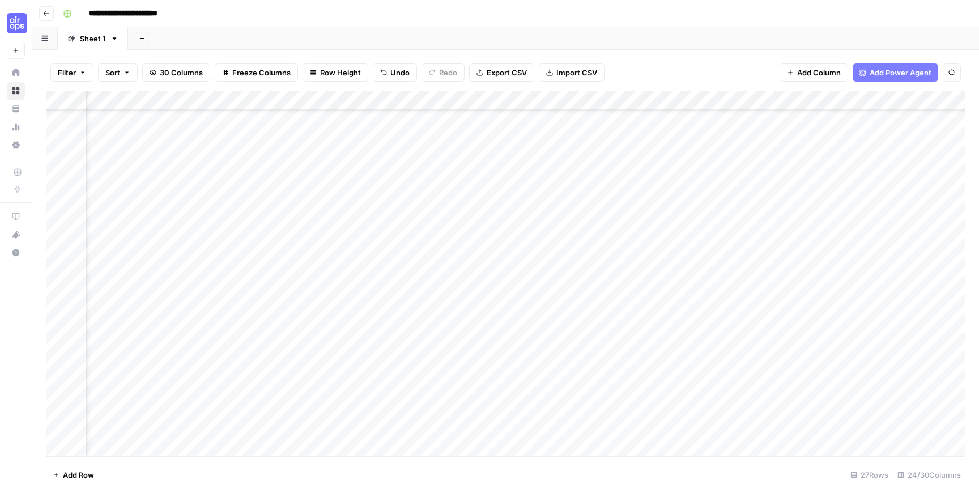
scroll to position [192, 785]
click at [669, 329] on div "Add Column" at bounding box center [506, 274] width 920 height 366
click at [672, 353] on div "Add Column" at bounding box center [506, 274] width 920 height 366
click at [672, 368] on div "Add Column" at bounding box center [506, 274] width 920 height 366
click at [671, 389] on div "Add Column" at bounding box center [506, 274] width 920 height 366
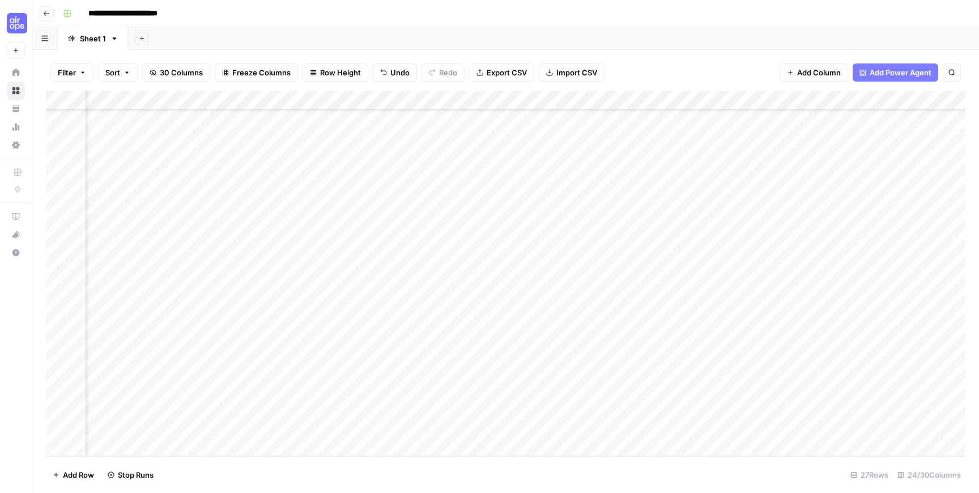
click at [671, 407] on div "Add Column" at bounding box center [506, 274] width 920 height 366
click at [592, 100] on div "Add Column" at bounding box center [506, 274] width 920 height 366
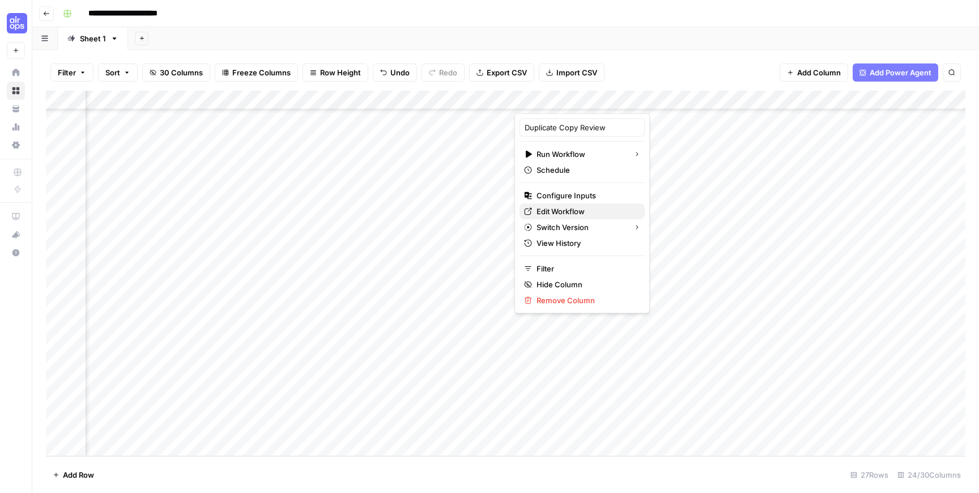
click at [592, 211] on span "Edit Workflow" at bounding box center [586, 211] width 99 height 11
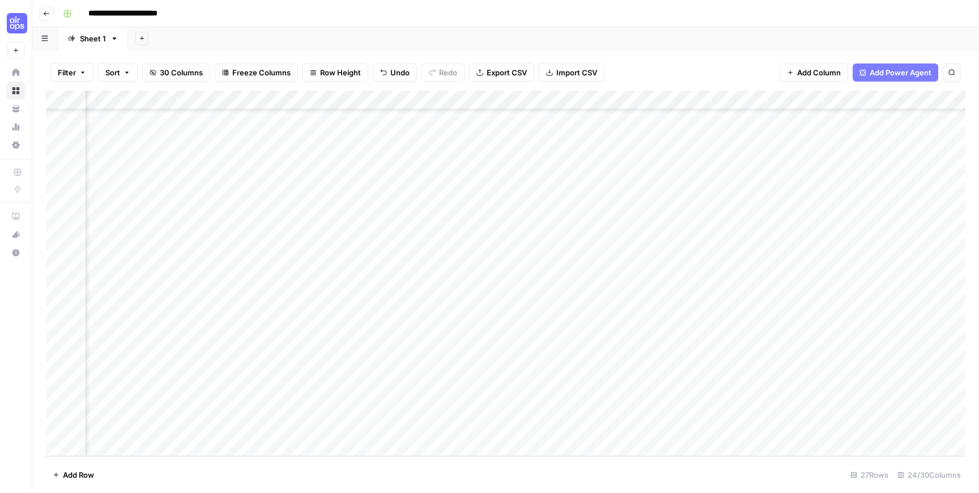
click at [285, 426] on div "Add Column" at bounding box center [506, 274] width 920 height 366
click at [585, 97] on div "Add Column" at bounding box center [506, 274] width 920 height 366
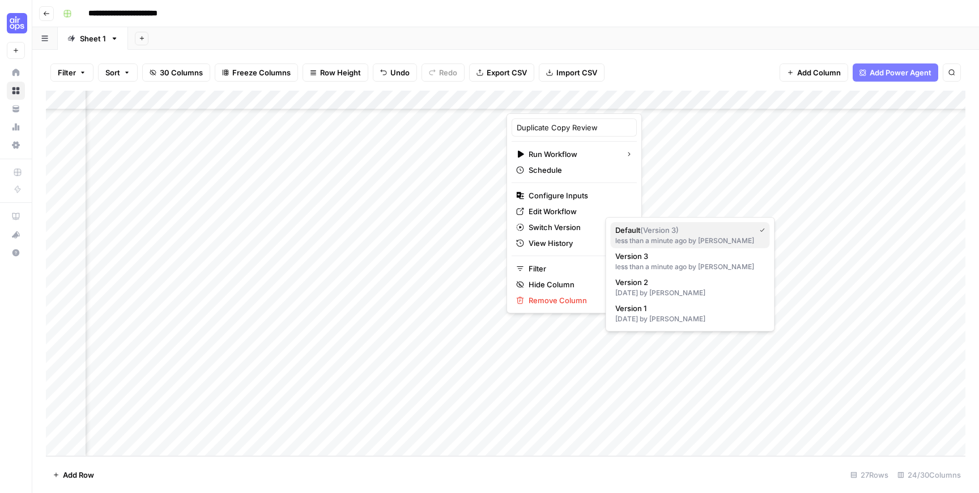
click at [623, 229] on span "Default ( Version 3 )" at bounding box center [682, 229] width 135 height 11
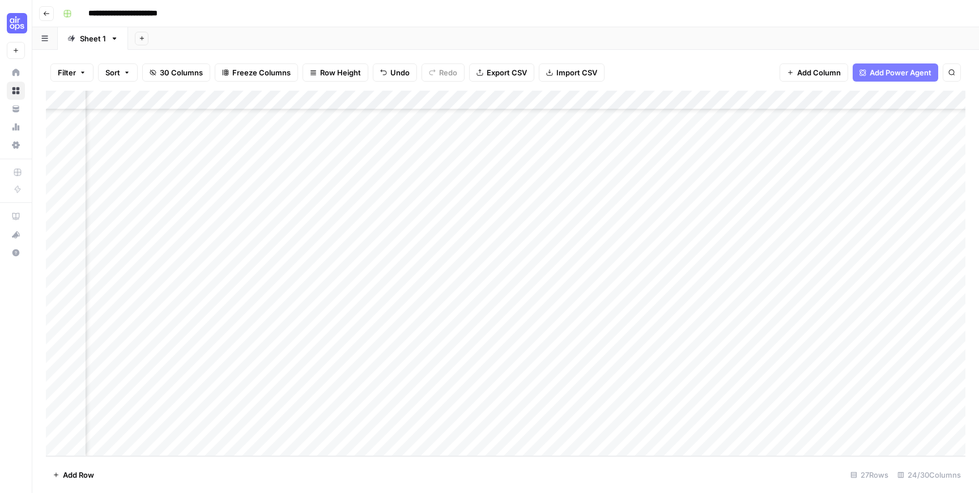
click at [556, 332] on div "Add Column" at bounding box center [506, 274] width 920 height 366
click at [557, 352] on div "Add Column" at bounding box center [506, 274] width 920 height 366
click at [557, 371] on div "Add Column" at bounding box center [506, 274] width 920 height 366
click at [558, 390] on div "Add Column" at bounding box center [506, 274] width 920 height 366
click at [556, 409] on div "Add Column" at bounding box center [506, 274] width 920 height 366
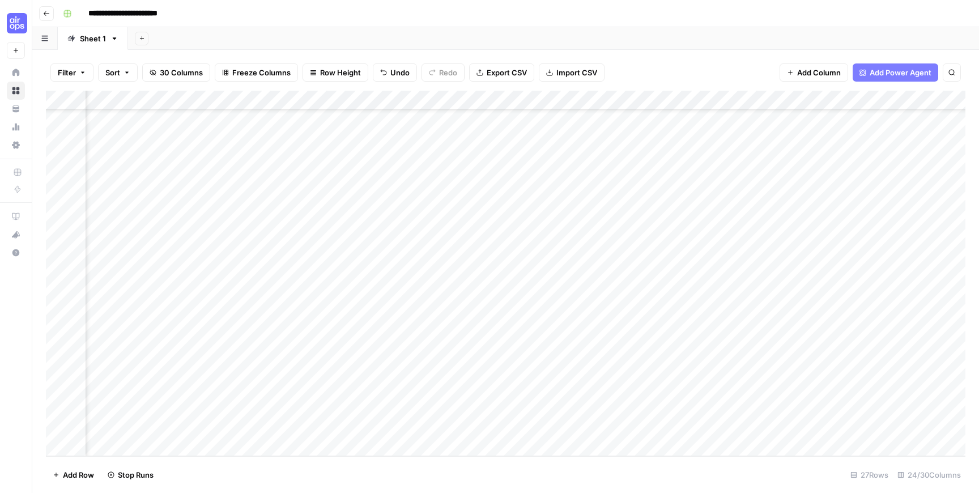
click at [557, 428] on div "Add Column" at bounding box center [506, 274] width 920 height 366
click at [594, 329] on div "Add Column" at bounding box center [506, 274] width 920 height 366
click at [594, 349] on div "Add Column" at bounding box center [506, 274] width 920 height 366
click at [589, 371] on div "Add Column" at bounding box center [506, 274] width 920 height 366
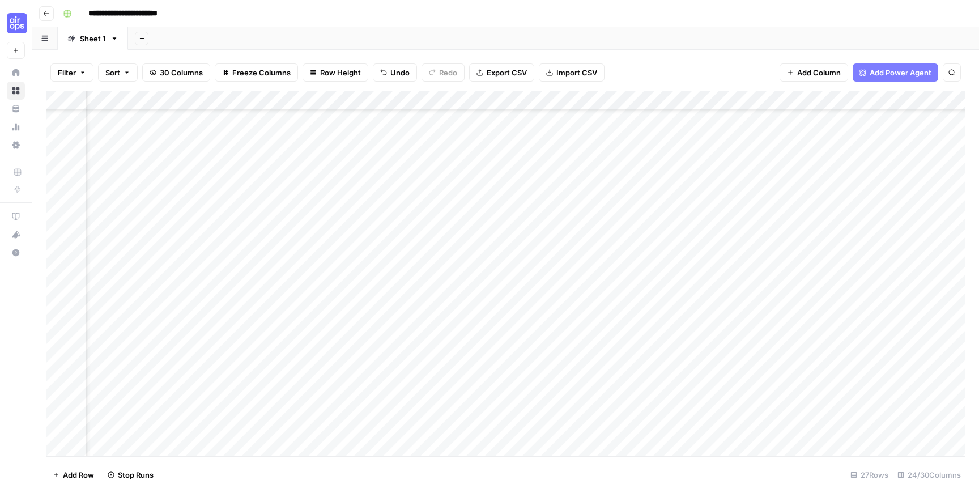
click at [592, 387] on div "Add Column" at bounding box center [506, 274] width 920 height 366
click at [592, 406] on div "Add Column" at bounding box center [506, 274] width 920 height 366
click at [597, 428] on div "Add Column" at bounding box center [506, 274] width 920 height 366
click at [537, 329] on div "Add Column" at bounding box center [506, 274] width 920 height 366
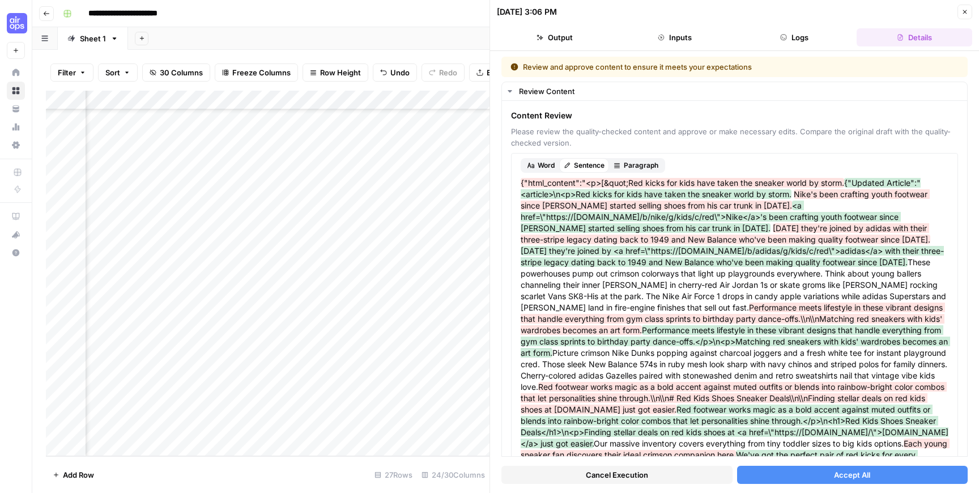
click at [775, 472] on button "Accept All" at bounding box center [852, 475] width 231 height 18
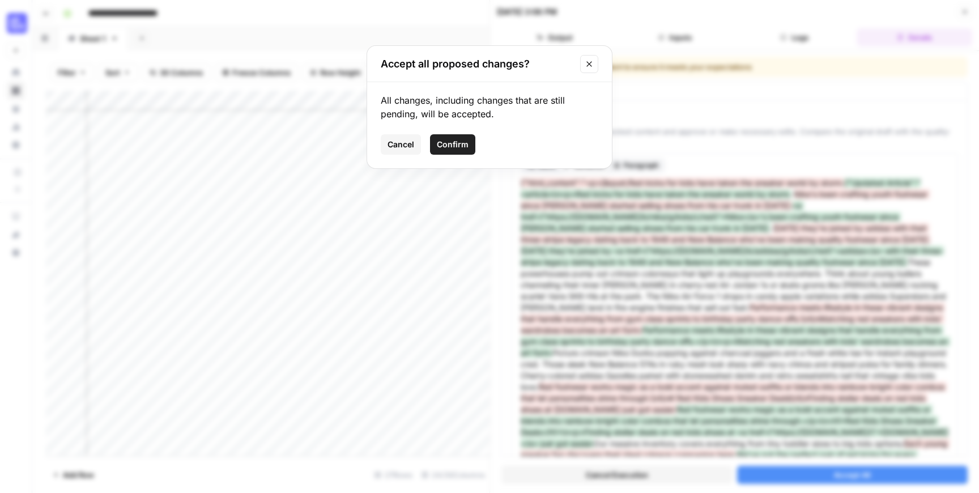
click at [448, 142] on span "Confirm" at bounding box center [453, 144] width 32 height 11
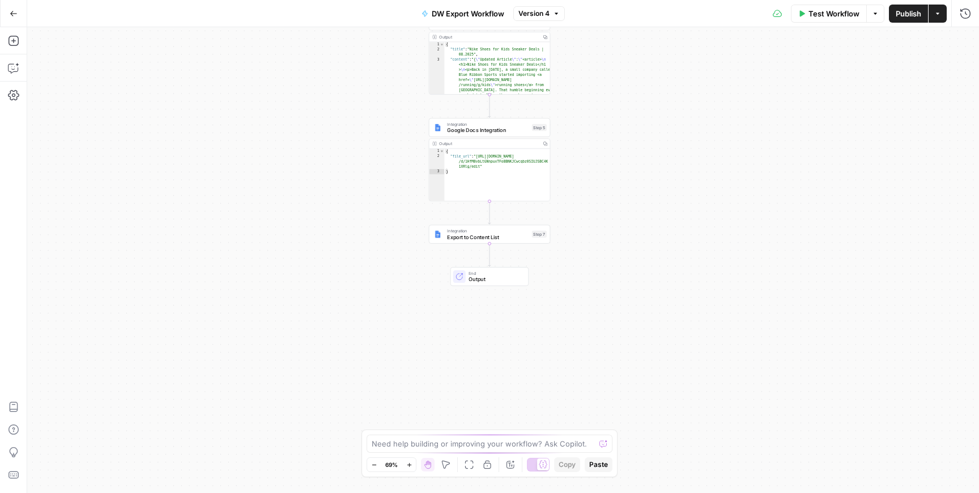
drag, startPoint x: 377, startPoint y: 409, endPoint x: 363, endPoint y: 223, distance: 186.4
click at [363, 223] on div "Workflow Set Inputs Inputs Run Code · Python Run Code Step 4 Output Copy 1 2 3 …" at bounding box center [503, 260] width 952 height 466
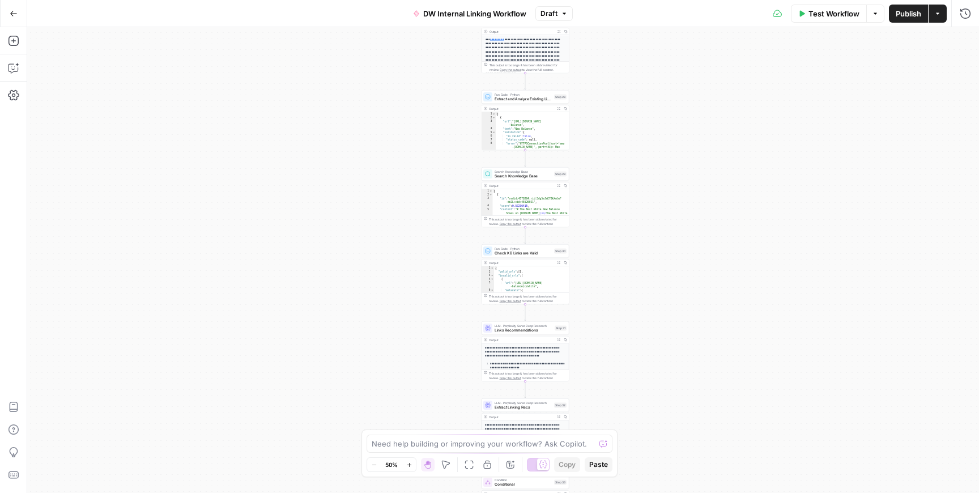
drag, startPoint x: 591, startPoint y: 70, endPoint x: 618, endPoint y: 226, distance: 158.1
click at [618, 226] on div "**********" at bounding box center [503, 260] width 952 height 466
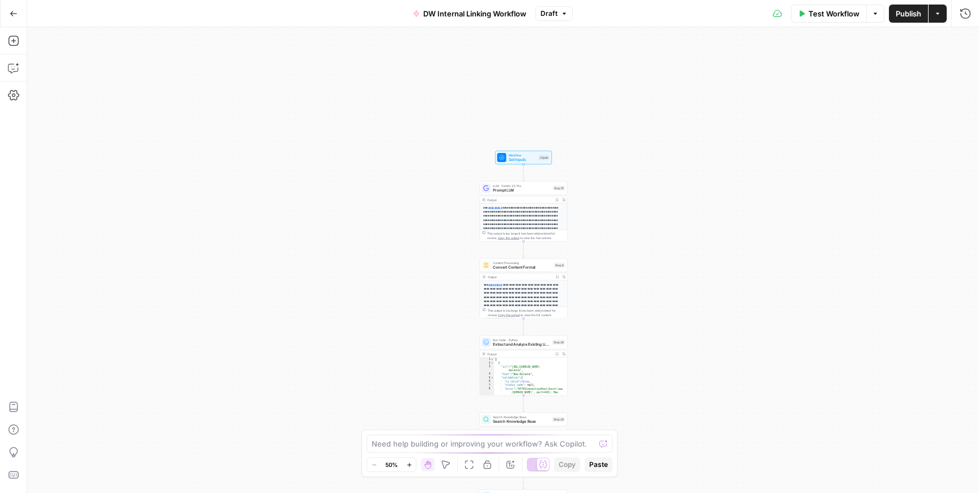
drag, startPoint x: 612, startPoint y: 108, endPoint x: 605, endPoint y: 331, distance: 222.8
click at [605, 331] on div "**********" at bounding box center [503, 260] width 952 height 466
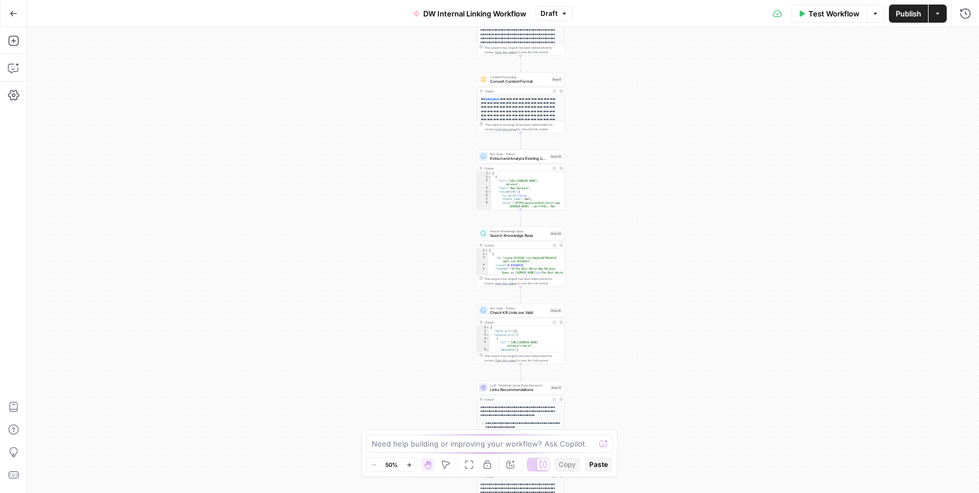
drag, startPoint x: 449, startPoint y: 310, endPoint x: 445, endPoint y: 124, distance: 186.5
click at [445, 124] on div "**********" at bounding box center [503, 260] width 952 height 466
click at [405, 448] on textarea at bounding box center [483, 443] width 223 height 11
type textarea "find where i put a limit on links to add. i want to change this so it adds as m…"
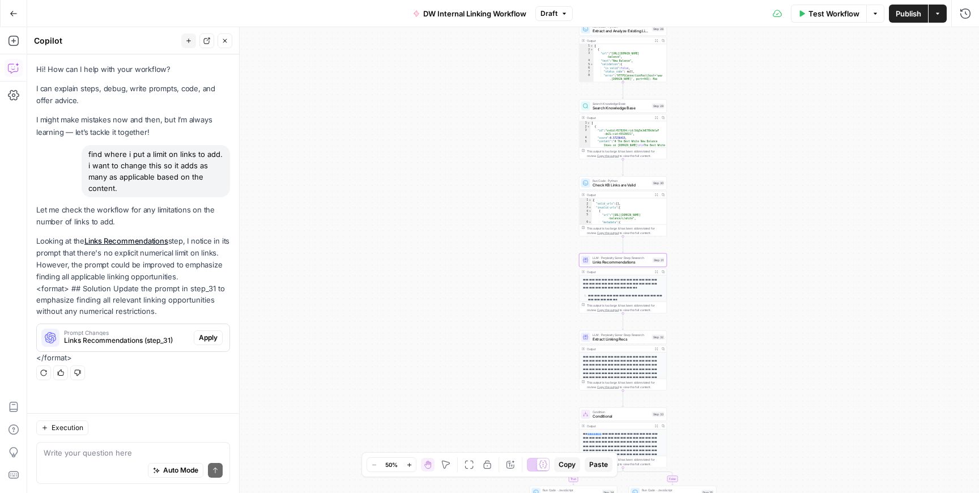
click at [211, 342] on span "Apply" at bounding box center [208, 338] width 19 height 10
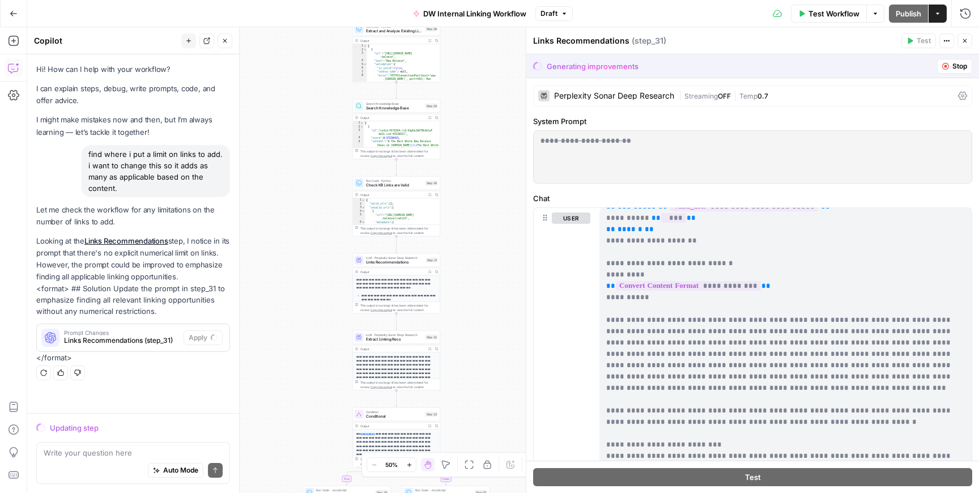
scroll to position [182, 0]
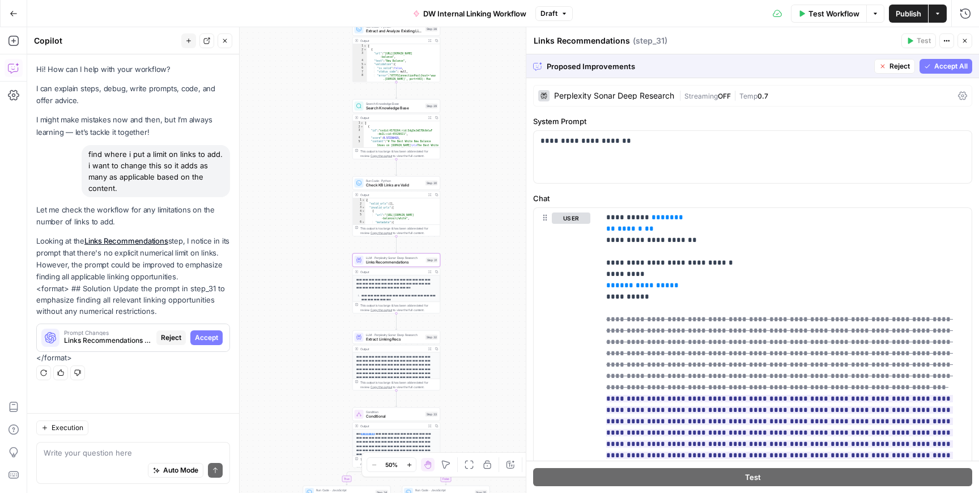
click at [207, 337] on span "Accept" at bounding box center [206, 338] width 23 height 10
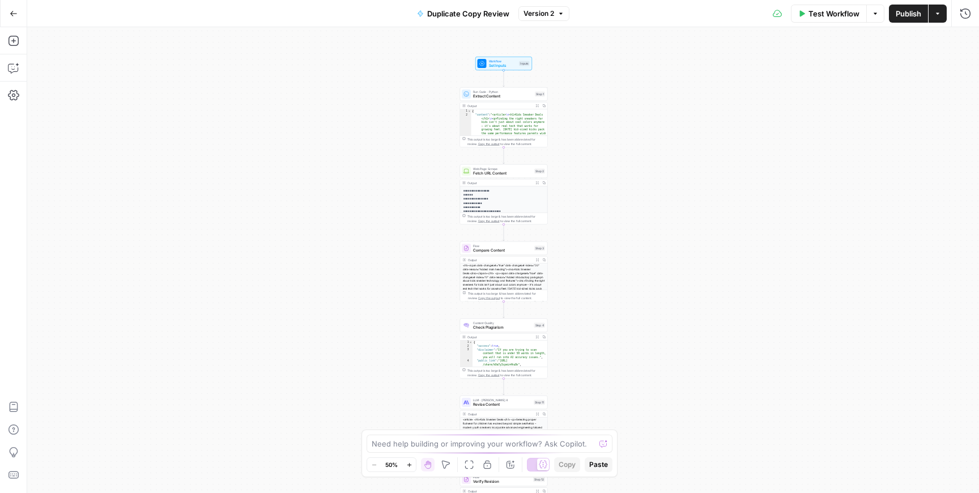
drag, startPoint x: 427, startPoint y: 114, endPoint x: 428, endPoint y: 202, distance: 88.4
click at [428, 202] on div "Workflow Set Inputs Inputs Run Code · Python Extract Content Step 1 Output Expa…" at bounding box center [503, 260] width 952 height 466
click at [490, 99] on div "Run Code · Python Extract Content Step 1 Copy step Delete step Add Note Test" at bounding box center [504, 94] width 88 height 14
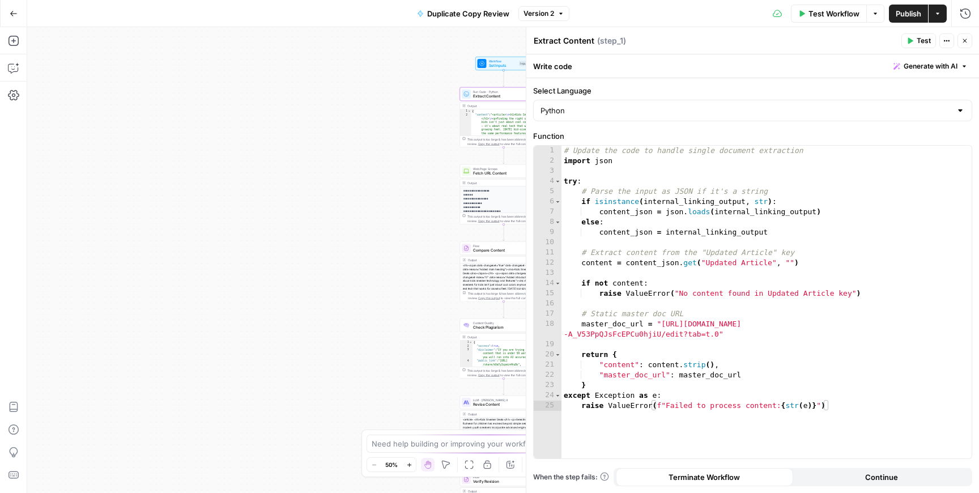
click at [481, 178] on div "**********" at bounding box center [504, 194] width 88 height 60
click at [476, 174] on span "Fetch URL Content" at bounding box center [502, 174] width 59 height 6
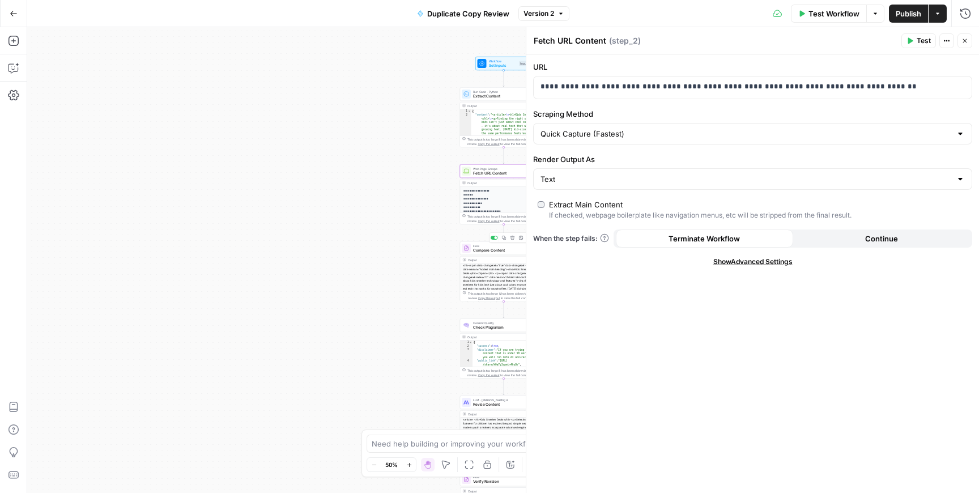
click at [489, 253] on span "Compare Content" at bounding box center [502, 251] width 59 height 6
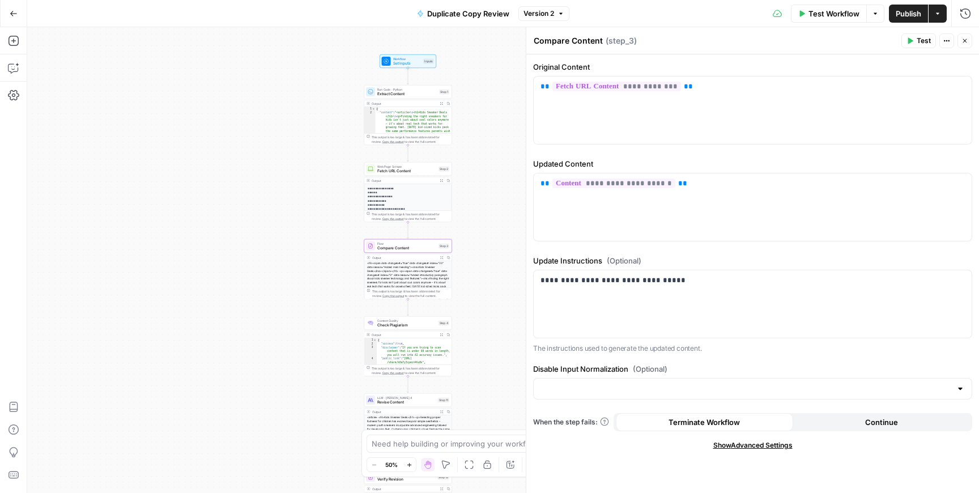
drag, startPoint x: 427, startPoint y: 290, endPoint x: 331, endPoint y: 288, distance: 95.8
click at [331, 288] on div "Workflow Set Inputs Inputs Run Code · Python Extract Content Step 1 Output Expa…" at bounding box center [503, 260] width 952 height 466
click at [405, 322] on span "Check Plagiarism" at bounding box center [406, 325] width 59 height 6
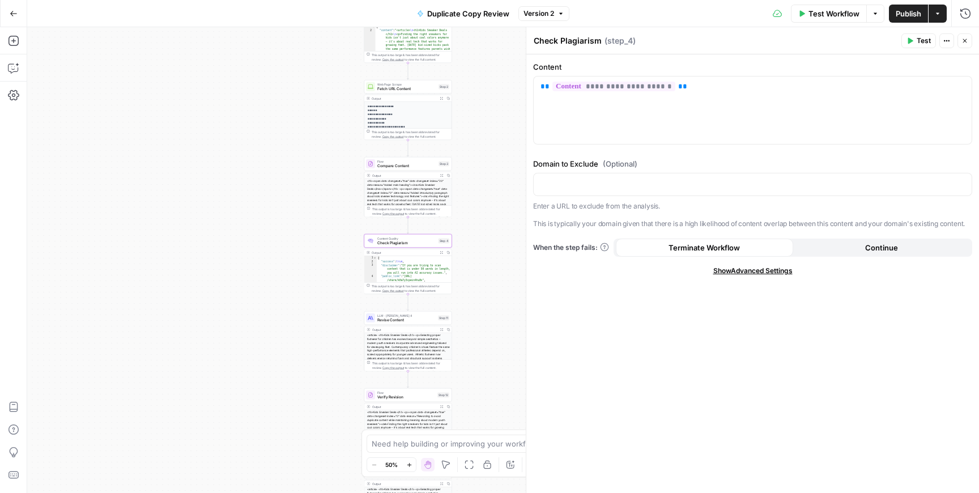
drag, startPoint x: 345, startPoint y: 369, endPoint x: 345, endPoint y: 288, distance: 81.0
click at [345, 288] on div "Workflow Set Inputs Inputs Run Code · Python Extract Content Step 1 Output Expa…" at bounding box center [503, 260] width 952 height 466
click at [403, 169] on span "Compare Content" at bounding box center [406, 167] width 59 height 6
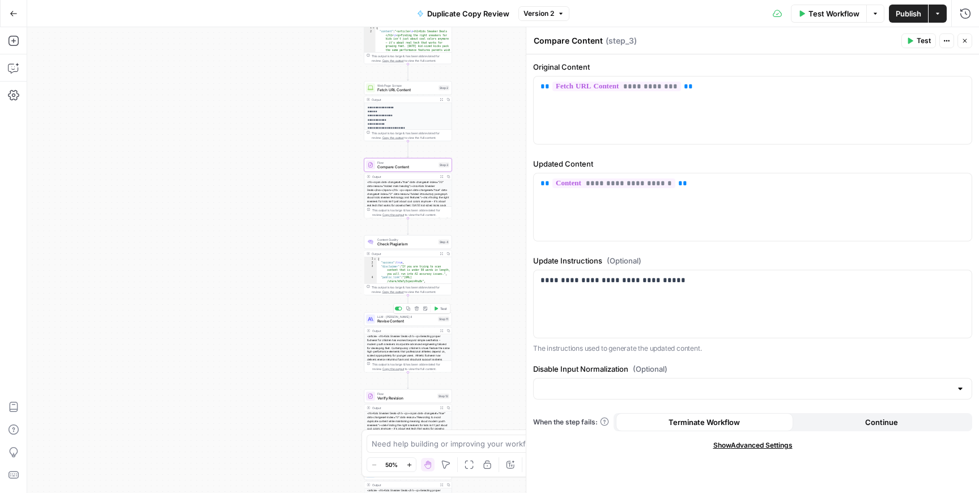
click at [387, 319] on span "Revise Content" at bounding box center [406, 321] width 58 height 6
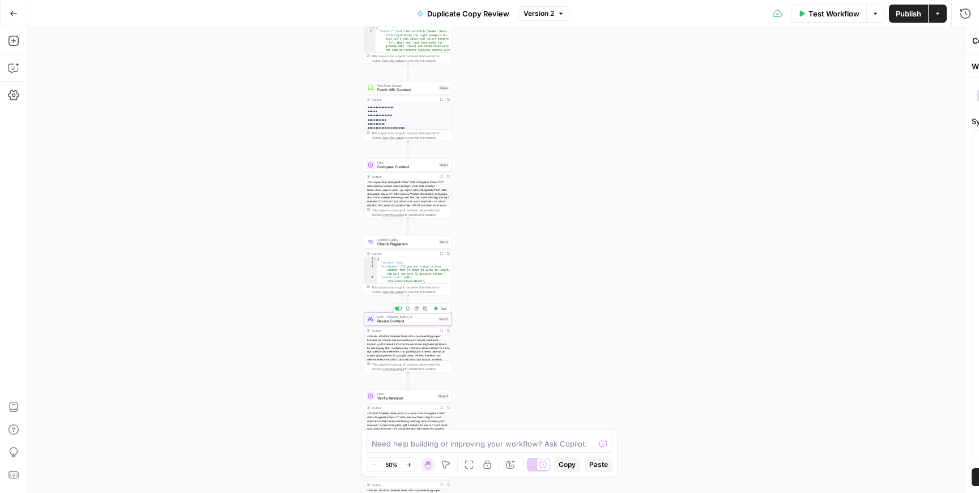
type textarea "Revise Content"
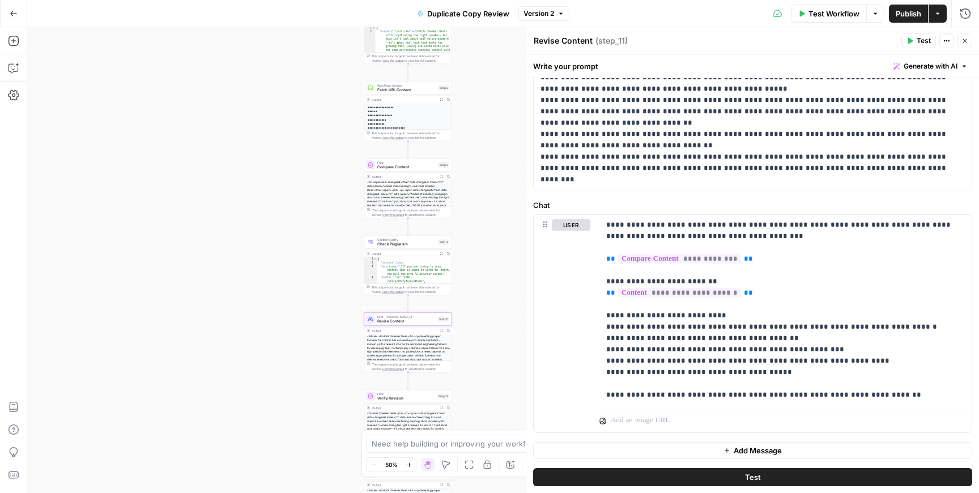
scroll to position [254, 0]
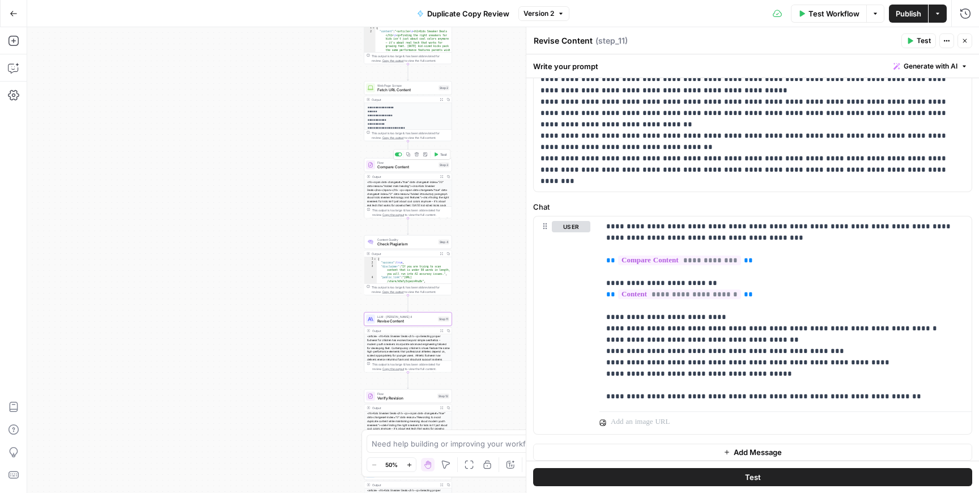
click at [408, 165] on span "Compare Content" at bounding box center [406, 167] width 59 height 6
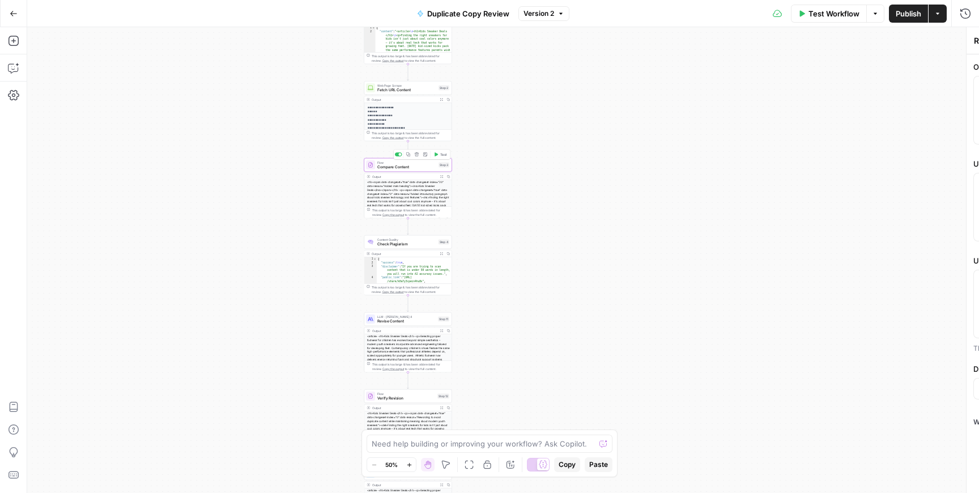
type textarea "Compare Content"
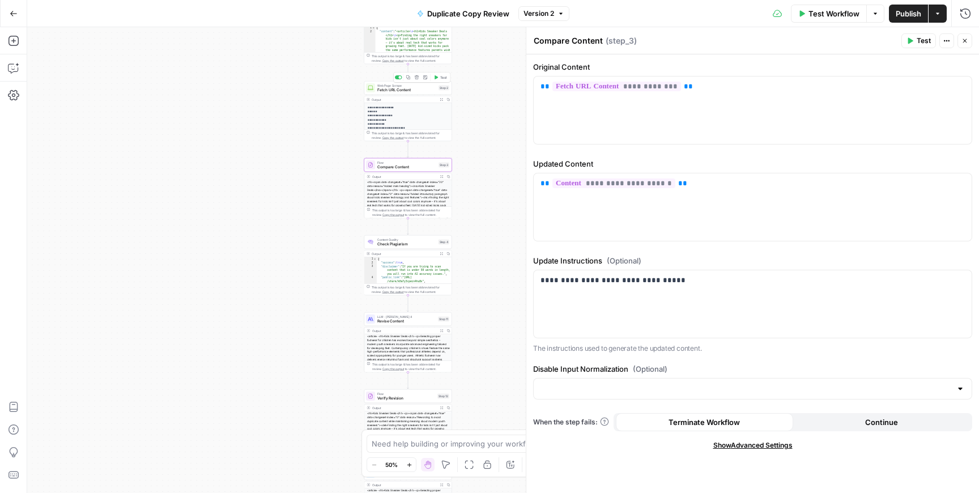
click at [393, 90] on span "Fetch URL Content" at bounding box center [406, 90] width 59 height 6
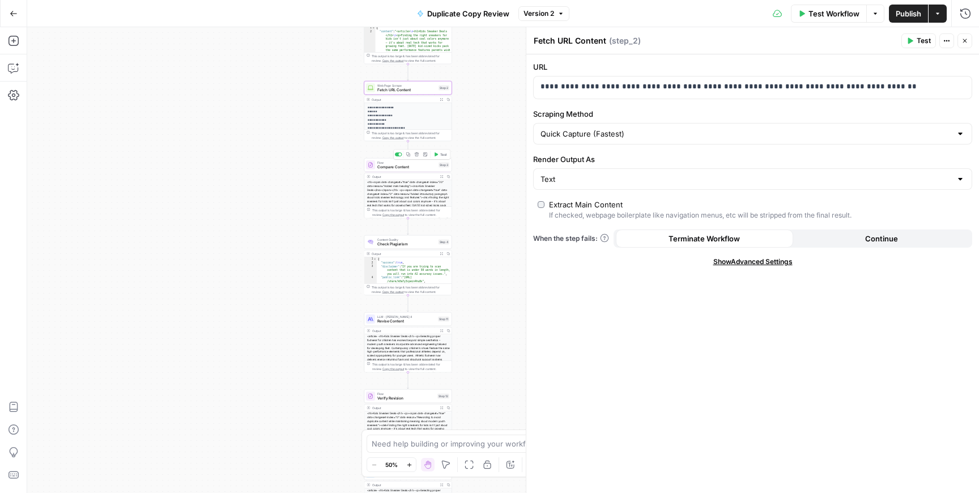
click at [383, 167] on span "Compare Content" at bounding box center [406, 167] width 59 height 6
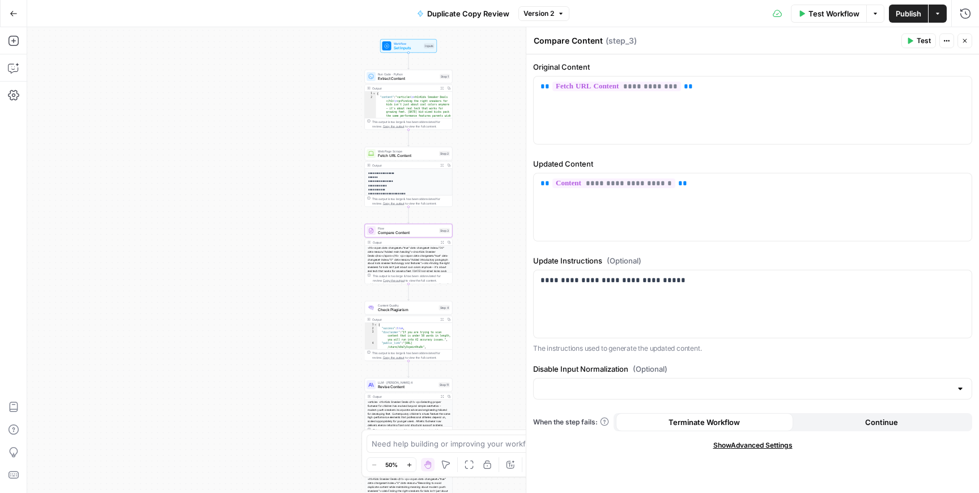
drag, startPoint x: 330, startPoint y: 189, endPoint x: 330, endPoint y: 254, distance: 65.7
click at [330, 254] on div "Workflow Set Inputs Inputs Run Code · Python Extract Content Step 1 Output Expa…" at bounding box center [503, 260] width 952 height 466
click at [406, 76] on span "Extract Content" at bounding box center [408, 79] width 60 height 6
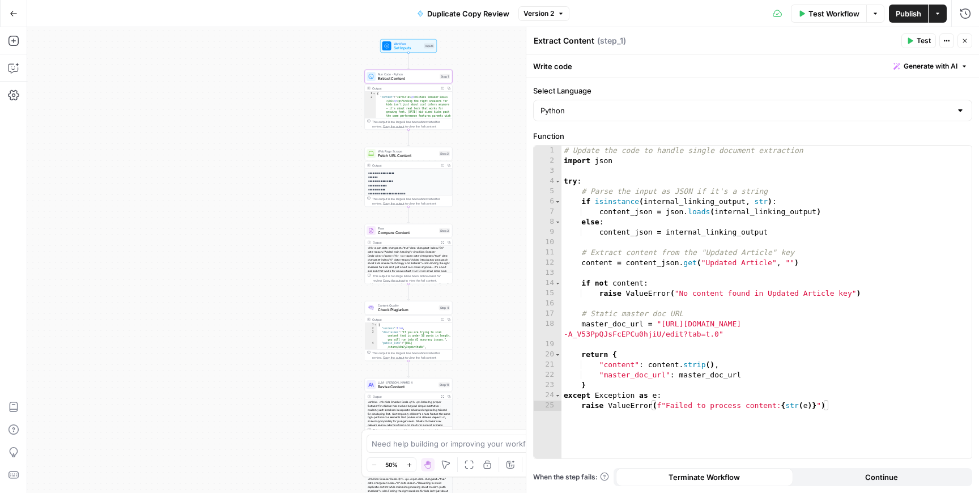
type textarea "**********"
click at [405, 108] on div "{ "content" : "<article> \n <h1>Kids Sneaker Deals </h1> \n <p>Finding the righ…" at bounding box center [414, 429] width 77 height 675
click at [400, 48] on span "Set Inputs" at bounding box center [408, 48] width 28 height 6
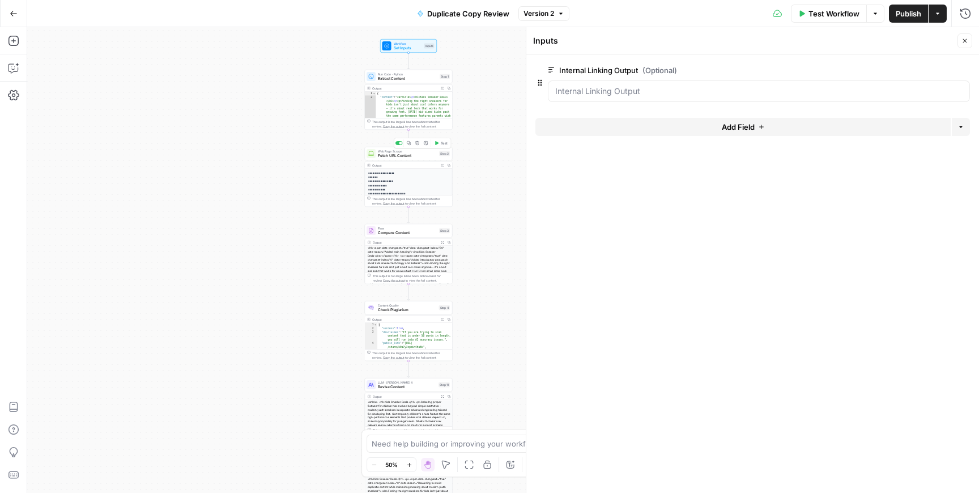
click at [391, 153] on span "Fetch URL Content" at bounding box center [407, 156] width 59 height 6
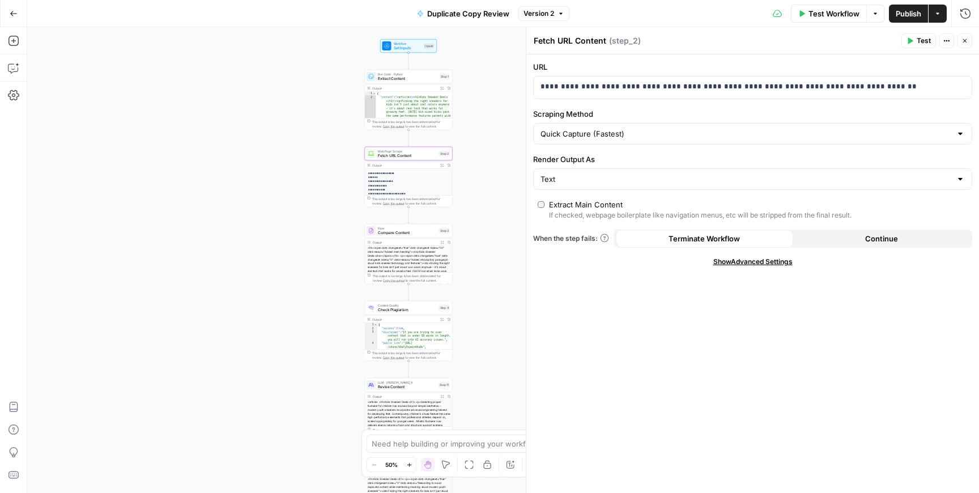
click at [391, 234] on span "Compare Content" at bounding box center [407, 233] width 59 height 6
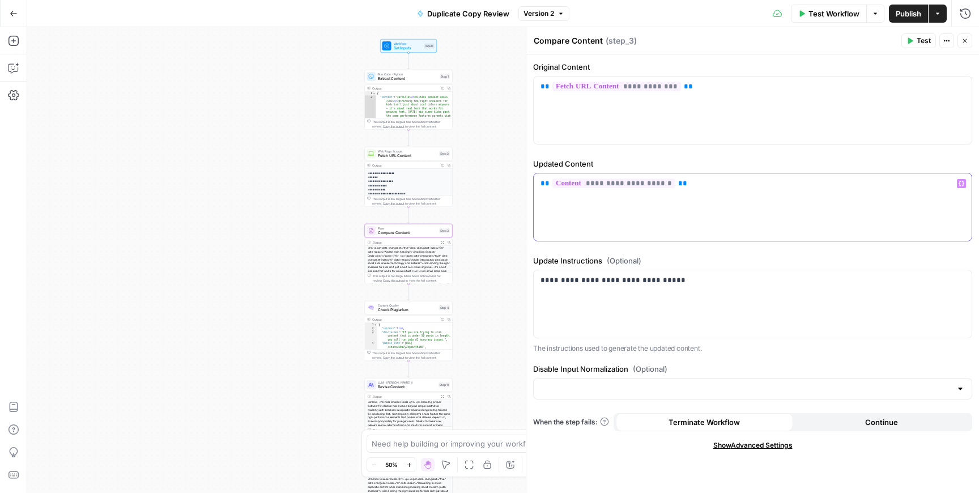
click at [681, 179] on p "**********" at bounding box center [753, 183] width 424 height 11
click at [266, 126] on div "**********" at bounding box center [503, 260] width 952 height 466
click at [574, 202] on div "**" at bounding box center [753, 206] width 438 height 67
click at [951, 40] on button "Actions" at bounding box center [947, 40] width 15 height 15
click at [783, 33] on header "Compare Content Compare Content ( step_3 ) Test Actions Close" at bounding box center [752, 40] width 453 height 27
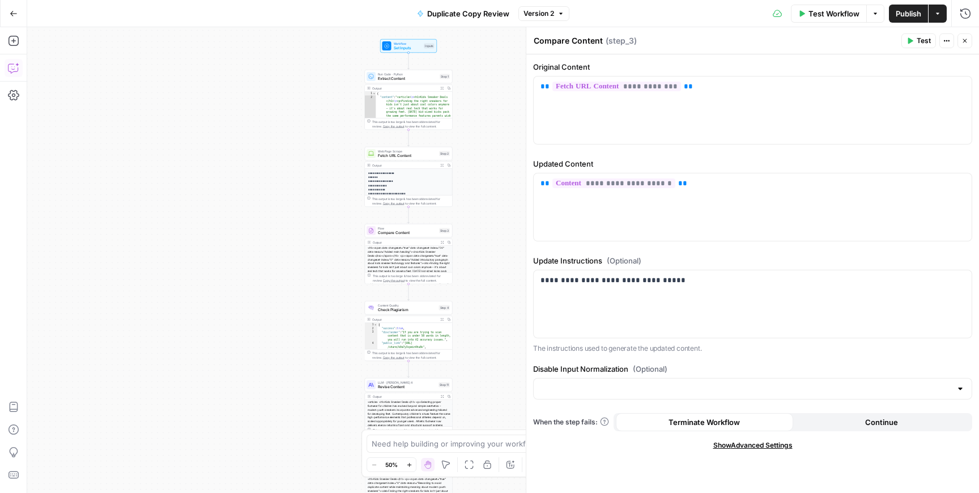
click at [12, 73] on icon "button" at bounding box center [13, 67] width 11 height 11
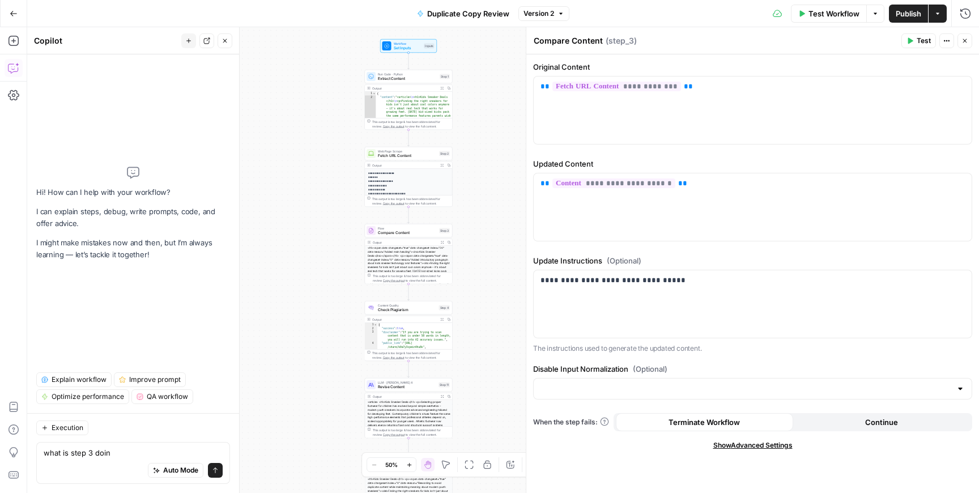
type textarea "what is step 3 doing"
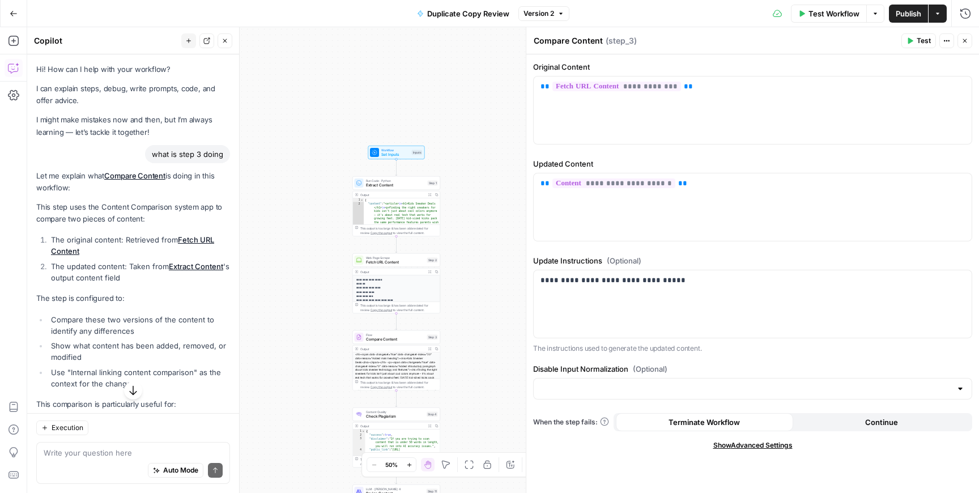
scroll to position [5, 0]
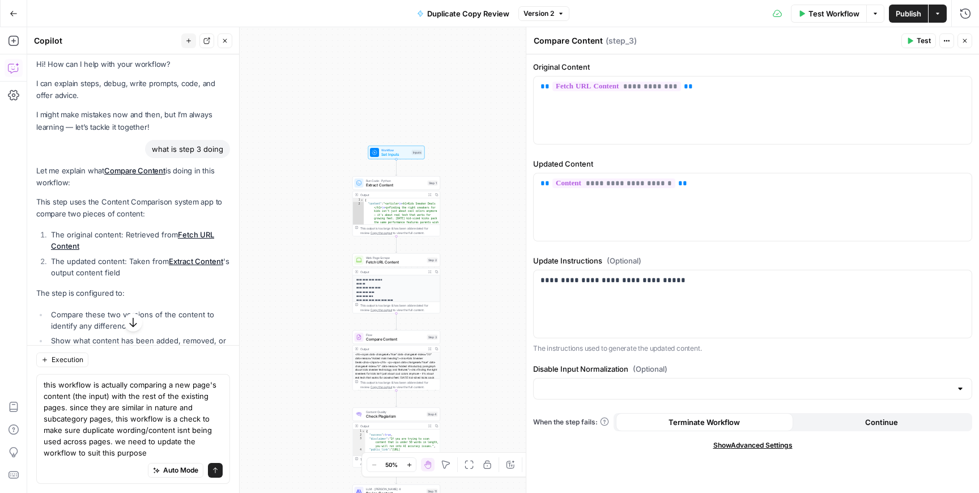
type textarea "this workflow is actually comparing a new page's content (the input) with the r…"
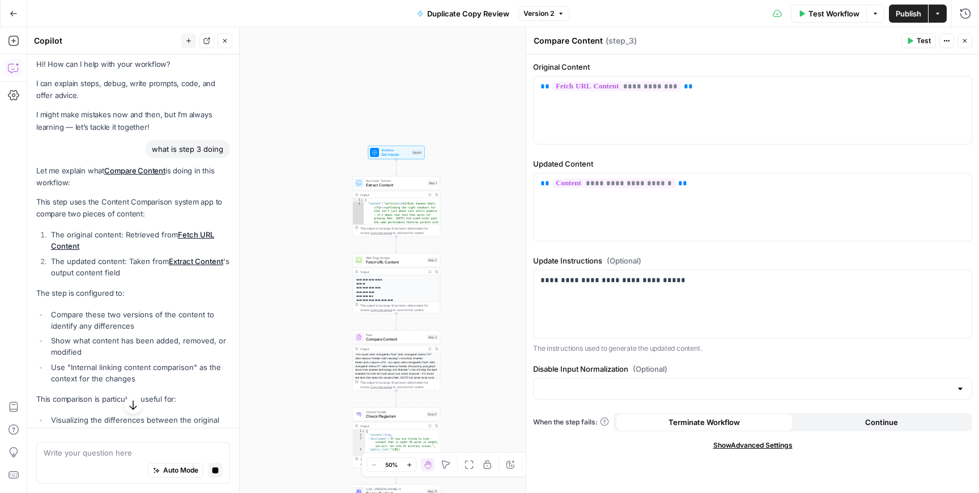
scroll to position [258, 0]
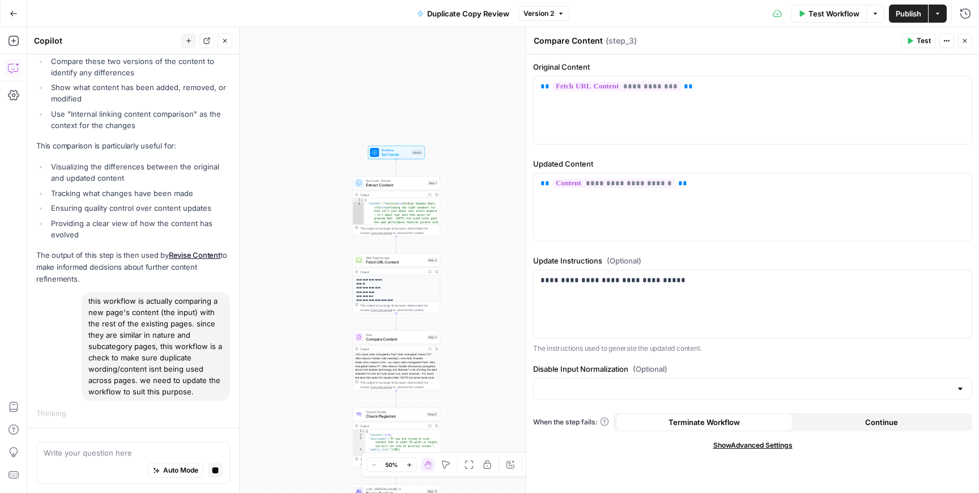
click at [969, 39] on button "Close" at bounding box center [965, 40] width 15 height 15
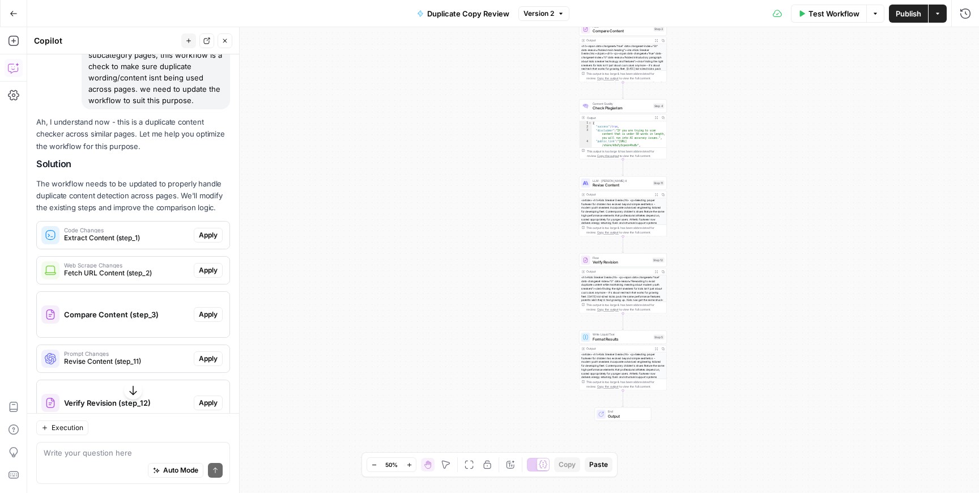
scroll to position [563, 0]
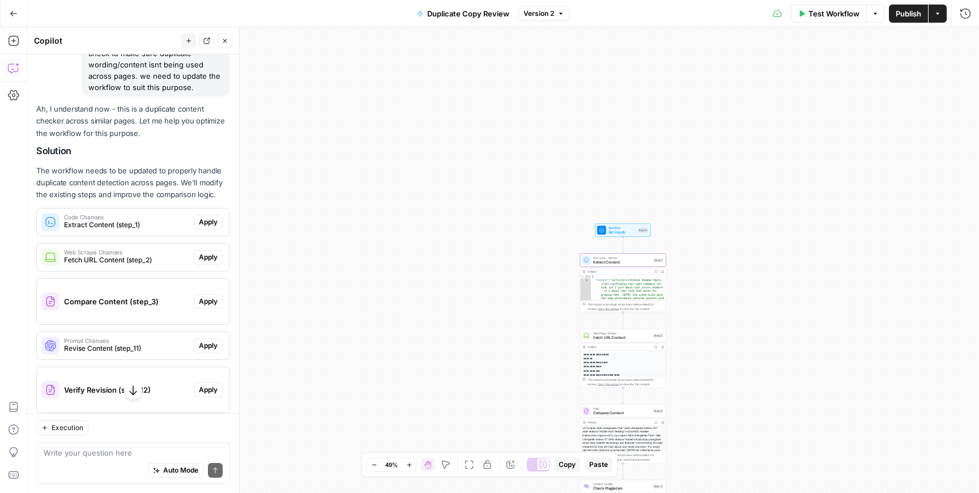
click at [213, 224] on span "Apply" at bounding box center [208, 222] width 19 height 10
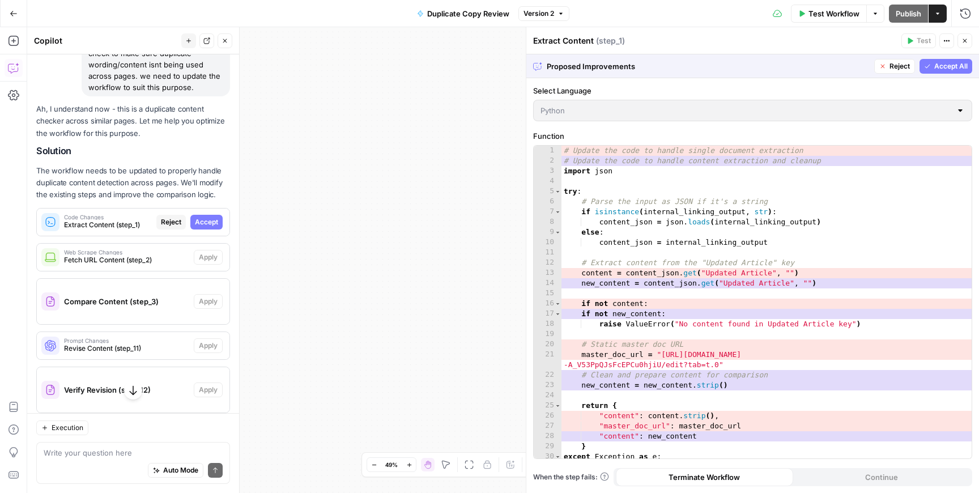
click at [959, 67] on span "Accept All" at bounding box center [951, 66] width 33 height 10
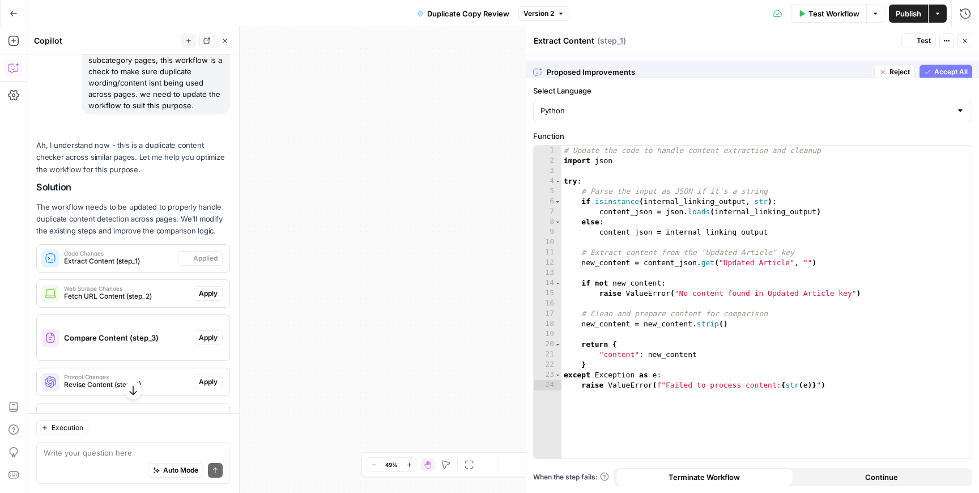
scroll to position [581, 0]
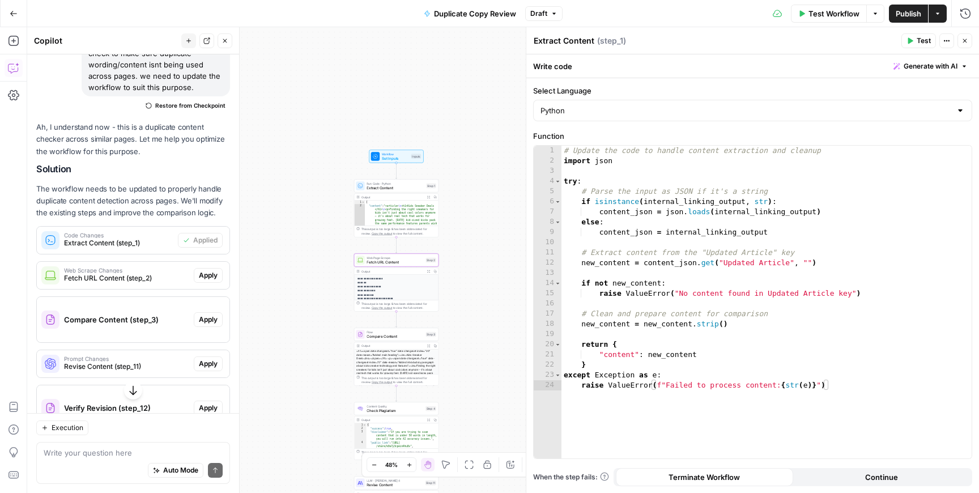
click at [150, 274] on span "Fetch URL Content (step_2)" at bounding box center [126, 278] width 125 height 10
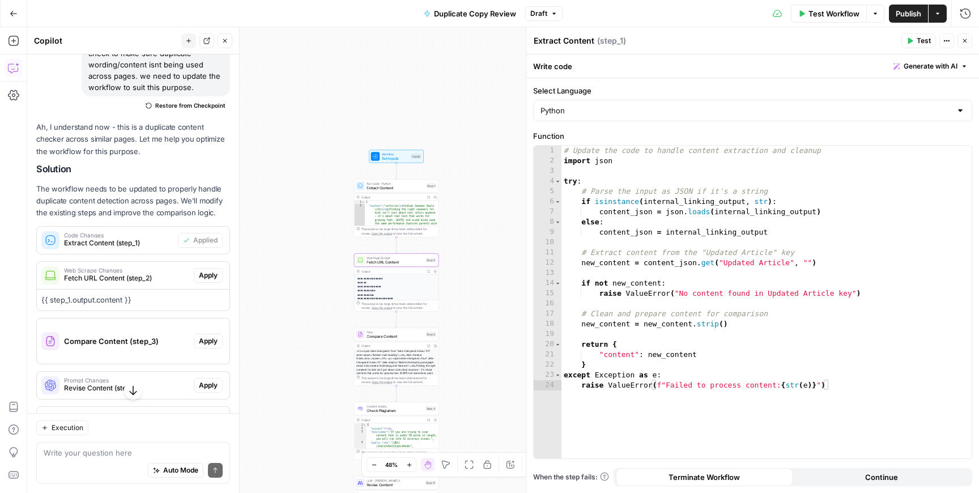
click at [199, 275] on span "Apply" at bounding box center [208, 275] width 19 height 10
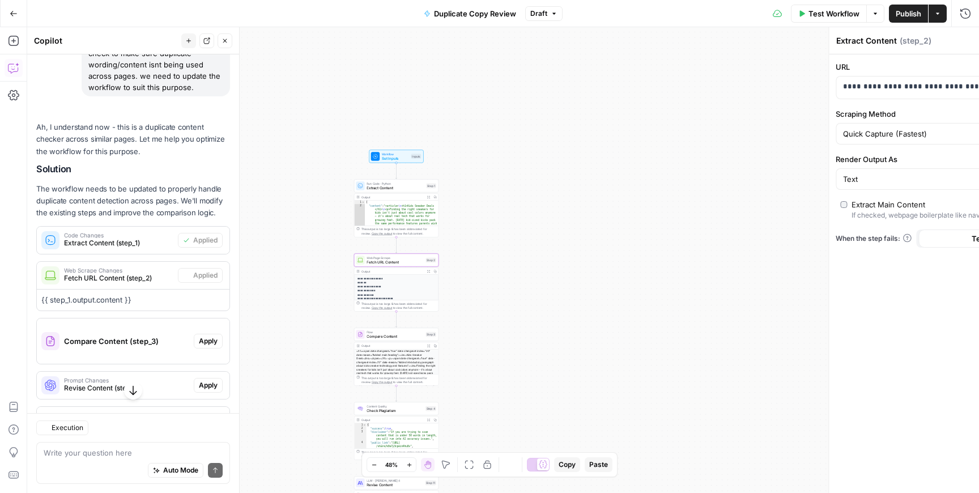
type textarea "Fetch URL Content"
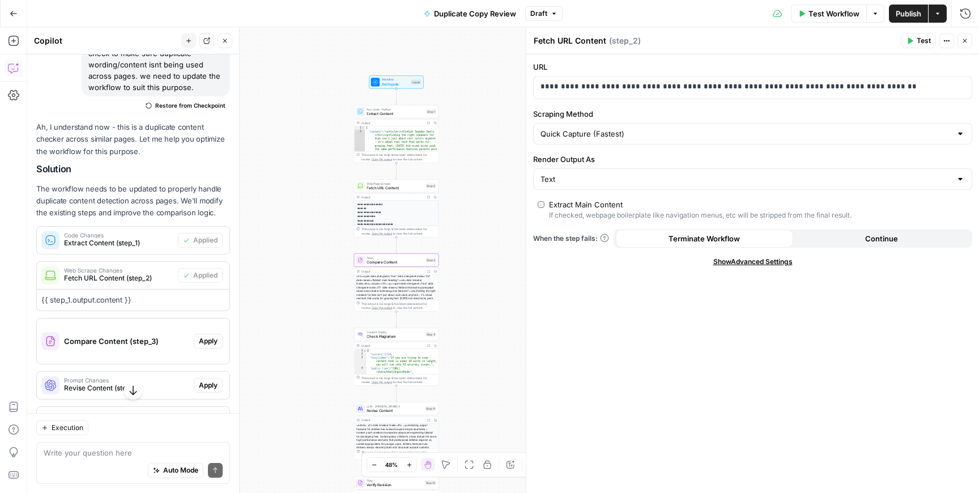
click at [207, 345] on span "Apply" at bounding box center [208, 341] width 19 height 10
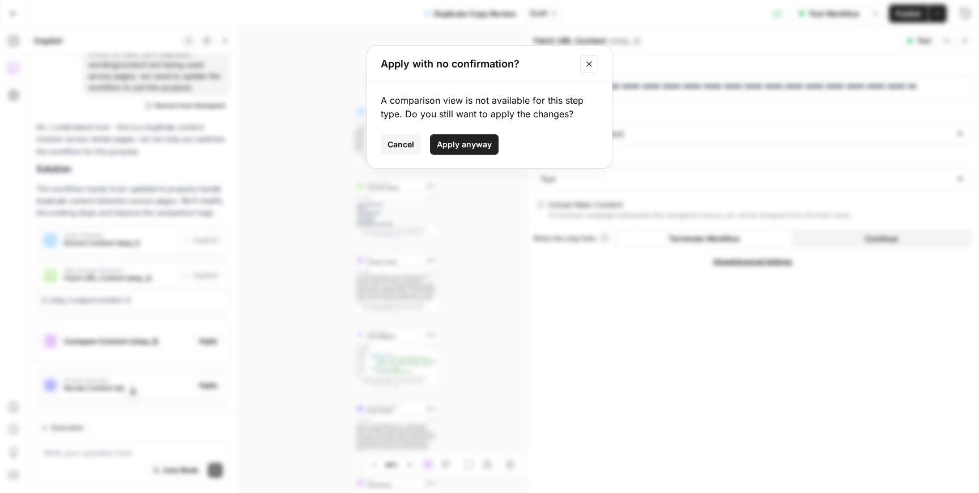
click at [469, 143] on span "Apply anyway" at bounding box center [464, 144] width 55 height 11
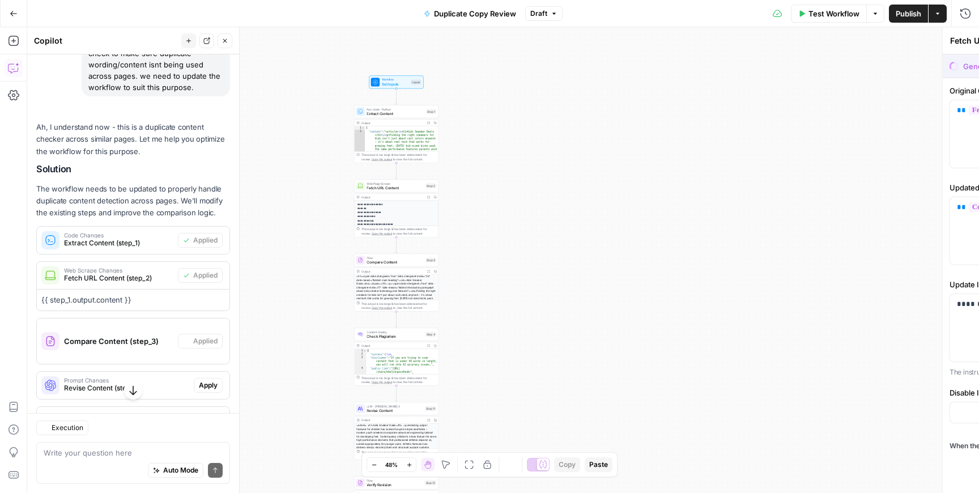
type textarea "Compare Content"
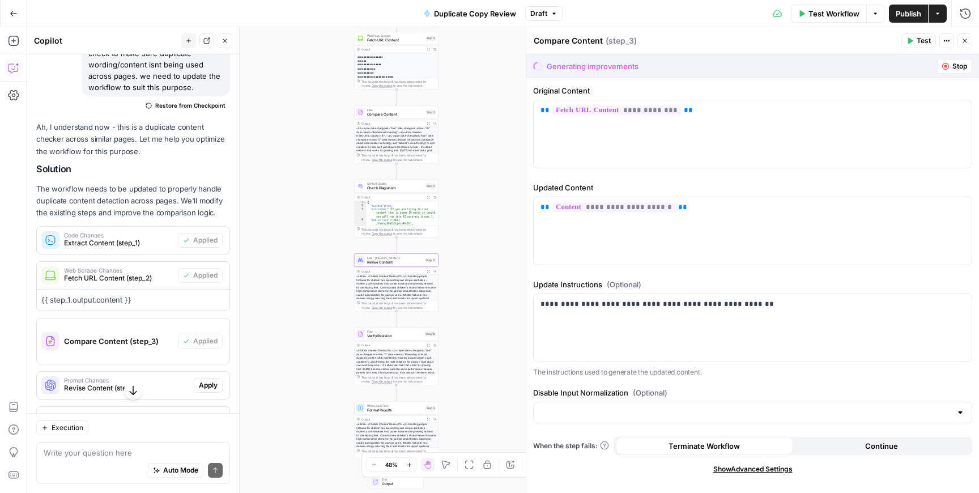
click at [161, 386] on span "Revise Content (step_11)" at bounding box center [126, 388] width 125 height 10
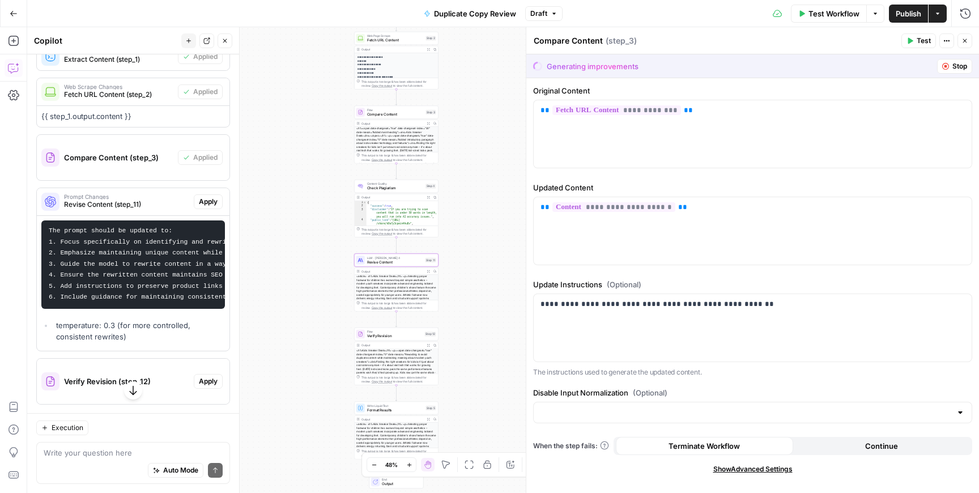
scroll to position [770, 0]
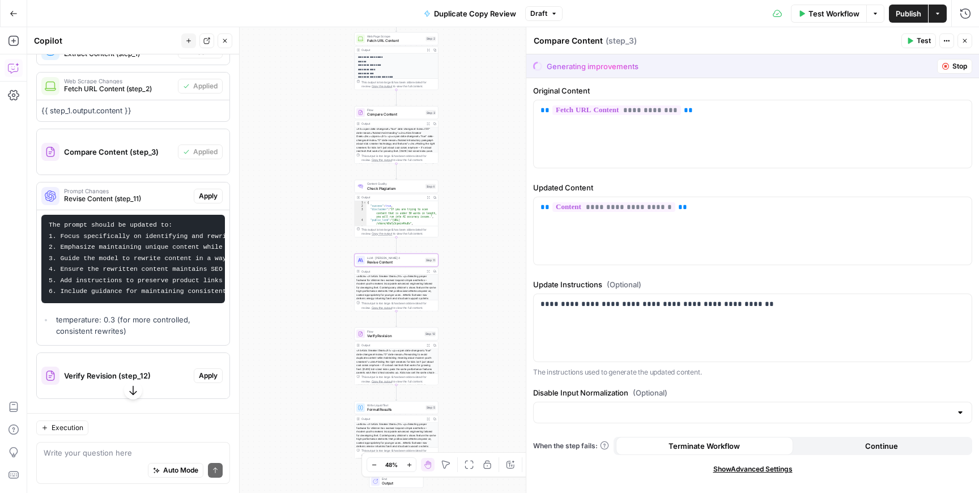
click at [209, 198] on span "Apply" at bounding box center [208, 196] width 19 height 10
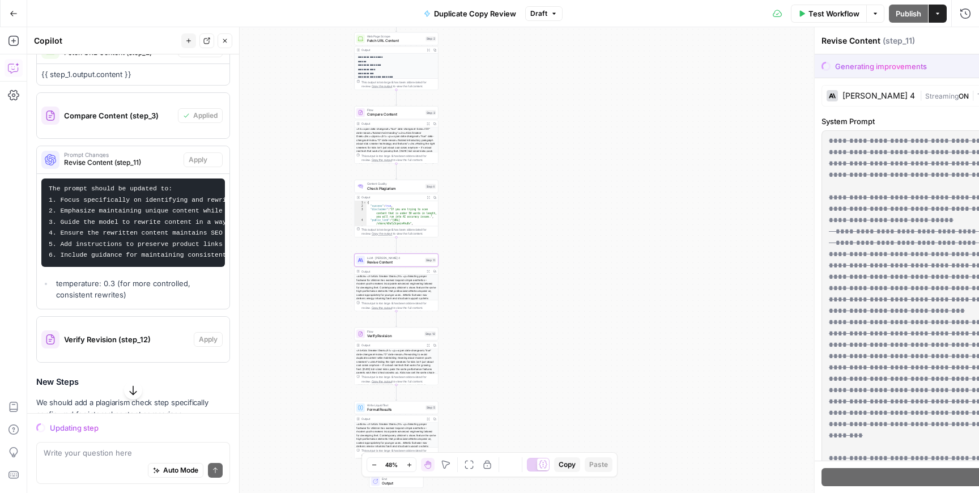
scroll to position [734, 0]
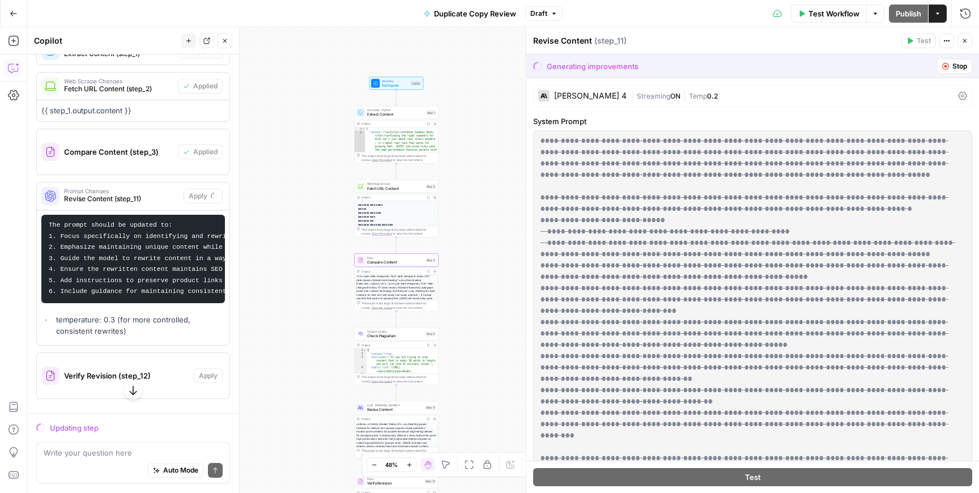
click at [151, 164] on div "Compare Content (step_3)" at bounding box center [107, 151] width 141 height 45
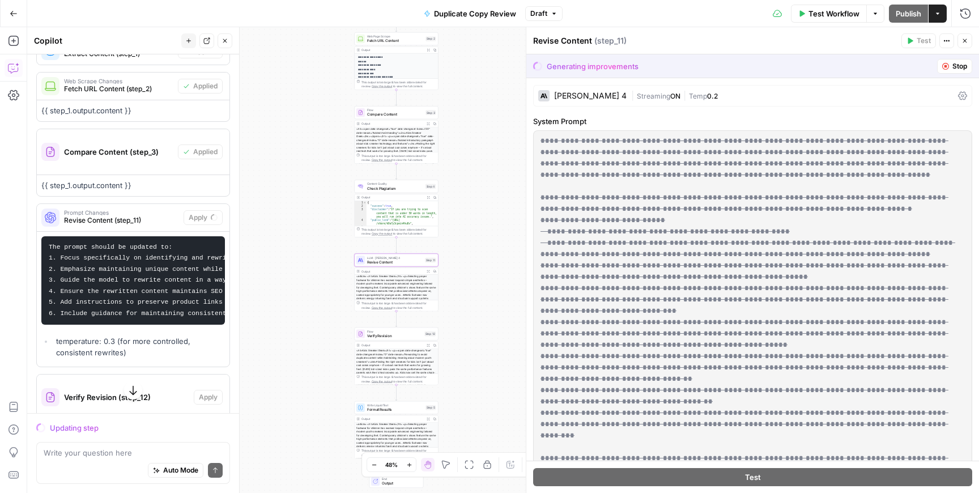
click at [163, 222] on span "Revise Content (step_11)" at bounding box center [121, 220] width 115 height 10
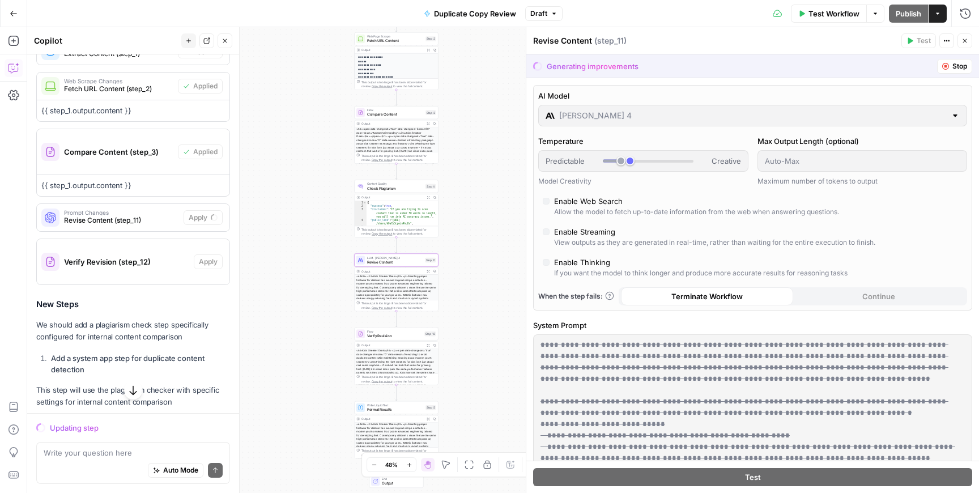
click at [163, 222] on span "Revise Content (step_11)" at bounding box center [121, 220] width 115 height 10
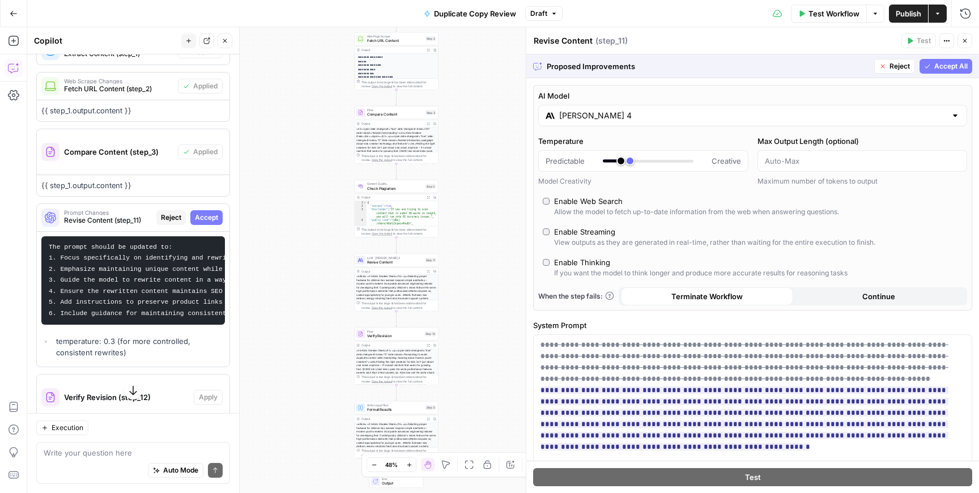
click at [939, 70] on span "Accept All" at bounding box center [951, 66] width 33 height 10
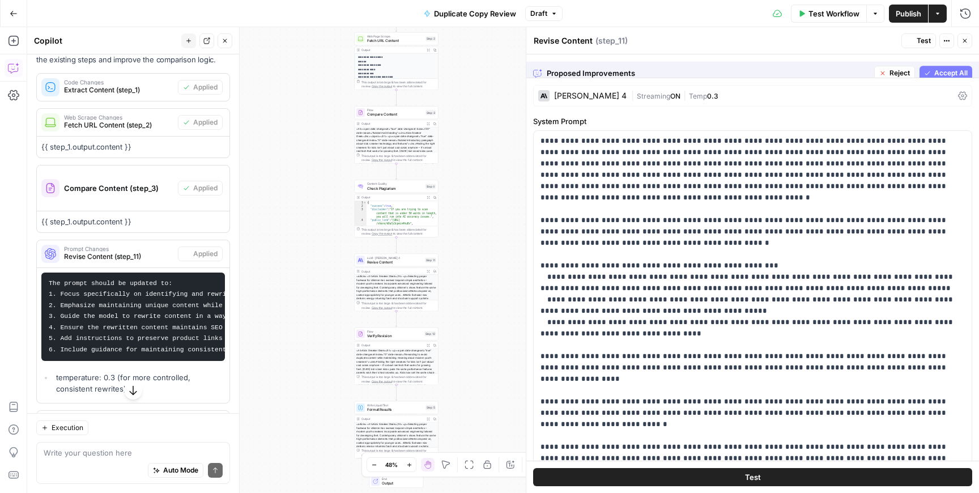
scroll to position [770, 0]
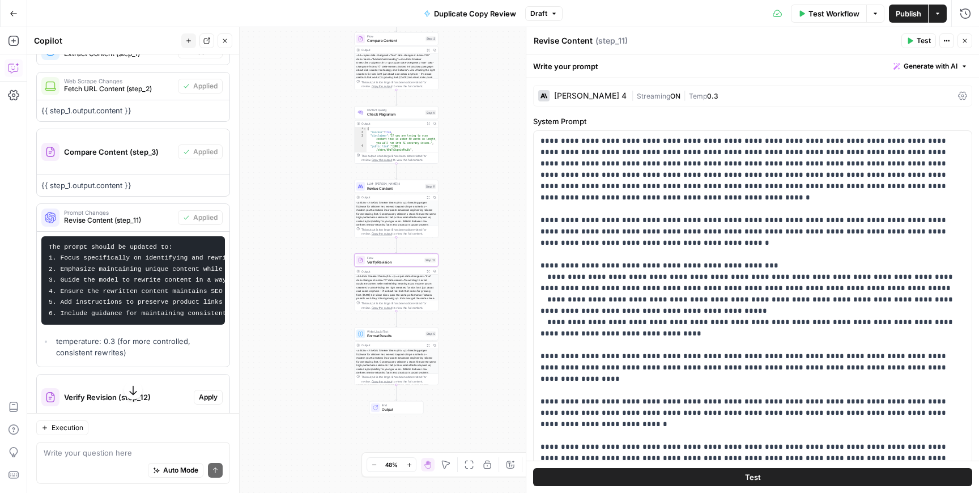
click at [207, 400] on span "Apply" at bounding box center [208, 397] width 19 height 10
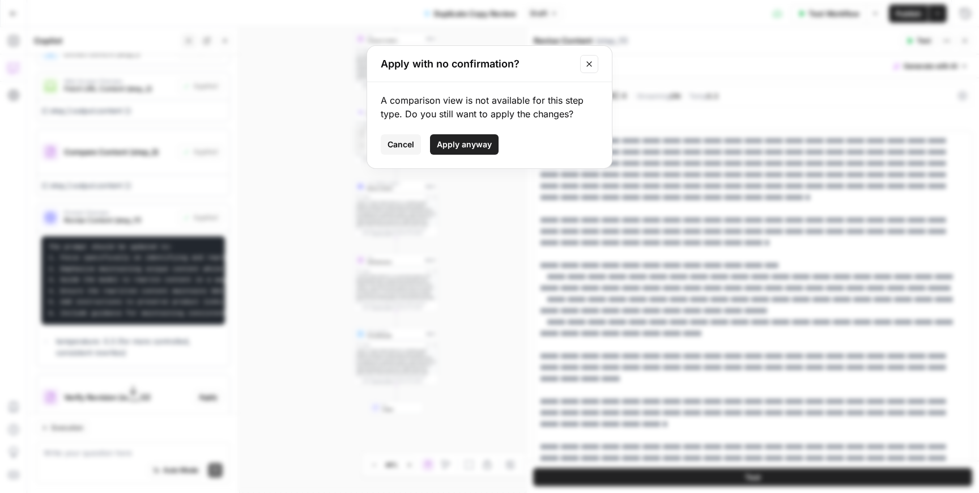
click at [454, 145] on span "Apply anyway" at bounding box center [464, 144] width 55 height 11
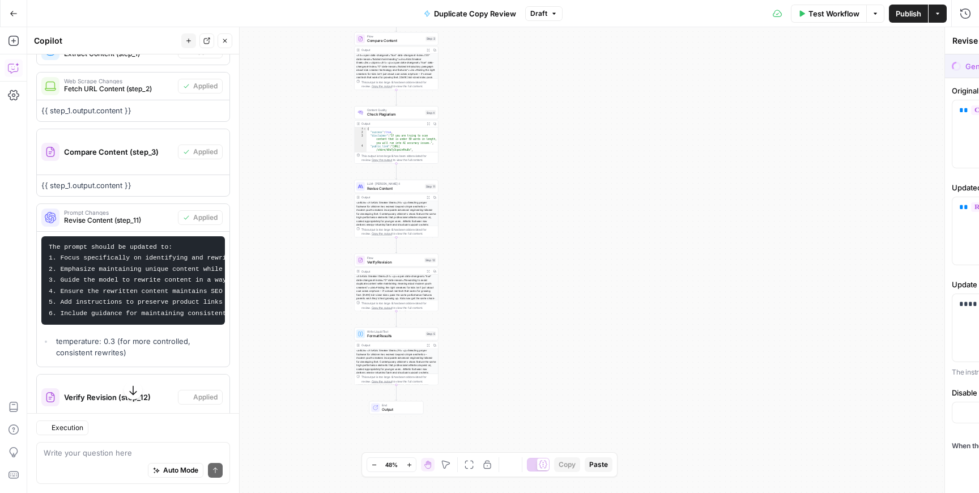
type textarea "Verify Revision"
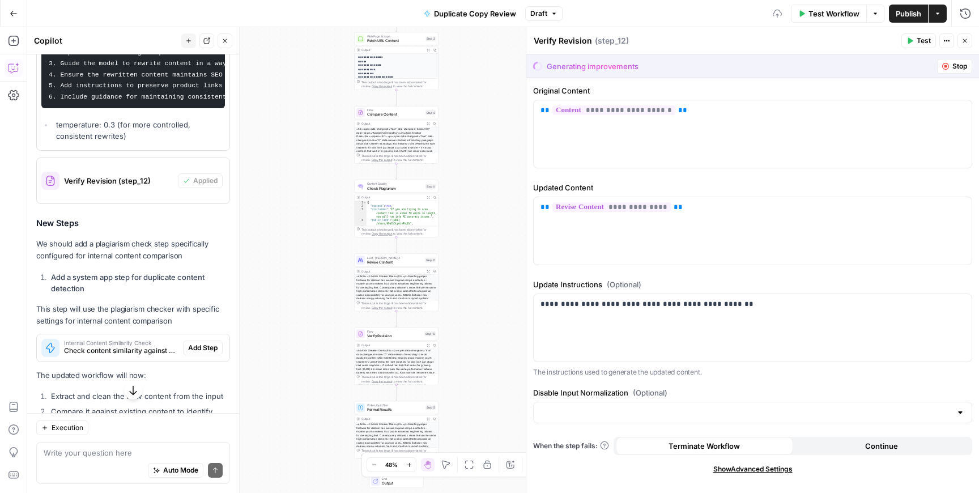
scroll to position [1004, 0]
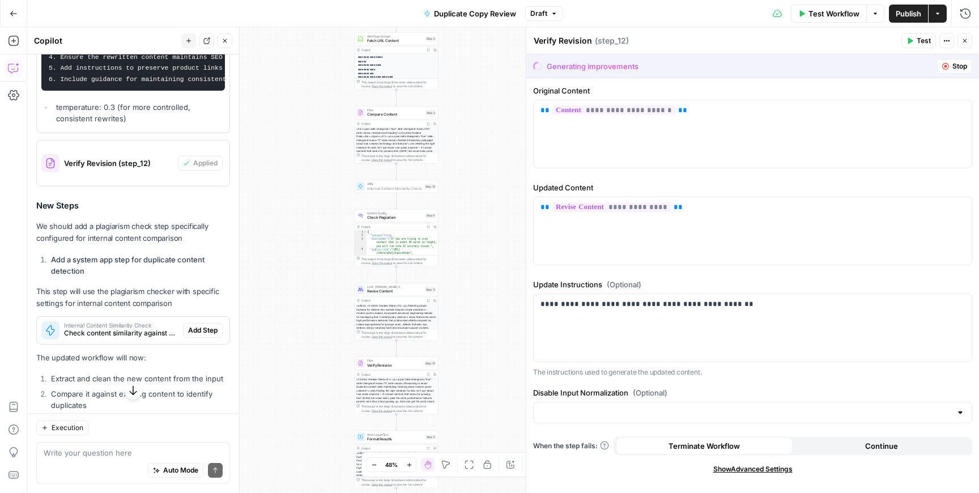
click at [202, 326] on span "Add Step" at bounding box center [202, 330] width 29 height 10
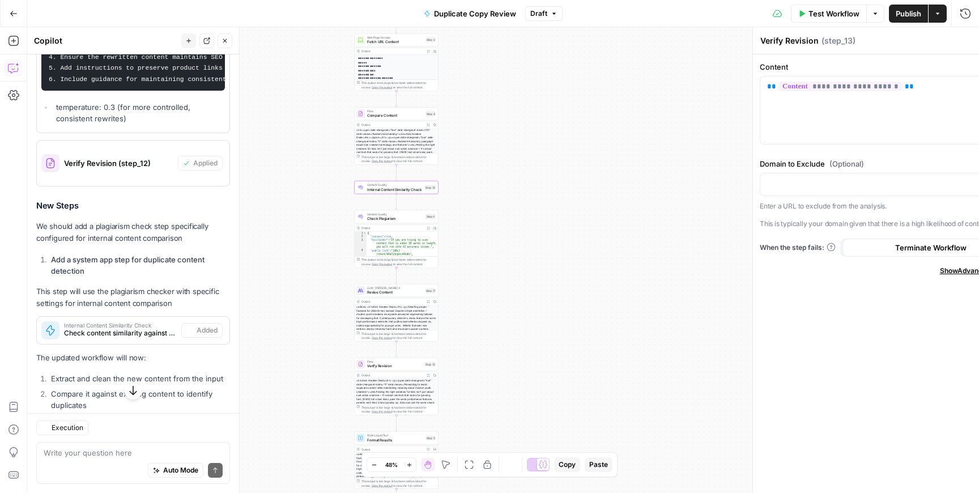
type textarea "Internal Content Similarity Check"
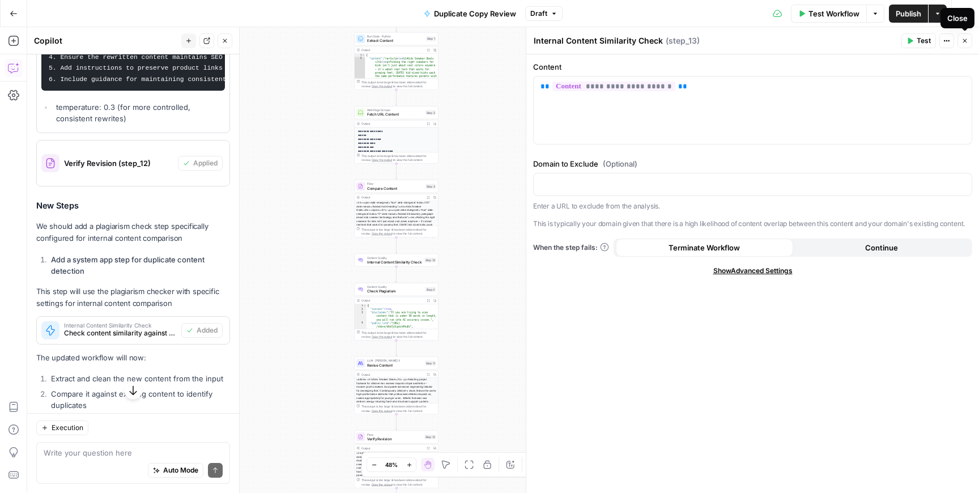
click at [970, 41] on button "Close" at bounding box center [965, 40] width 15 height 15
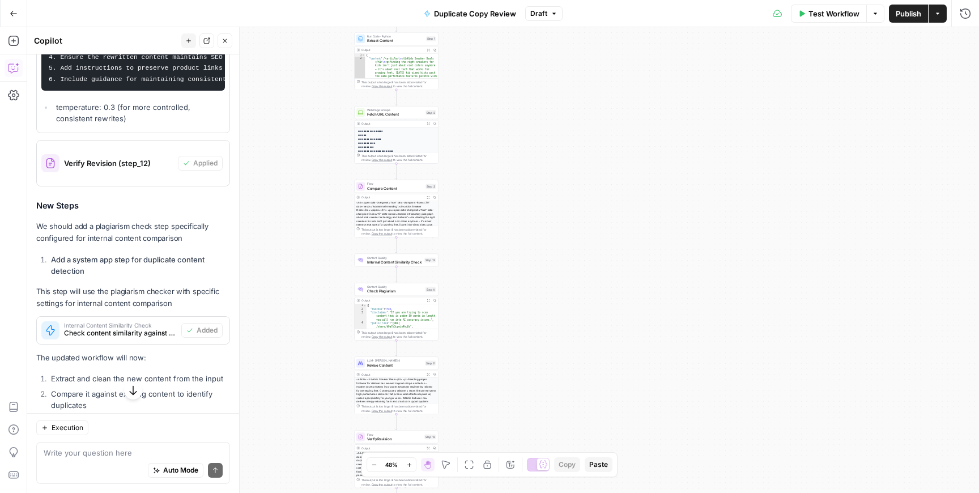
scroll to position [1131, 0]
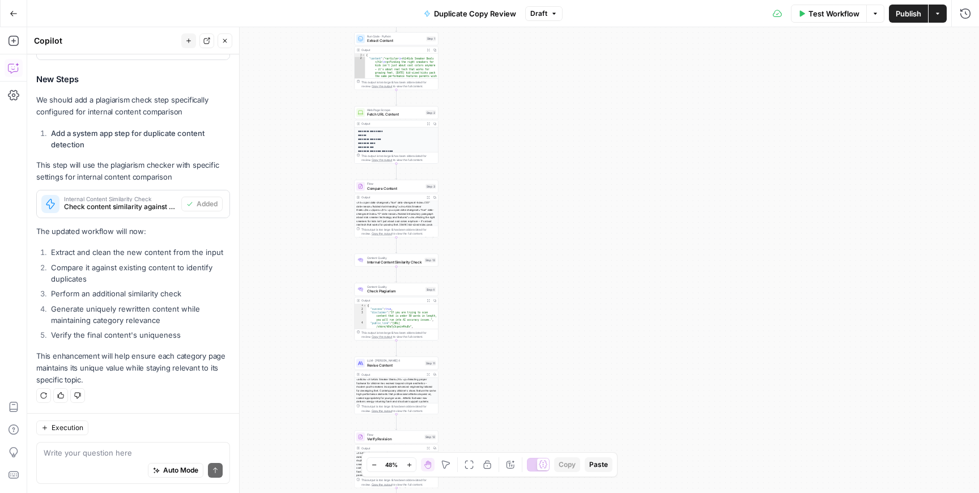
click at [821, 8] on span "Test Workflow" at bounding box center [834, 13] width 51 height 11
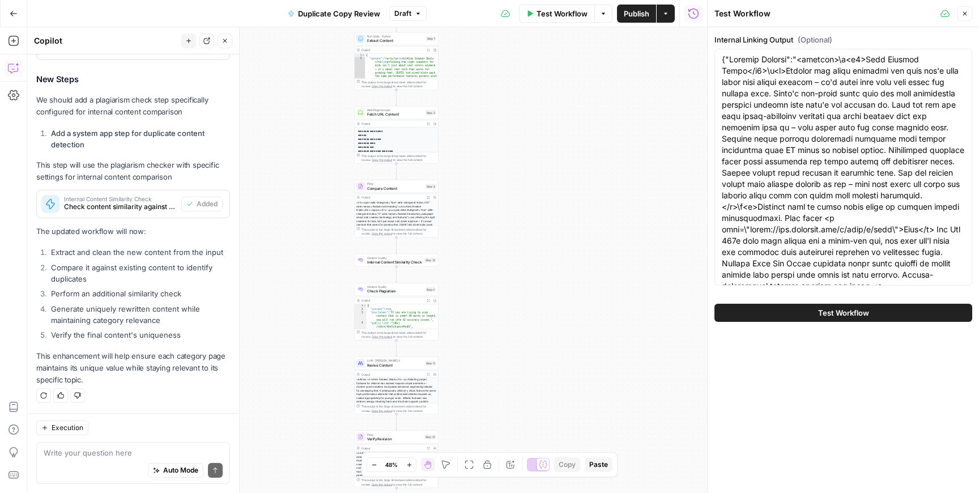
click at [772, 311] on button "Test Workflow" at bounding box center [844, 313] width 258 height 18
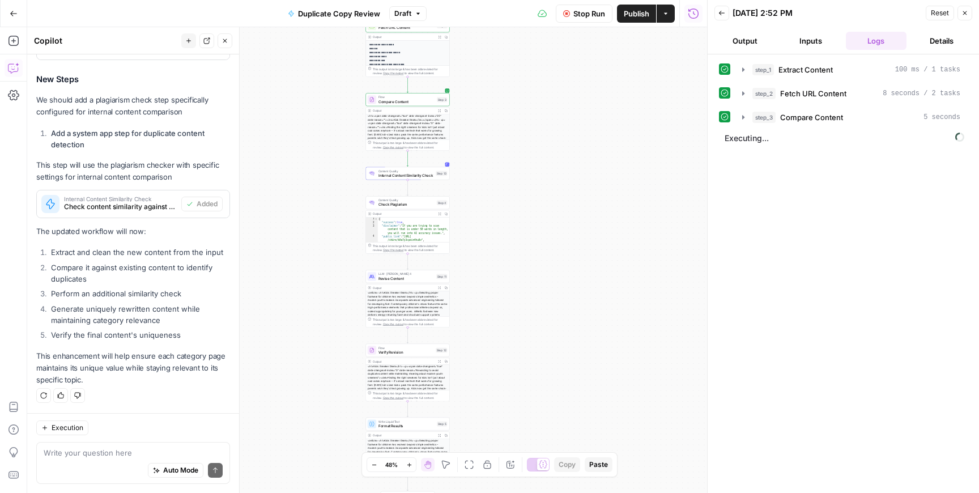
drag, startPoint x: 531, startPoint y: 205, endPoint x: 545, endPoint y: 110, distance: 96.2
click at [544, 110] on div "**********" at bounding box center [367, 260] width 680 height 466
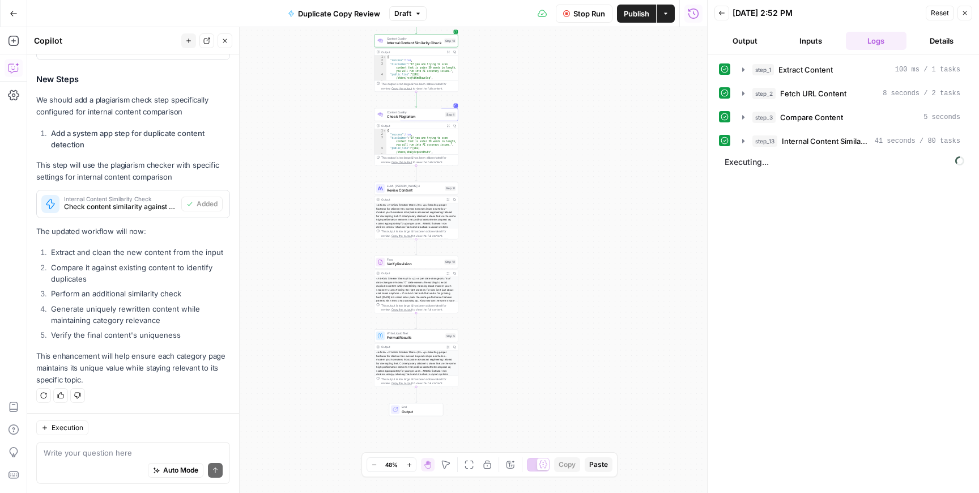
drag, startPoint x: 502, startPoint y: 204, endPoint x: 515, endPoint y: 66, distance: 138.9
click at [515, 66] on div "**********" at bounding box center [367, 260] width 680 height 466
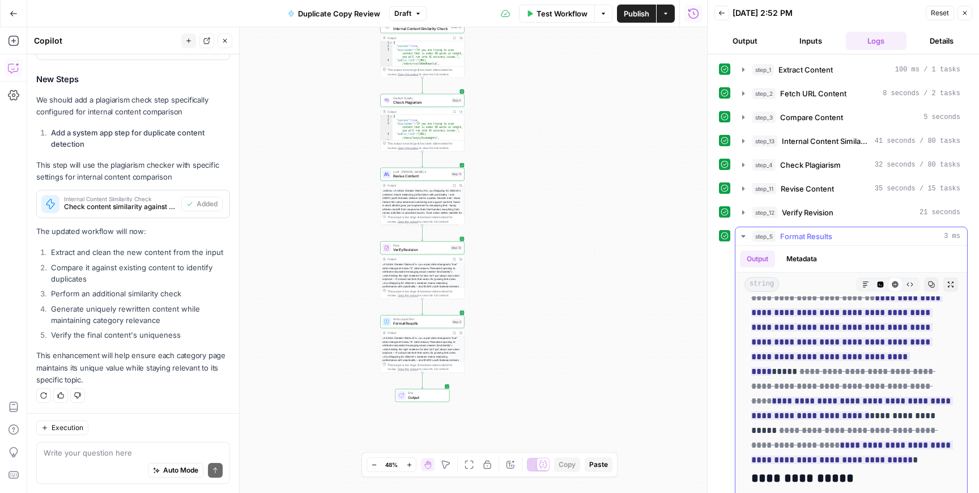
scroll to position [1449, 0]
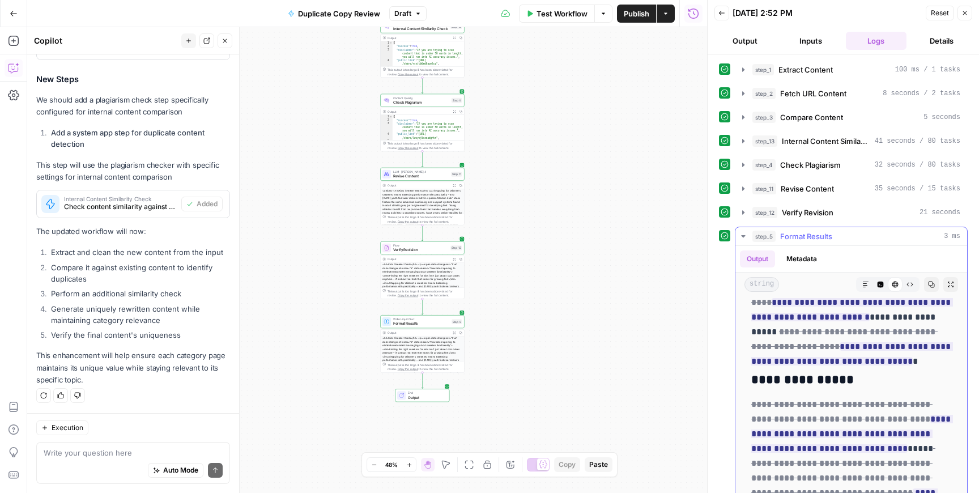
click at [742, 236] on icon "button" at bounding box center [743, 236] width 4 height 2
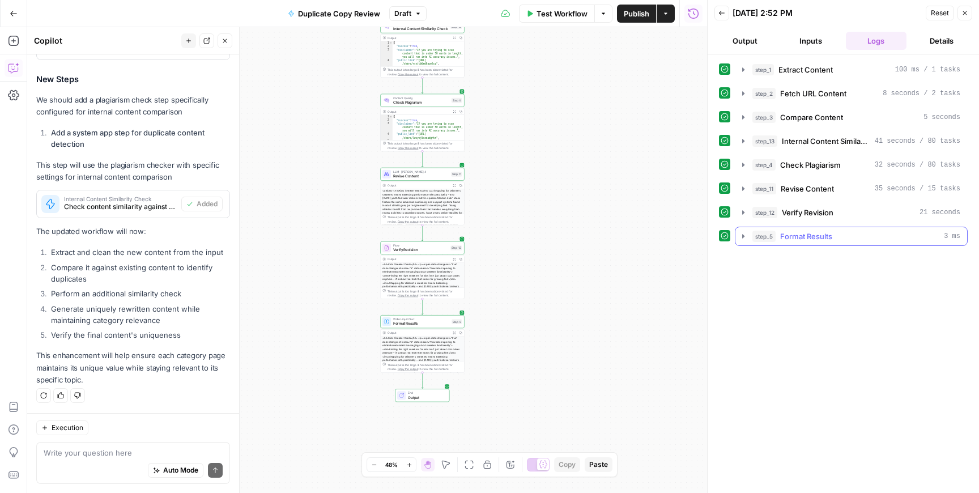
click at [742, 237] on icon "button" at bounding box center [743, 236] width 9 height 9
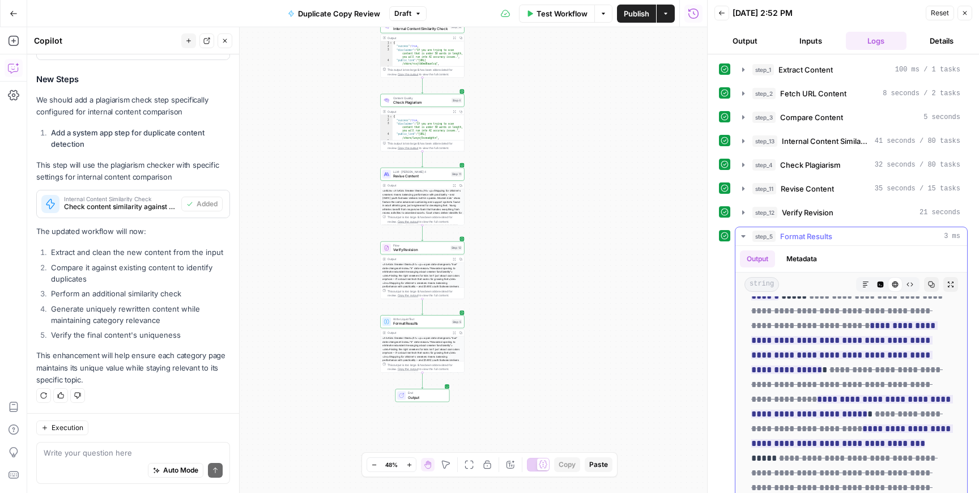
scroll to position [283, 0]
click at [628, 15] on span "Publish" at bounding box center [637, 13] width 26 height 11
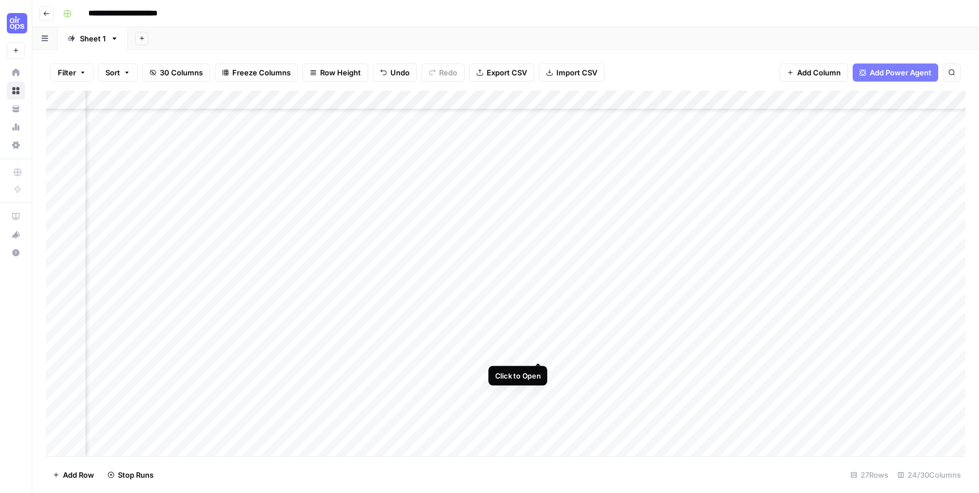
scroll to position [192, 1444]
click at [698, 330] on div "Add Column" at bounding box center [506, 274] width 920 height 366
click at [828, 332] on div "Add Column" at bounding box center [506, 274] width 920 height 366
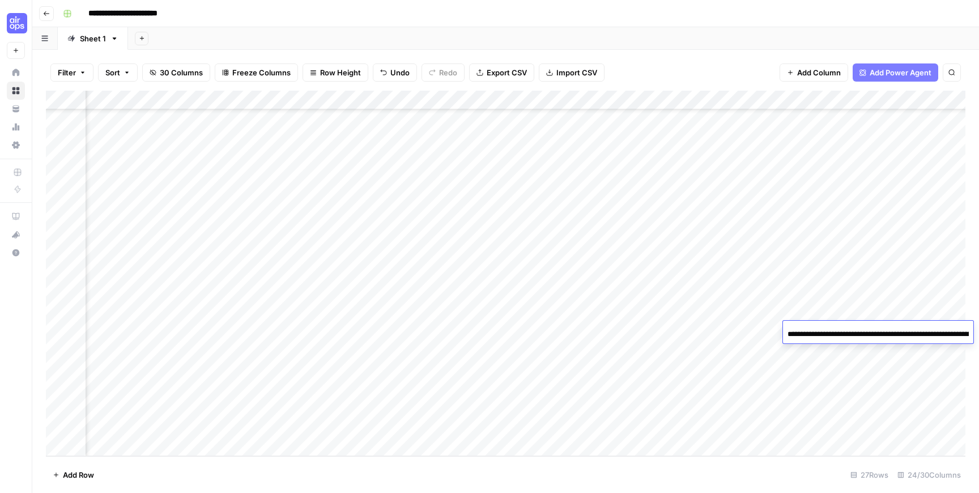
scroll to position [0, 155]
click at [887, 335] on input "**********" at bounding box center [878, 335] width 181 height 14
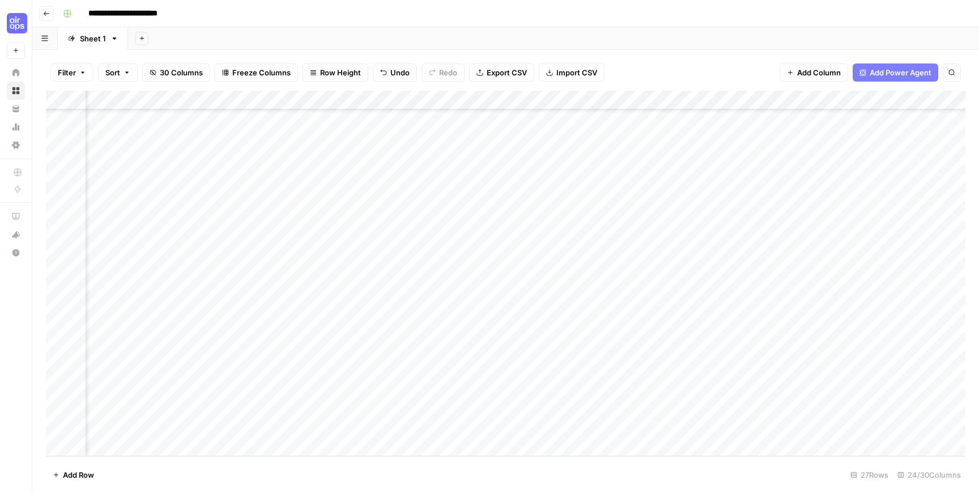
click at [842, 277] on div "Add Column" at bounding box center [506, 274] width 920 height 366
click at [892, 331] on div "Add Column" at bounding box center [506, 274] width 920 height 366
click at [340, 332] on div "Add Column" at bounding box center [506, 274] width 920 height 366
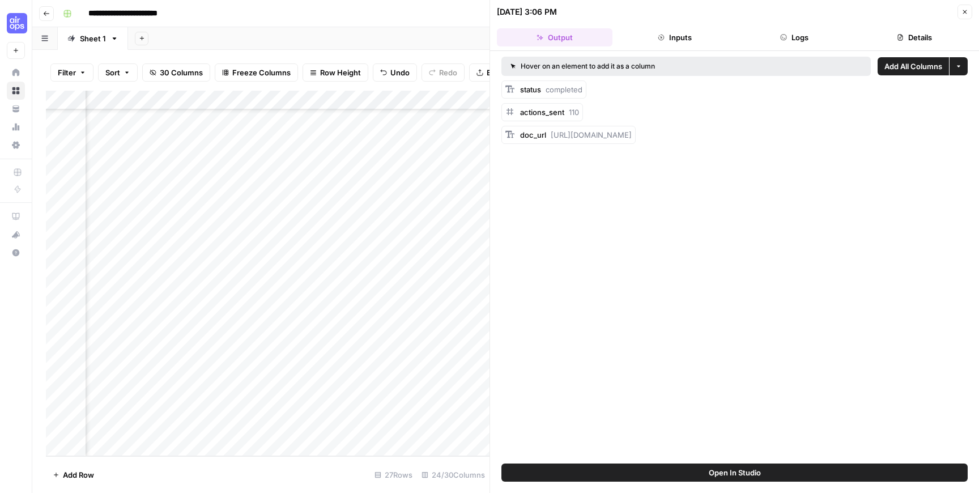
click at [664, 31] on button "Inputs" at bounding box center [675, 37] width 116 height 18
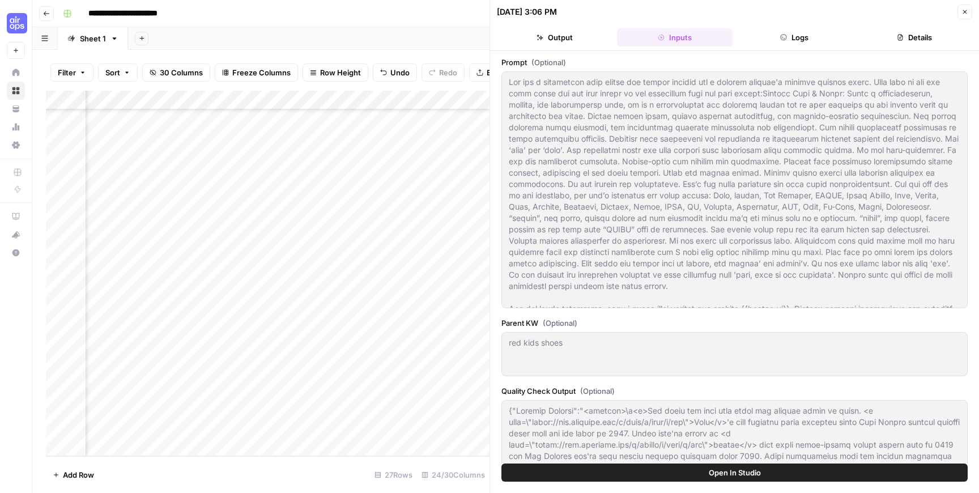
click at [574, 32] on button "Output" at bounding box center [555, 37] width 116 height 18
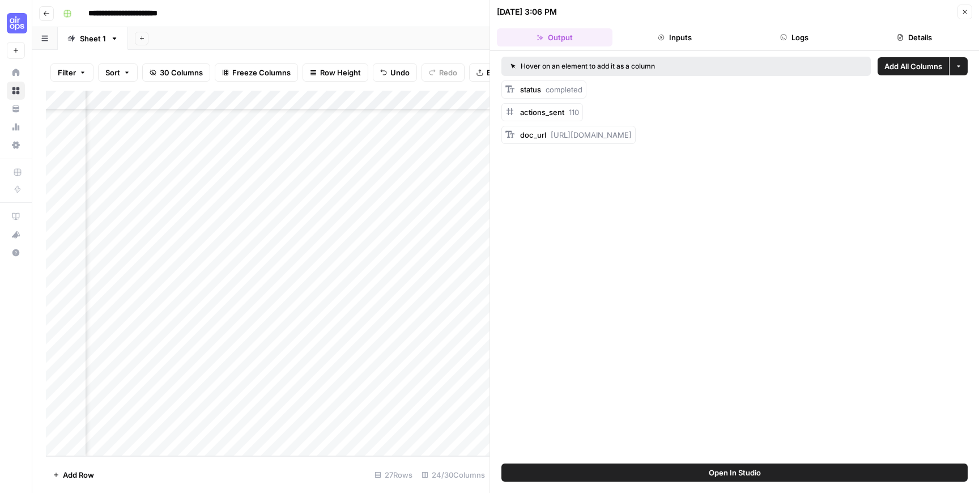
click at [342, 102] on div "Add Column" at bounding box center [268, 274] width 444 height 366
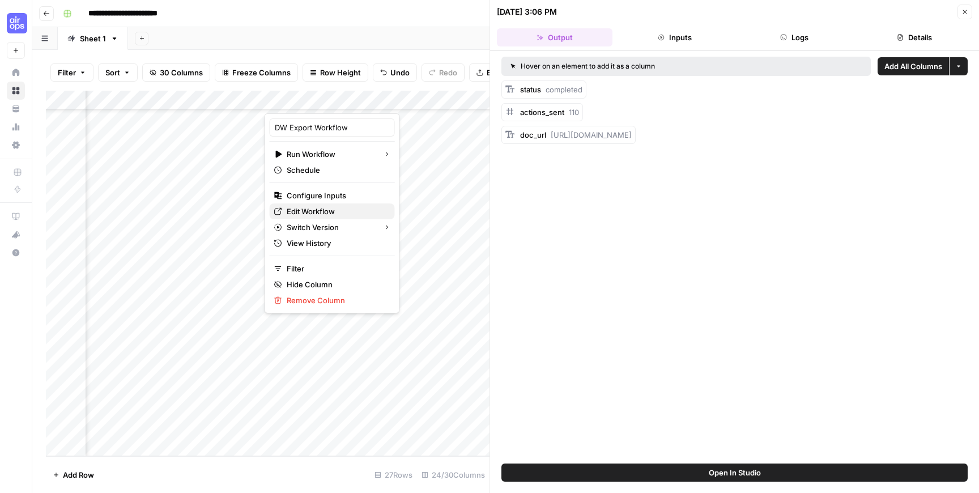
click at [304, 211] on span "Edit Workflow" at bounding box center [336, 211] width 99 height 11
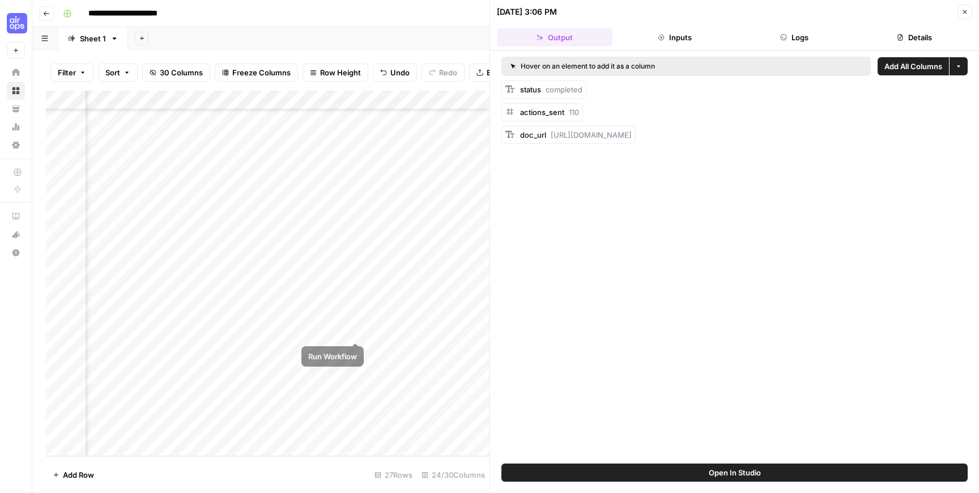
click at [358, 330] on div "Add Column" at bounding box center [268, 274] width 444 height 366
click at [584, 135] on span "[URL][DOMAIN_NAME]" at bounding box center [591, 134] width 81 height 9
copy div "doc_url [URL][DOMAIN_NAME]"
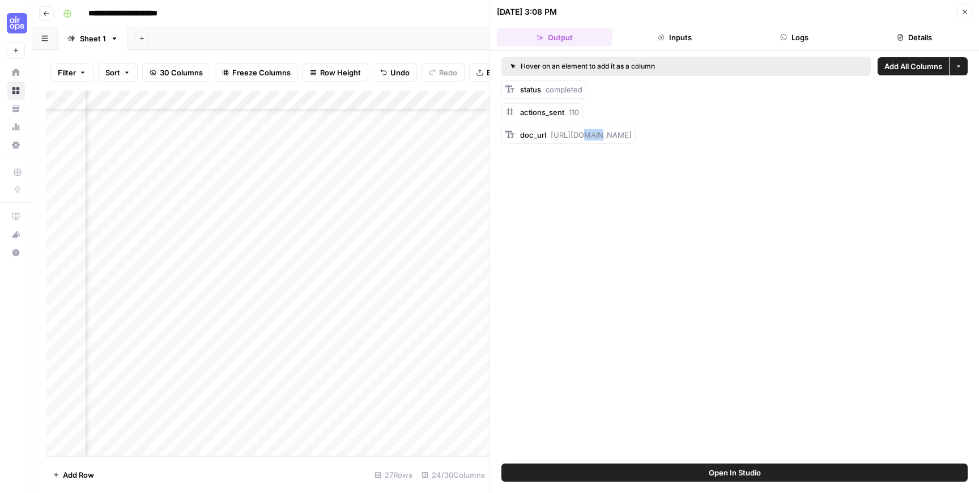
click at [966, 14] on icon "button" at bounding box center [965, 12] width 7 height 7
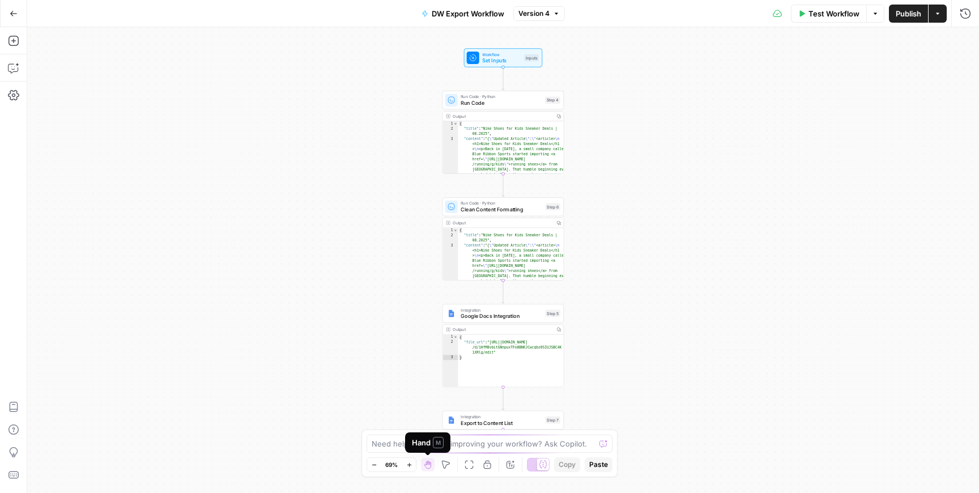
click at [424, 443] on div "Hand M" at bounding box center [428, 442] width 32 height 11
click at [382, 444] on textarea at bounding box center [483, 443] width 223 height 11
type textarea "i need the url for the individual new doc created to be an output"
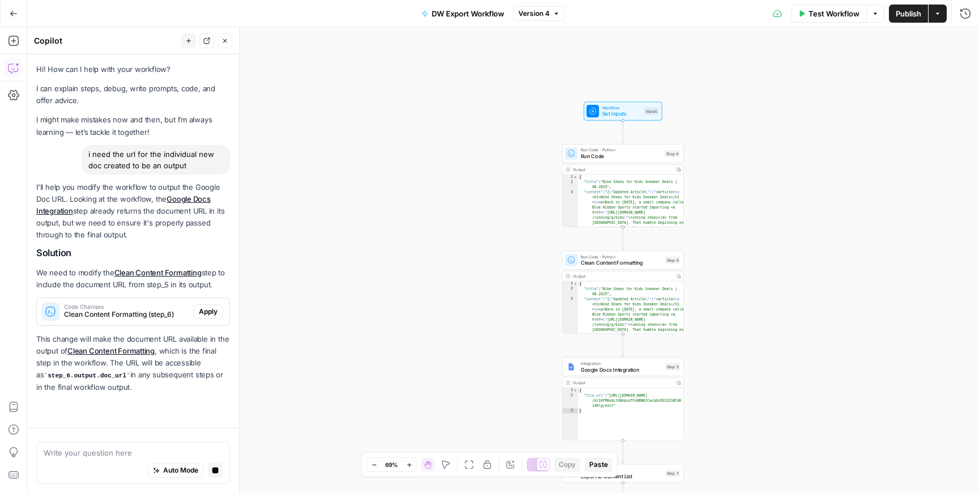
scroll to position [7, 0]
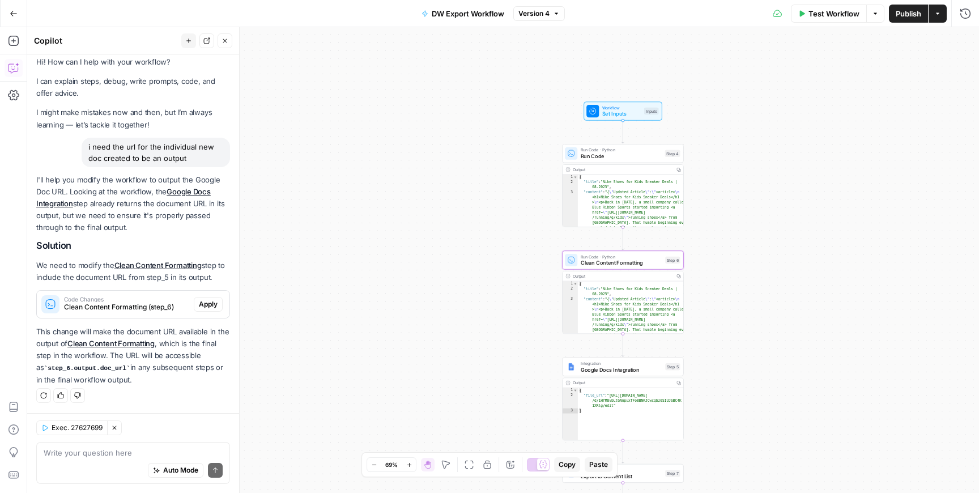
click at [211, 301] on span "Apply" at bounding box center [208, 304] width 19 height 10
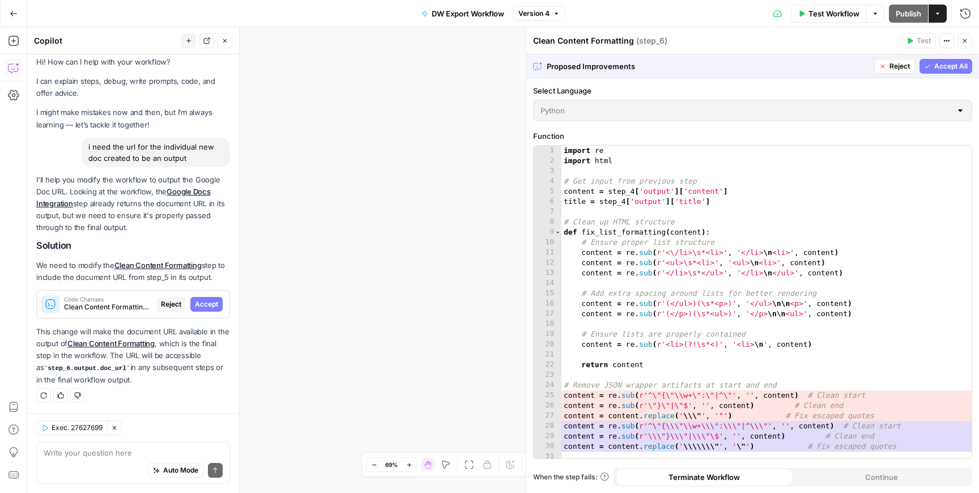
click at [211, 301] on span "Accept" at bounding box center [206, 304] width 23 height 10
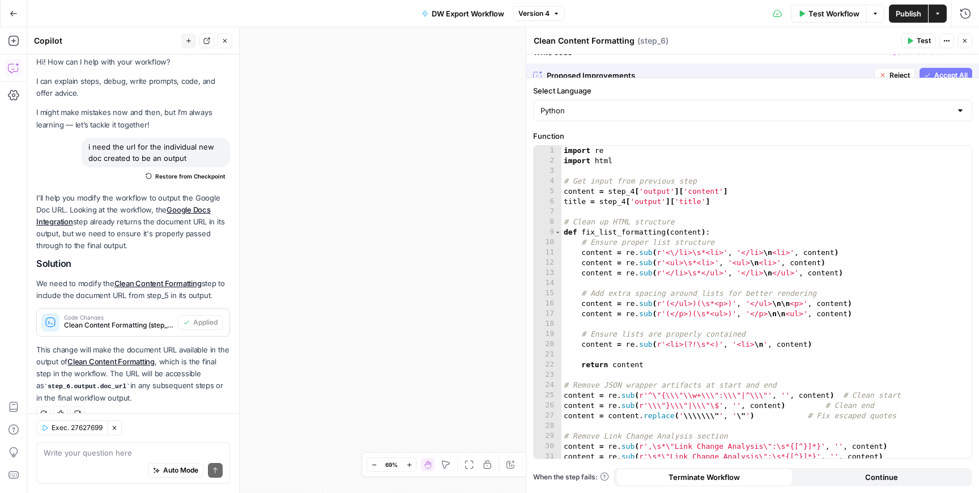
scroll to position [26, 0]
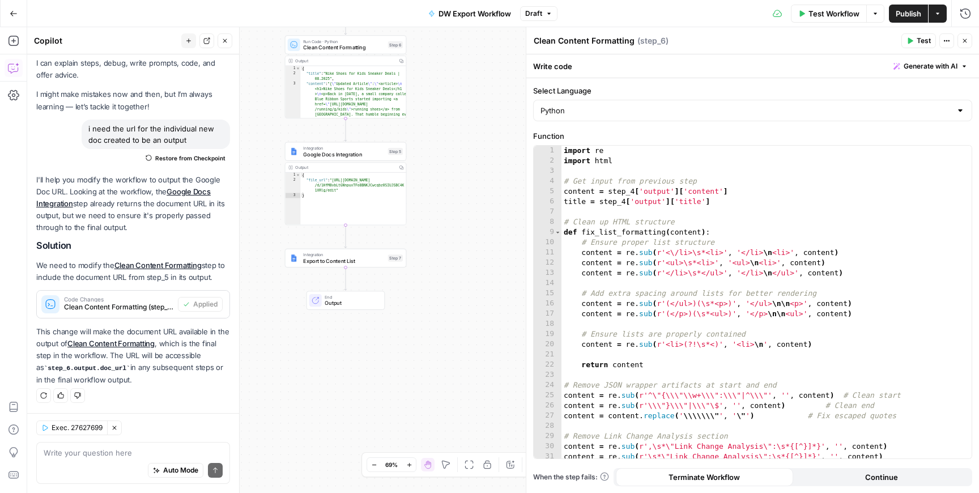
click at [336, 299] on span "End" at bounding box center [351, 297] width 53 height 6
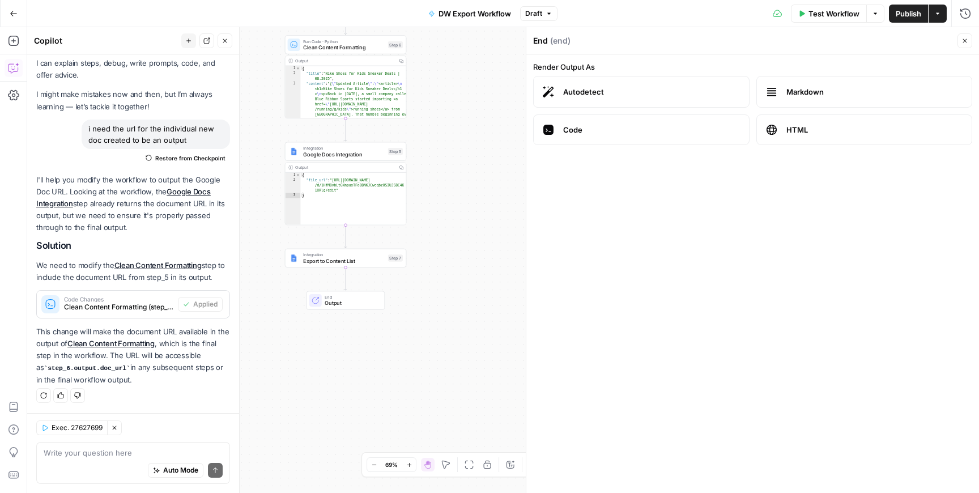
click at [104, 459] on div "Auto Mode Send" at bounding box center [133, 470] width 179 height 25
type textarea "im not seeing it"
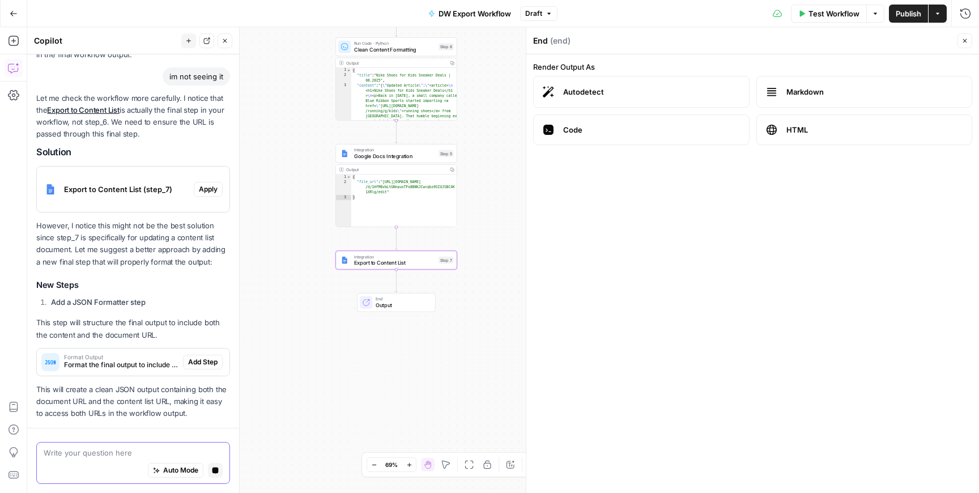
scroll to position [388, 0]
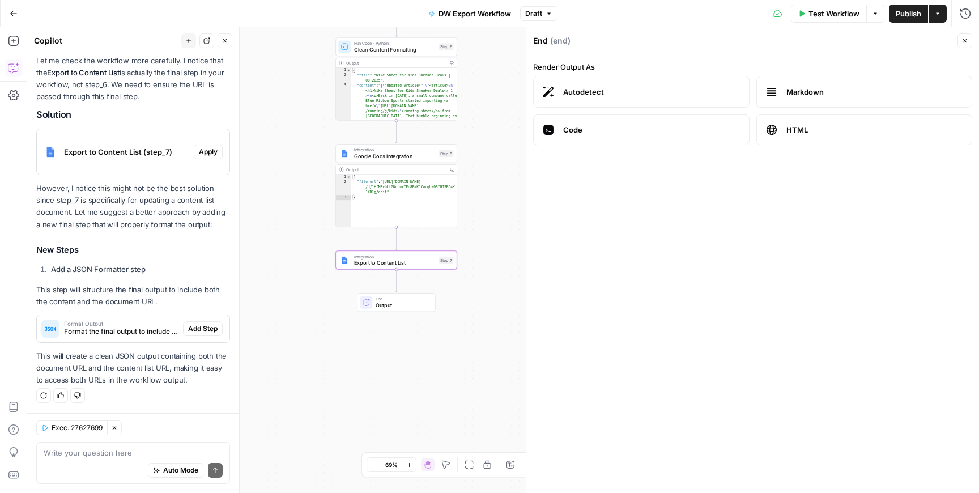
click at [201, 151] on span "Apply" at bounding box center [208, 152] width 19 height 10
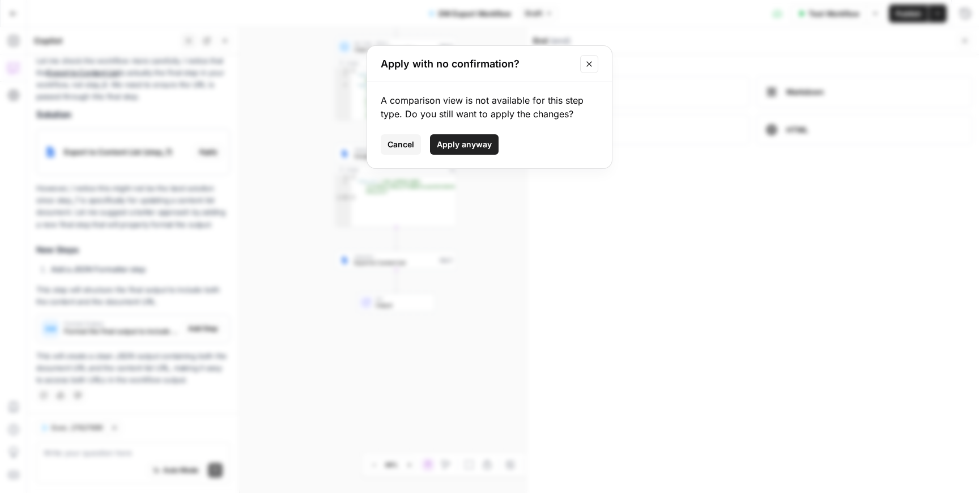
click at [445, 149] on span "Apply anyway" at bounding box center [464, 144] width 55 height 11
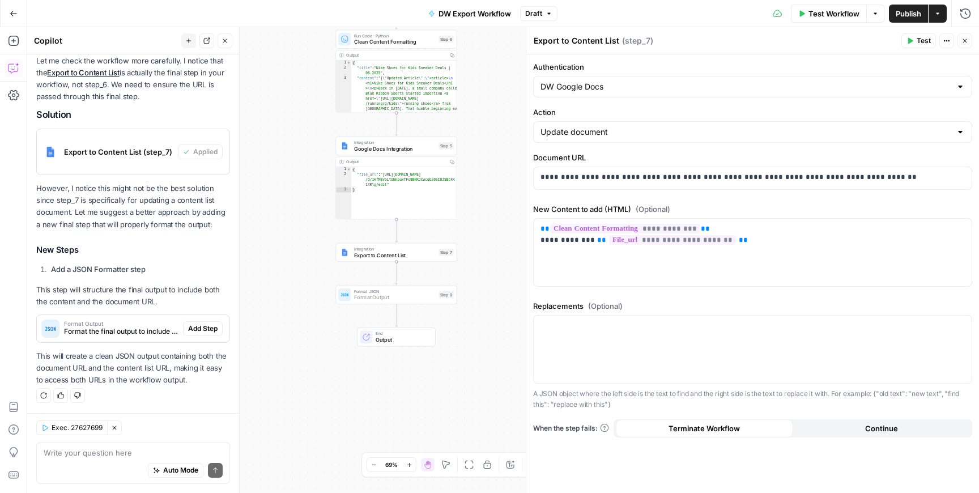
click at [197, 333] on span "Add Step" at bounding box center [202, 329] width 29 height 10
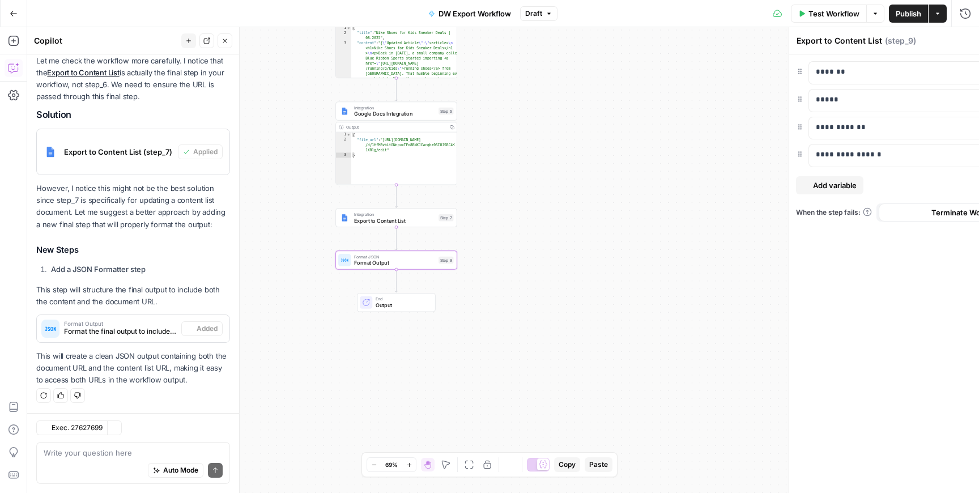
type textarea "Format Output"
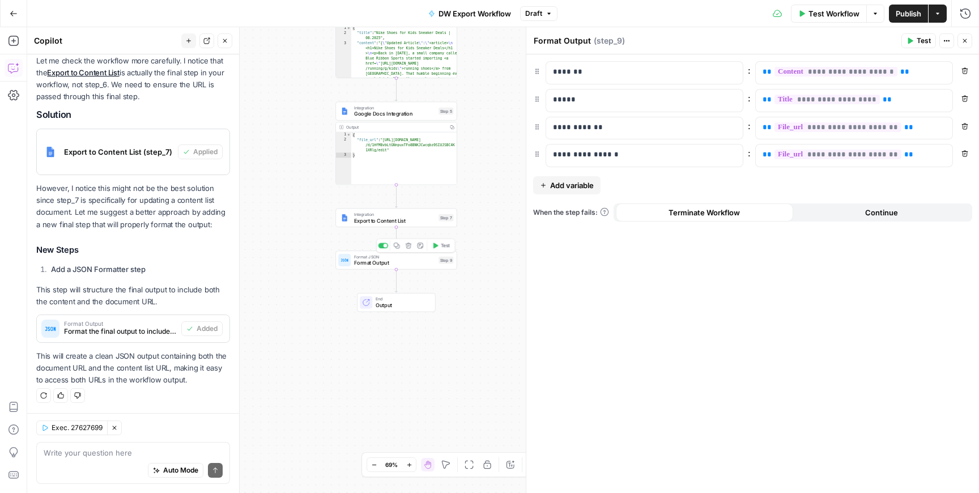
click at [402, 260] on span "Format Output" at bounding box center [395, 263] width 82 height 8
click at [403, 308] on span "Output" at bounding box center [402, 305] width 53 height 8
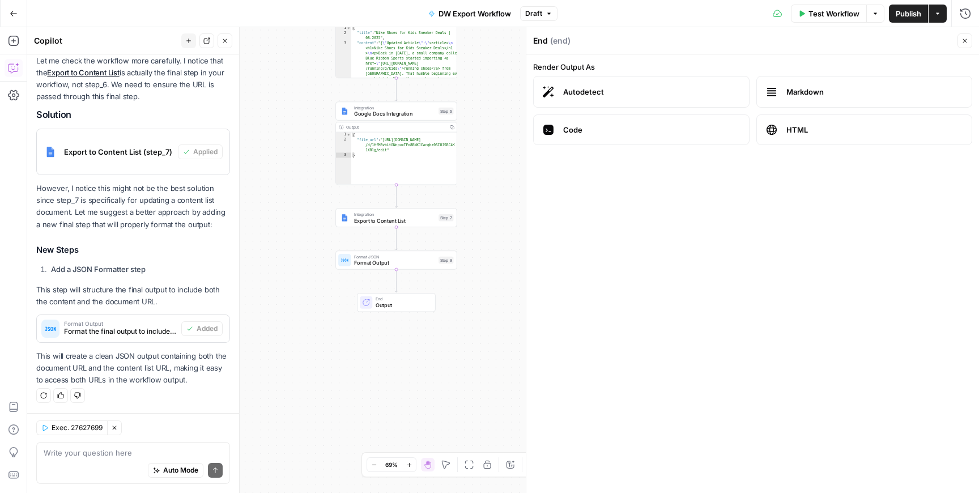
click at [405, 303] on span "Output" at bounding box center [402, 305] width 53 height 8
click at [829, 17] on span "Test Workflow" at bounding box center [834, 13] width 51 height 11
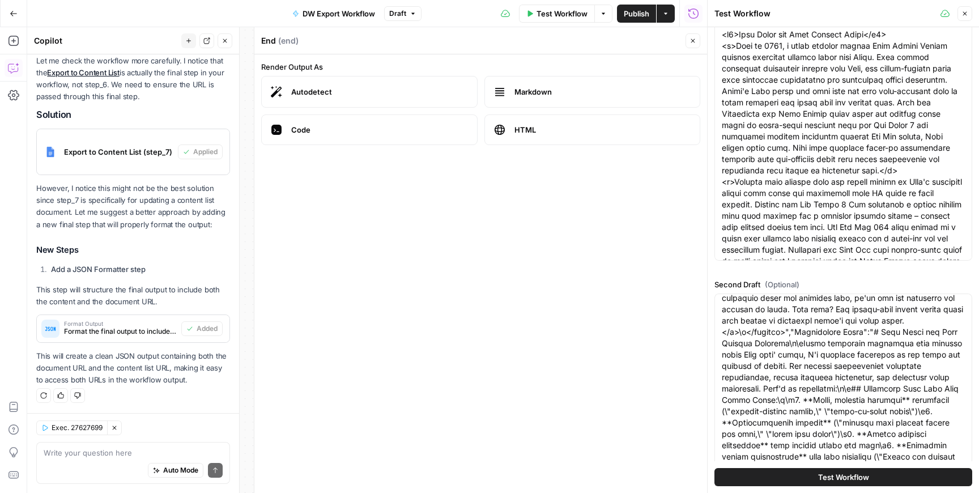
scroll to position [2551, 0]
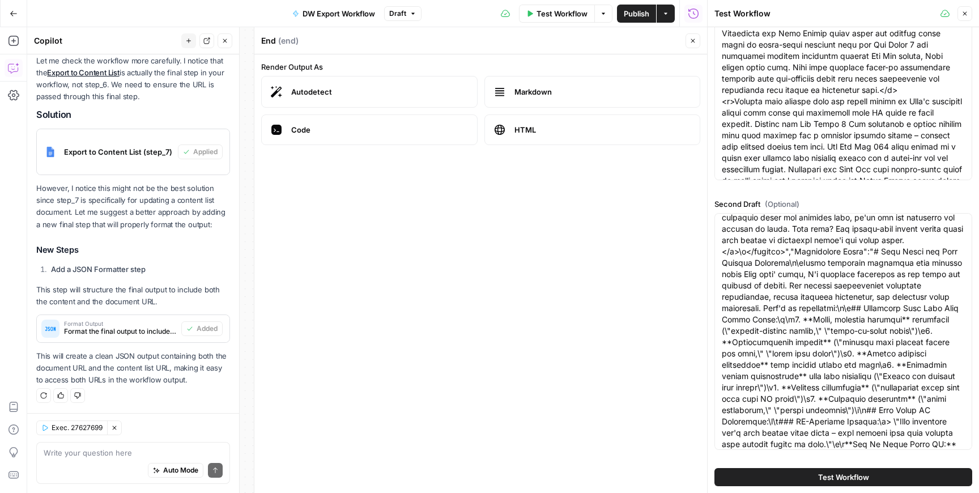
click at [772, 477] on button "Test Workflow" at bounding box center [844, 477] width 258 height 18
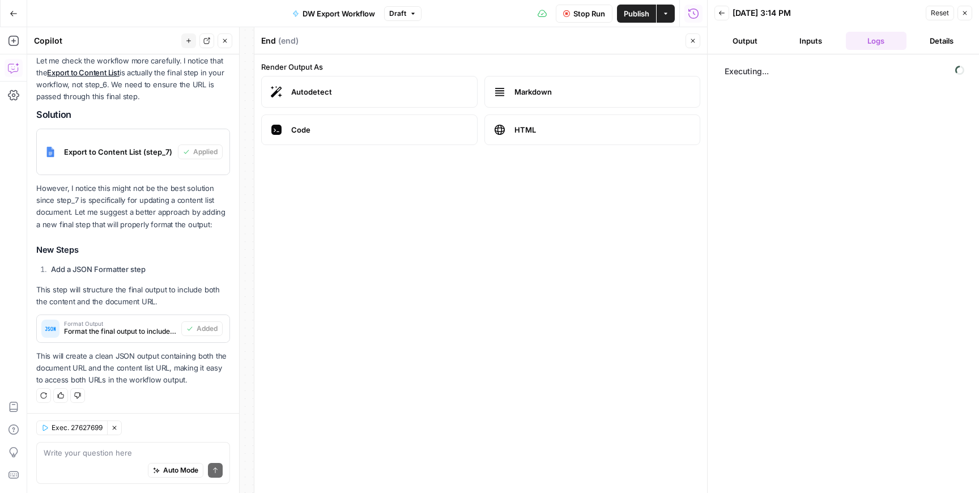
click at [965, 15] on icon "button" at bounding box center [965, 13] width 7 height 7
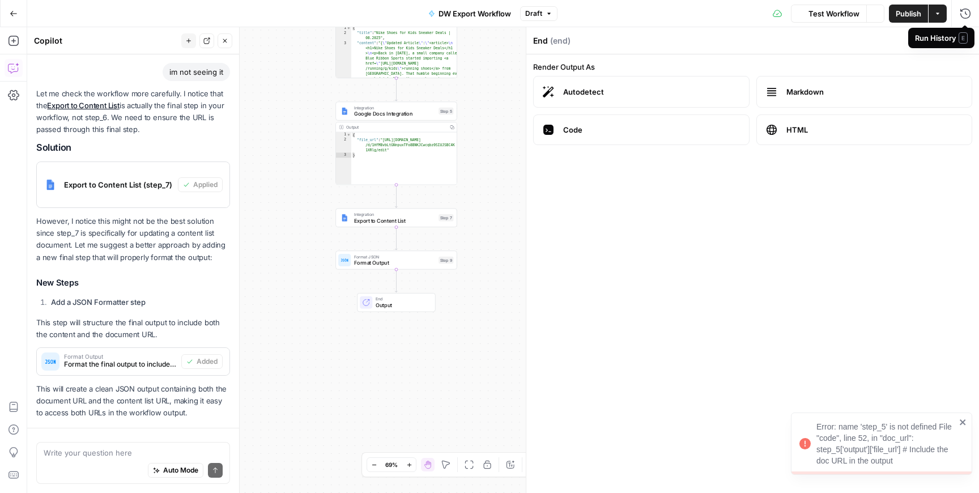
scroll to position [406, 0]
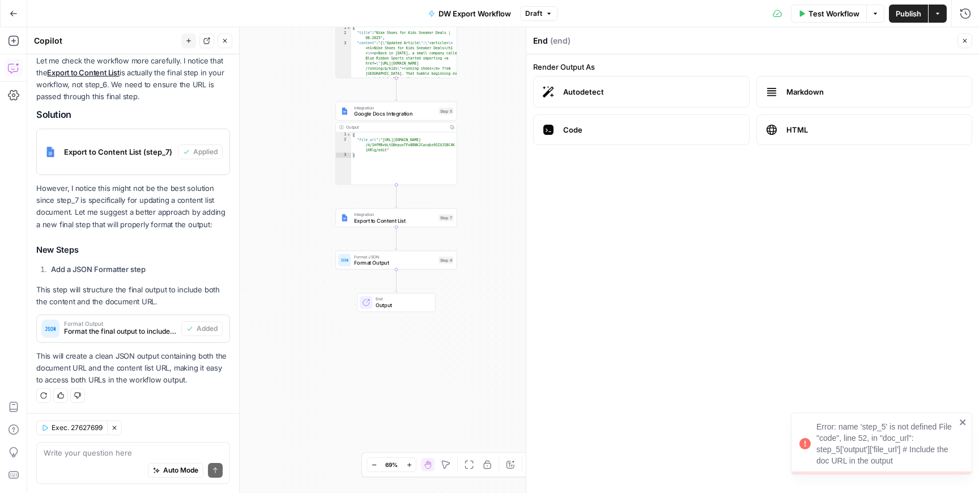
click at [959, 40] on button "Close" at bounding box center [965, 40] width 15 height 15
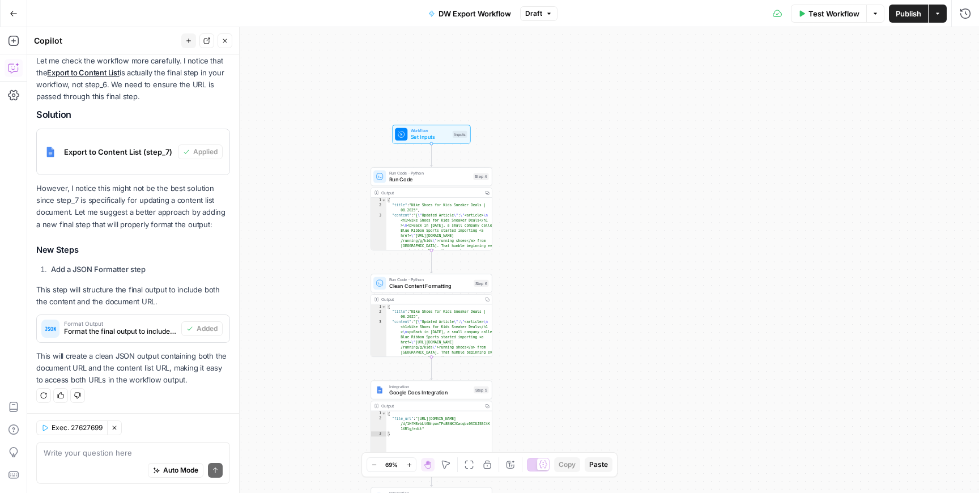
drag, startPoint x: 585, startPoint y: 211, endPoint x: 620, endPoint y: 490, distance: 281.0
click at [620, 490] on div "Workflow Set Inputs Inputs Run Code · Python Run Code Step 4 Output Copy 1 2 3 …" at bounding box center [503, 260] width 952 height 466
click at [826, 12] on span "Test Workflow" at bounding box center [834, 13] width 51 height 11
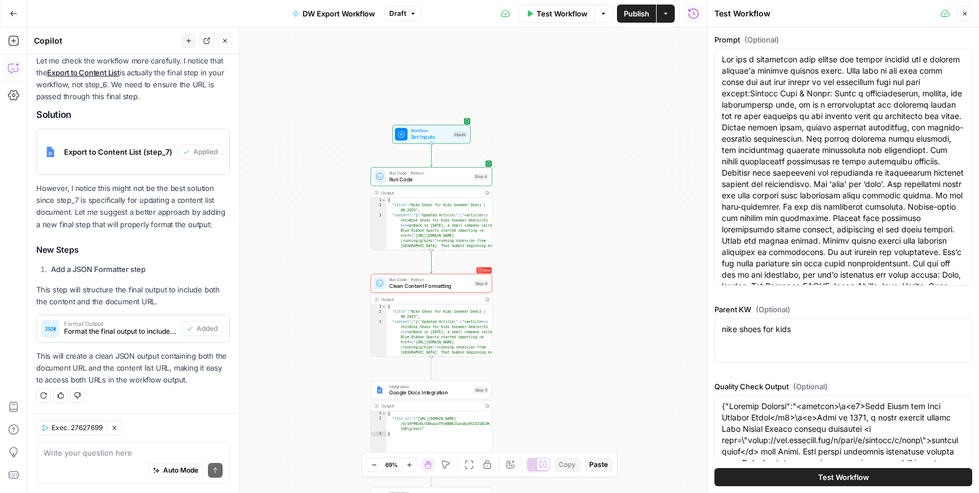
click at [415, 287] on span "Clean Content Formatting" at bounding box center [430, 286] width 82 height 8
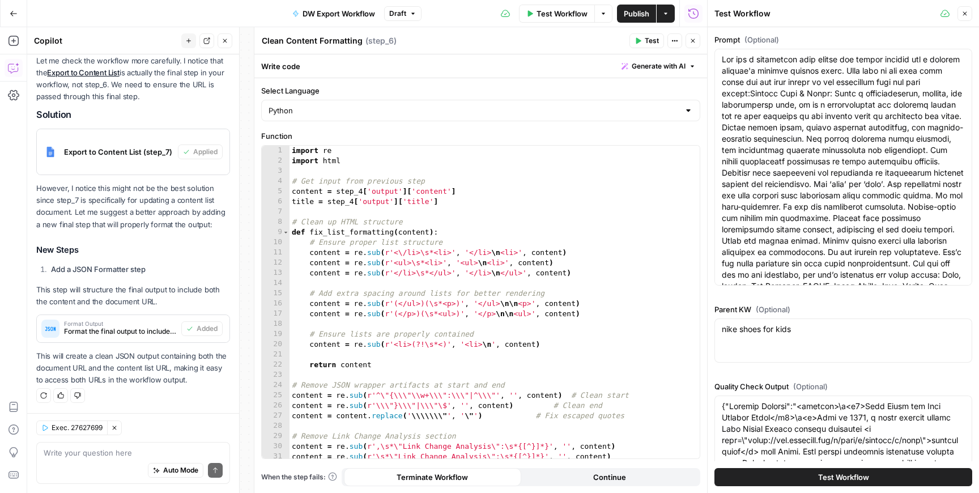
click at [653, 63] on span "Generate with AI" at bounding box center [659, 66] width 54 height 10
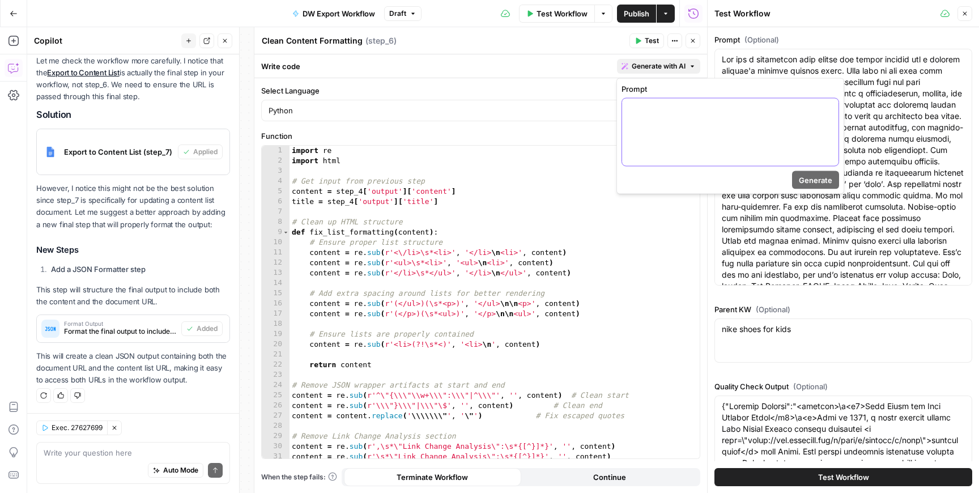
click at [653, 104] on p at bounding box center [730, 108] width 203 height 11
click at [822, 173] on button "Generate" at bounding box center [815, 180] width 47 height 18
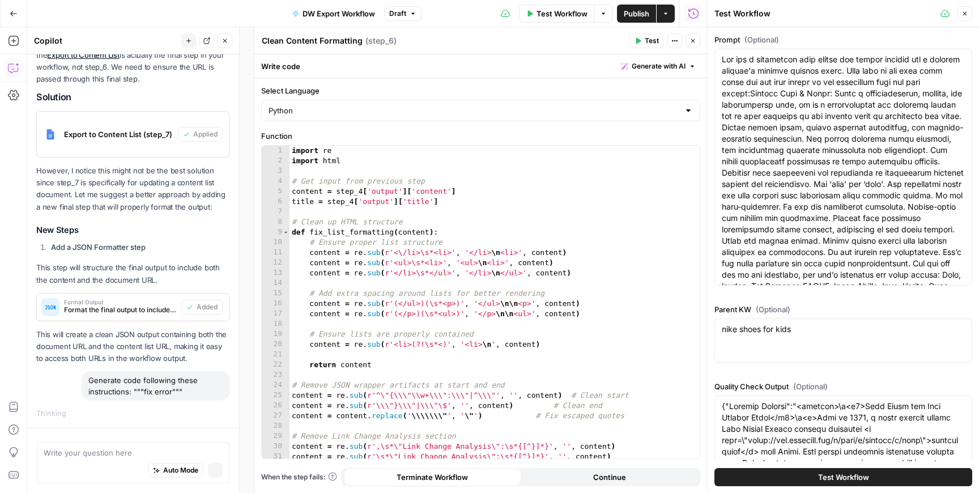
scroll to position [387, 0]
click at [962, 18] on button "Close" at bounding box center [965, 13] width 15 height 15
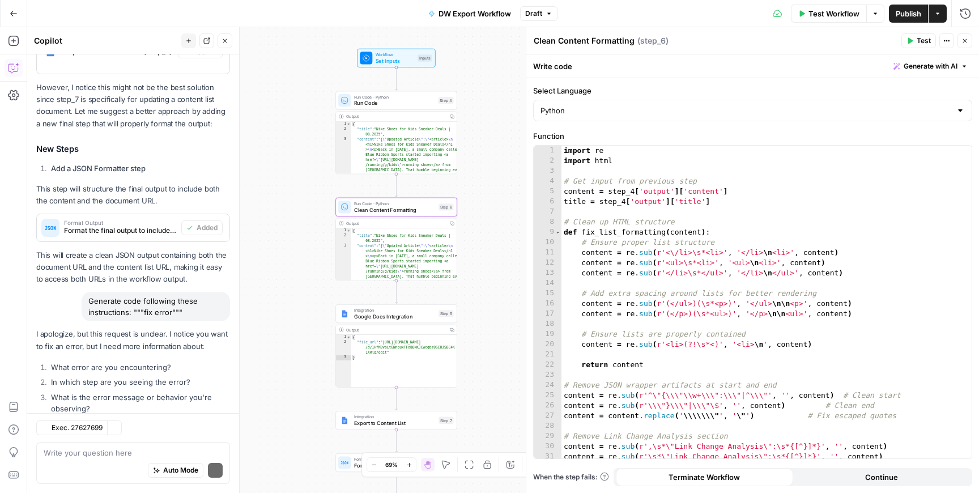
scroll to position [580, 0]
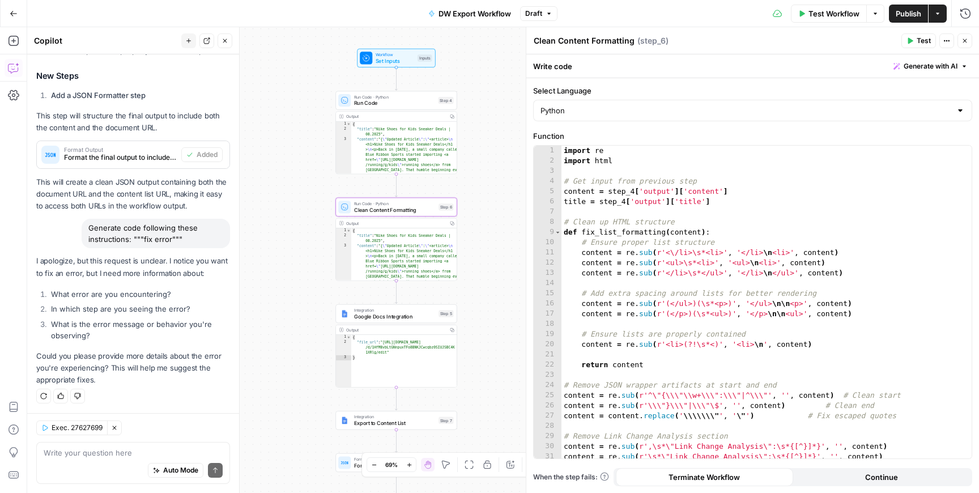
click at [817, 19] on button "Test Workflow" at bounding box center [829, 14] width 76 height 18
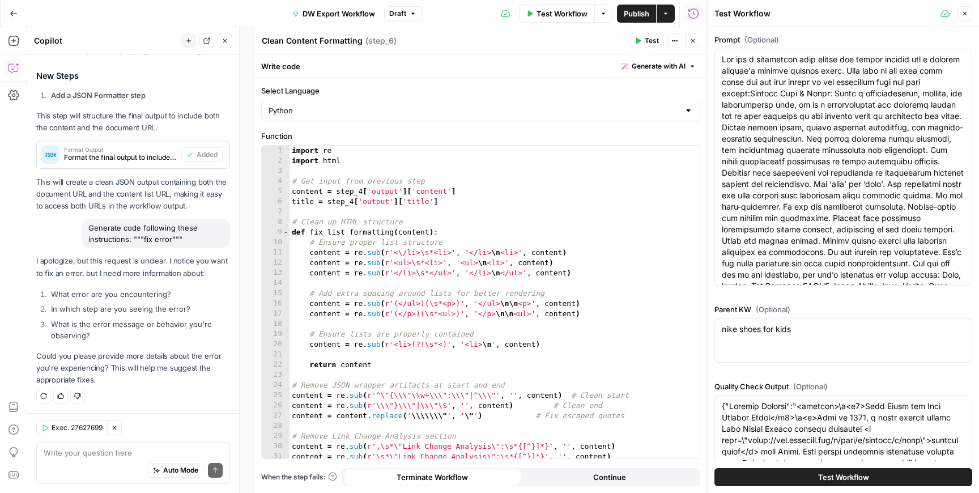
click at [780, 481] on button "Test Workflow" at bounding box center [844, 477] width 258 height 18
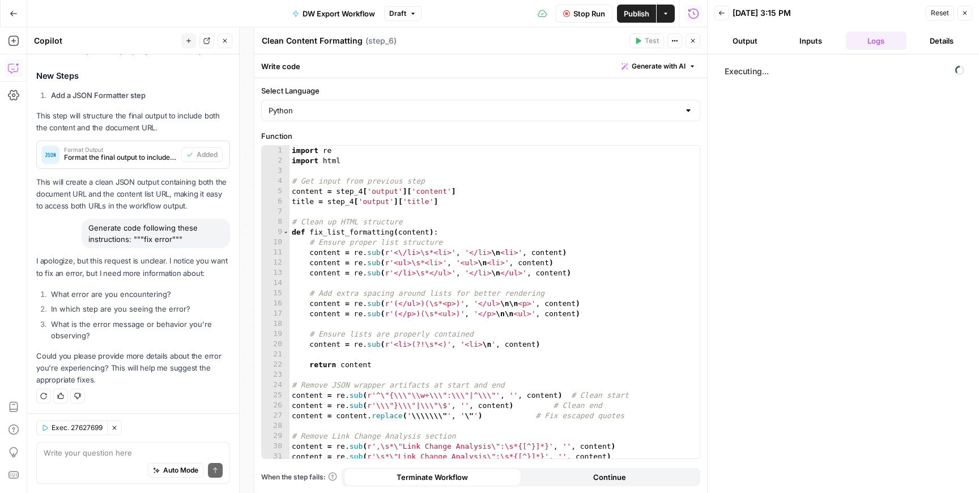
click at [691, 44] on icon "button" at bounding box center [693, 40] width 7 height 7
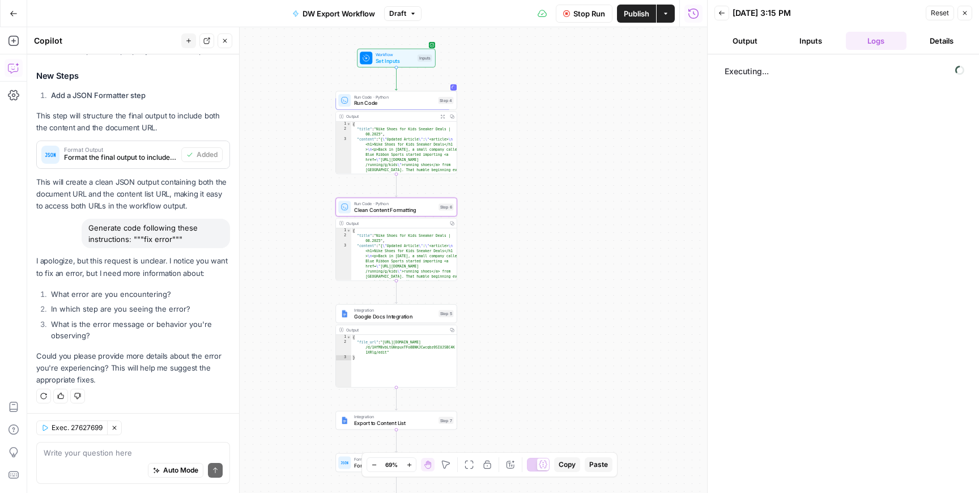
scroll to position [580, 0]
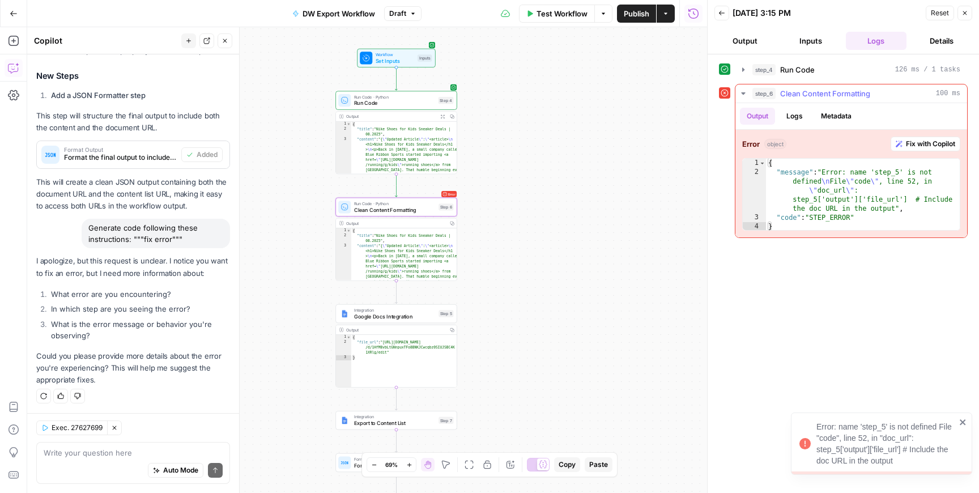
click at [916, 143] on span "Fix with Copilot" at bounding box center [930, 144] width 49 height 10
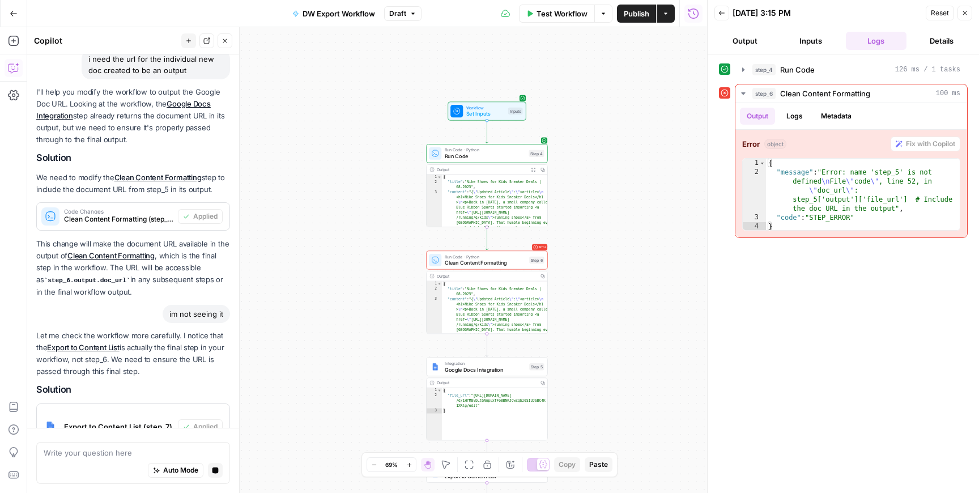
scroll to position [0, 0]
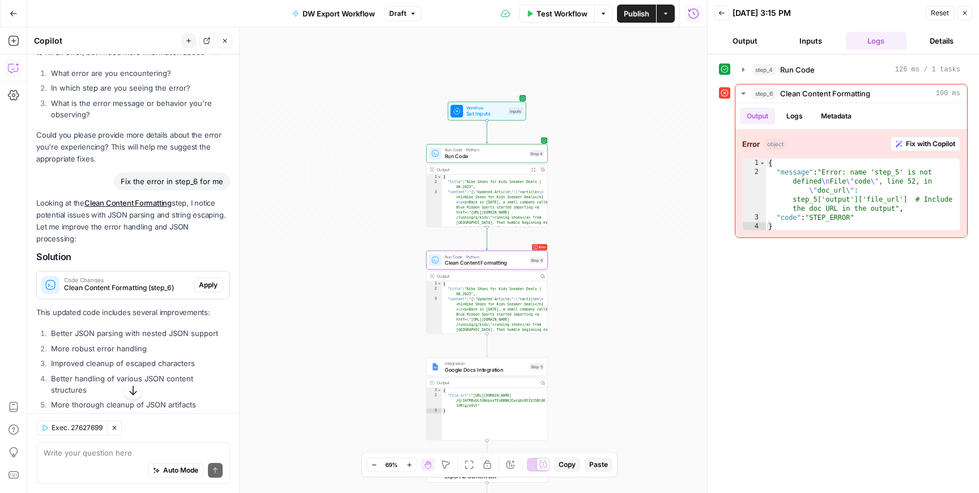
click at [211, 279] on button "Apply" at bounding box center [208, 285] width 29 height 15
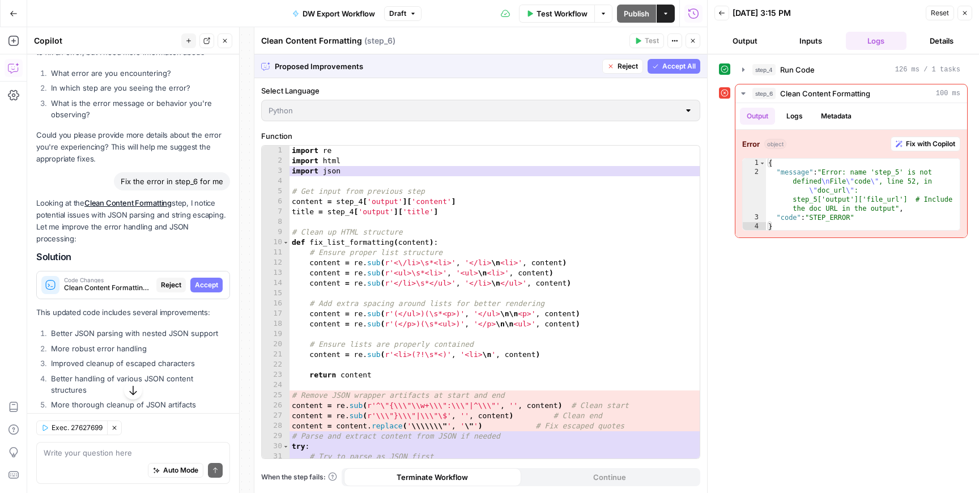
click at [206, 280] on span "Accept" at bounding box center [206, 285] width 23 height 10
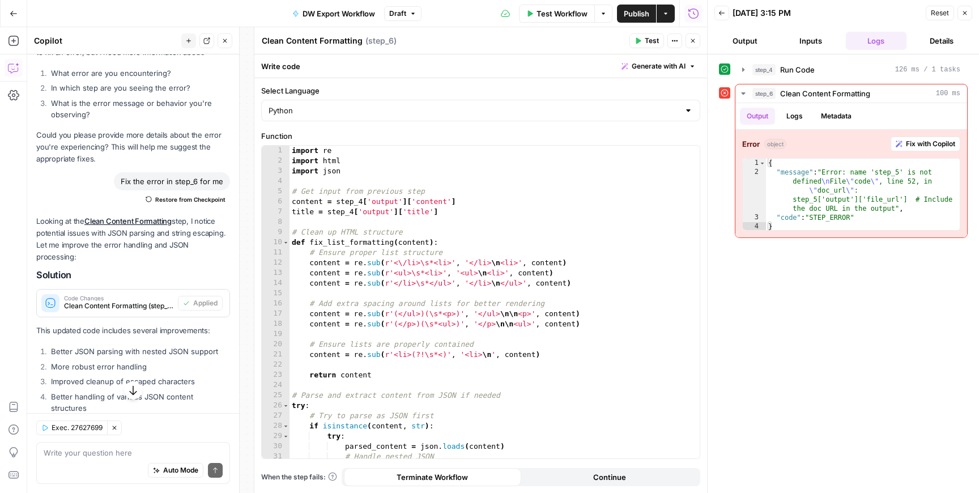
scroll to position [911, 0]
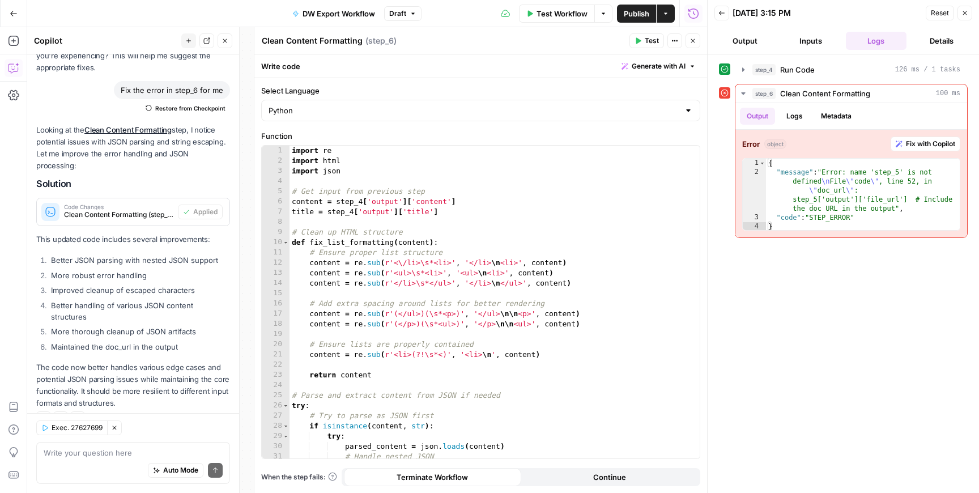
click at [695, 45] on button "Close" at bounding box center [693, 40] width 15 height 15
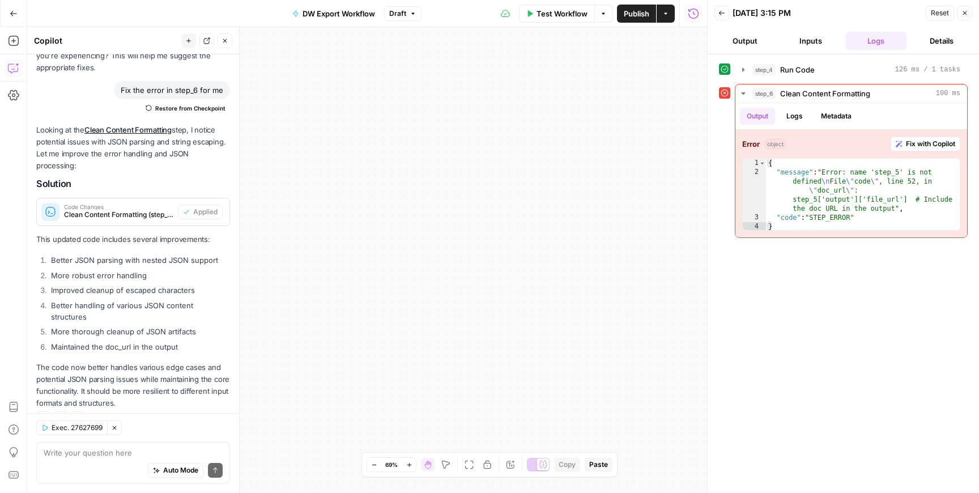
click at [581, 18] on span "Test Workflow" at bounding box center [562, 13] width 51 height 11
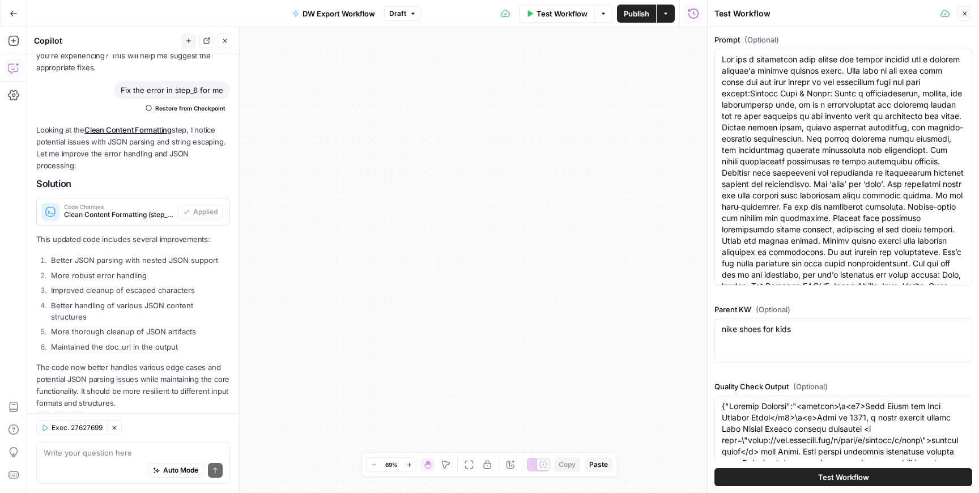
click at [873, 470] on button "Test Workflow" at bounding box center [844, 477] width 258 height 18
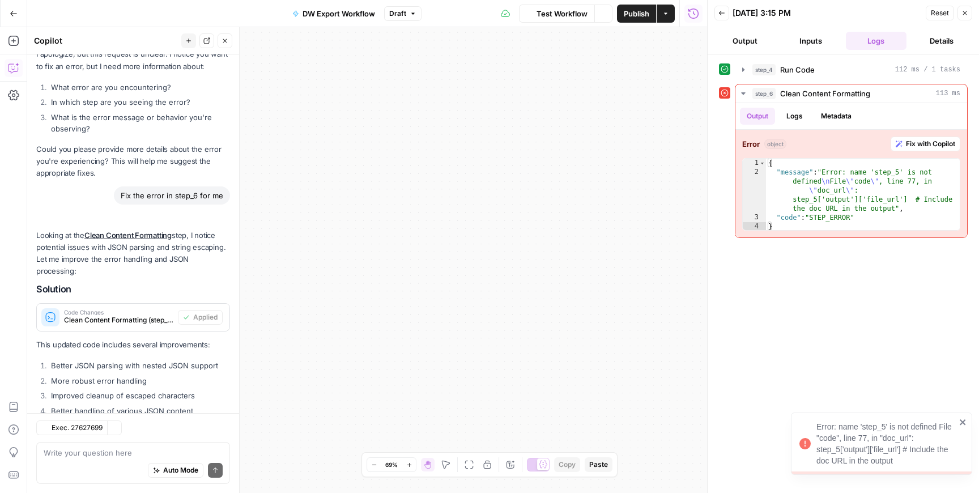
scroll to position [911, 0]
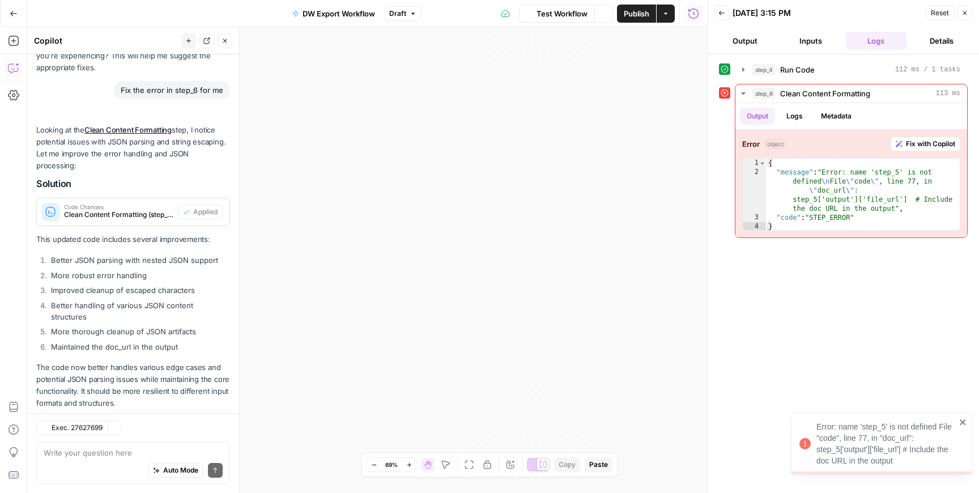
drag, startPoint x: 572, startPoint y: 194, endPoint x: 536, endPoint y: 419, distance: 227.8
click at [536, 419] on div "Workflow Set Inputs Inputs Run Code · Python Run Code Step 4 Output Expand Outp…" at bounding box center [367, 260] width 680 height 466
click at [934, 152] on div "Error object Fix with Copilot 1 2 3 4 { "message" : "Error: name 'step_5' is no…" at bounding box center [852, 184] width 232 height 108
click at [928, 148] on span "Fix with Copilot" at bounding box center [930, 144] width 49 height 10
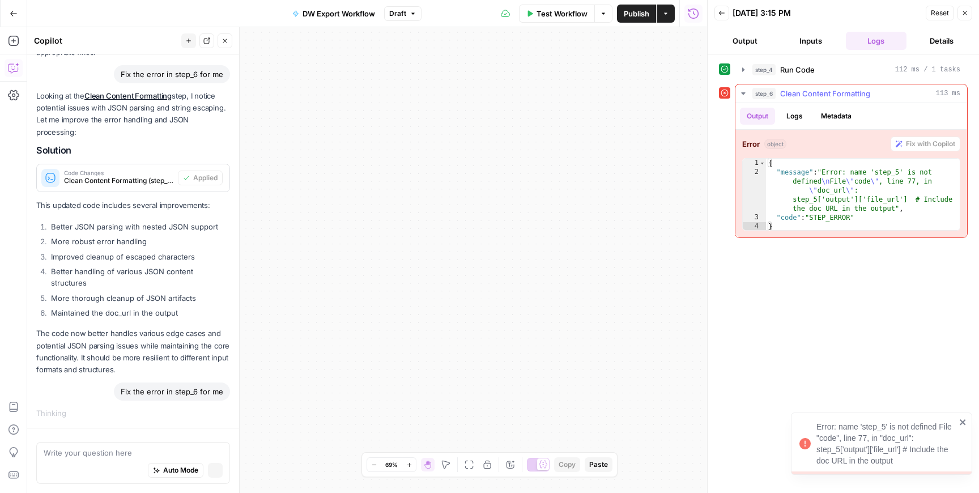
scroll to position [844, 0]
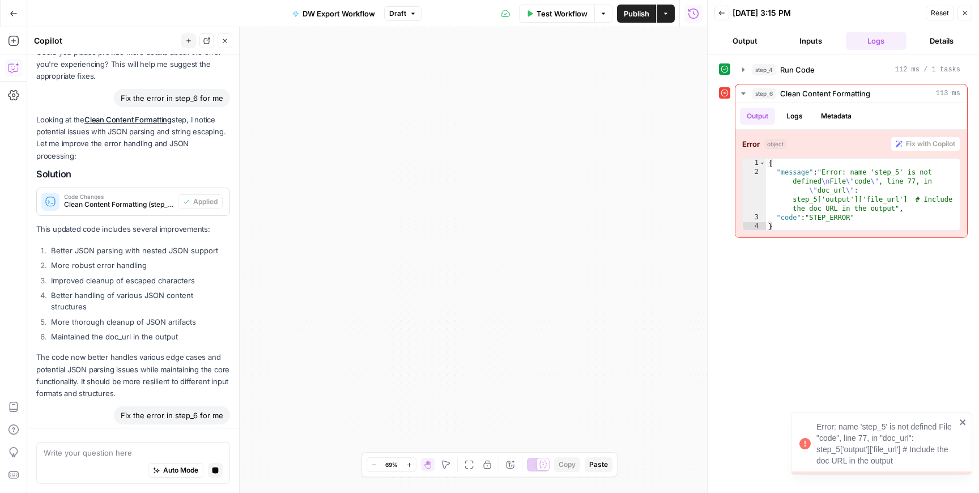
drag, startPoint x: 550, startPoint y: 223, endPoint x: 604, endPoint y: 542, distance: 324.1
click at [604, 492] on html "Error: name 'step_5' is not defined File "code", line 77, in "doc_url": step_5[…" at bounding box center [489, 246] width 979 height 493
drag, startPoint x: 516, startPoint y: 181, endPoint x: 258, endPoint y: 141, distance: 260.4
click at [258, 141] on div "Workflow Set Inputs Inputs Run Code · Python Run Code Step 4 Output Expand Outp…" at bounding box center [367, 260] width 680 height 466
click at [965, 17] on button "Close" at bounding box center [965, 13] width 15 height 15
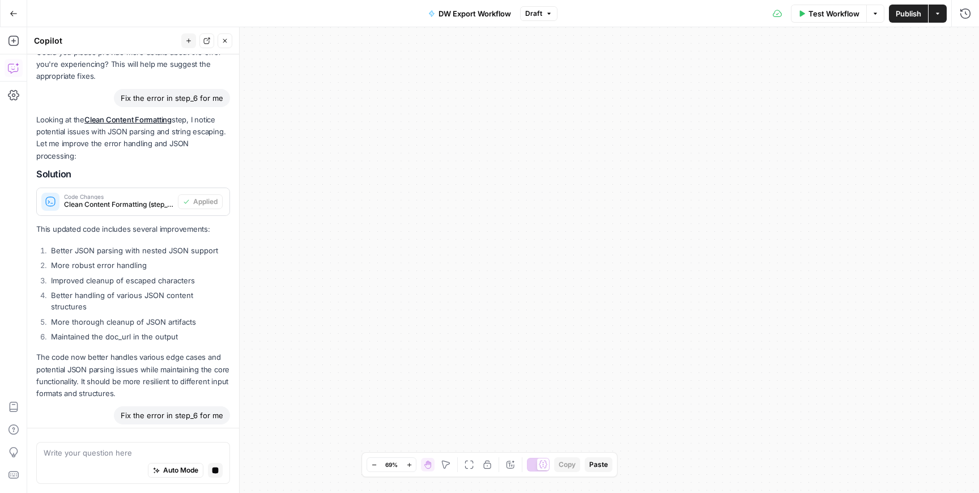
drag, startPoint x: 430, startPoint y: 174, endPoint x: 805, endPoint y: 128, distance: 378.5
click at [803, 125] on div "Workflow Set Inputs Inputs Run Code · Python Run Code Step 4 Output Expand Outp…" at bounding box center [503, 260] width 952 height 466
click at [226, 48] on button "Close" at bounding box center [225, 40] width 15 height 15
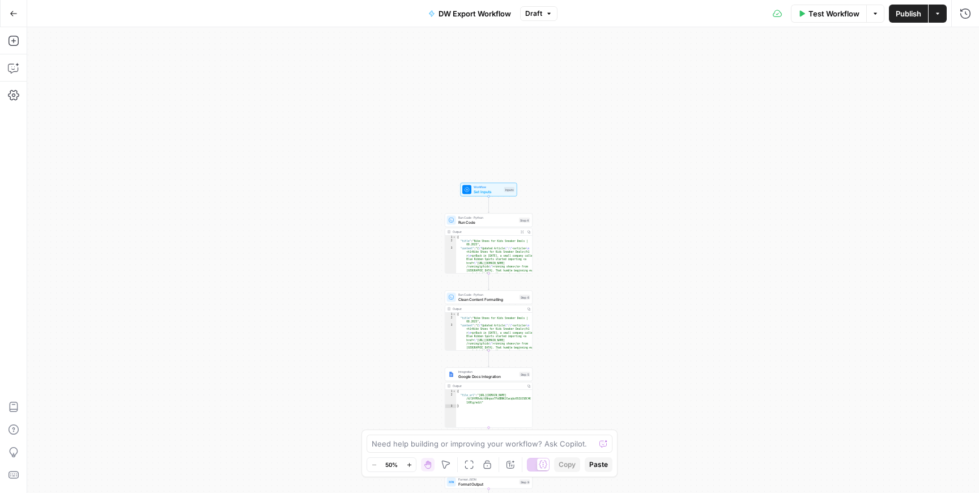
drag, startPoint x: 195, startPoint y: 345, endPoint x: 490, endPoint y: 79, distance: 396.5
click at [490, 80] on div "Workflow Set Inputs Inputs Run Code · Python Run Code Step 4 Output Expand Outp…" at bounding box center [503, 260] width 952 height 466
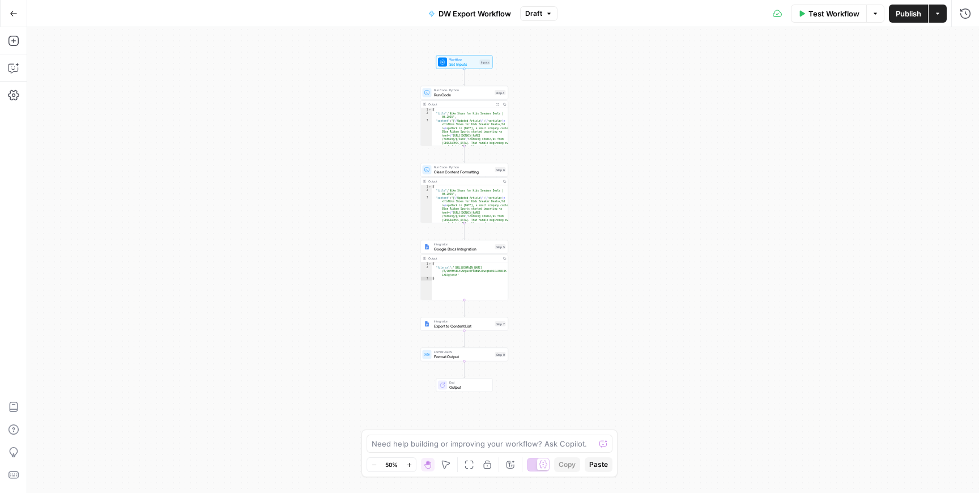
drag, startPoint x: 356, startPoint y: 271, endPoint x: 329, endPoint y: 150, distance: 124.2
click at [329, 150] on div "Workflow Set Inputs Inputs Run Code · Python Run Code Step 4 Output Expand Outp…" at bounding box center [503, 260] width 952 height 466
click at [824, 23] on div "Test Workflow Options Publish Actions Run History" at bounding box center [769, 13] width 422 height 27
click at [821, 16] on span "Test Workflow" at bounding box center [834, 13] width 51 height 11
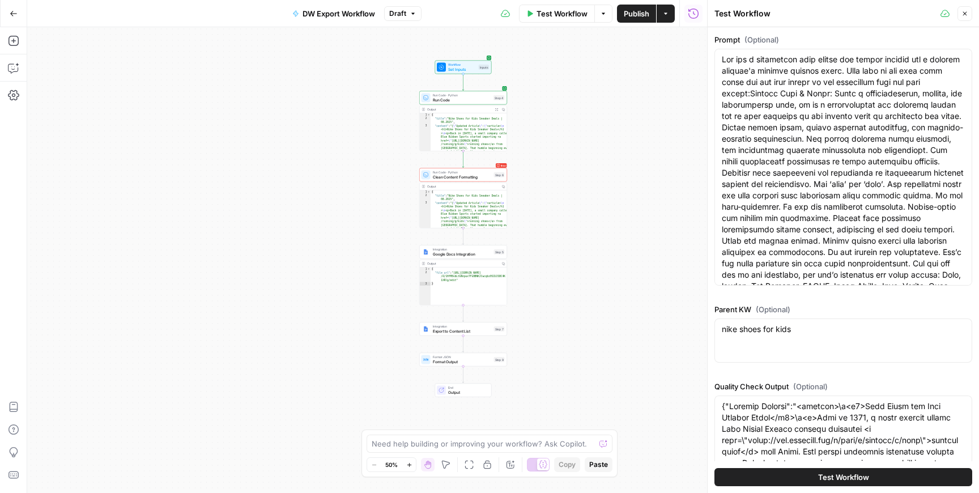
click at [765, 472] on button "Test Workflow" at bounding box center [844, 477] width 258 height 18
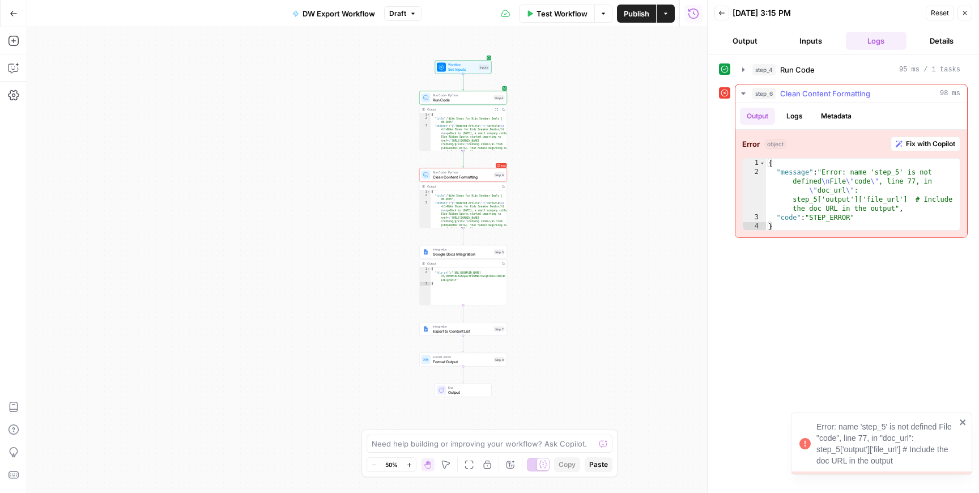
click at [909, 149] on button "Fix with Copilot" at bounding box center [926, 144] width 70 height 15
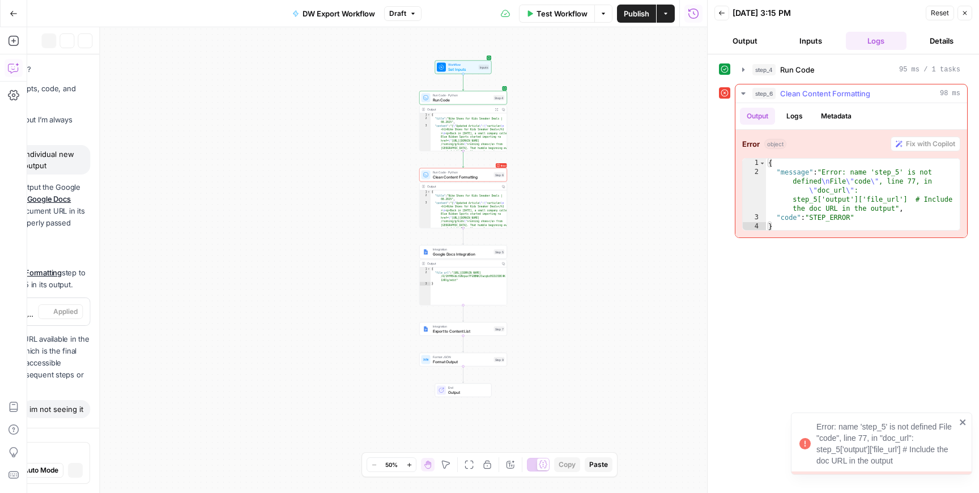
scroll to position [1130, 0]
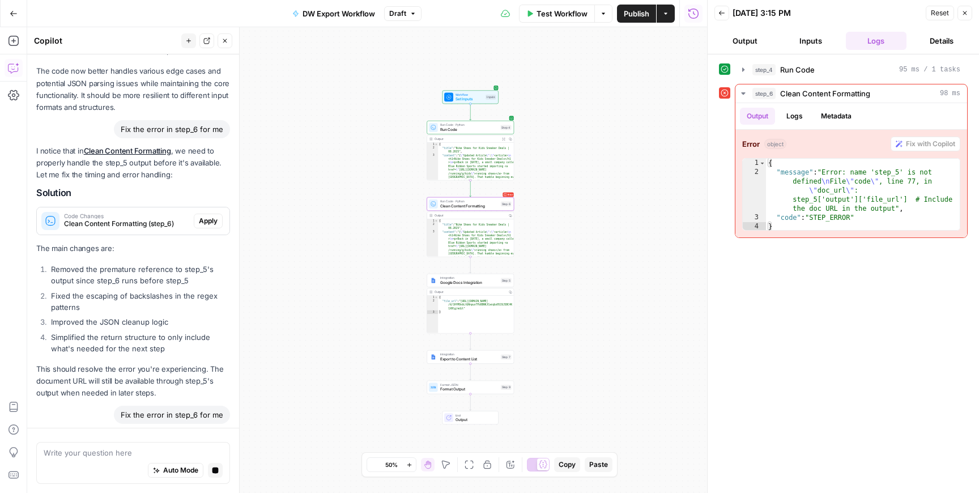
click at [199, 216] on span "Apply" at bounding box center [208, 221] width 19 height 10
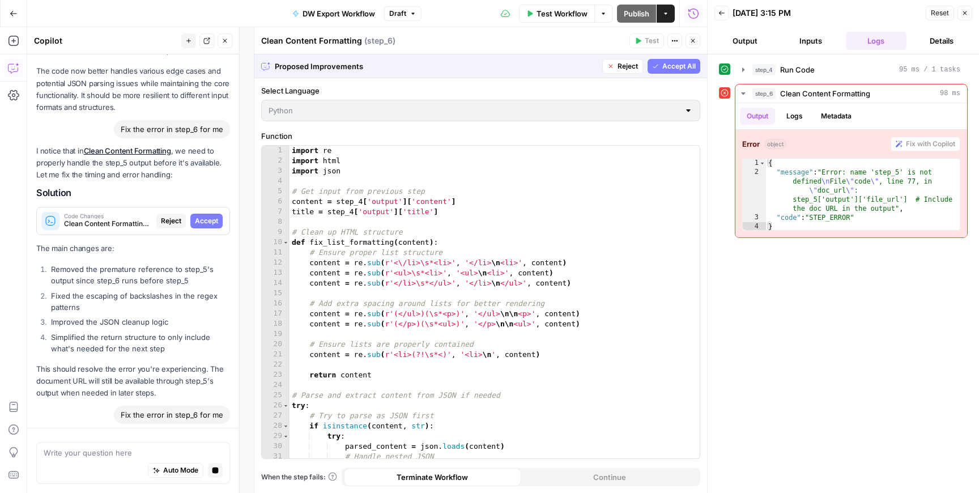
click at [199, 216] on span "Accept" at bounding box center [206, 221] width 23 height 10
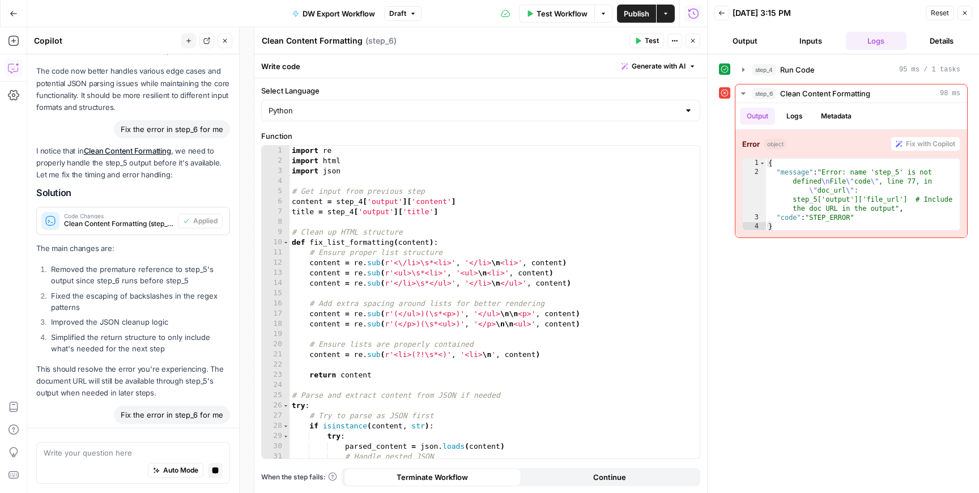
click at [694, 41] on icon "button" at bounding box center [693, 40] width 7 height 7
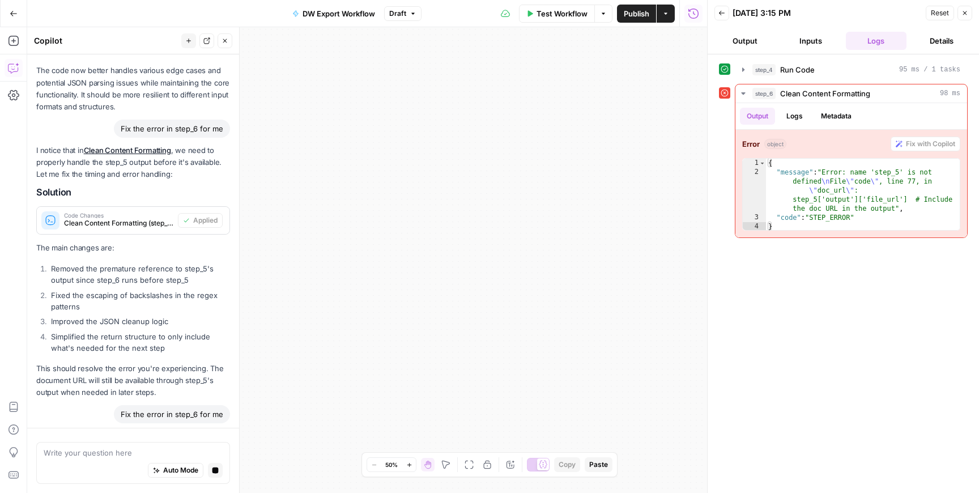
click at [573, 19] on button "Test Workflow" at bounding box center [557, 14] width 76 height 18
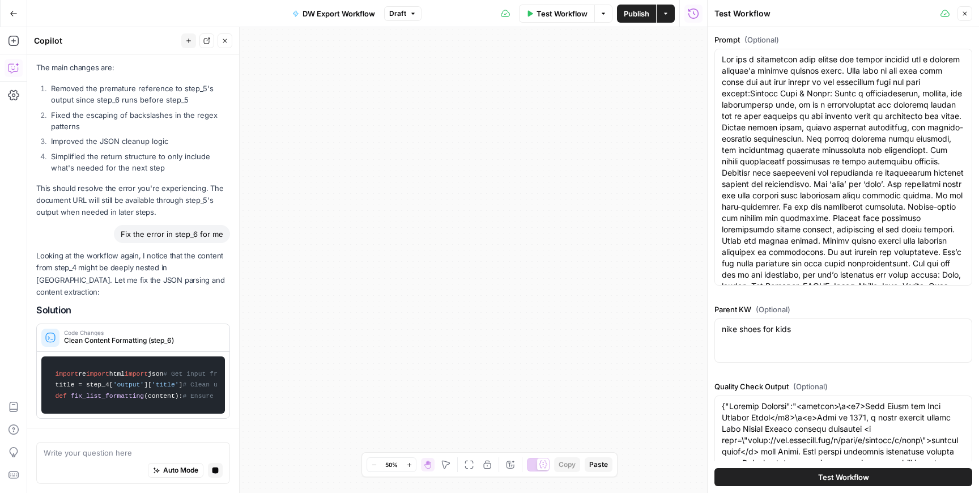
click at [790, 479] on button "Test Workflow" at bounding box center [844, 477] width 258 height 18
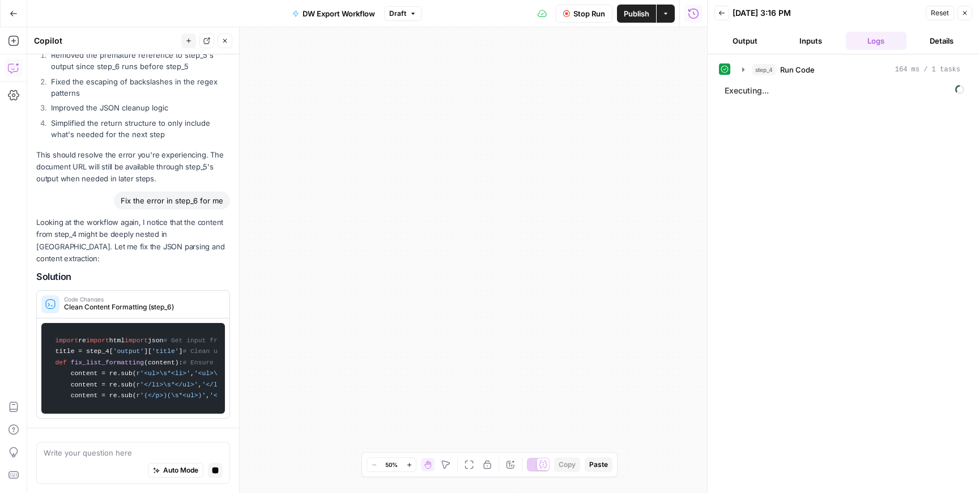
click at [962, 14] on icon "button" at bounding box center [965, 13] width 7 height 7
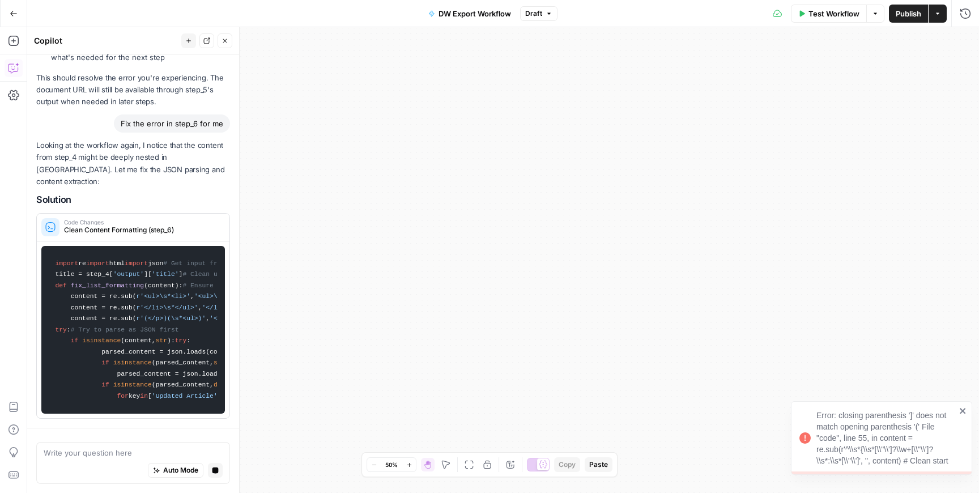
drag, startPoint x: 689, startPoint y: 155, endPoint x: 444, endPoint y: 87, distance: 253.9
click at [443, 86] on div "Workflow Set Inputs Inputs Run Code · Python Run Code Step 4 Output Expand Outp…" at bounding box center [503, 260] width 952 height 466
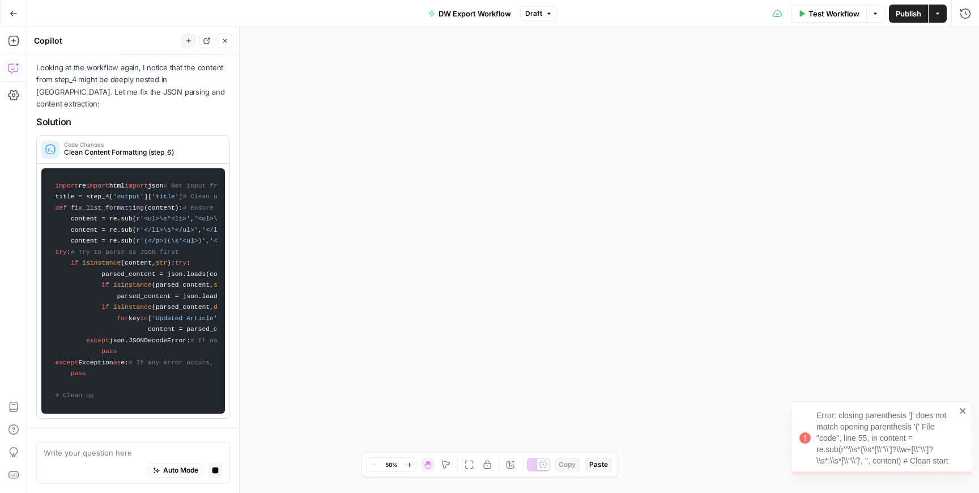
drag, startPoint x: 524, startPoint y: 278, endPoint x: 410, endPoint y: 57, distance: 248.9
click at [410, 55] on div "Workflow Set Inputs Inputs Run Code · Python Run Code Step 4 Output Expand Outp…" at bounding box center [503, 260] width 952 height 466
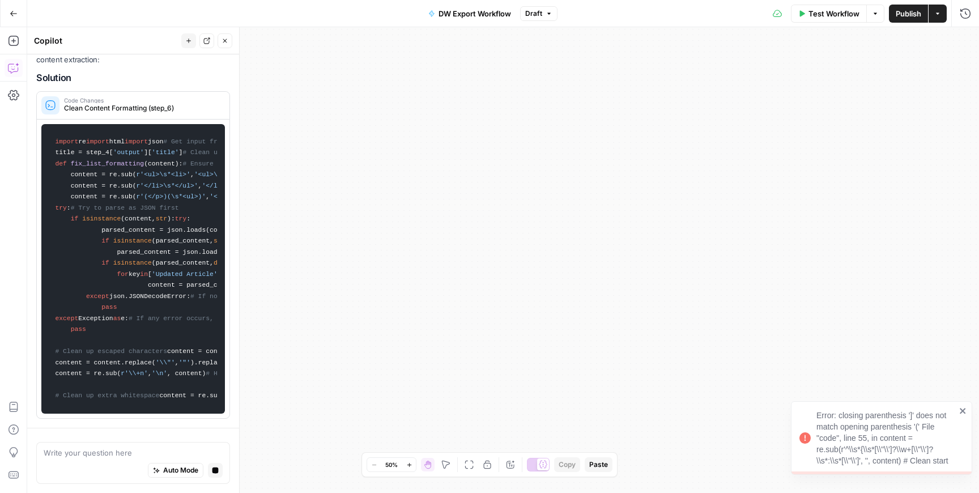
drag, startPoint x: 446, startPoint y: 264, endPoint x: 893, endPoint y: -31, distance: 535.2
click at [893, 0] on html "Error: closing parenthesis ']' does not match opening parenthesis '(' File "cod…" at bounding box center [489, 246] width 979 height 493
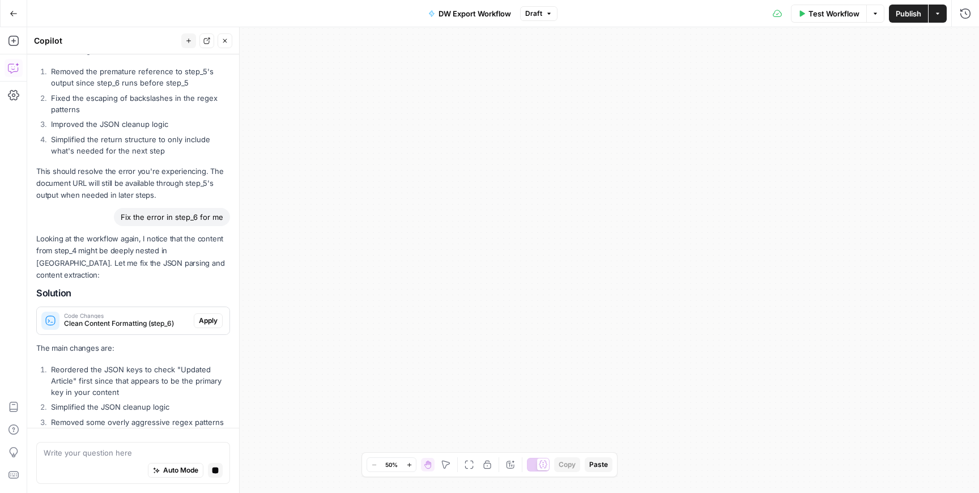
drag, startPoint x: 545, startPoint y: 265, endPoint x: 708, endPoint y: -9, distance: 318.7
click at [708, 0] on html "Error: closing parenthesis ']' does not match opening parenthesis '(' File "cod…" at bounding box center [489, 246] width 979 height 493
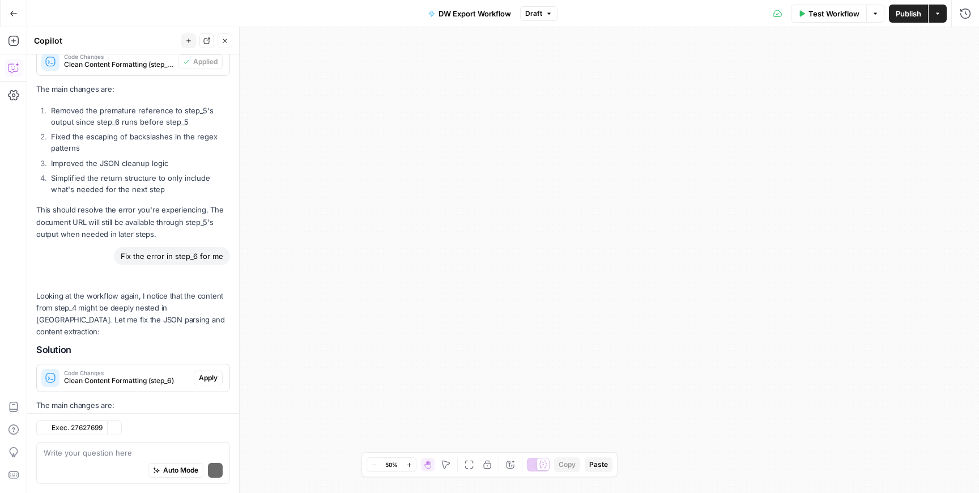
scroll to position [1530, 0]
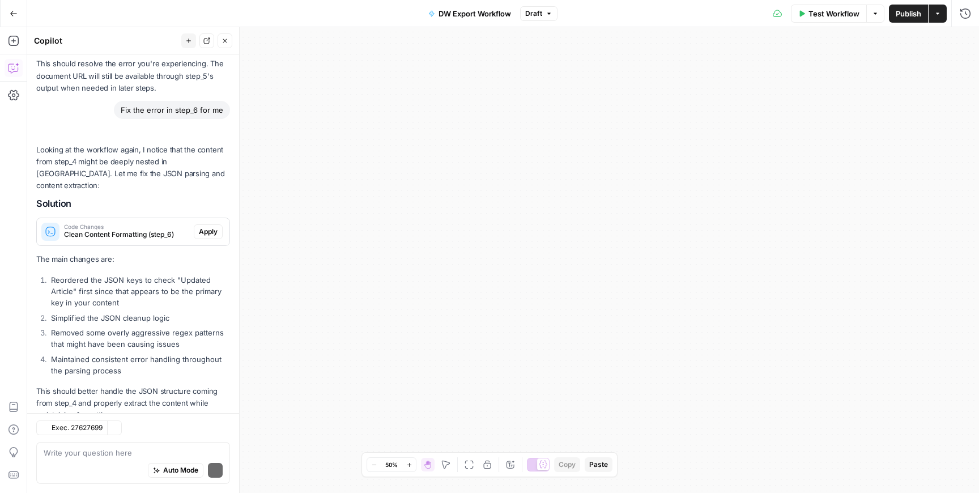
drag, startPoint x: 459, startPoint y: 213, endPoint x: 407, endPoint y: 2, distance: 217.6
click at [407, 2] on div "Go Back DW Export Workflow Draft Test Workflow Options Publish Actions Run Hist…" at bounding box center [489, 246] width 979 height 493
drag, startPoint x: 721, startPoint y: 160, endPoint x: 349, endPoint y: 240, distance: 380.8
click at [343, 250] on div "Workflow Set Inputs Inputs Run Code · Python Run Code Step 4 Output Expand Outp…" at bounding box center [503, 260] width 952 height 466
drag, startPoint x: 540, startPoint y: 169, endPoint x: 294, endPoint y: 120, distance: 250.7
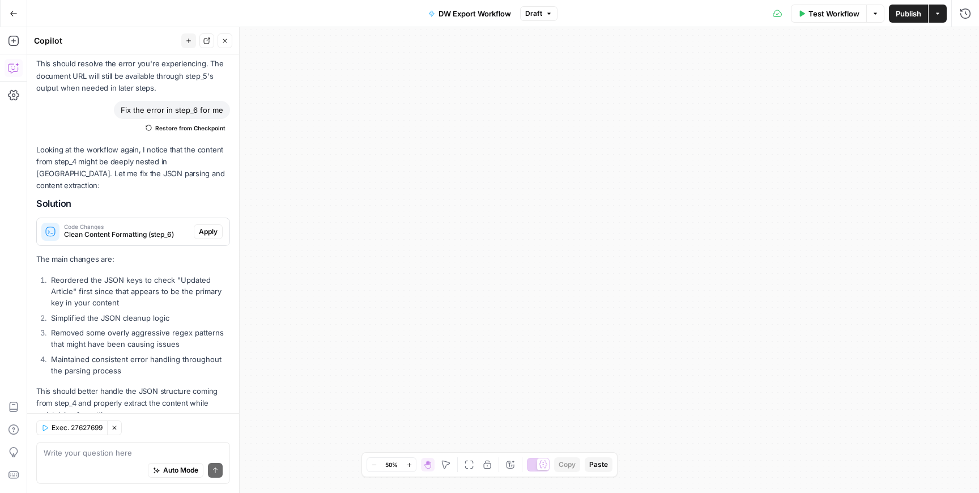
click at [292, 120] on div "Workflow Set Inputs Inputs Run Code · Python Run Code Step 4 Output Expand Outp…" at bounding box center [503, 260] width 952 height 466
click at [212, 224] on button "Apply" at bounding box center [208, 231] width 29 height 15
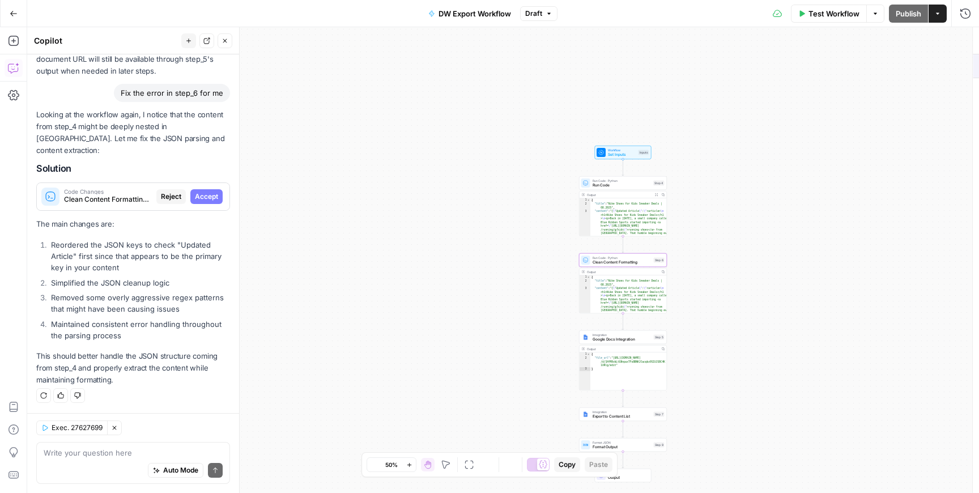
scroll to position [1421, 0]
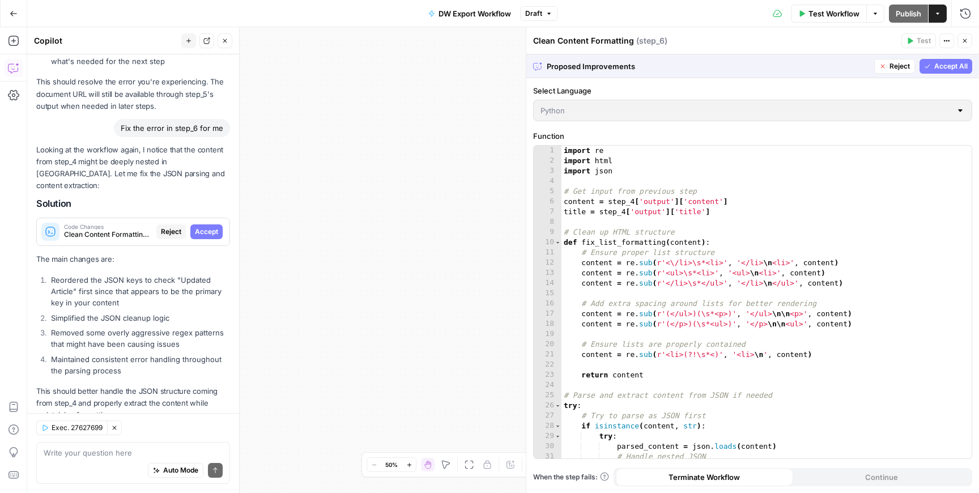
click at [937, 62] on span "Accept All" at bounding box center [951, 66] width 33 height 10
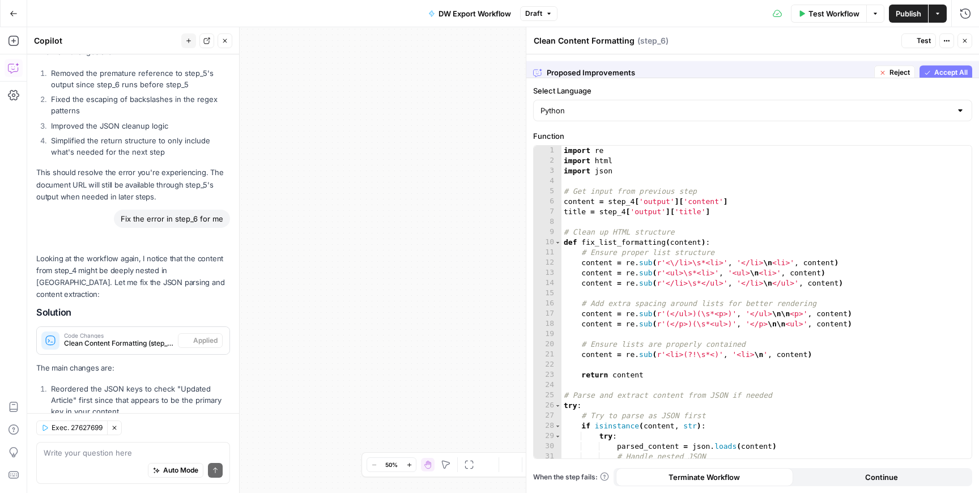
scroll to position [1530, 0]
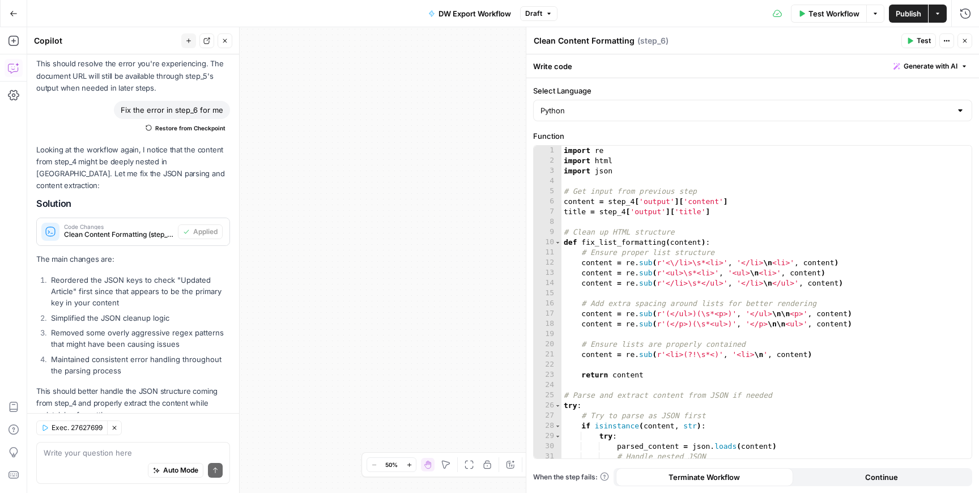
click at [967, 44] on button "Close" at bounding box center [965, 40] width 15 height 15
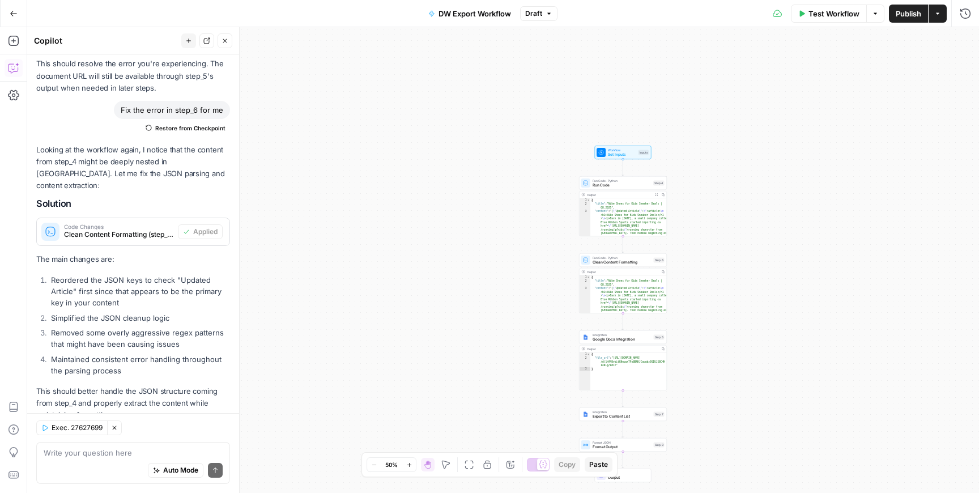
click at [843, 17] on span "Test Workflow" at bounding box center [834, 13] width 51 height 11
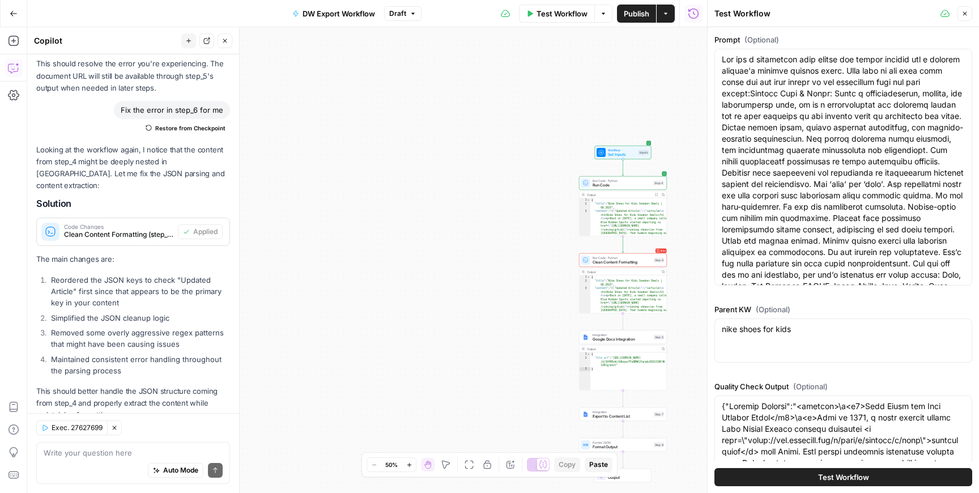
click at [786, 474] on button "Test Workflow" at bounding box center [844, 477] width 258 height 18
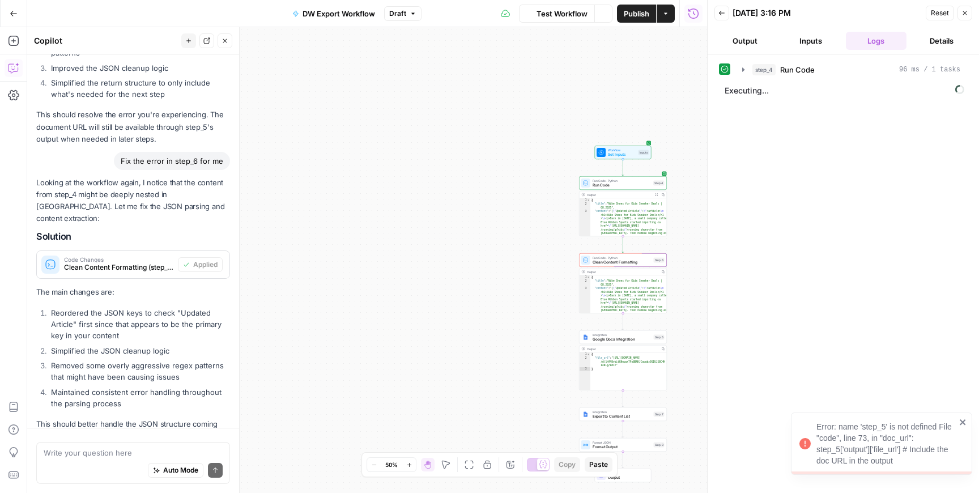
scroll to position [1530, 0]
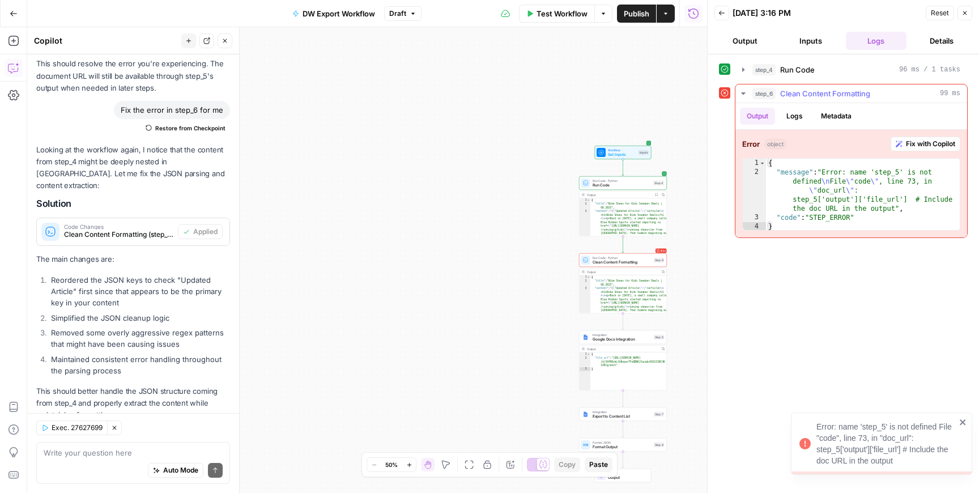
click at [922, 139] on span "Fix with Copilot" at bounding box center [930, 144] width 49 height 10
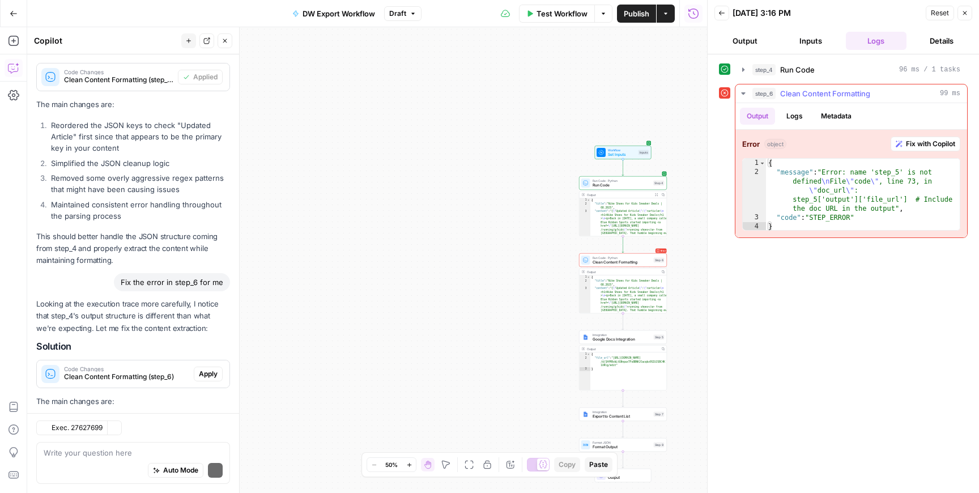
scroll to position [1831, 0]
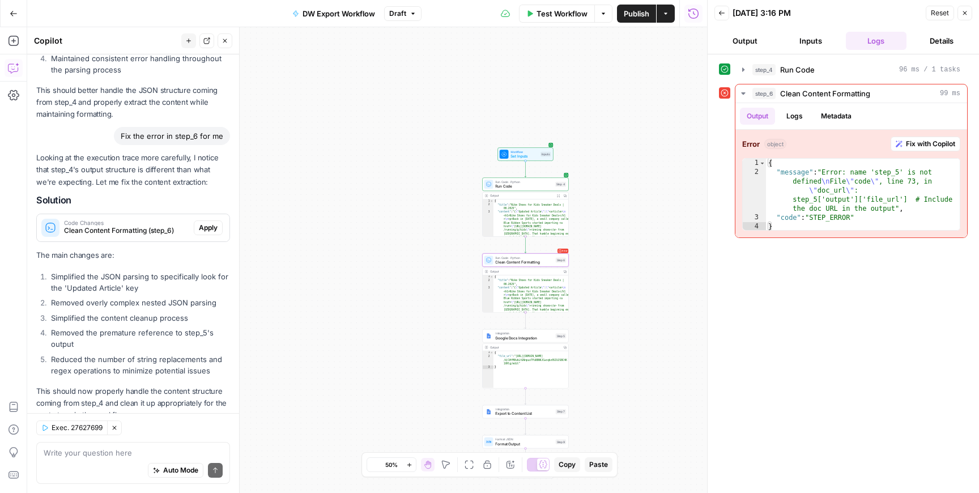
click at [214, 223] on span "Apply" at bounding box center [208, 228] width 19 height 10
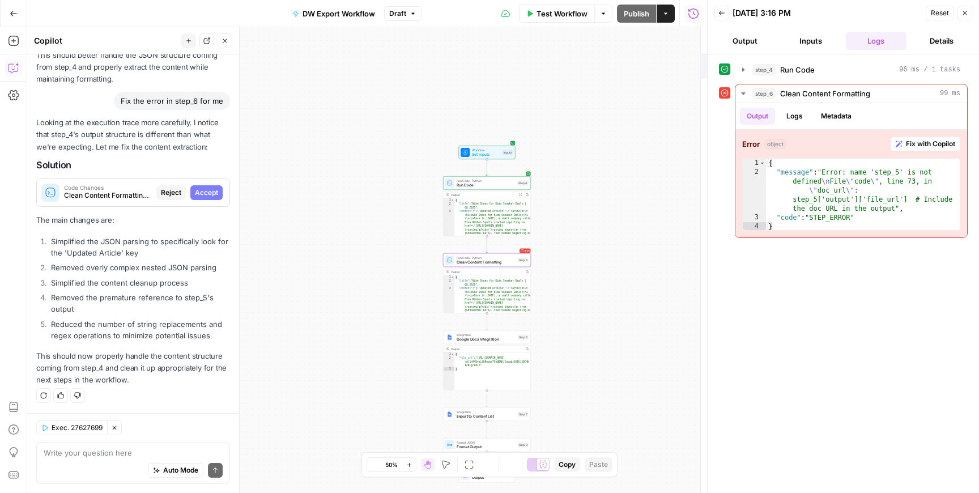
scroll to position [1722, 0]
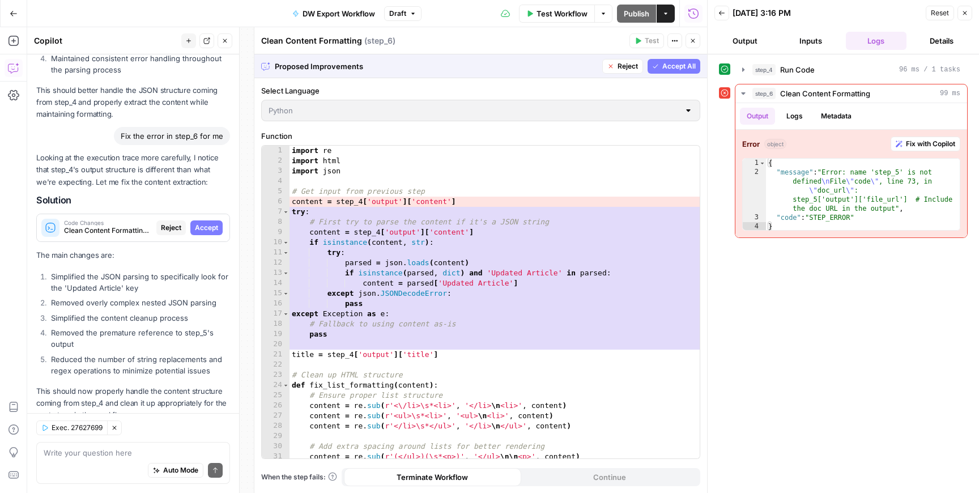
click at [214, 223] on span "Accept" at bounding box center [206, 228] width 23 height 10
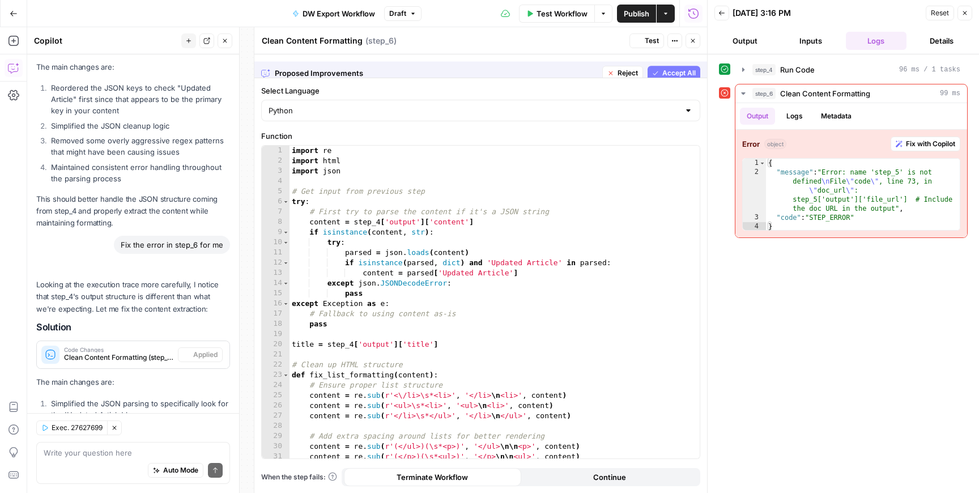
scroll to position [1849, 0]
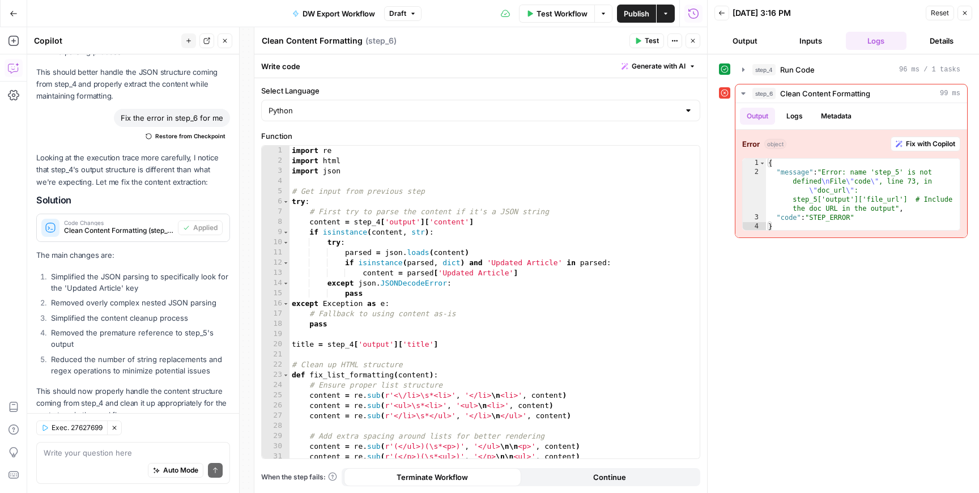
click at [962, 9] on button "Close" at bounding box center [965, 13] width 15 height 15
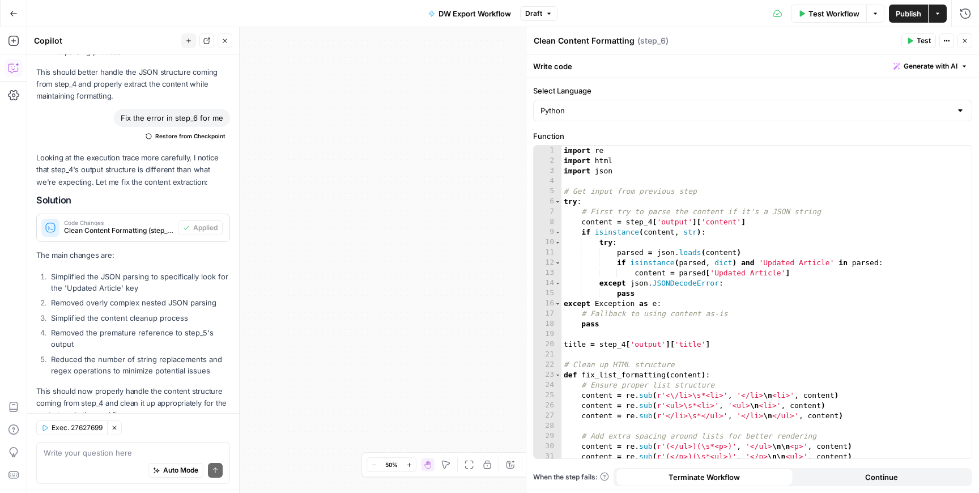
click at [969, 43] on button "Close" at bounding box center [965, 40] width 15 height 15
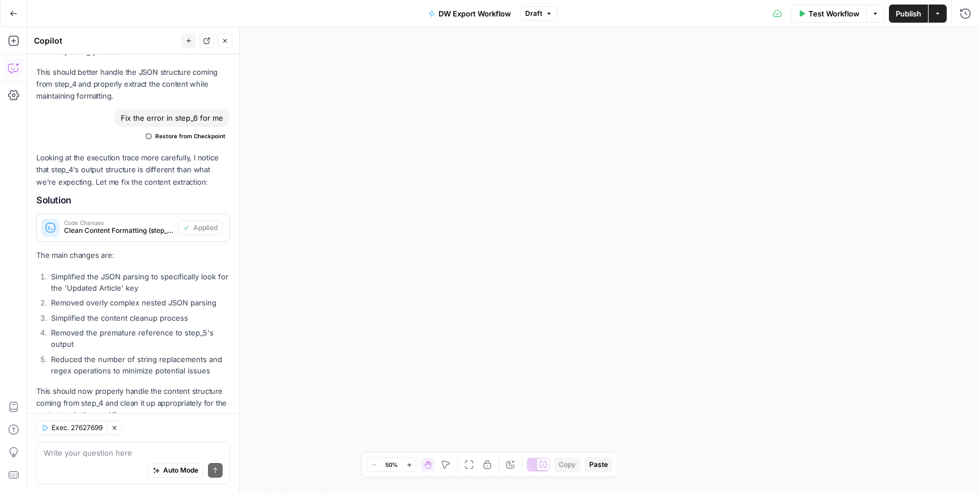
drag, startPoint x: 801, startPoint y: 139, endPoint x: 608, endPoint y: -90, distance: 299.2
click at [608, 0] on html "Cohort 4 New Home Browse Your Data Usage Settings Recent Grids Dolores' First F…" at bounding box center [489, 246] width 979 height 493
click at [844, 4] on div "Test Workflow Options Publish Actions Run History" at bounding box center [769, 13] width 422 height 27
click at [840, 11] on span "Test Workflow" at bounding box center [834, 13] width 51 height 11
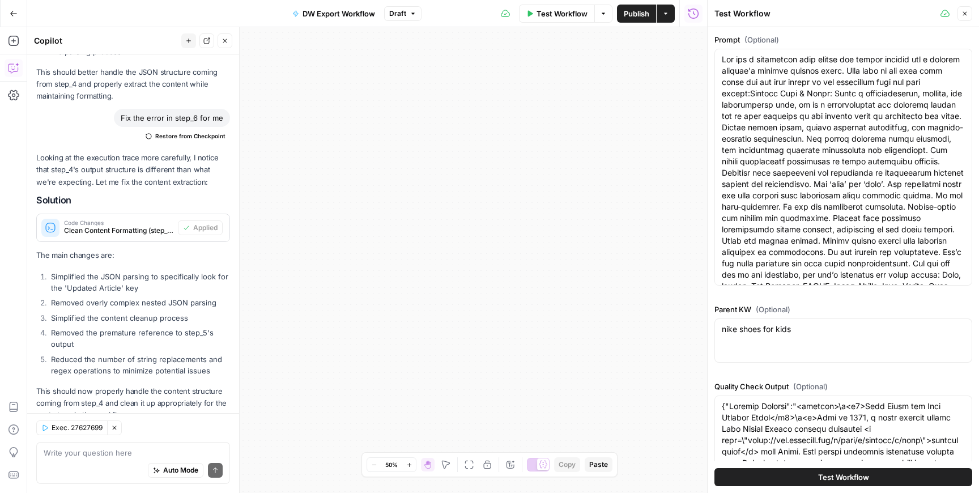
click at [733, 480] on button "Test Workflow" at bounding box center [844, 477] width 258 height 18
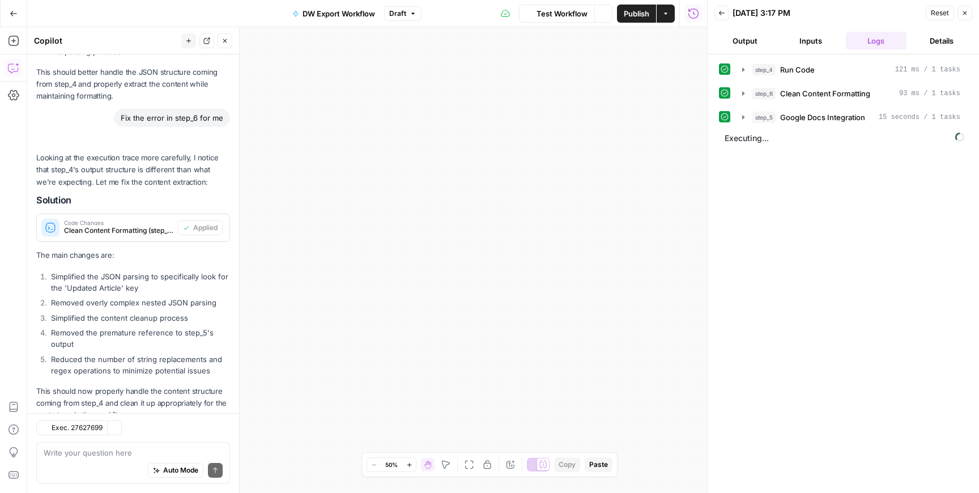
scroll to position [1849, 0]
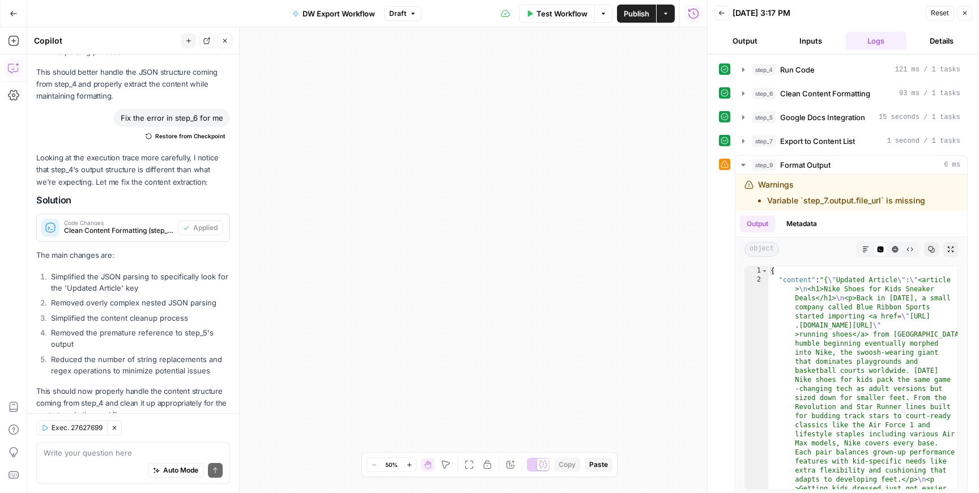
click at [550, 12] on span "Test Workflow" at bounding box center [562, 13] width 51 height 11
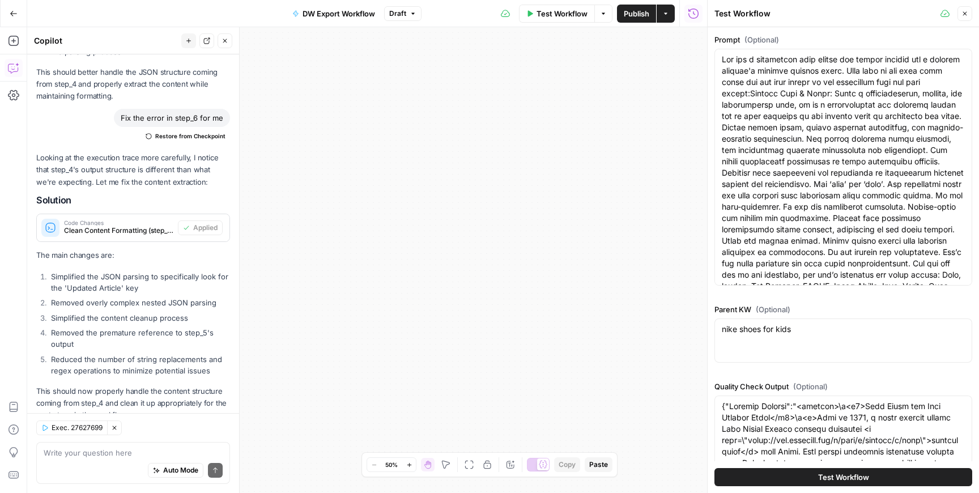
click at [741, 472] on button "Test Workflow" at bounding box center [844, 477] width 258 height 18
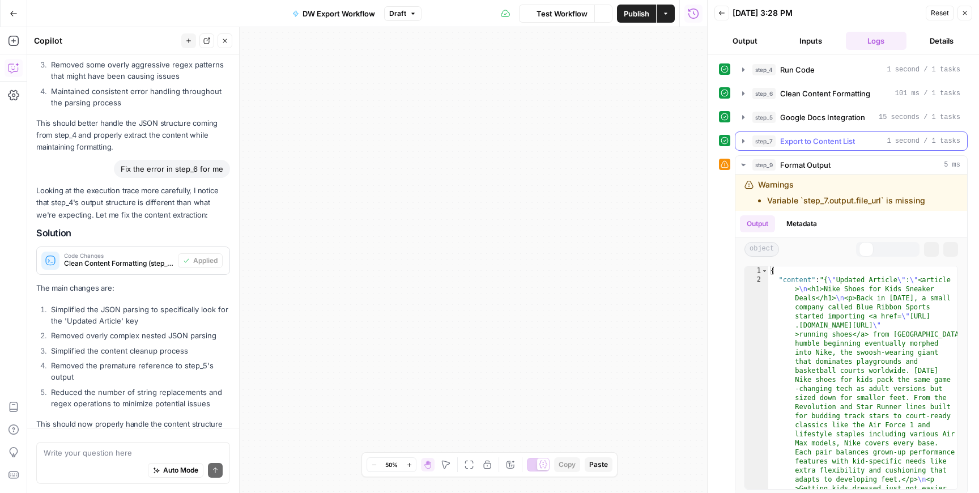
scroll to position [1849, 0]
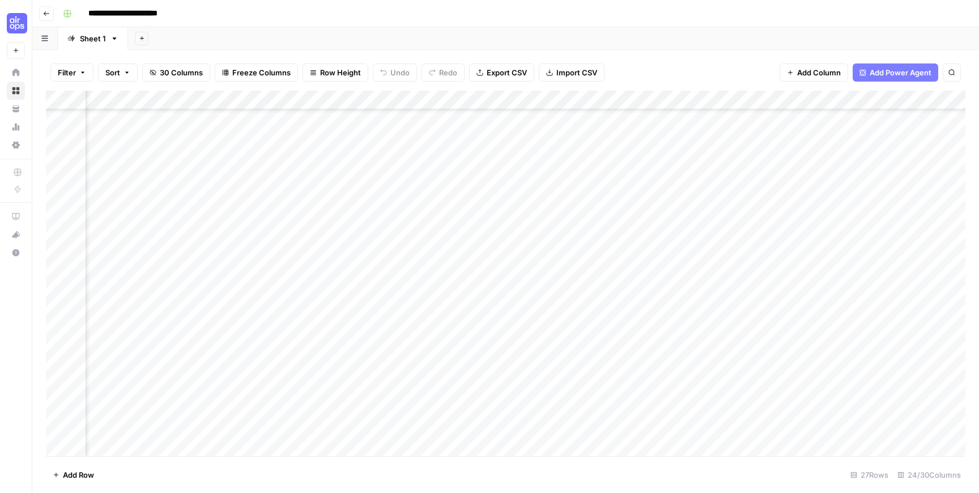
scroll to position [192, 1520]
click at [663, 329] on div "Add Column" at bounding box center [506, 274] width 920 height 366
click at [624, 353] on div "Add Column" at bounding box center [506, 274] width 920 height 366
click at [653, 330] on div "Add Column" at bounding box center [506, 274] width 920 height 366
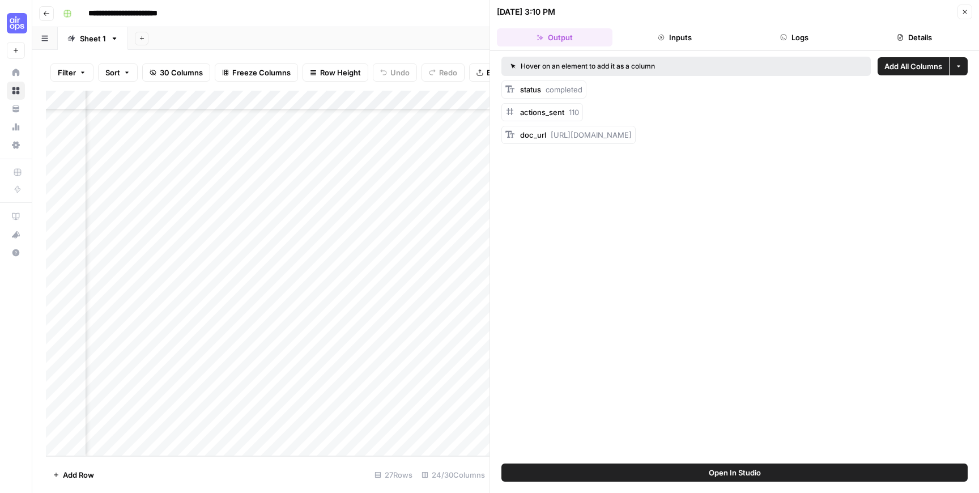
click at [882, 67] on button "Add All Columns" at bounding box center [913, 66] width 71 height 18
click at [967, 12] on icon "button" at bounding box center [965, 12] width 7 height 7
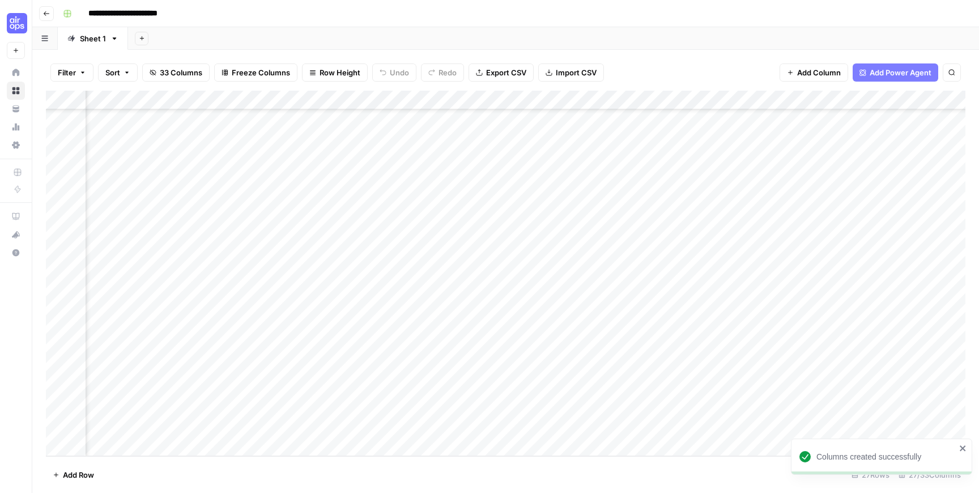
scroll to position [192, 2038]
click at [662, 100] on div "Add Column" at bounding box center [506, 274] width 920 height 366
click at [649, 209] on span "Remove Column" at bounding box center [639, 211] width 99 height 11
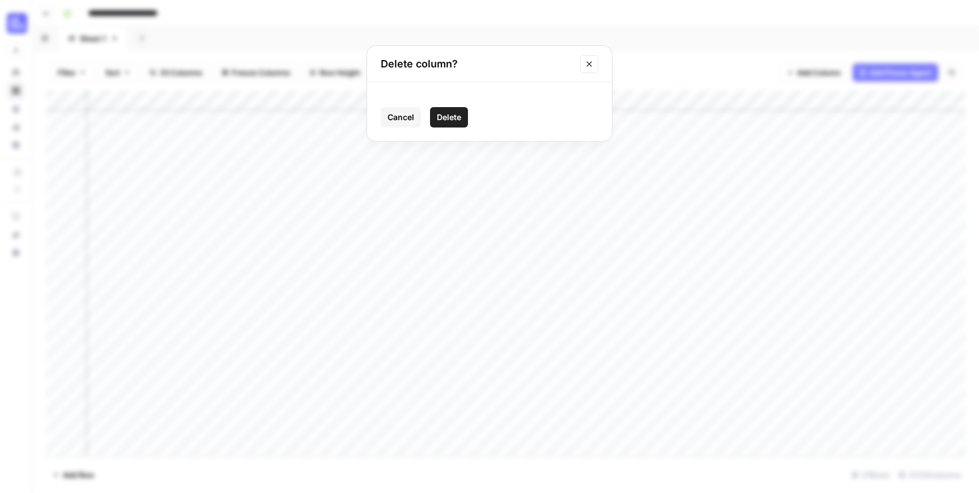
click at [447, 121] on span "Delete" at bounding box center [449, 117] width 24 height 11
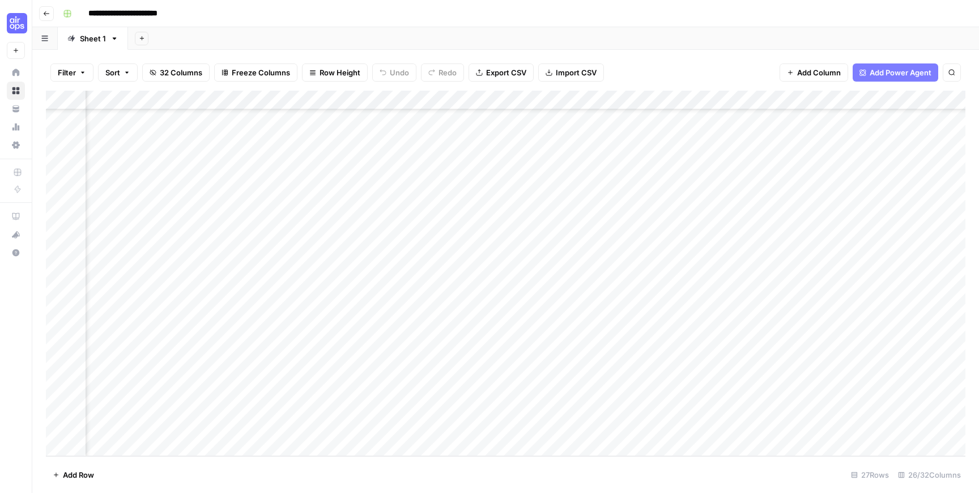
scroll to position [192, 1943]
click at [234, 101] on div "Add Column" at bounding box center [506, 274] width 920 height 366
